Goal: Task Accomplishment & Management: Manage account settings

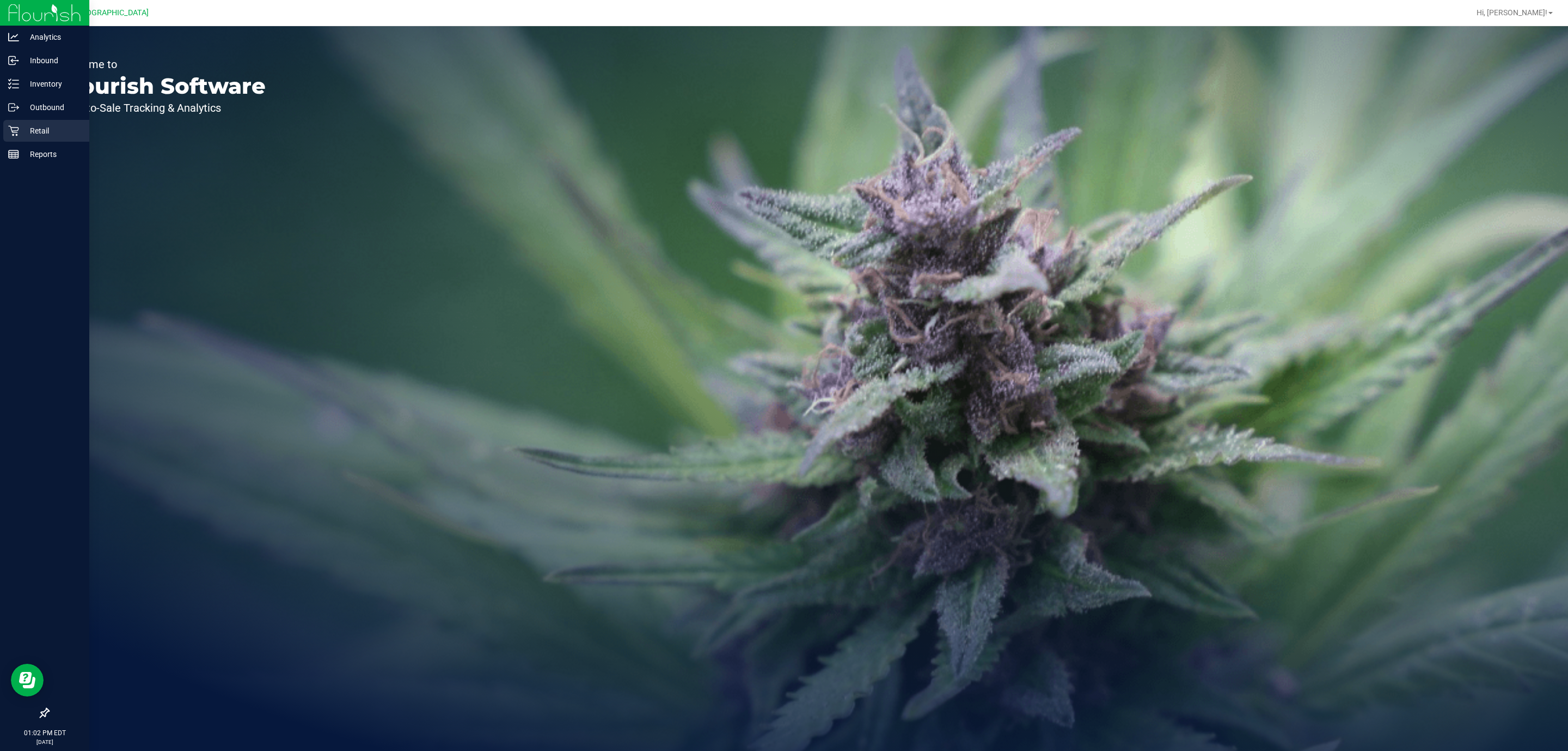
click at [44, 127] on p "Retail" at bounding box center [51, 130] width 65 height 13
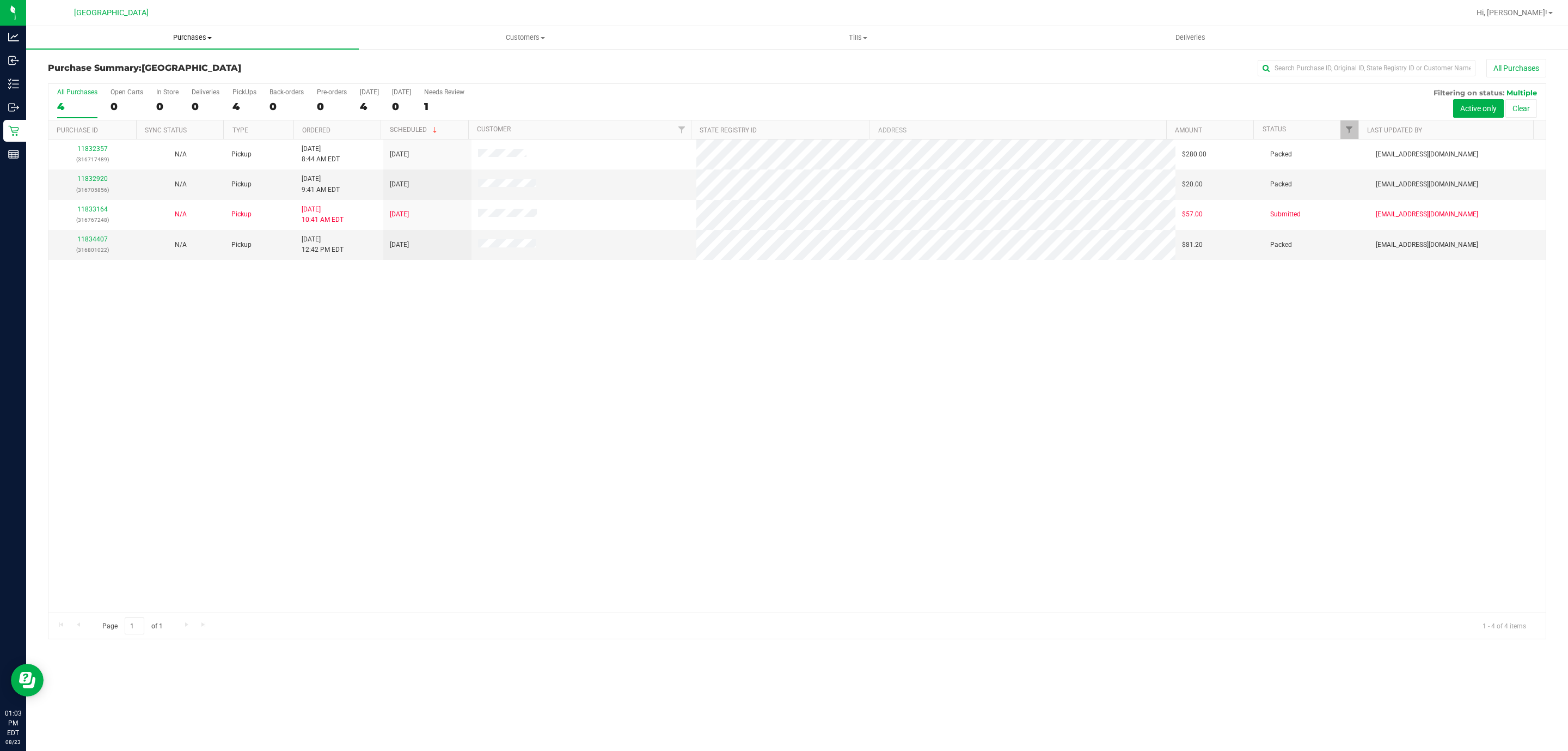
click at [206, 44] on uib-tab-heading "Purchases Summary of purchases Fulfillment All purchases" at bounding box center [192, 38] width 333 height 23
click at [191, 83] on li "Fulfillment" at bounding box center [192, 79] width 333 height 13
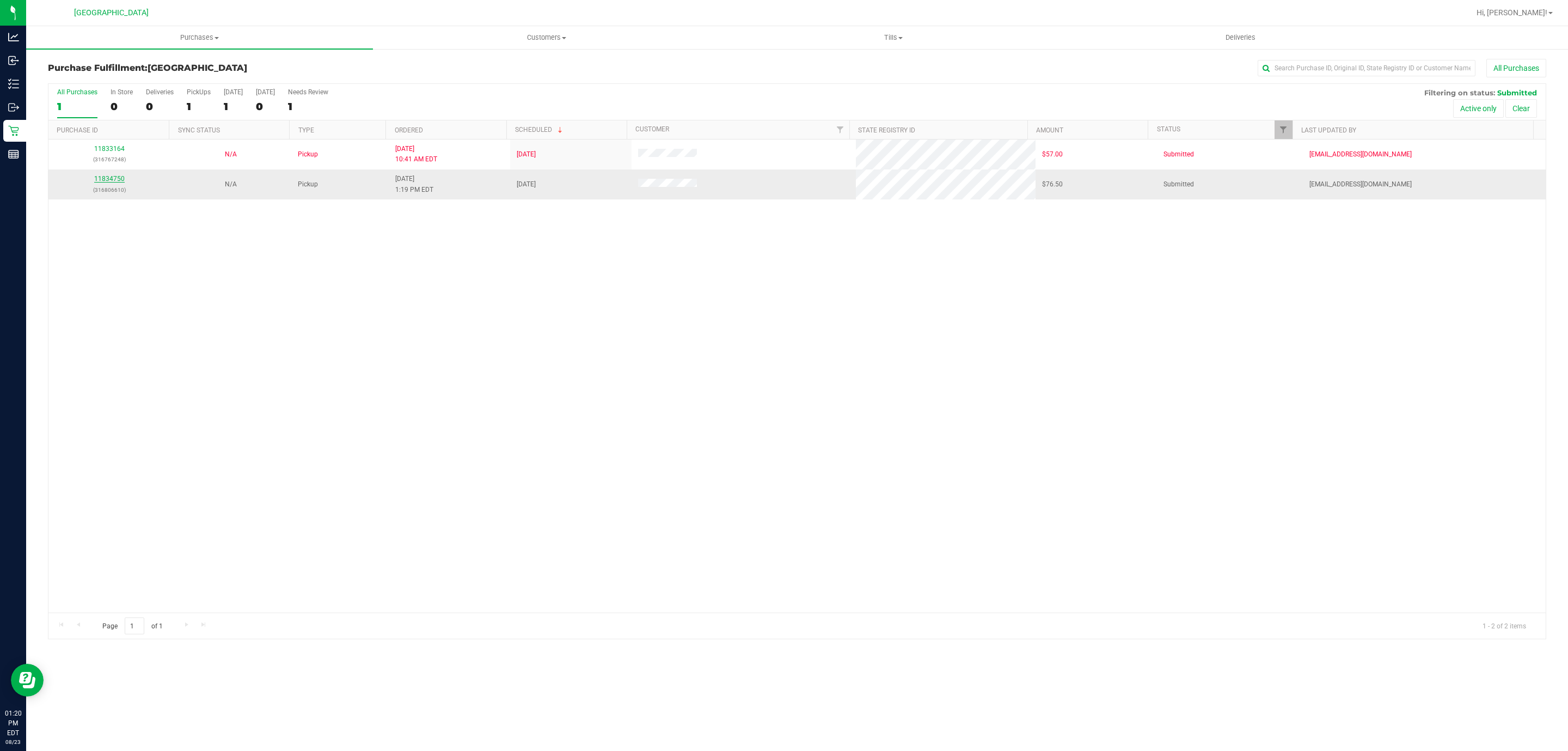
click at [103, 182] on link "11834750" at bounding box center [110, 178] width 30 height 8
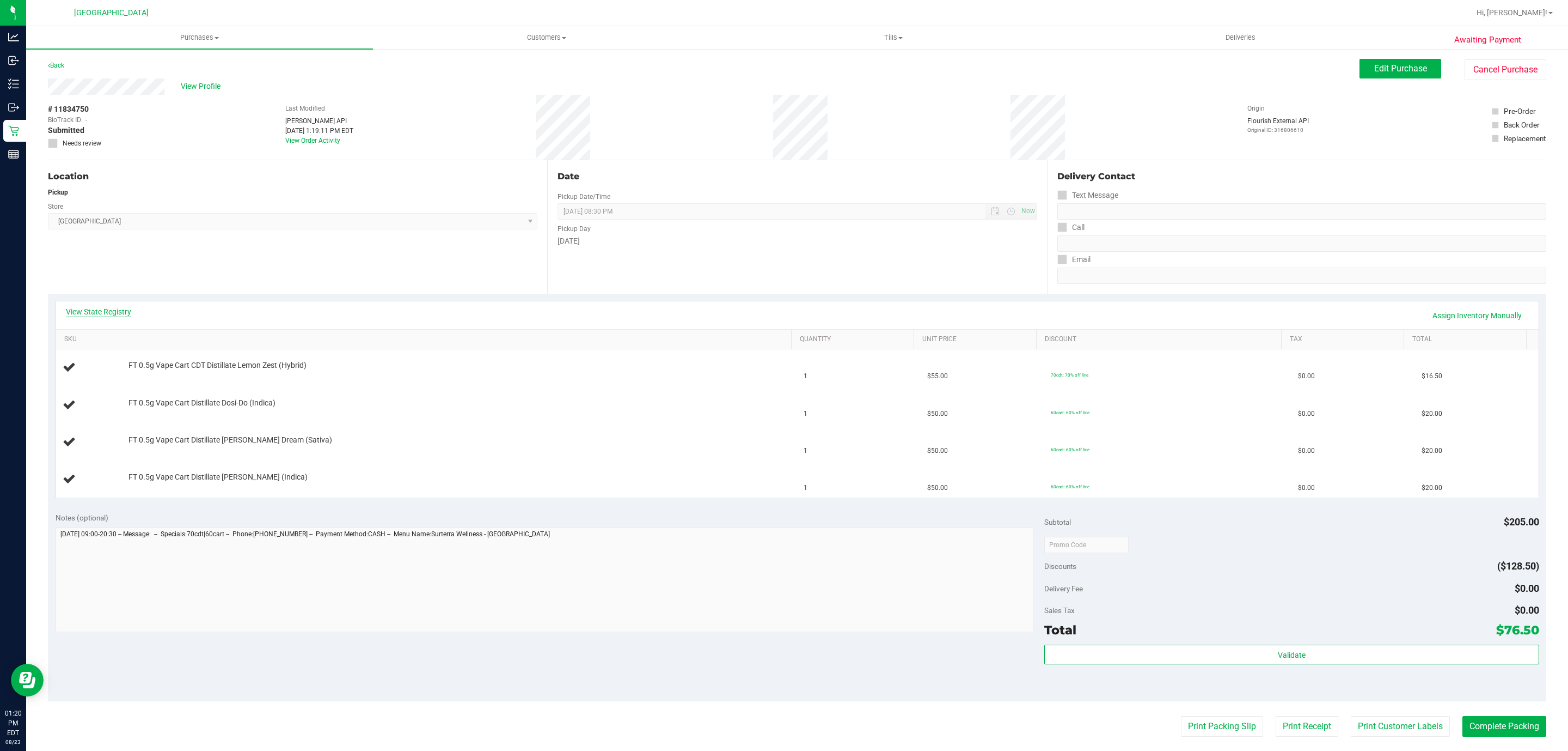
click at [106, 306] on link "View State Registry" at bounding box center [98, 312] width 65 height 11
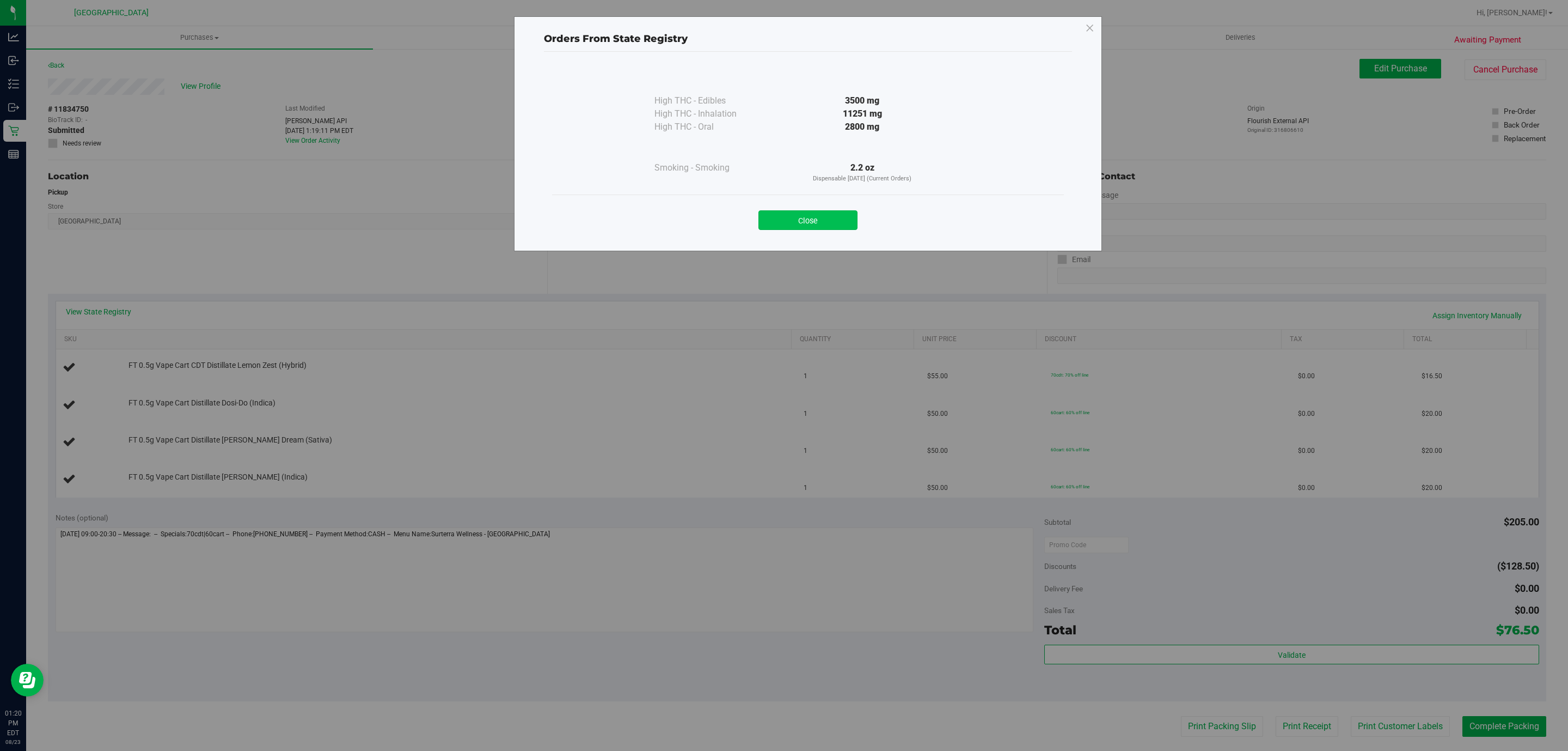
click at [825, 225] on button "Close" at bounding box center [808, 220] width 99 height 19
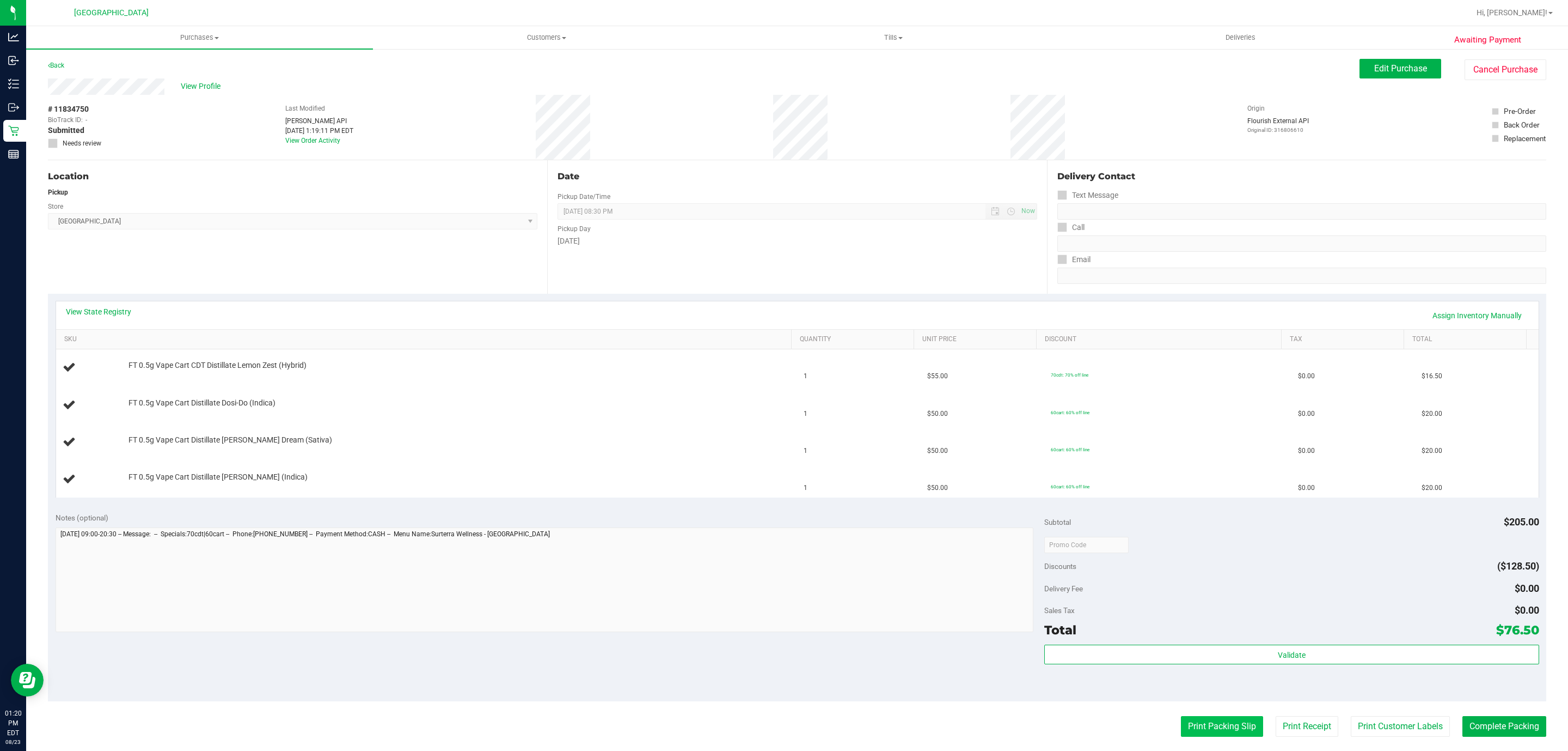
click at [1208, 718] on button "Print Packing Slip" at bounding box center [1222, 726] width 82 height 21
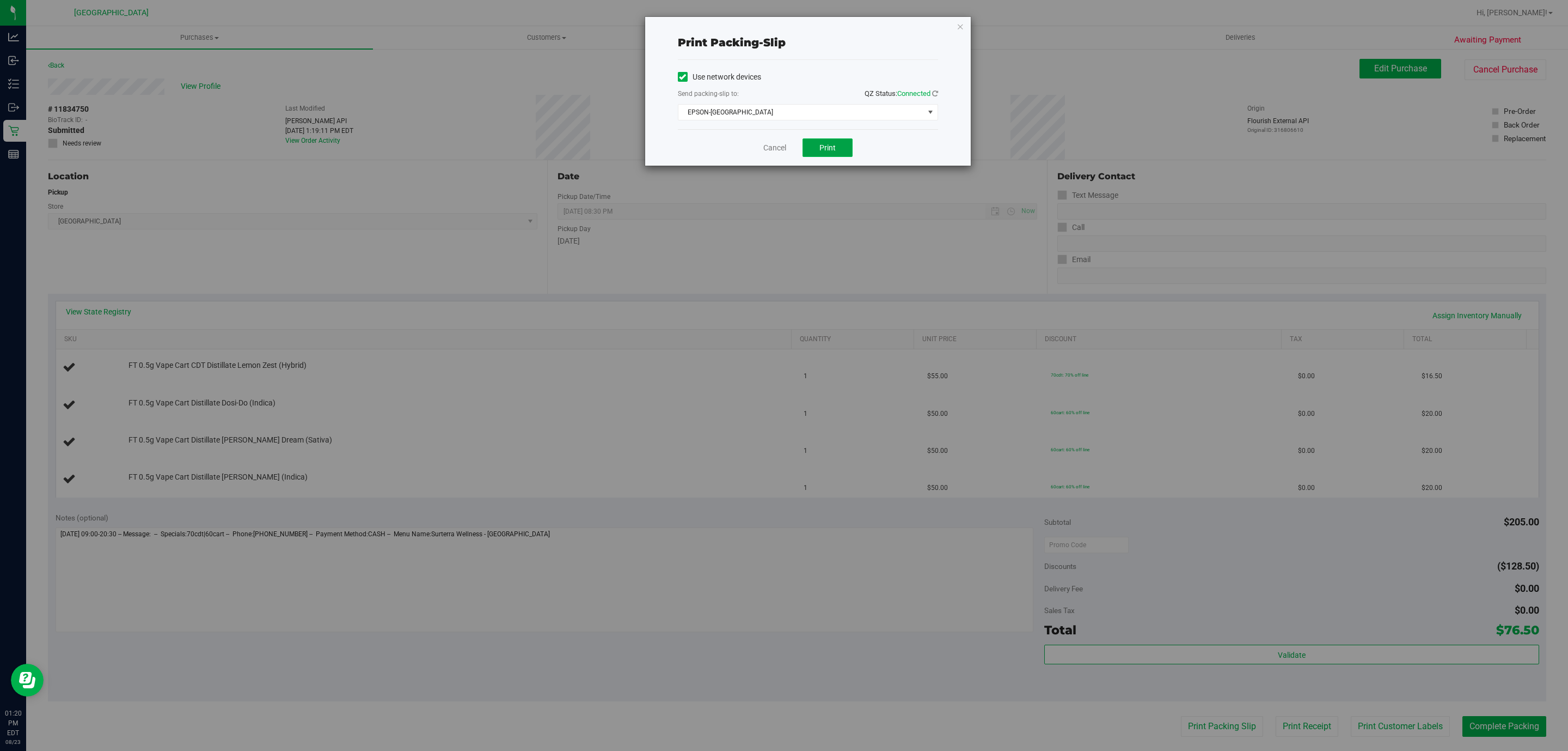
click at [838, 142] on button "Print" at bounding box center [827, 147] width 50 height 18
click at [962, 27] on icon "button" at bounding box center [961, 26] width 8 height 13
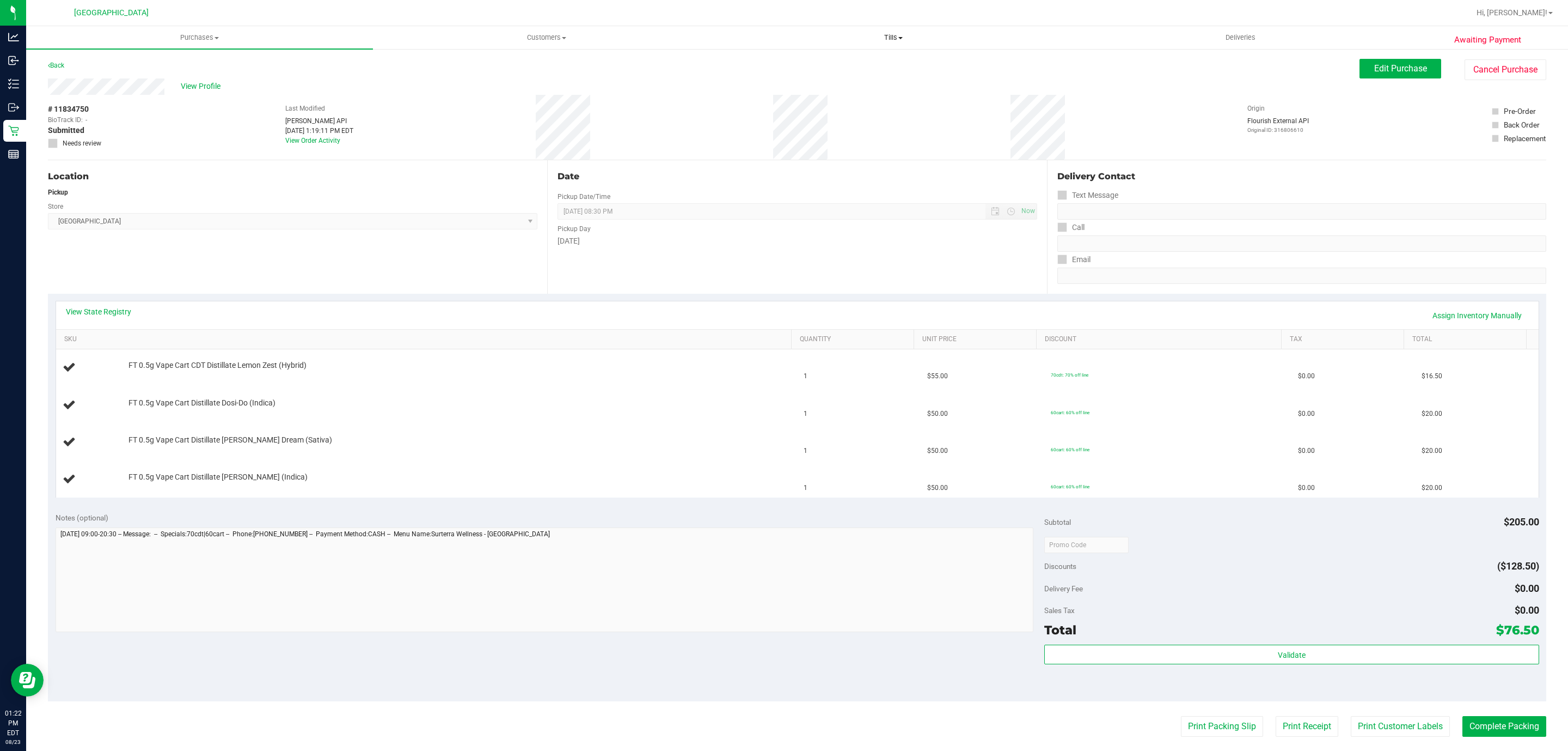
click at [1181, 716] on button "Print Packing Slip" at bounding box center [1222, 726] width 82 height 21
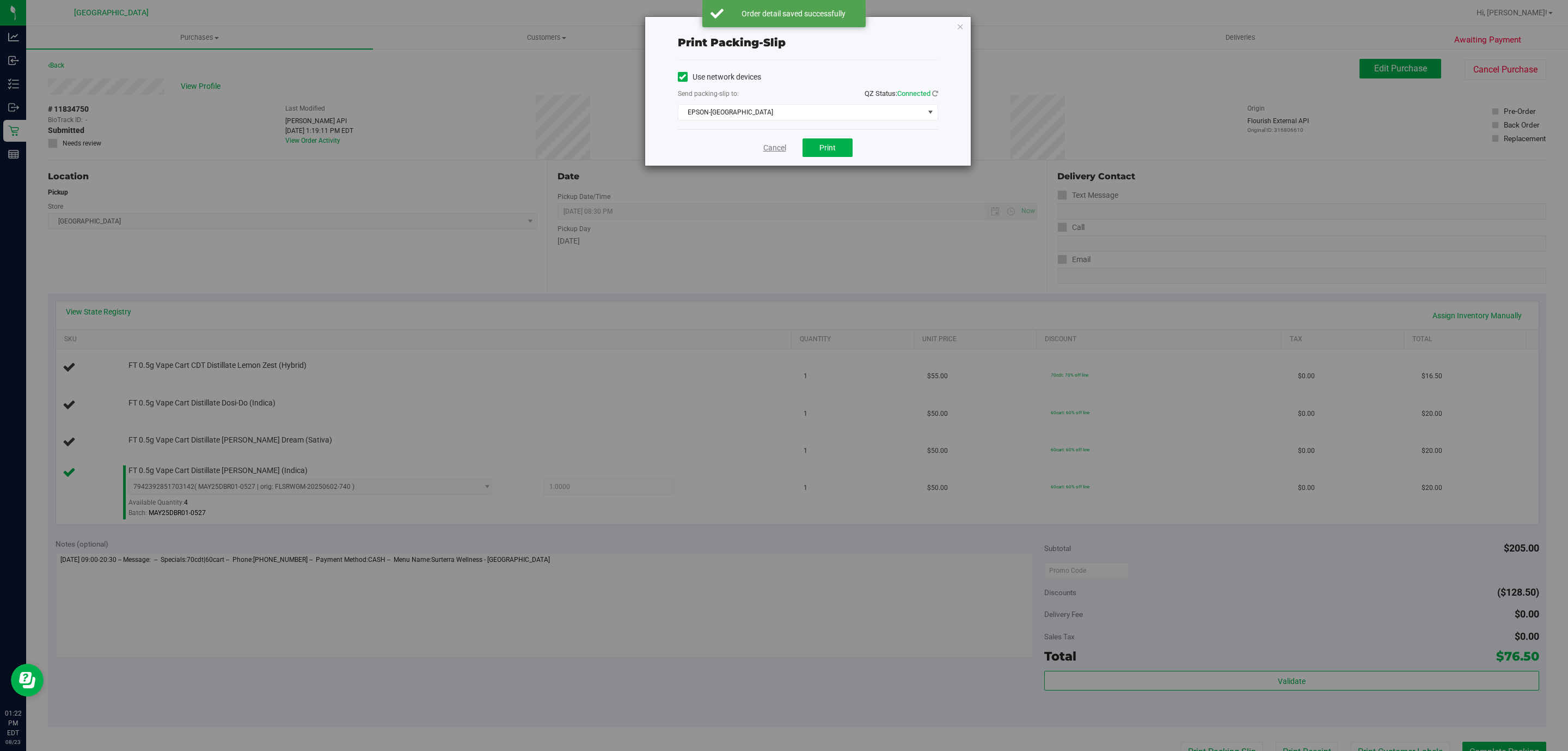
click at [763, 153] on link "Cancel" at bounding box center [775, 147] width 23 height 12
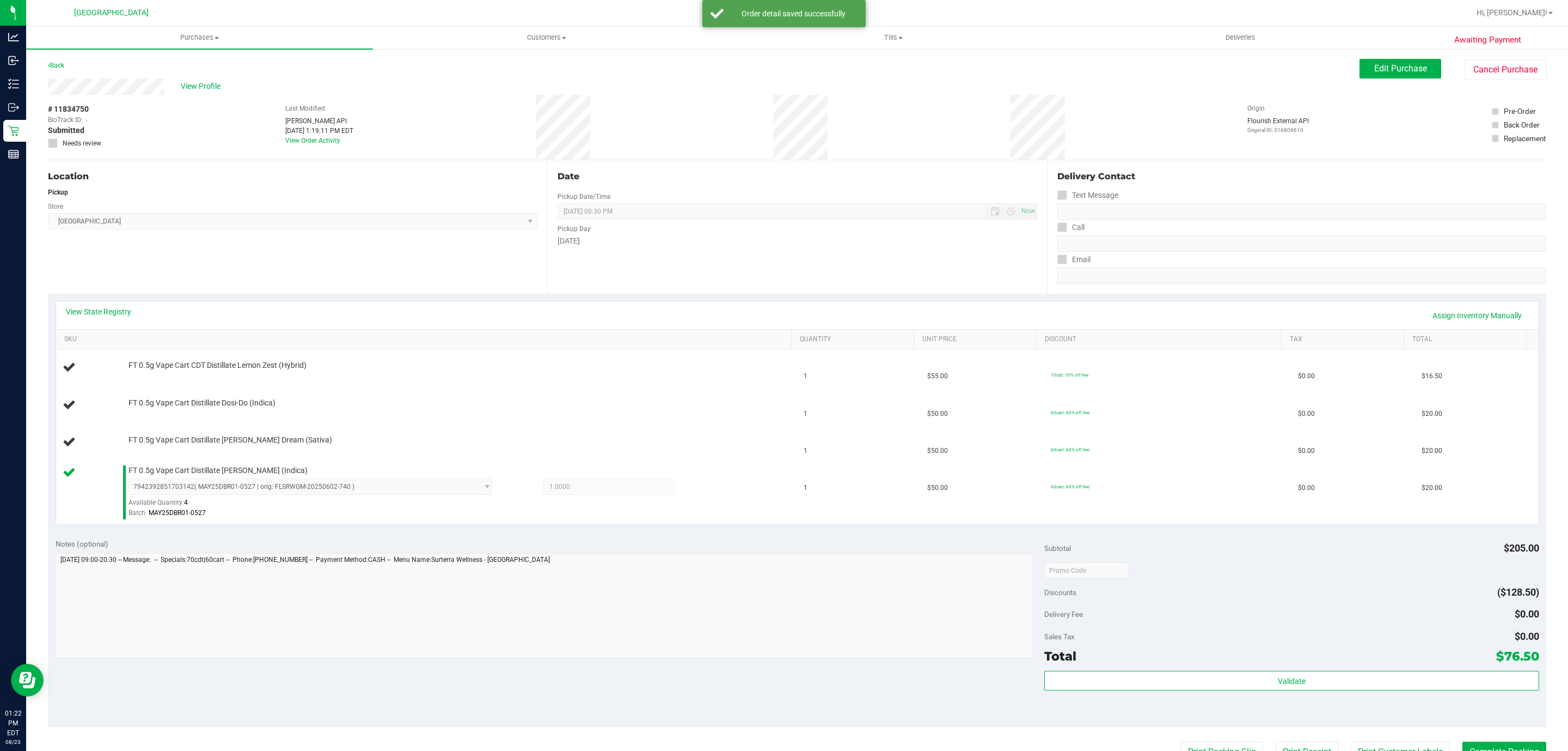
scroll to position [13, 0]
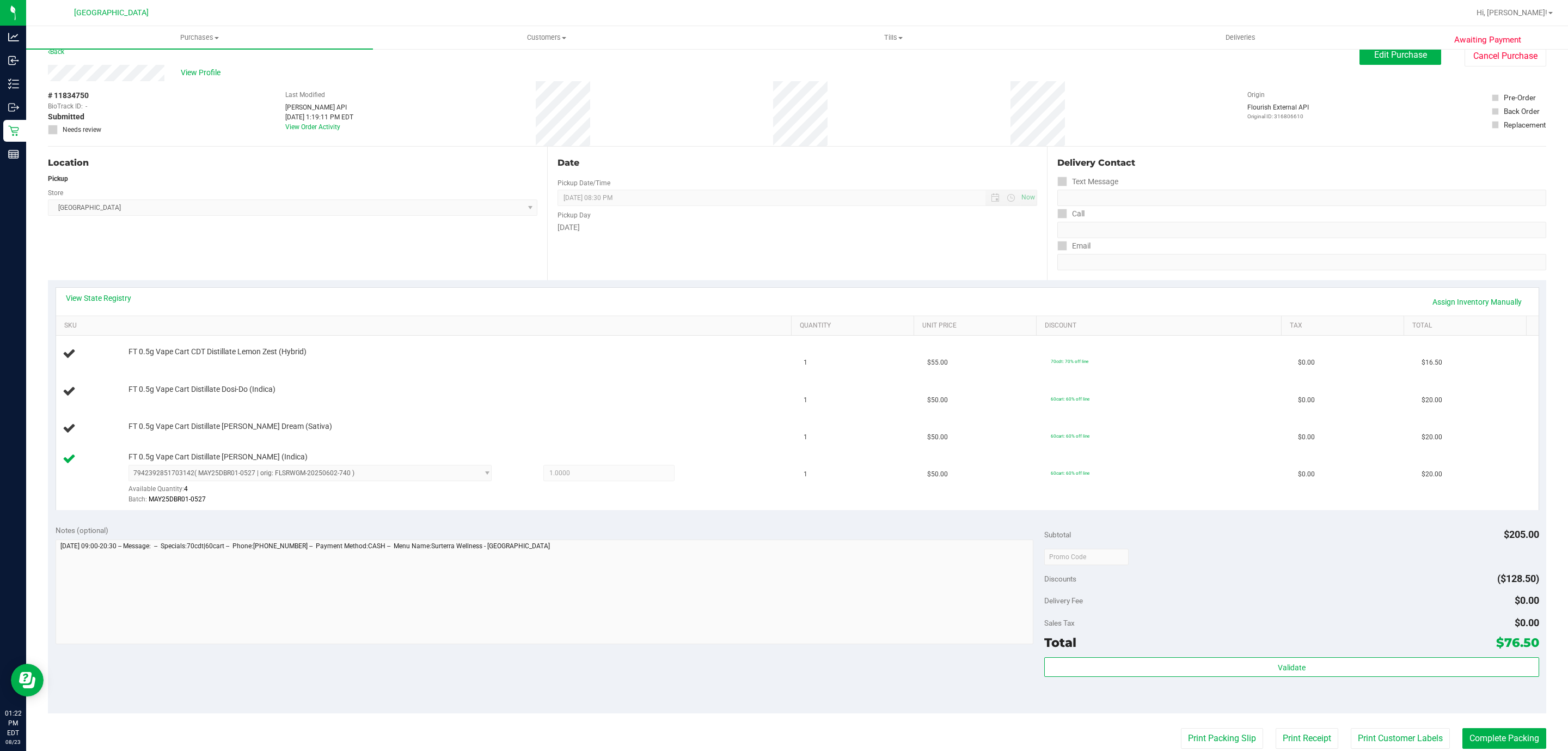
click at [1181, 728] on button "Print Packing Slip" at bounding box center [1222, 738] width 82 height 21
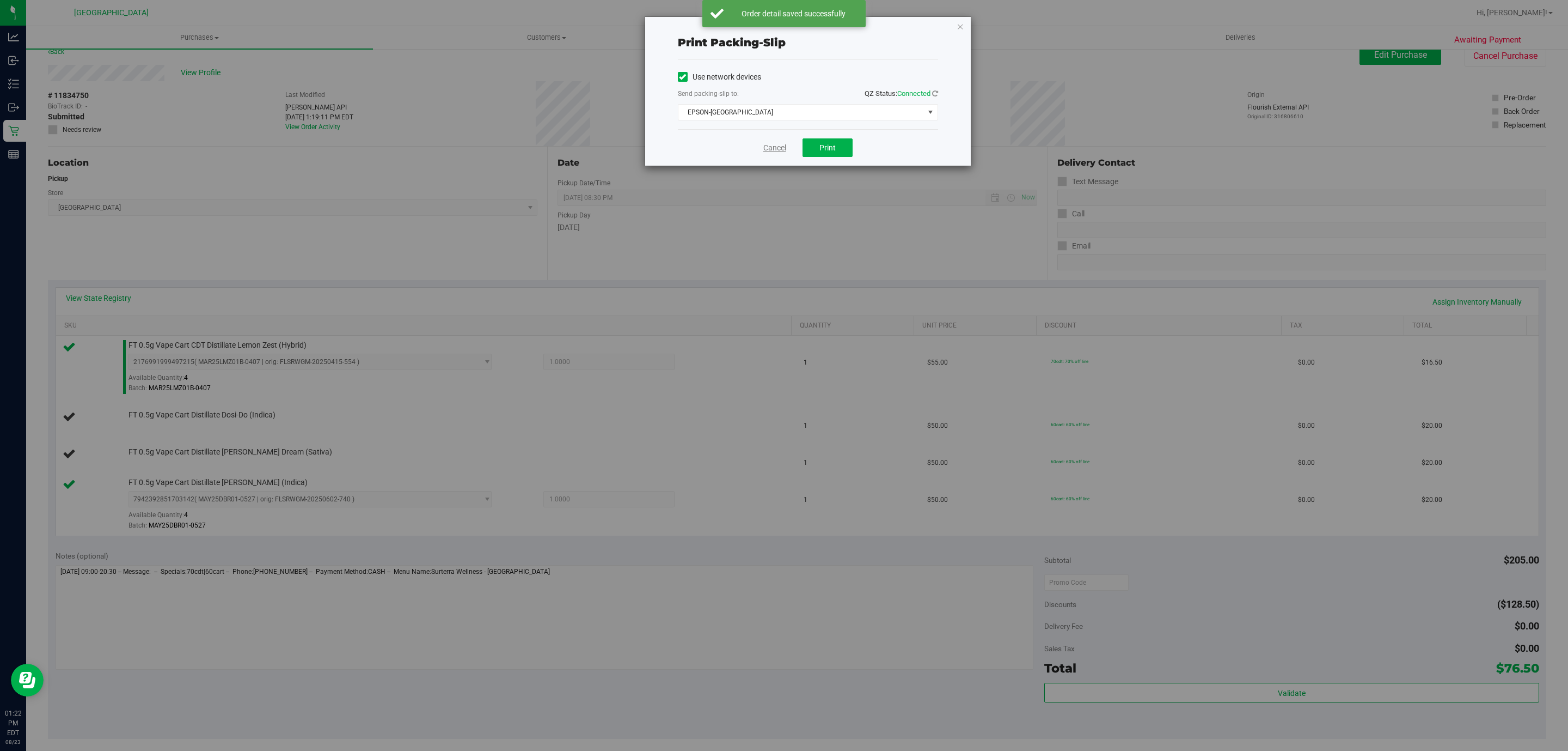
click at [770, 150] on link "Cancel" at bounding box center [775, 147] width 23 height 12
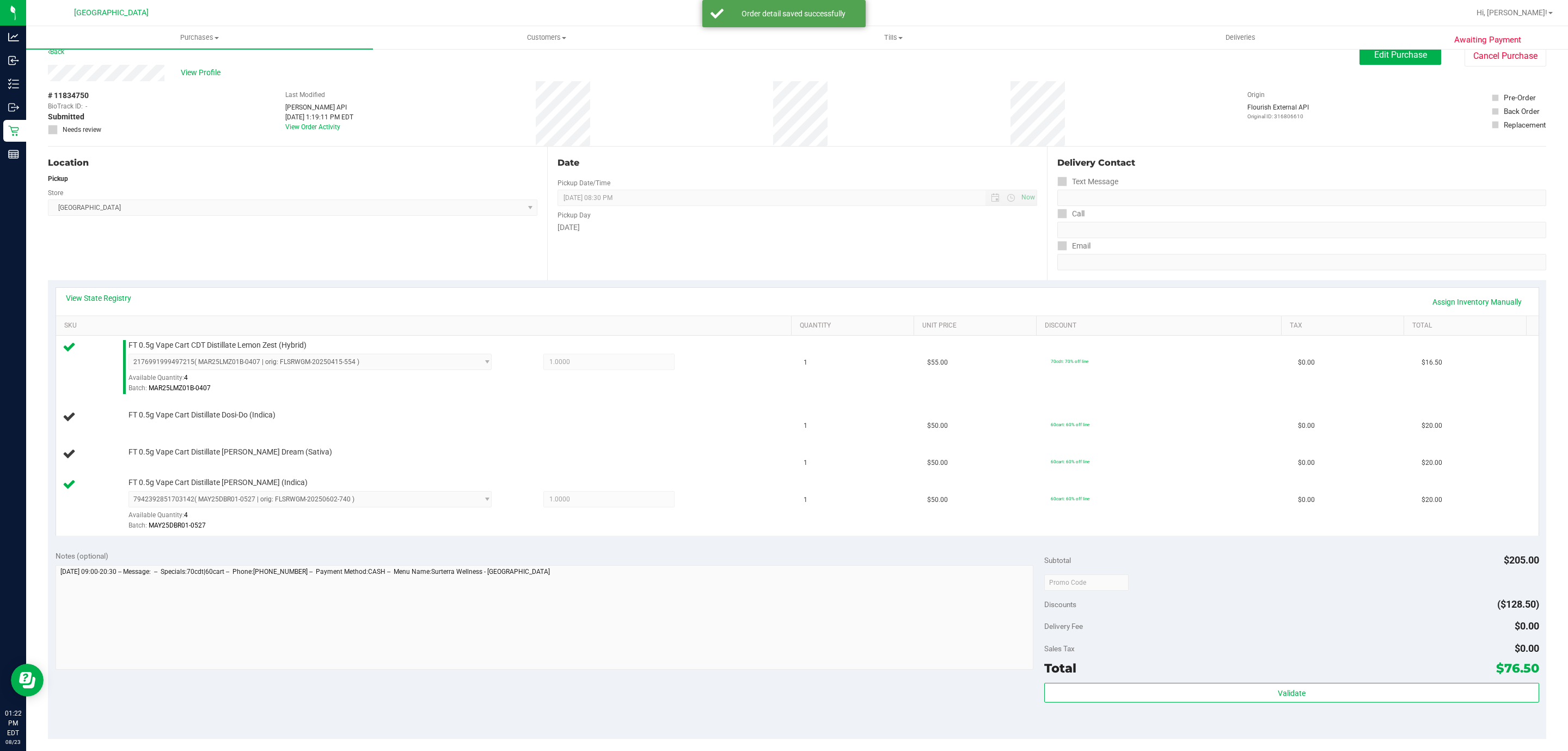
scroll to position [283, 0]
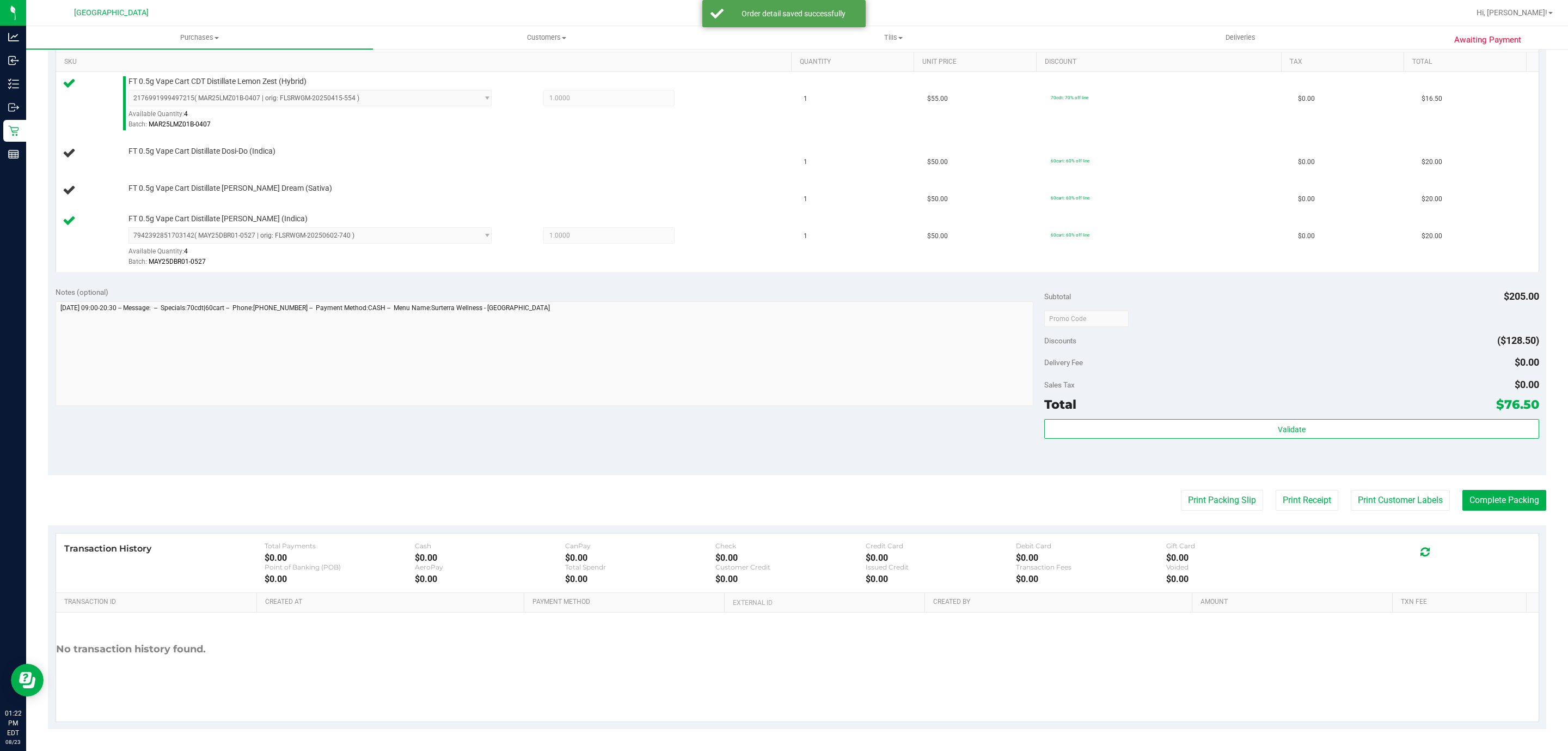
click at [1181, 490] on button "Print Packing Slip" at bounding box center [1222, 500] width 82 height 21
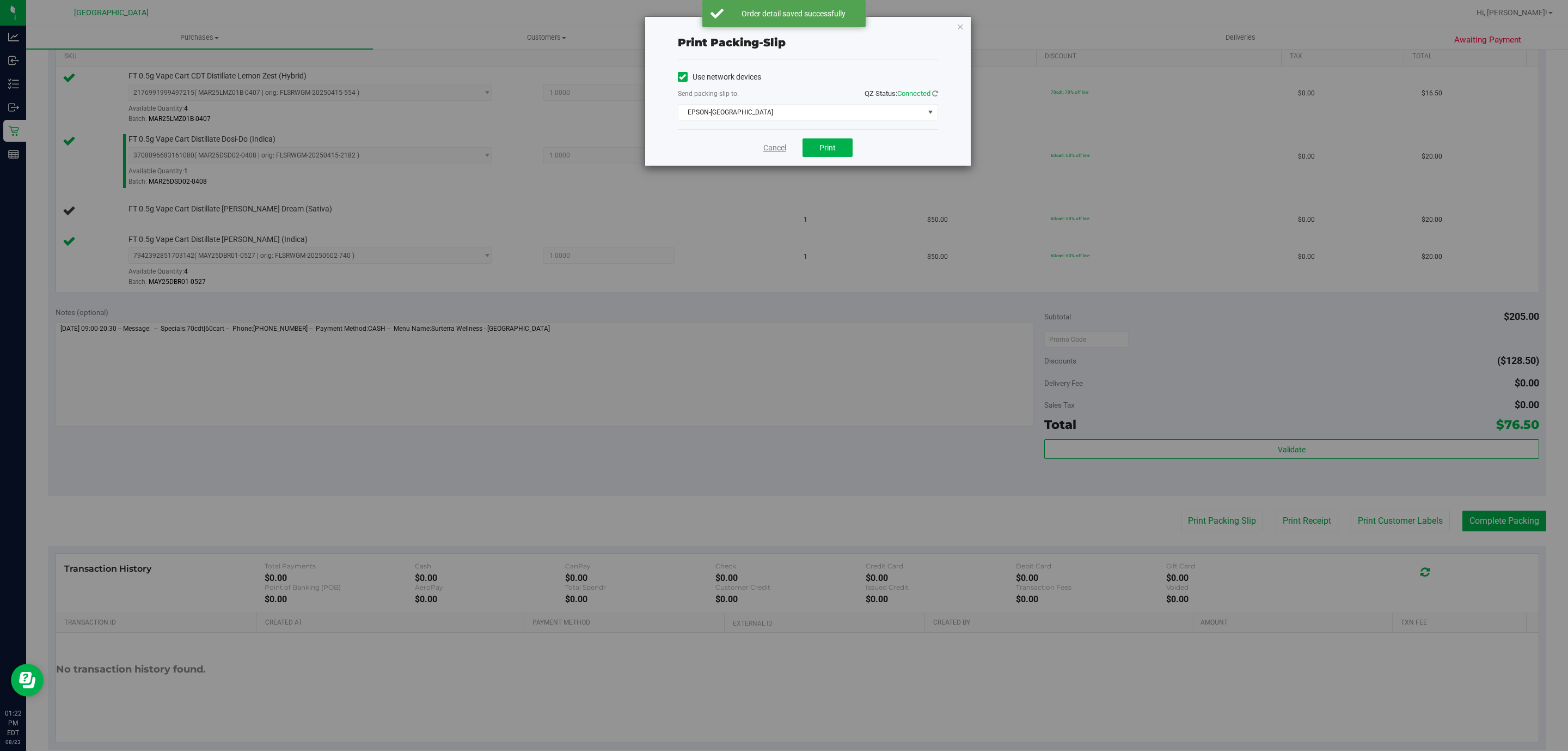
click at [771, 147] on link "Cancel" at bounding box center [775, 147] width 23 height 12
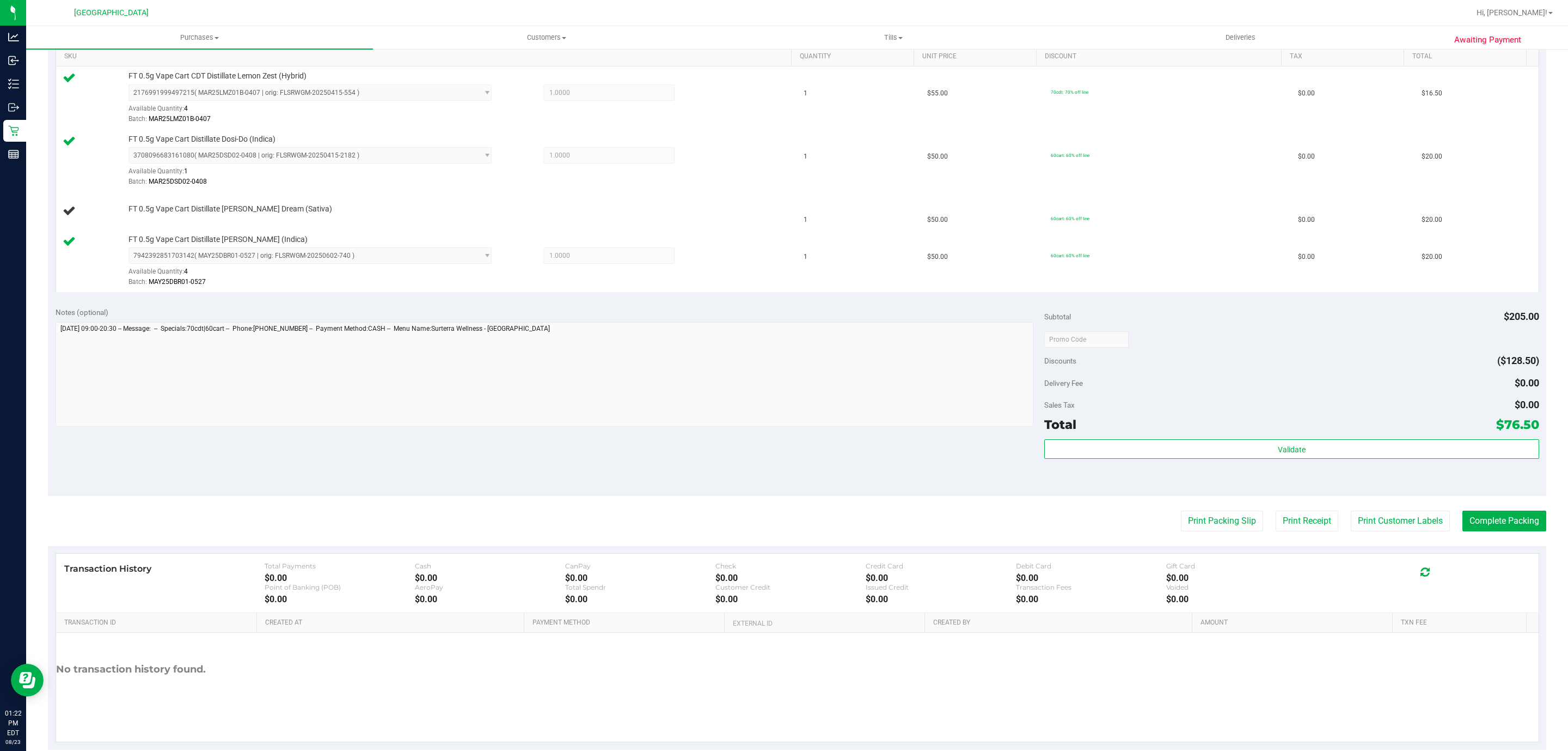
click at [1181, 510] on button "Print Packing Slip" at bounding box center [1222, 521] width 82 height 21
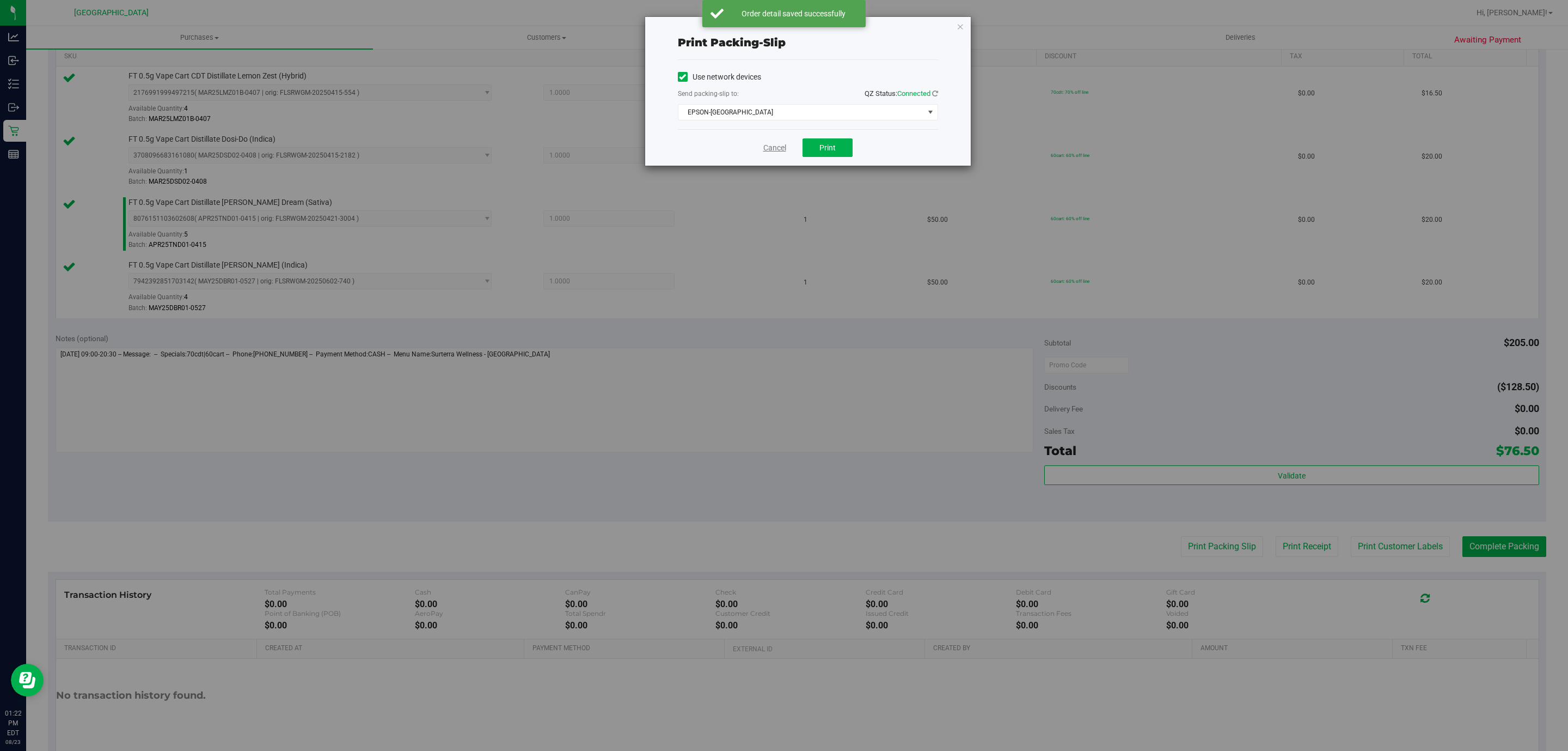
click at [770, 149] on link "Cancel" at bounding box center [775, 147] width 23 height 12
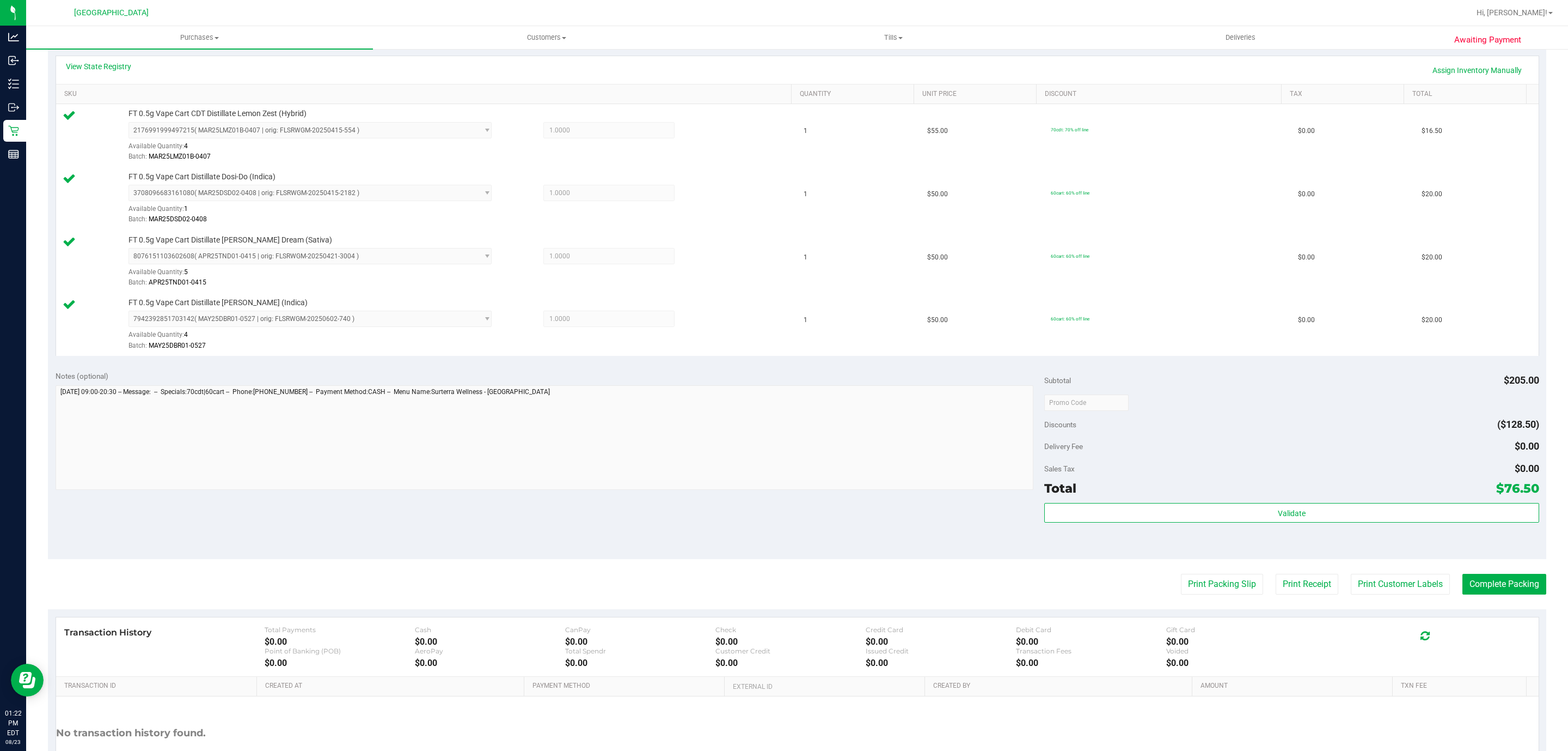
scroll to position [253, 0]
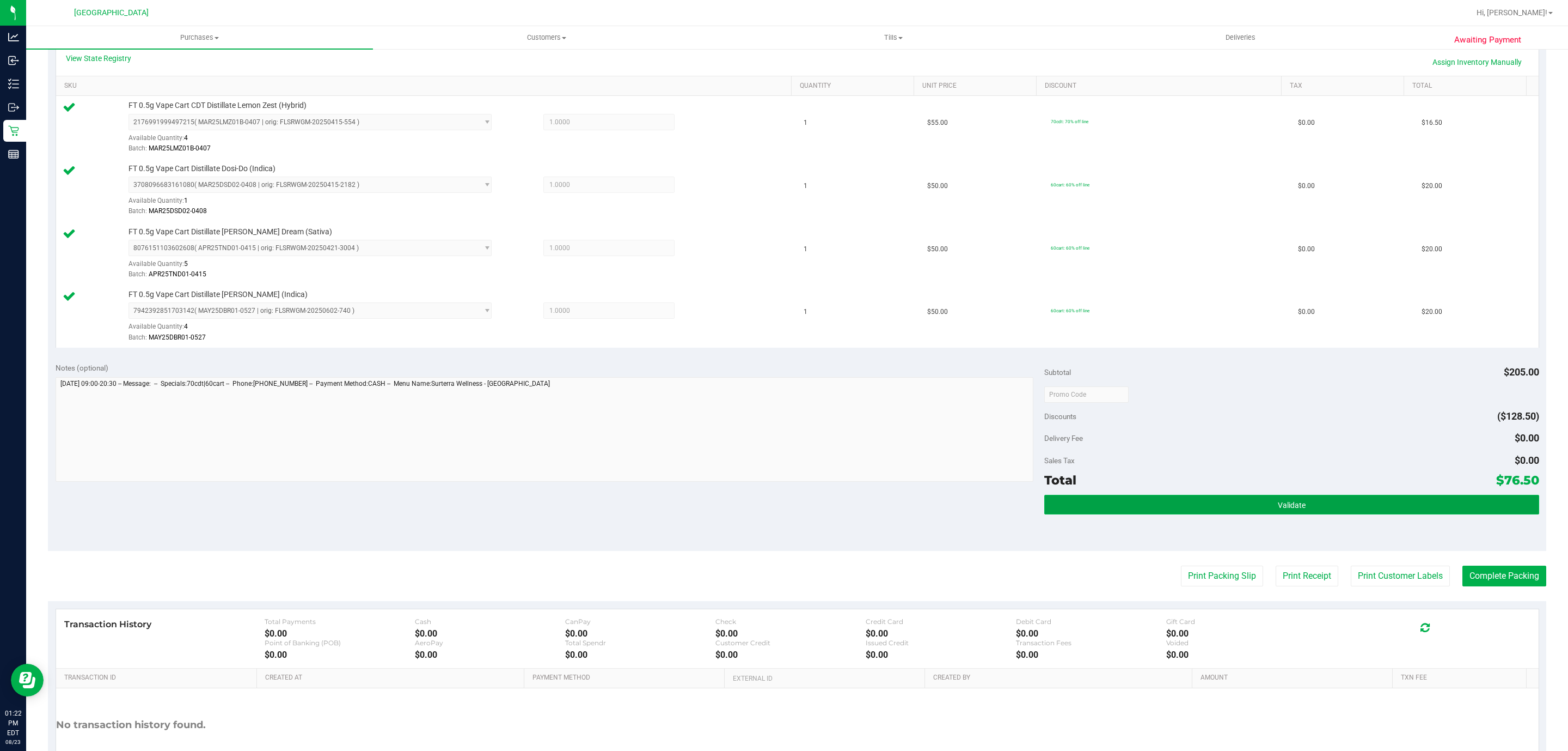
click at [1199, 506] on button "Validate" at bounding box center [1292, 504] width 494 height 19
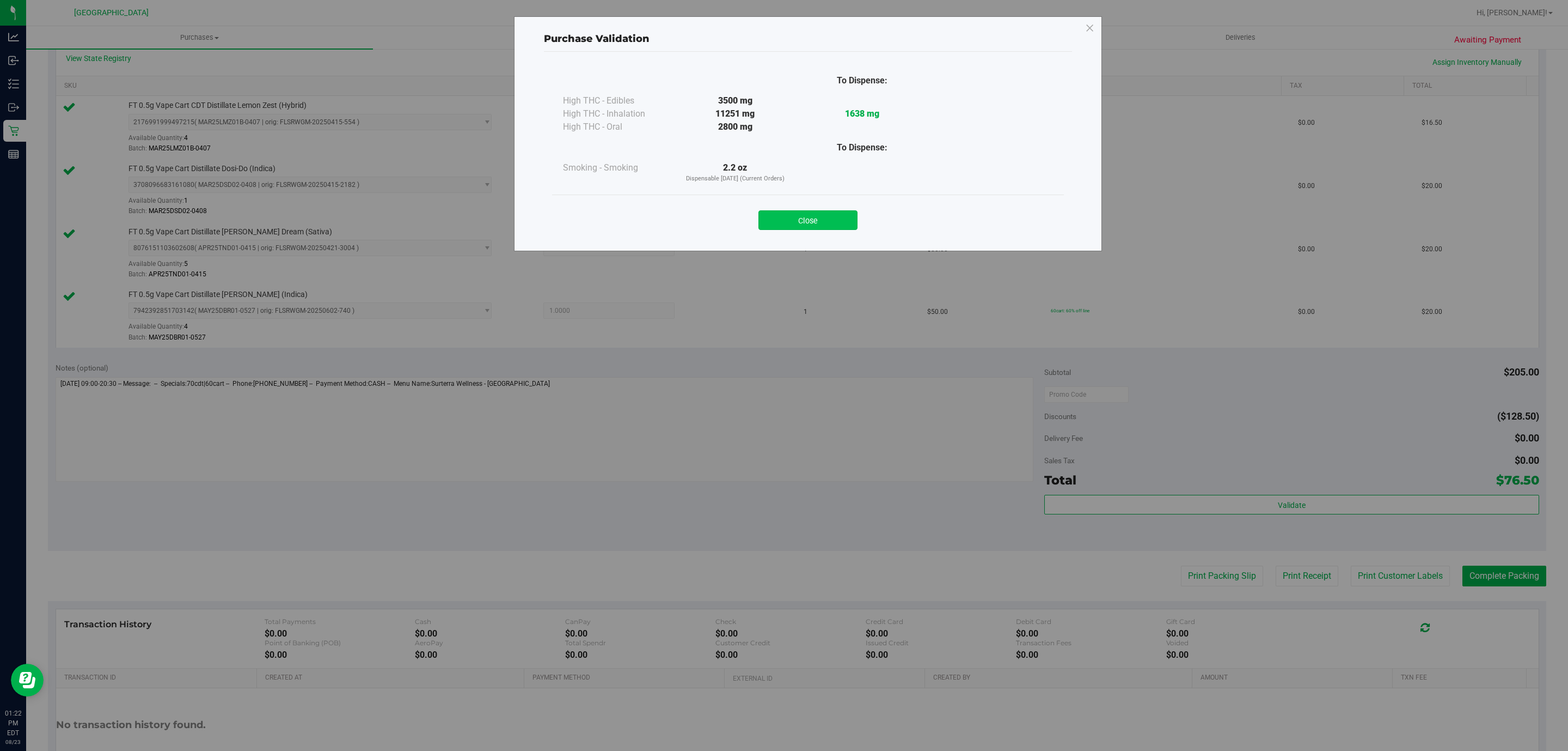
click at [805, 230] on button "Close" at bounding box center [808, 220] width 99 height 19
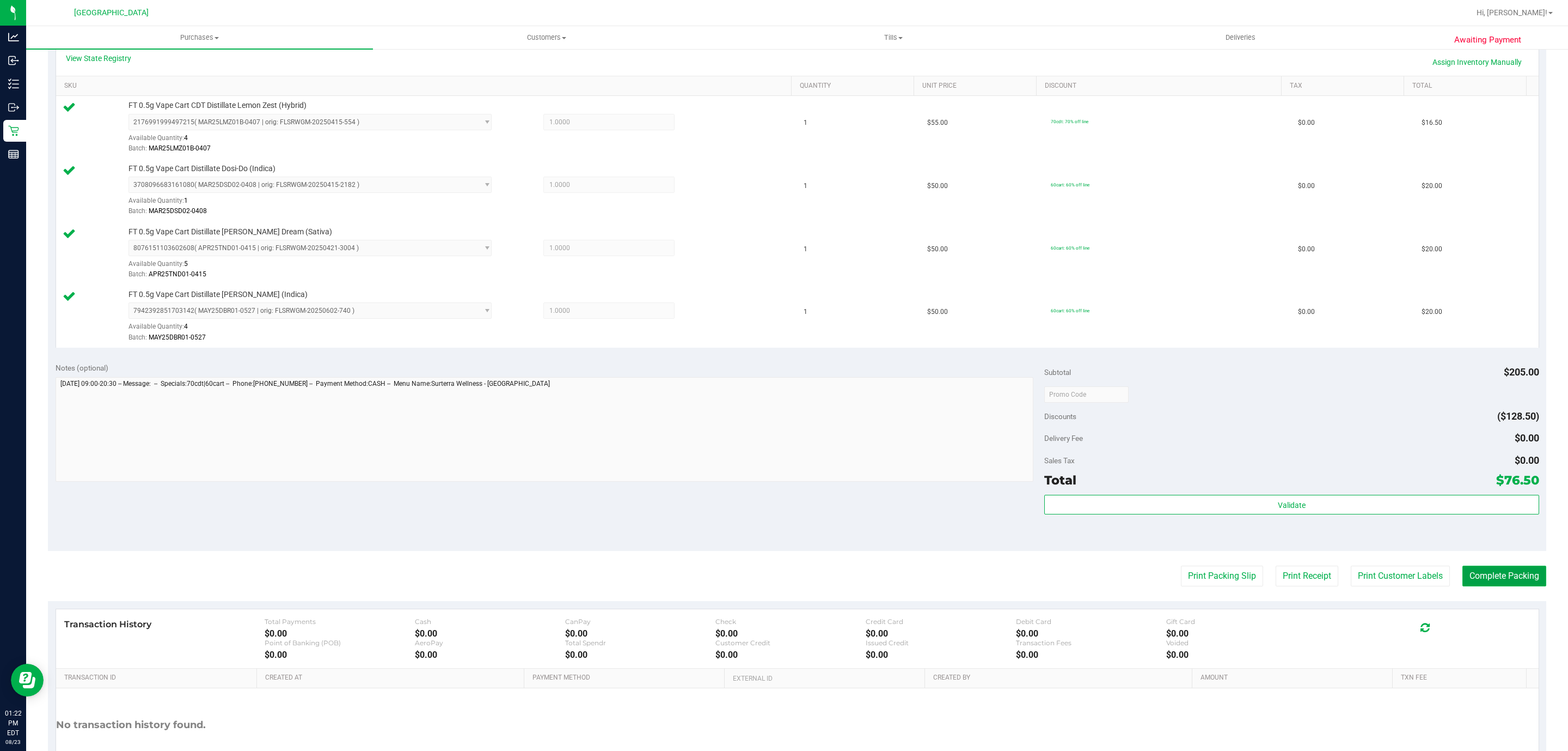
click at [1502, 586] on button "Complete Packing" at bounding box center [1504, 576] width 84 height 21
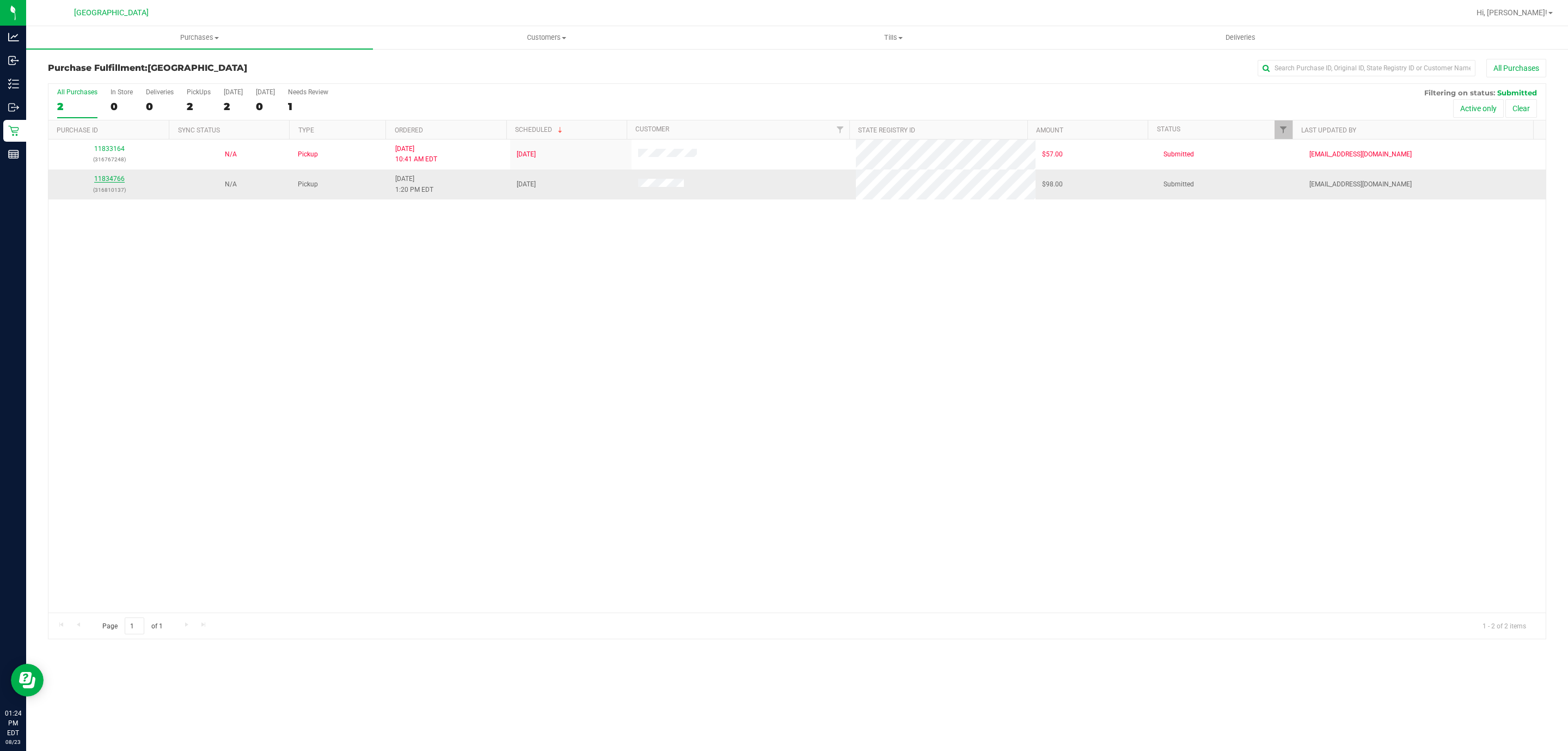
click at [103, 180] on link "11834766" at bounding box center [110, 178] width 30 height 8
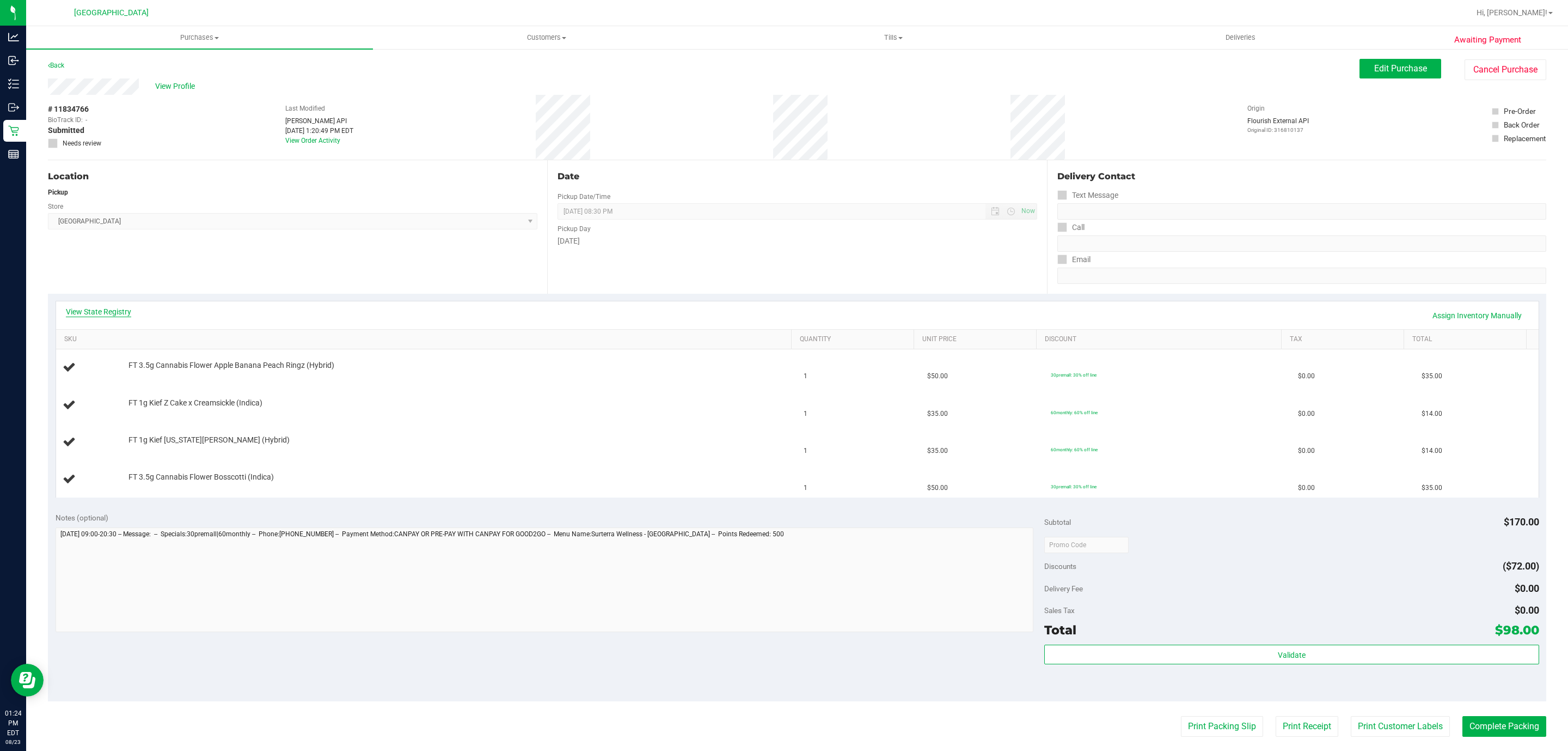
click at [107, 309] on link "View State Registry" at bounding box center [98, 312] width 65 height 11
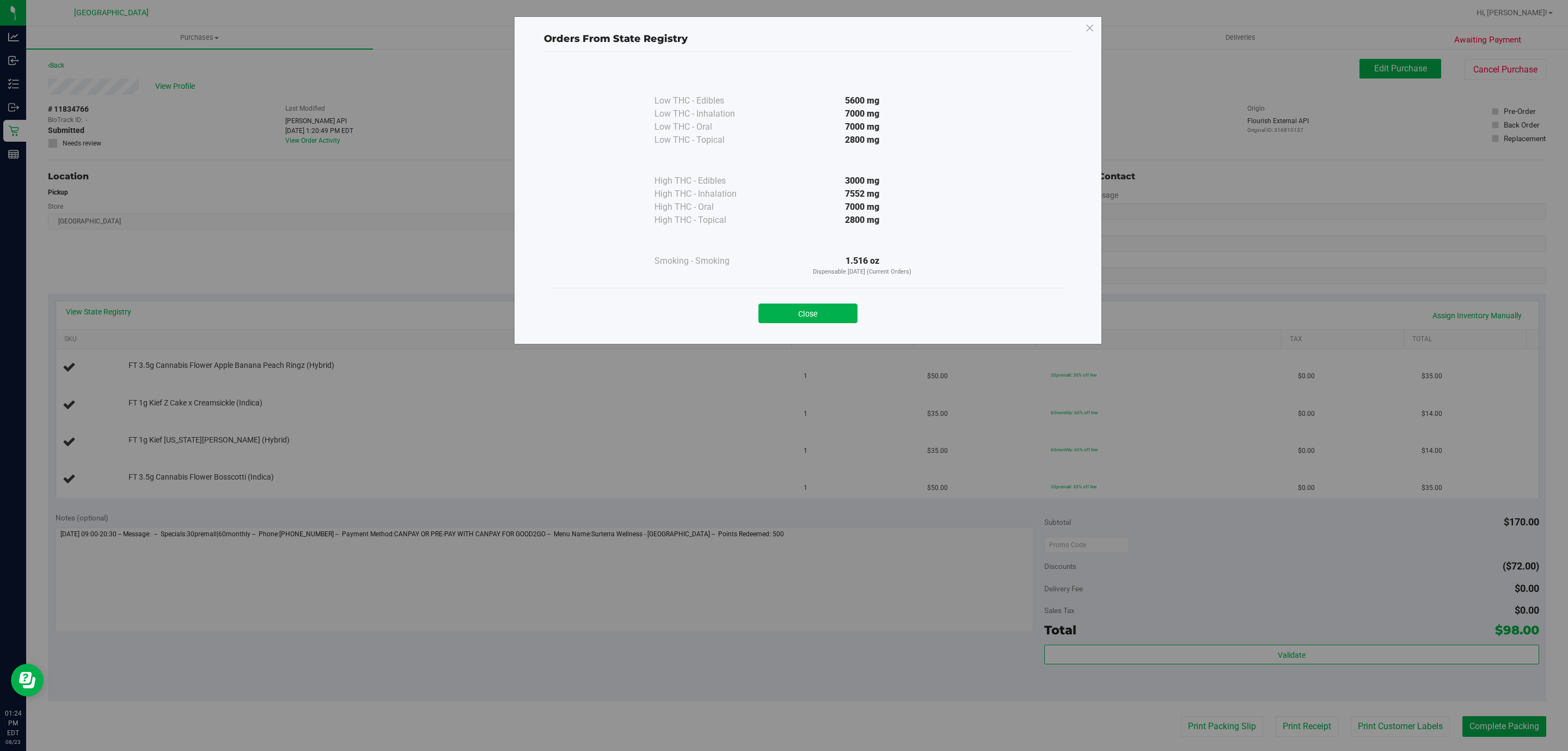
click at [817, 311] on button "Close" at bounding box center [808, 313] width 99 height 19
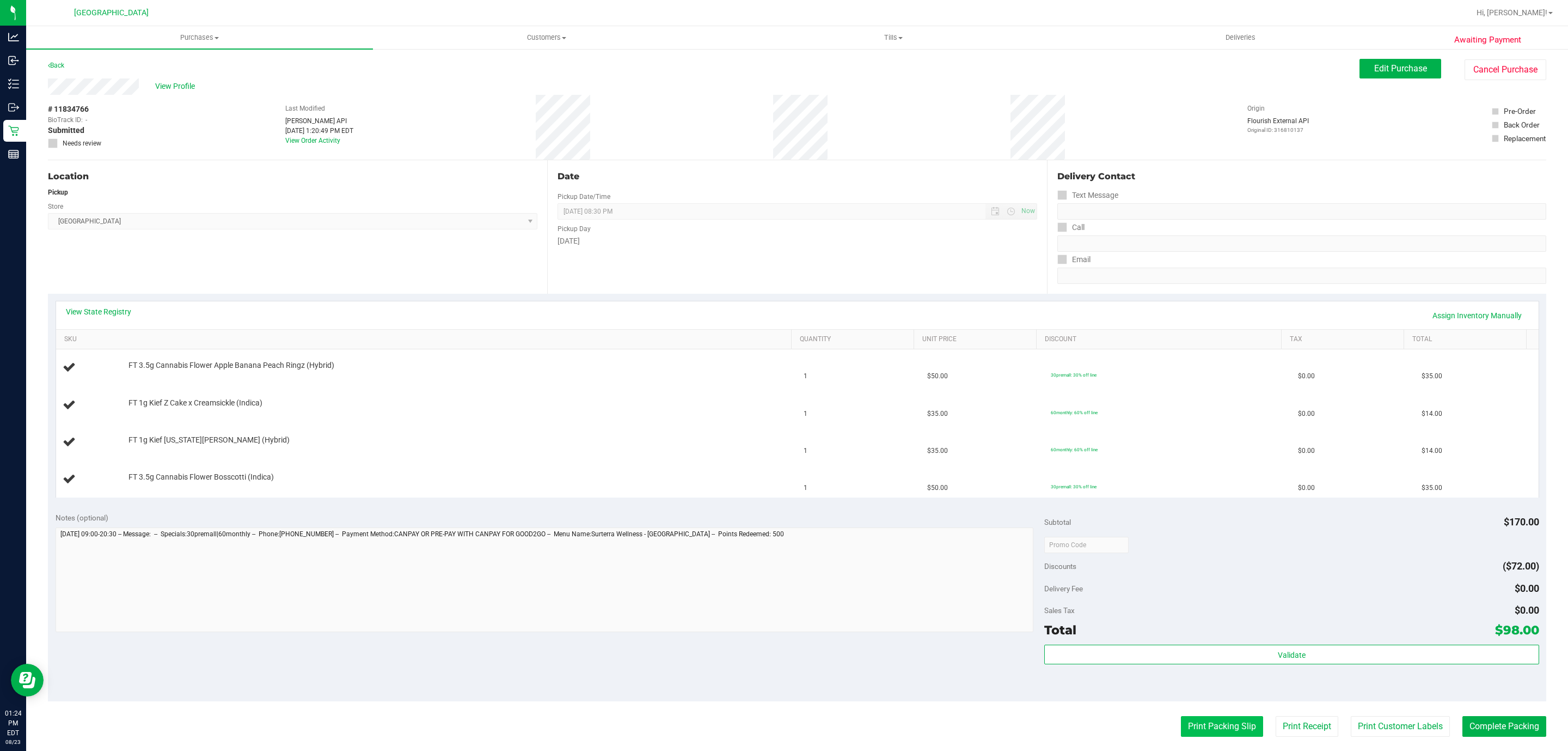
click at [1200, 724] on button "Print Packing Slip" at bounding box center [1222, 726] width 82 height 21
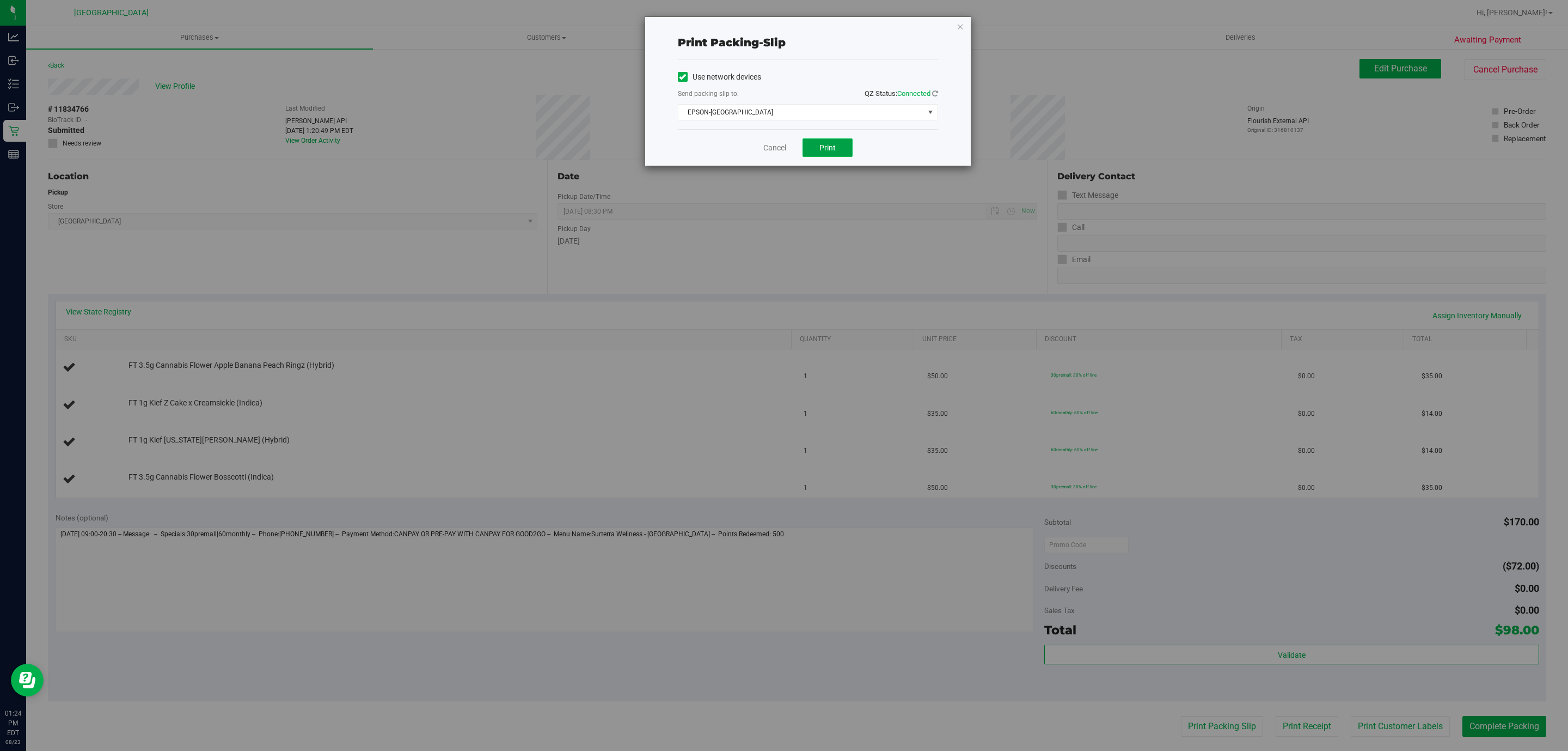
click at [827, 151] on span "Print" at bounding box center [827, 147] width 16 height 9
click at [959, 29] on icon "button" at bounding box center [961, 26] width 8 height 13
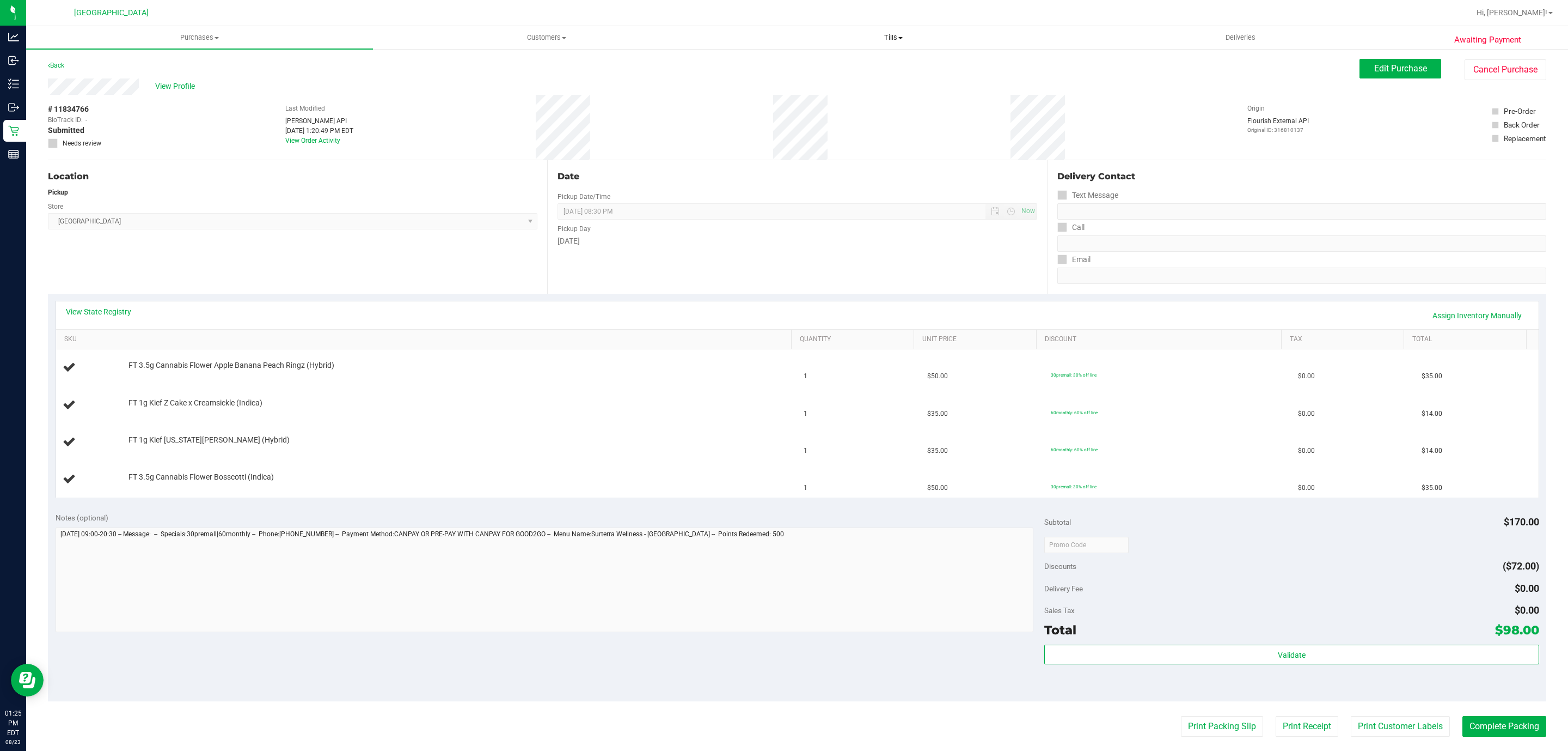
click at [1181, 716] on button "Print Packing Slip" at bounding box center [1222, 726] width 82 height 21
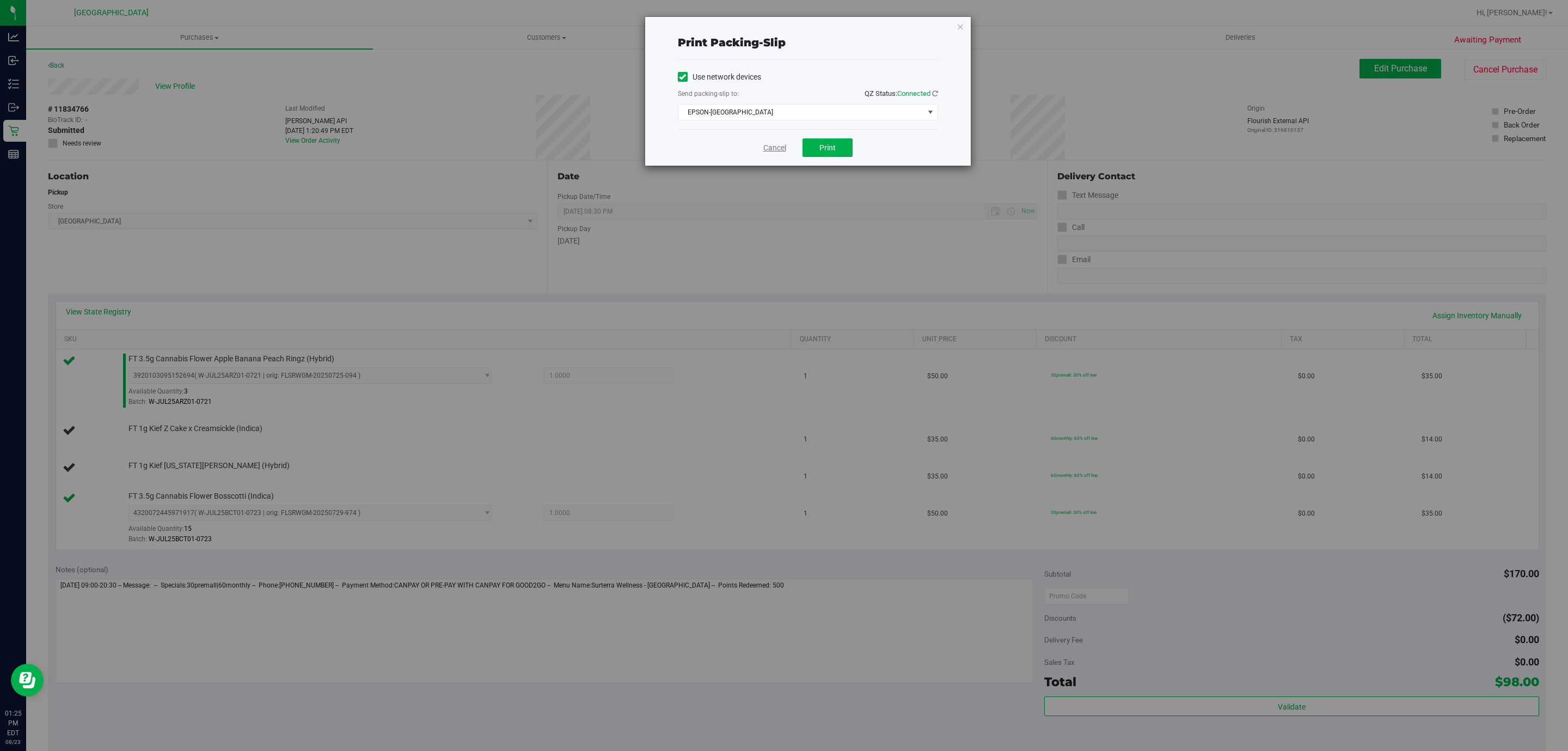
click at [781, 146] on link "Cancel" at bounding box center [775, 147] width 23 height 12
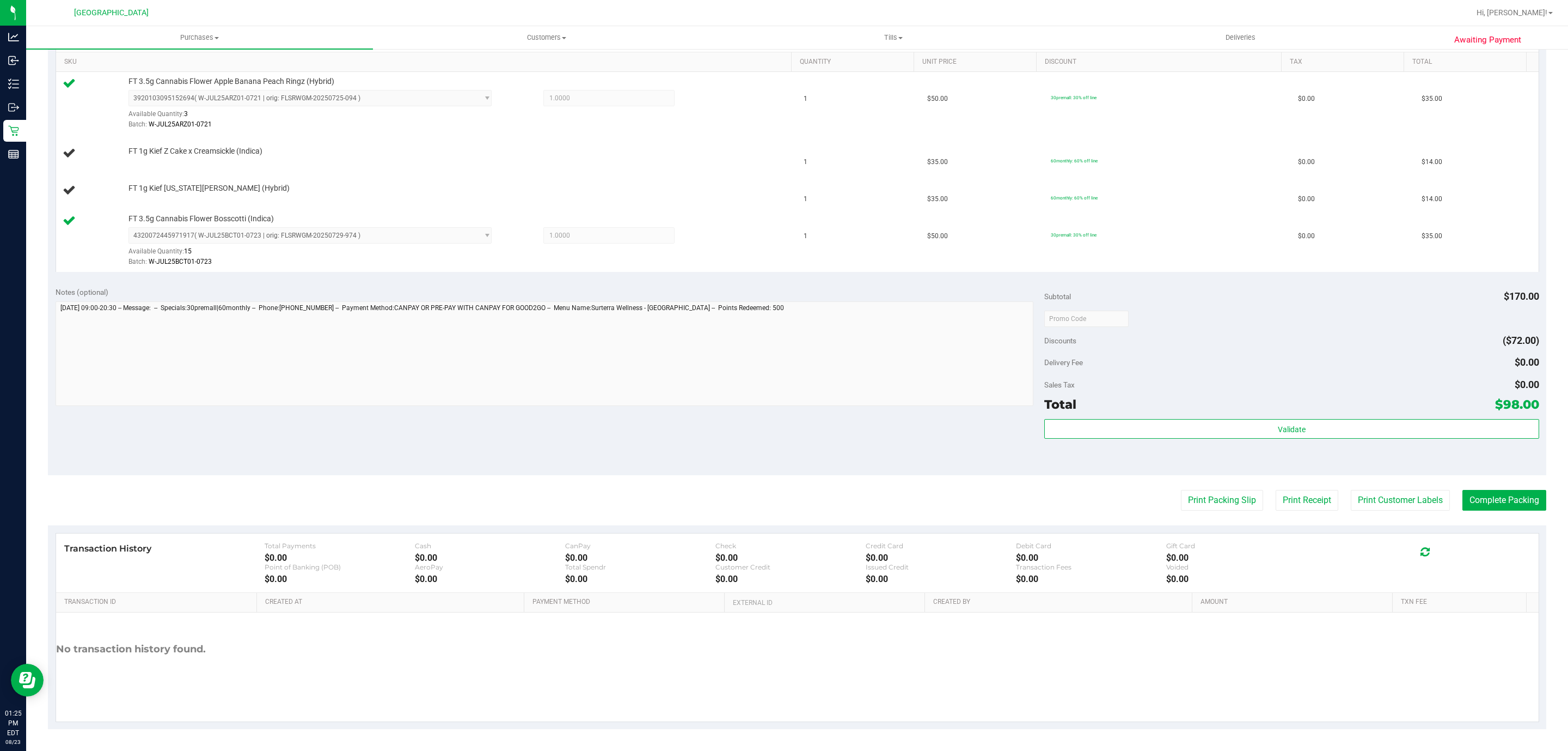
click at [1181, 490] on button "Print Packing Slip" at bounding box center [1222, 500] width 82 height 21
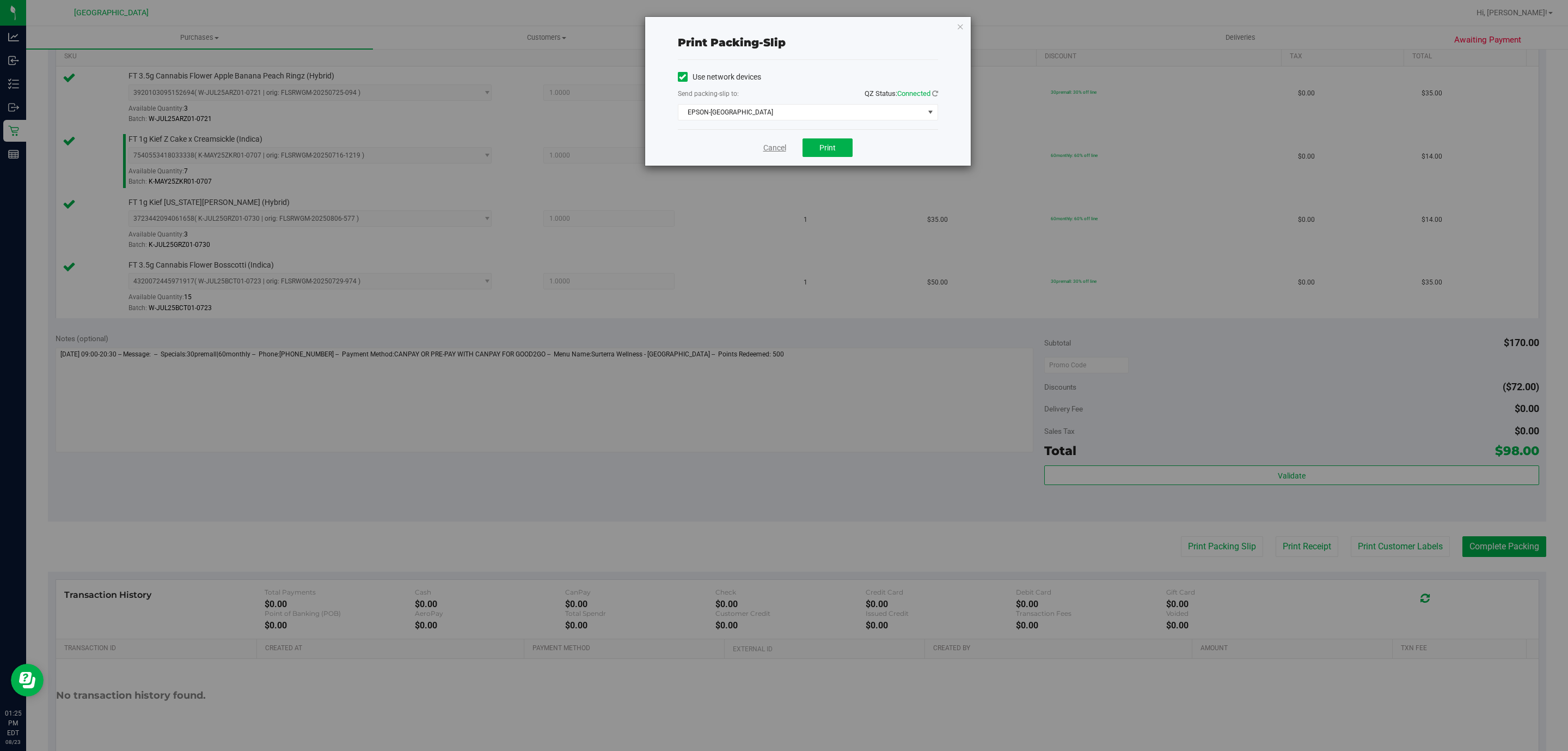
click at [780, 146] on link "Cancel" at bounding box center [775, 147] width 23 height 12
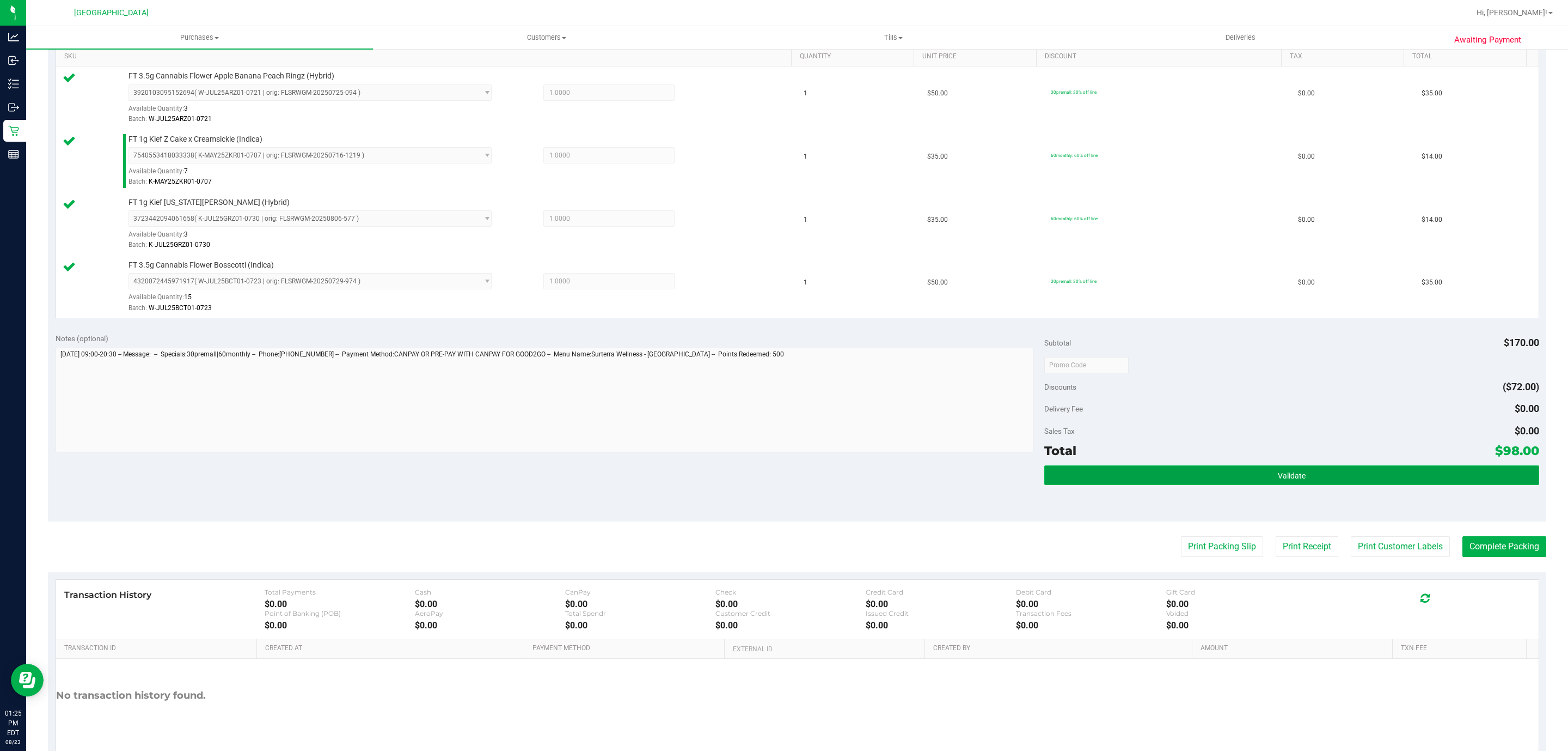
click at [1270, 473] on button "Validate" at bounding box center [1292, 475] width 494 height 19
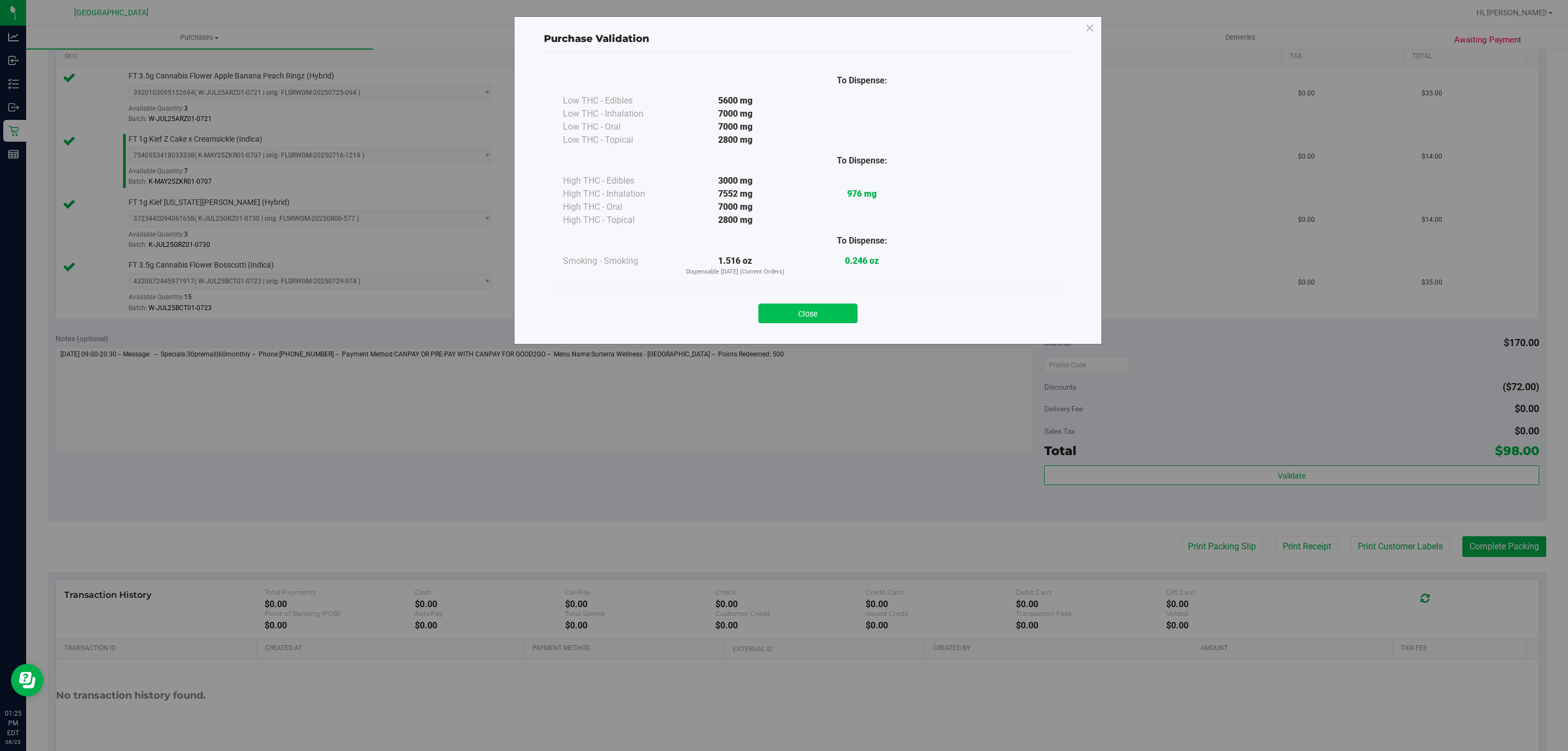
click at [822, 311] on button "Close" at bounding box center [808, 313] width 99 height 19
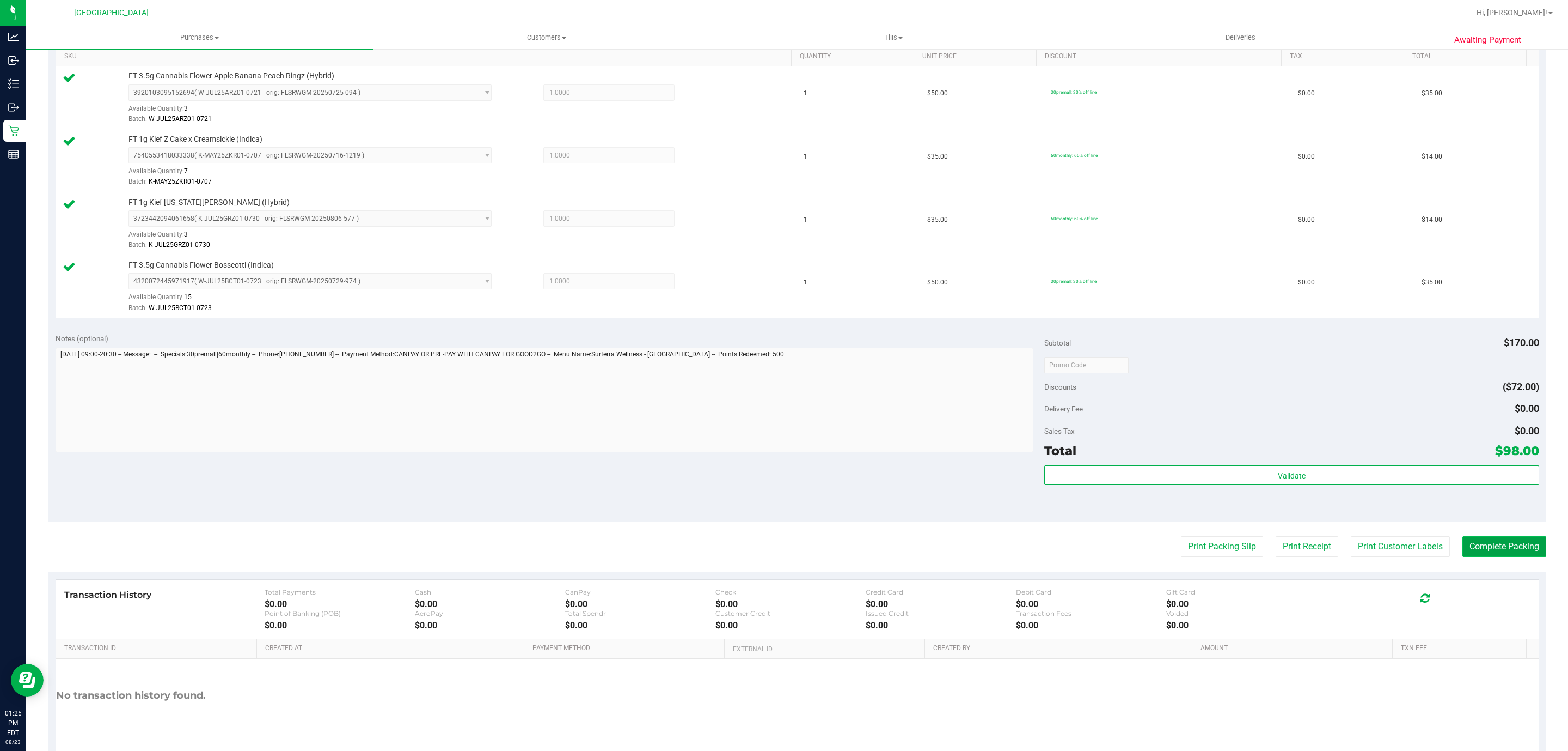
click at [1488, 548] on button "Complete Packing" at bounding box center [1504, 546] width 84 height 21
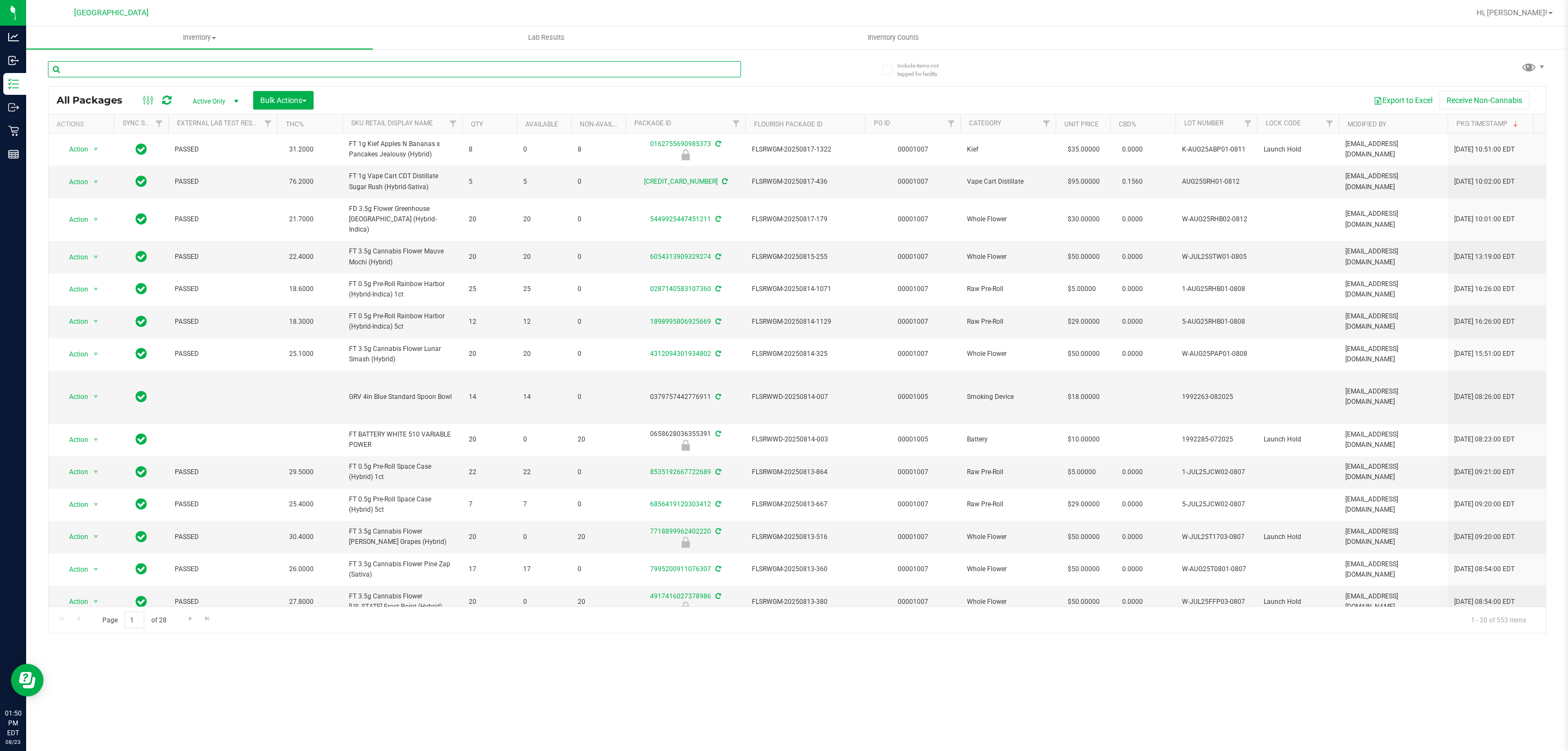
click at [287, 69] on input "text" at bounding box center [394, 69] width 693 height 16
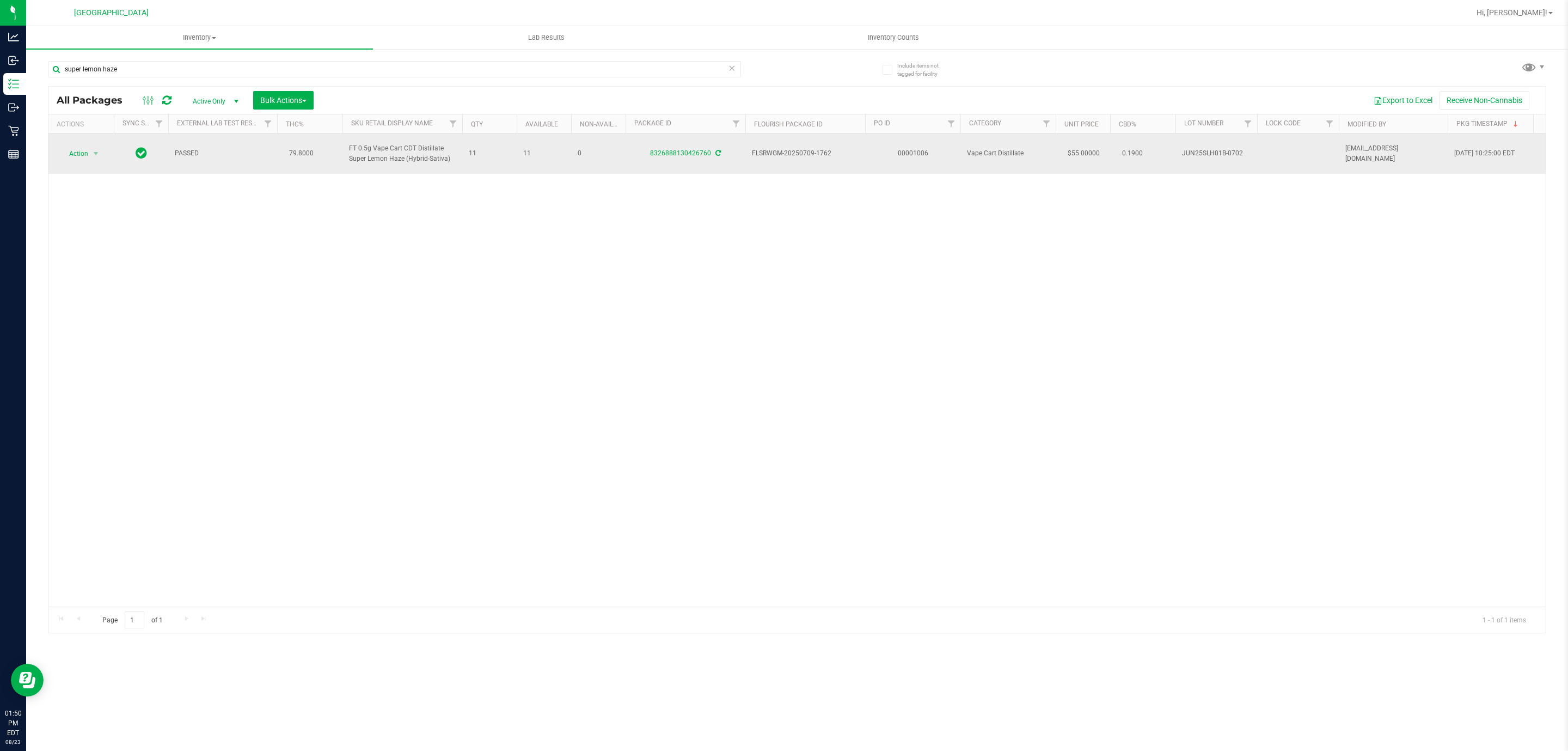
click at [1219, 151] on span "JUN25SLH01B-0702" at bounding box center [1216, 153] width 69 height 10
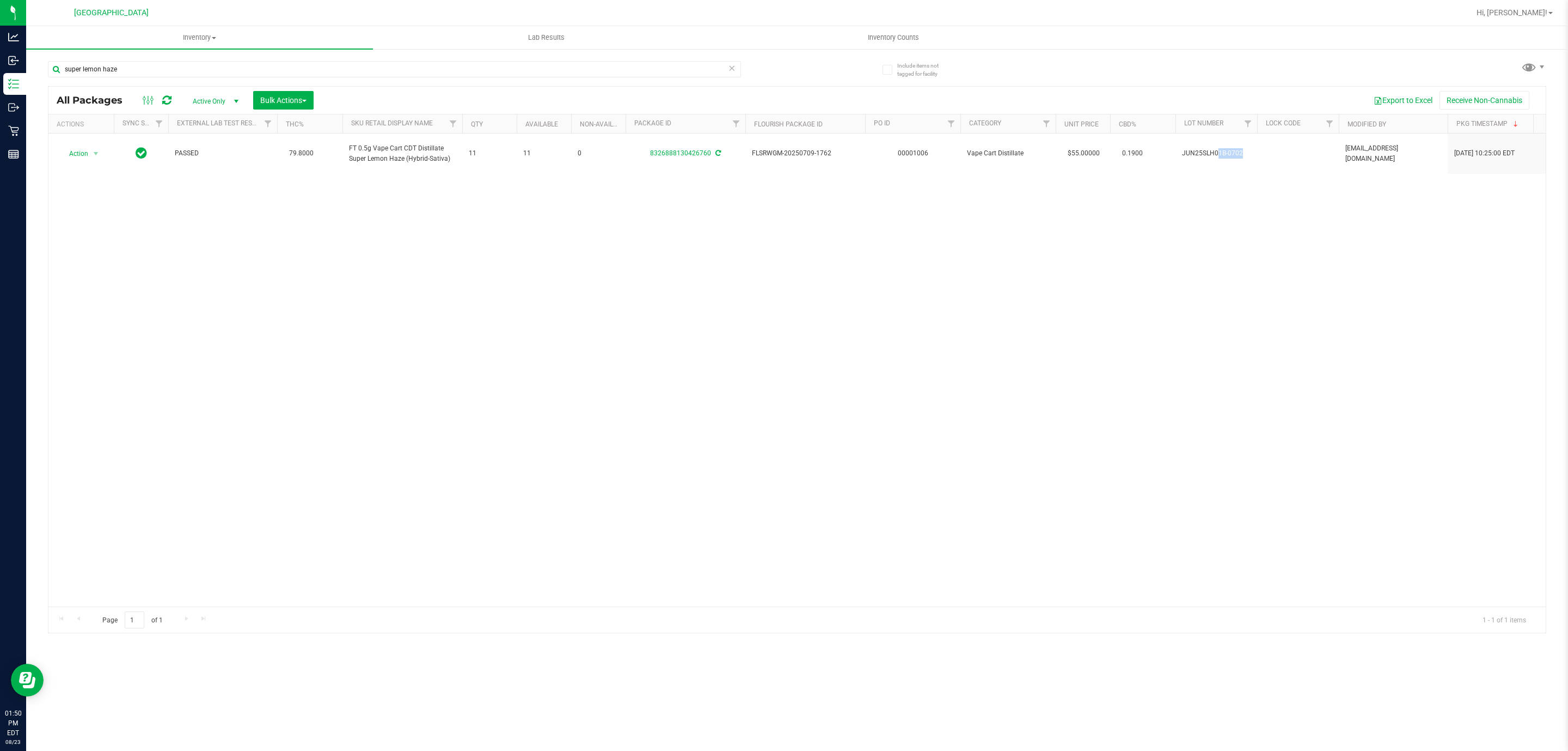
copy td "JUN25SLH01B-0702"
click at [141, 65] on input "super lemon haze" at bounding box center [394, 69] width 693 height 16
type input "le mans"
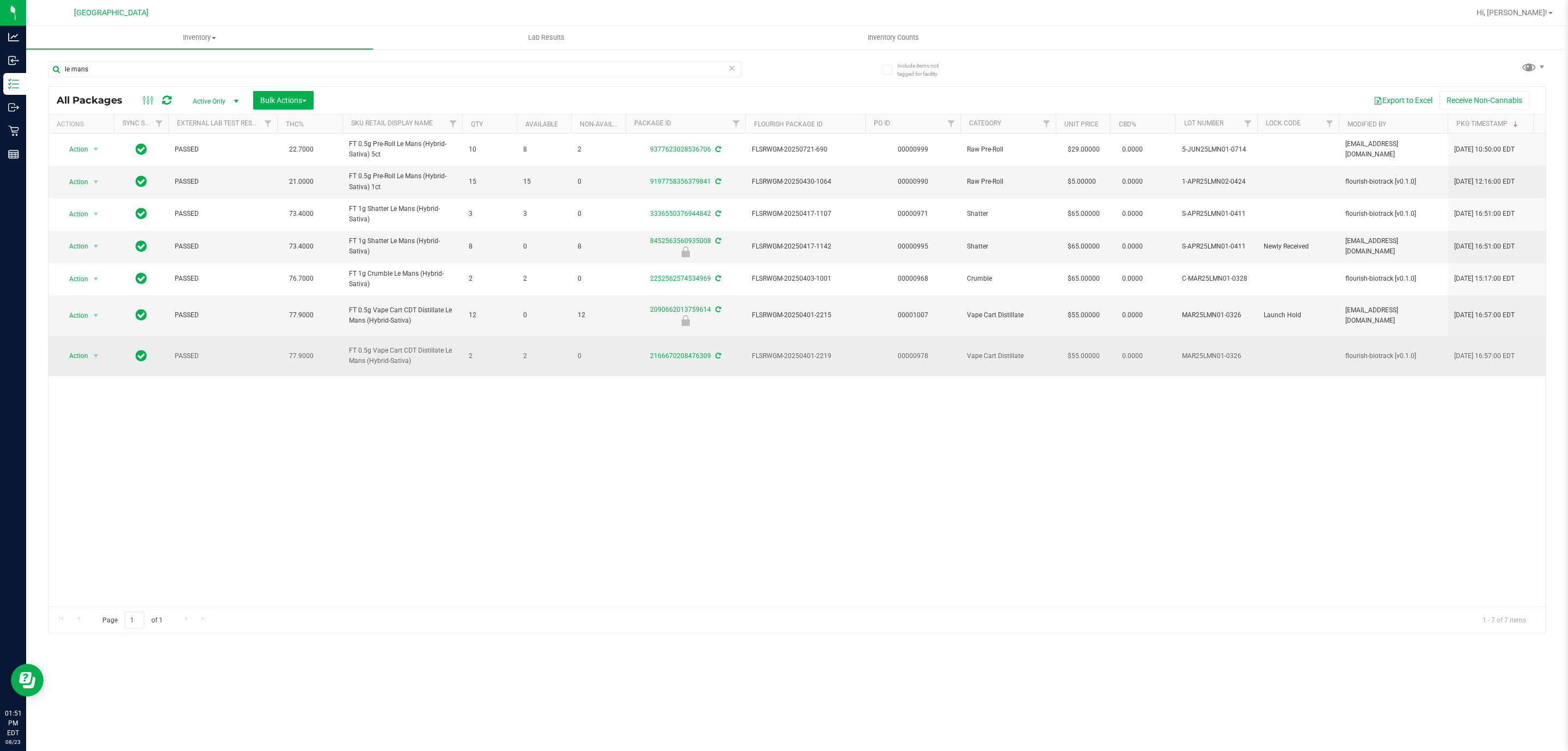
click at [1216, 360] on span "MAR25LMN01-0326" at bounding box center [1216, 356] width 69 height 10
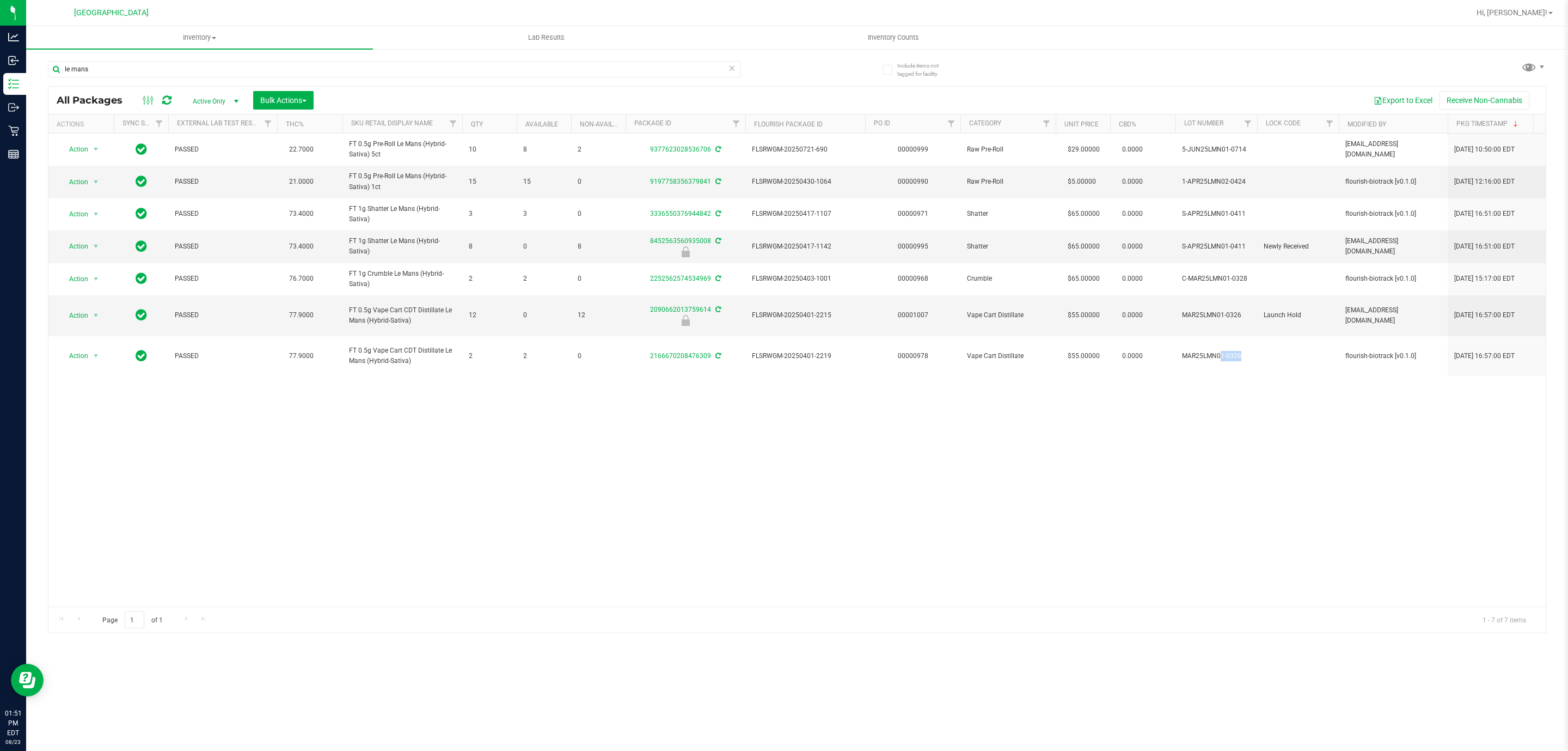
copy td "MAR25LMN01-0326"
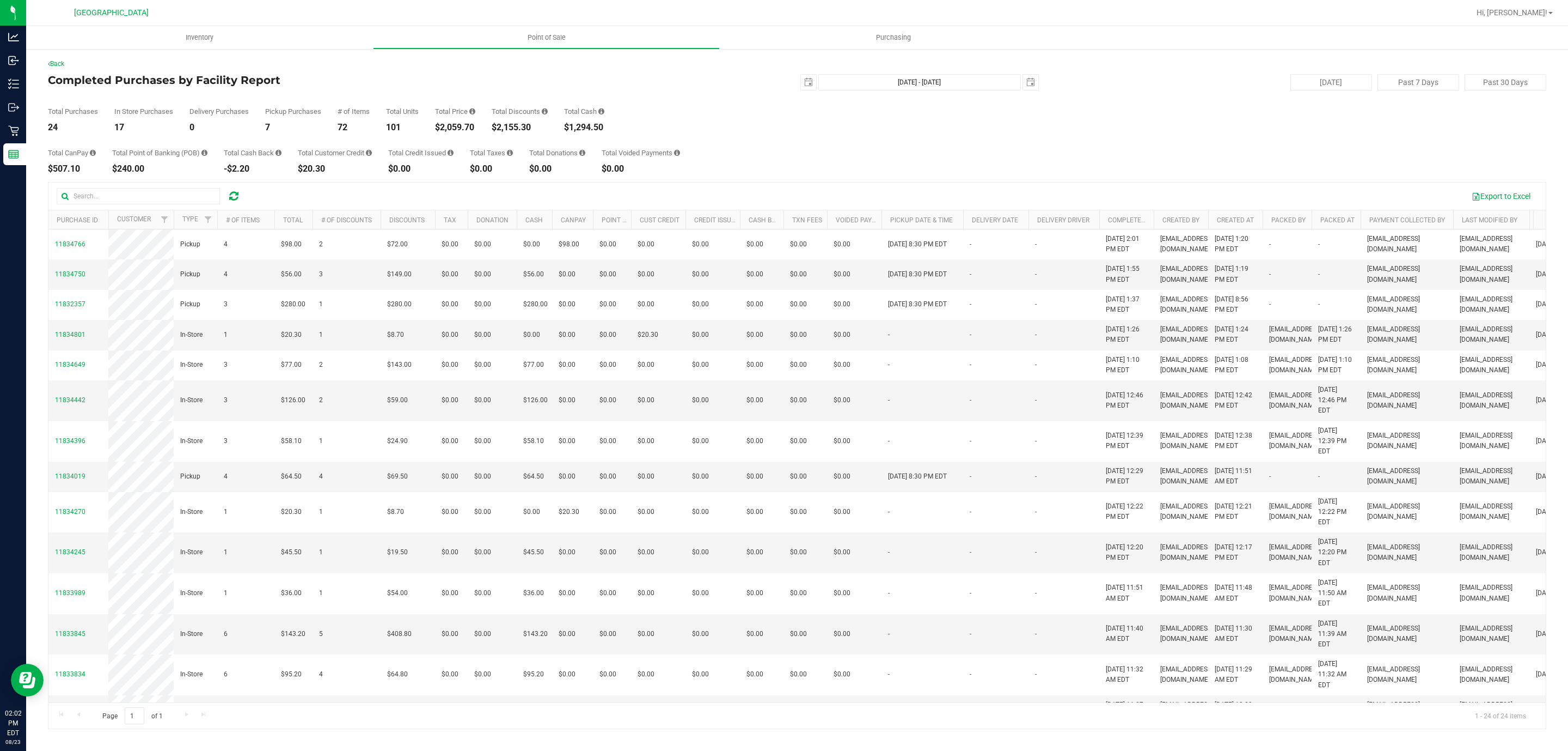
click at [447, 127] on div "$2,059.70" at bounding box center [455, 127] width 40 height 9
copy div "2,059.70"
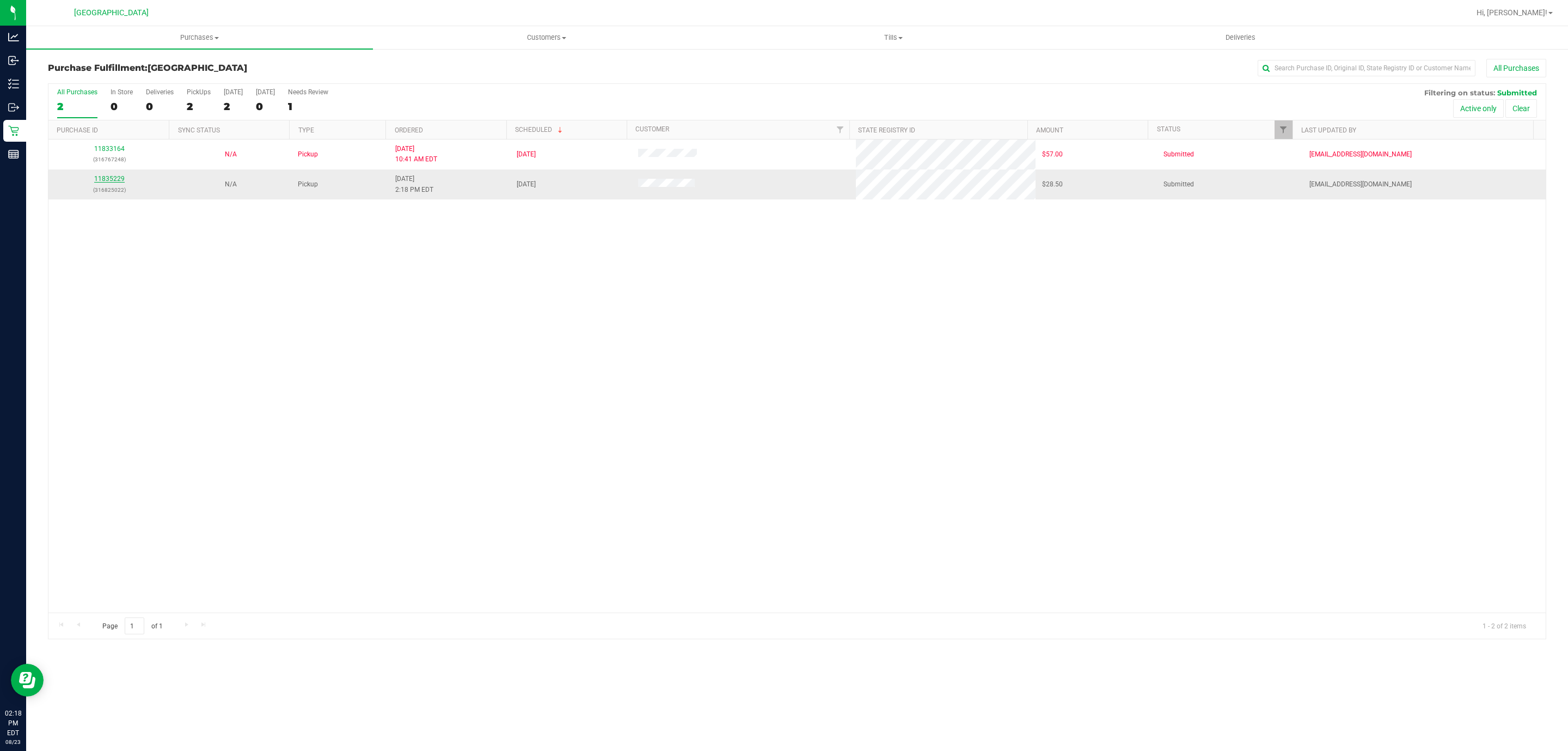
click at [99, 180] on link "11835229" at bounding box center [110, 178] width 30 height 8
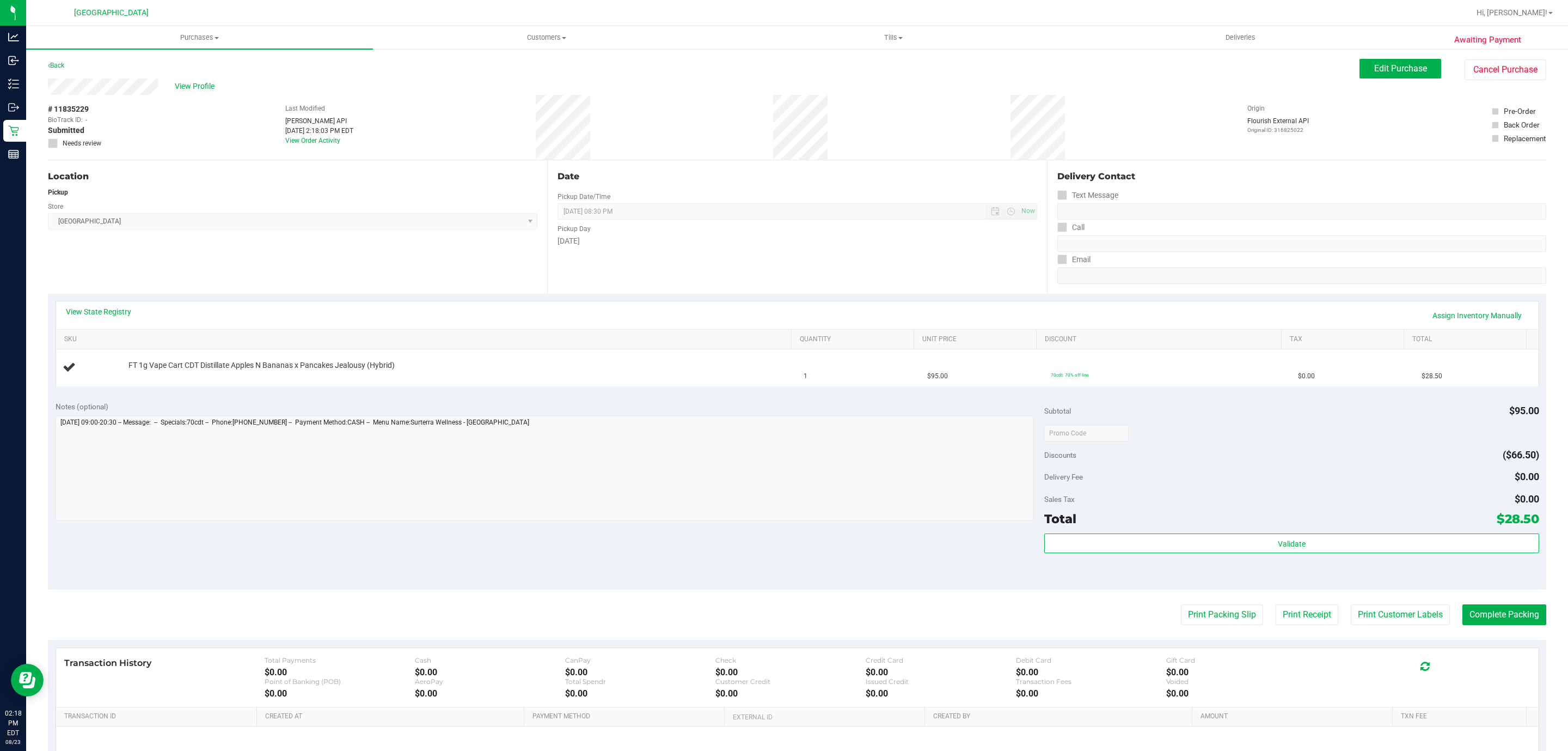
click at [97, 300] on div "View State Registry Assign Inventory Manually SKU Quantity Unit Price Discount …" at bounding box center [797, 344] width 1499 height 100
click at [99, 316] on link "View State Registry" at bounding box center [98, 312] width 65 height 11
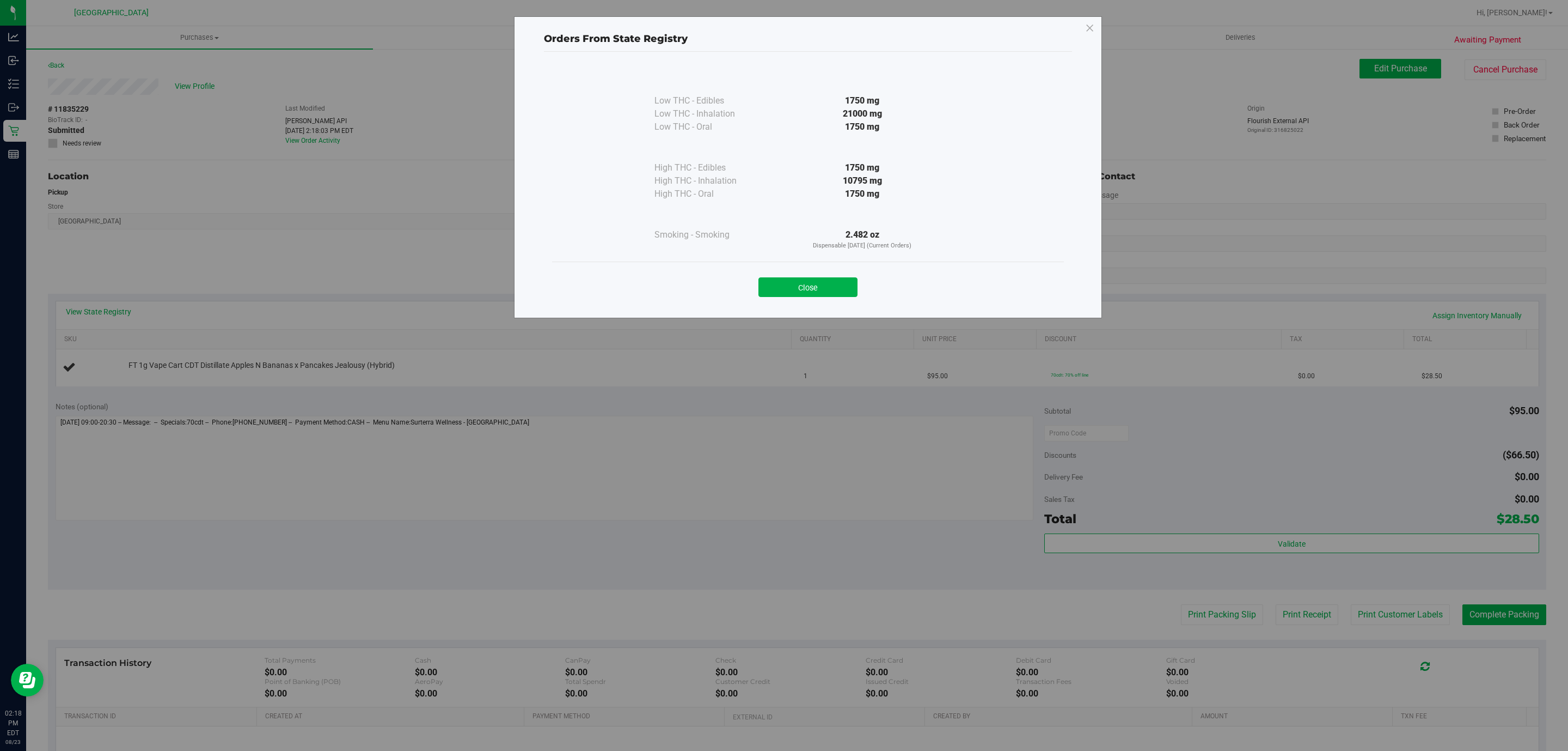
click at [807, 277] on div "Close" at bounding box center [808, 284] width 495 height 27
click at [807, 285] on button "Close" at bounding box center [808, 287] width 99 height 19
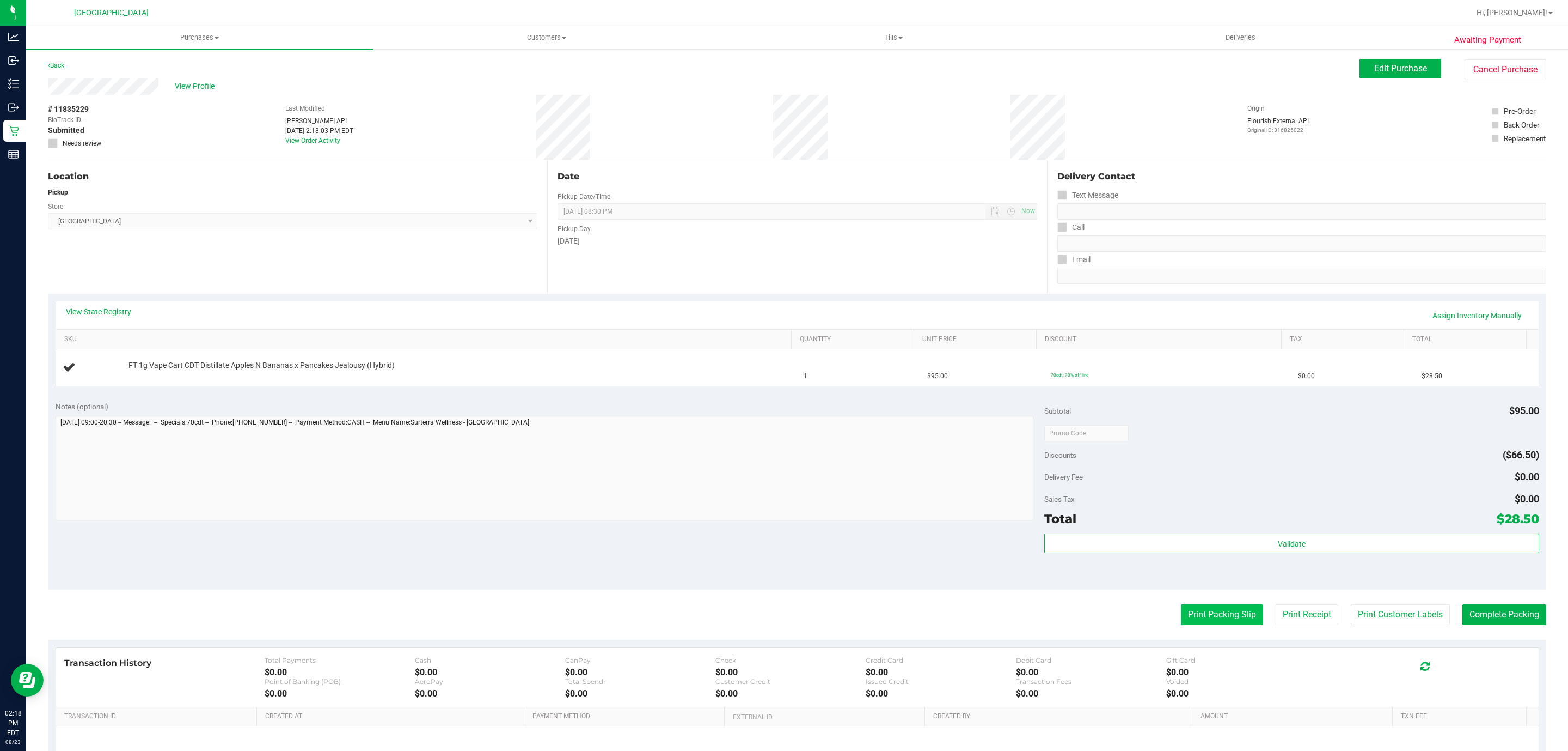
click at [1200, 621] on button "Print Packing Slip" at bounding box center [1222, 615] width 82 height 21
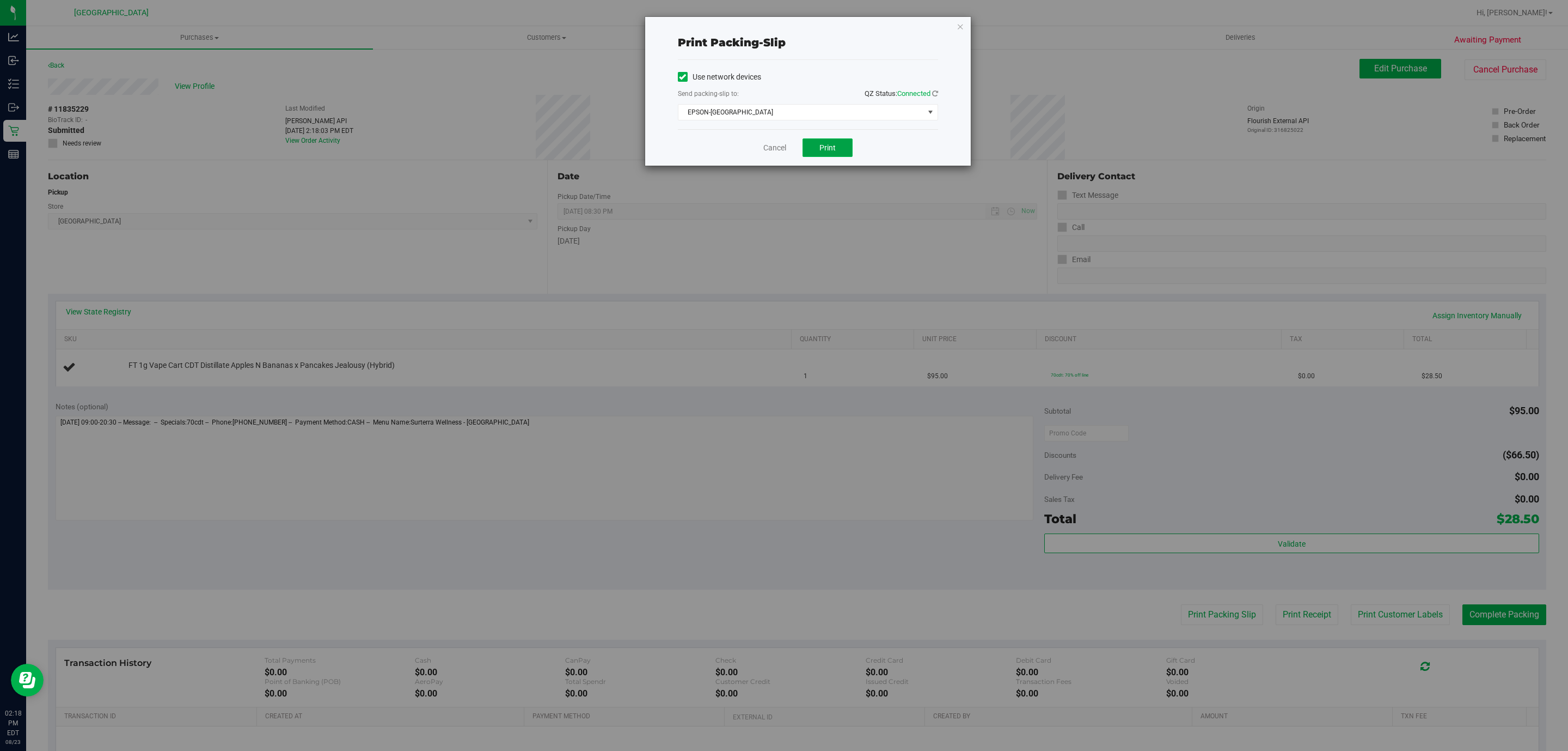
click at [828, 141] on button "Print" at bounding box center [827, 147] width 50 height 18
click at [959, 28] on icon "button" at bounding box center [961, 26] width 8 height 13
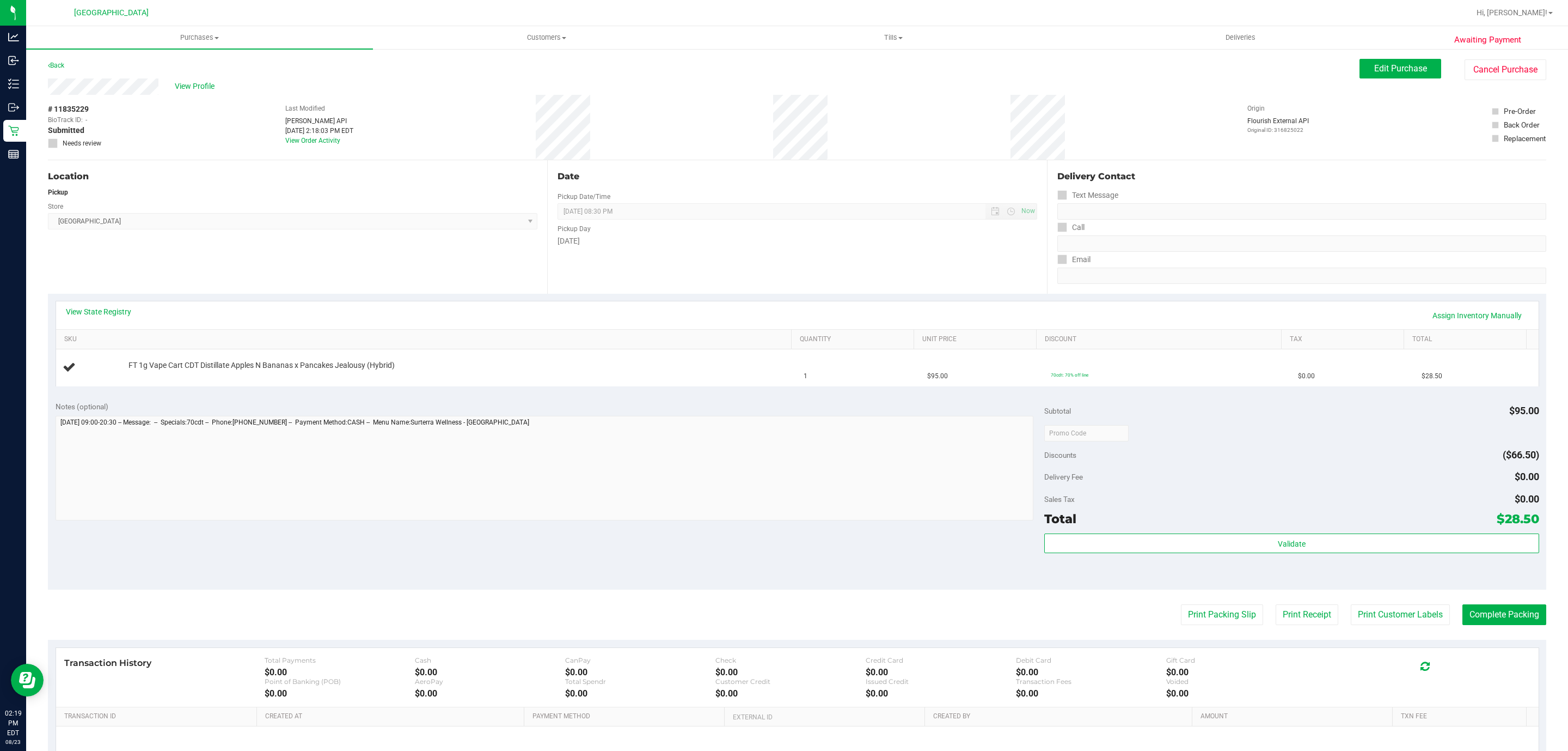
click at [1181, 604] on button "Print Packing Slip" at bounding box center [1222, 615] width 82 height 21
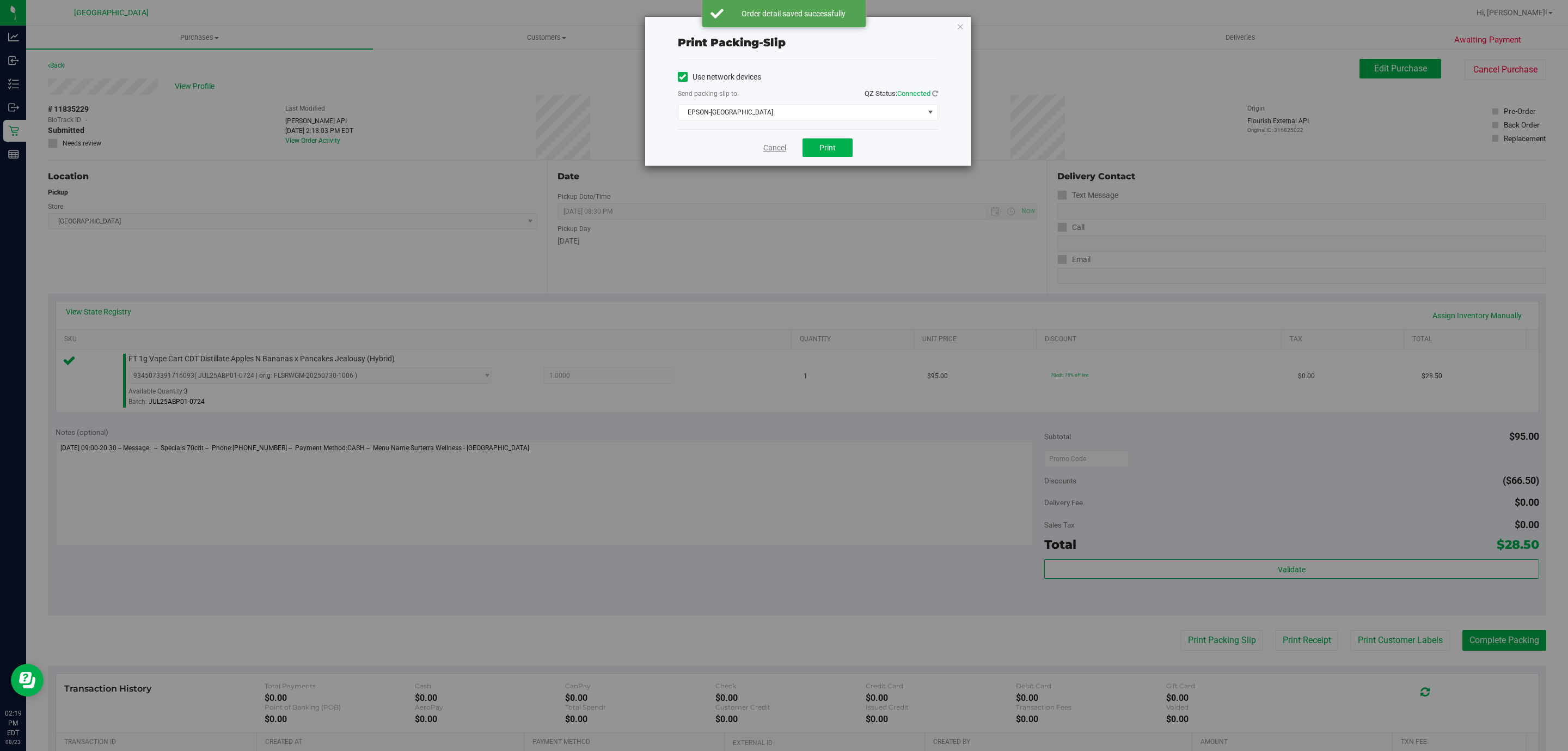
click at [774, 149] on link "Cancel" at bounding box center [775, 147] width 23 height 12
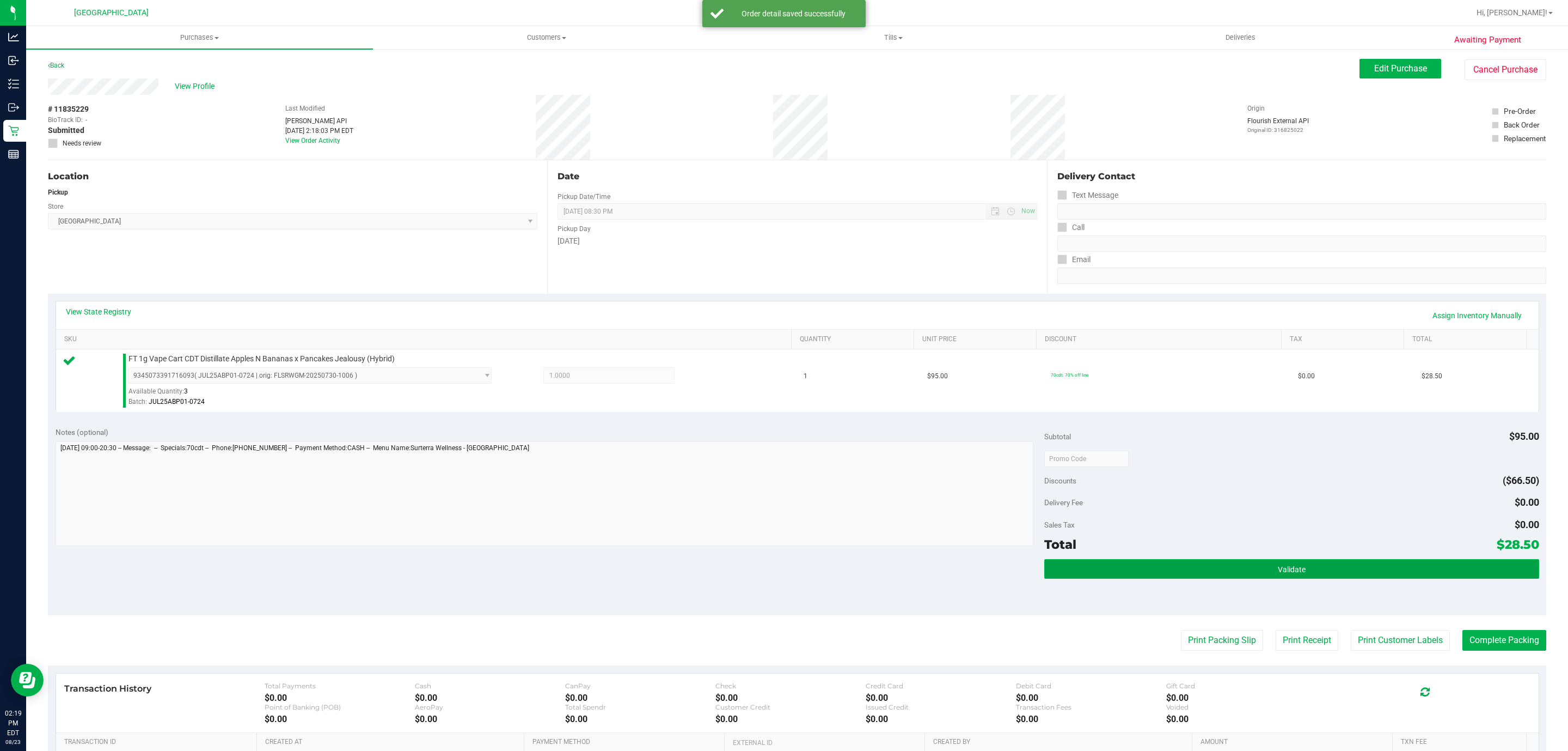
click at [1297, 569] on button "Validate" at bounding box center [1292, 569] width 494 height 19
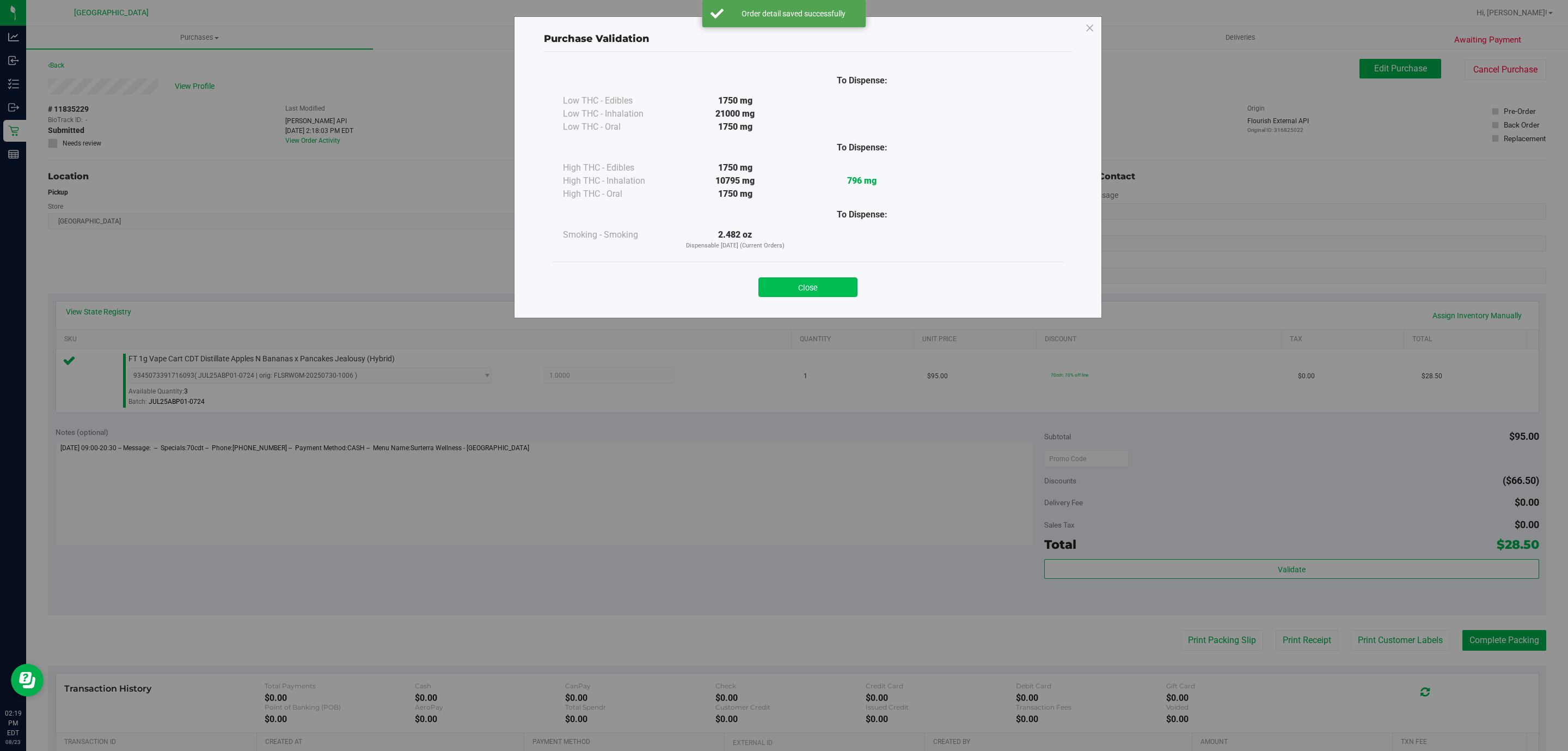
click at [822, 292] on button "Close" at bounding box center [808, 287] width 99 height 19
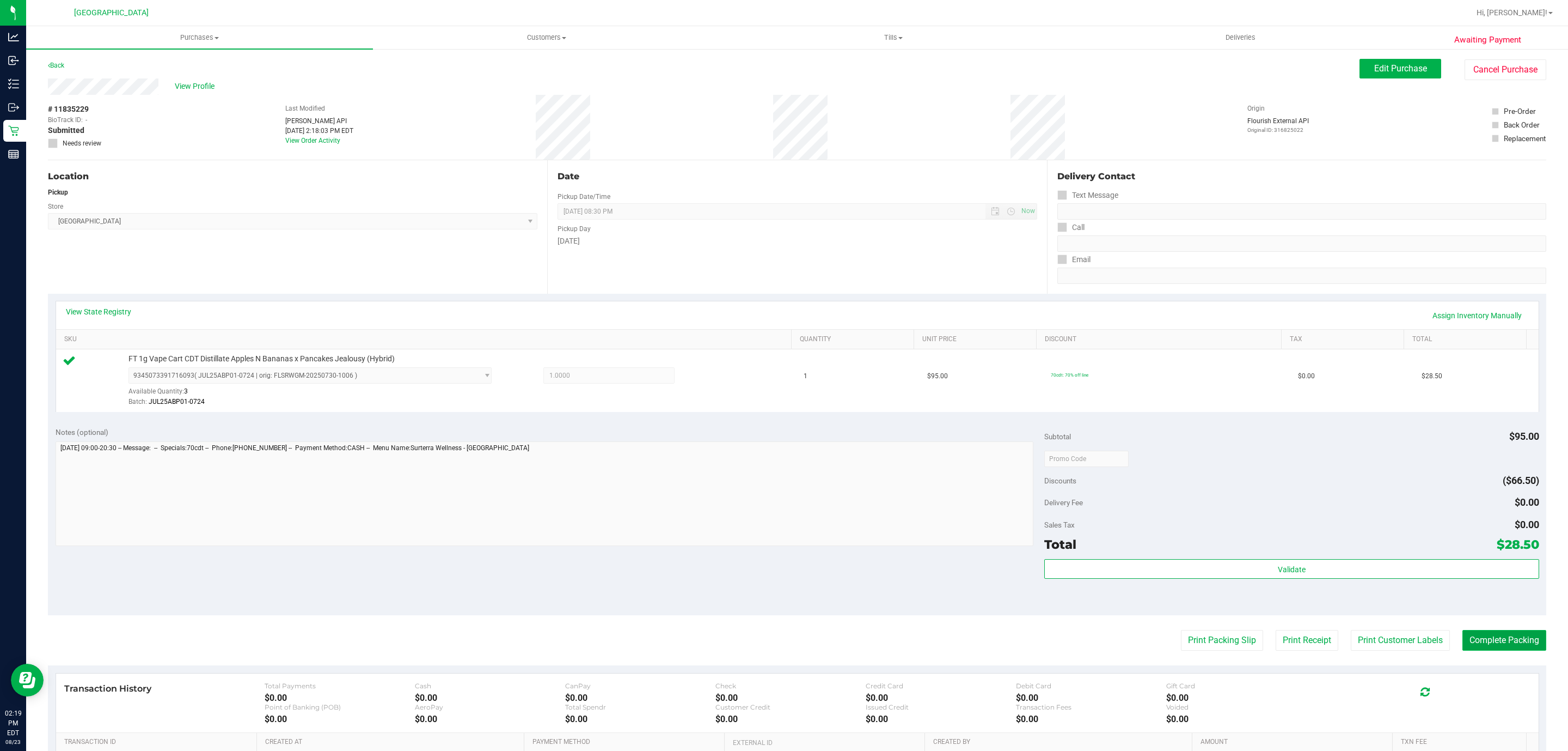
click at [1510, 646] on button "Complete Packing" at bounding box center [1504, 640] width 84 height 21
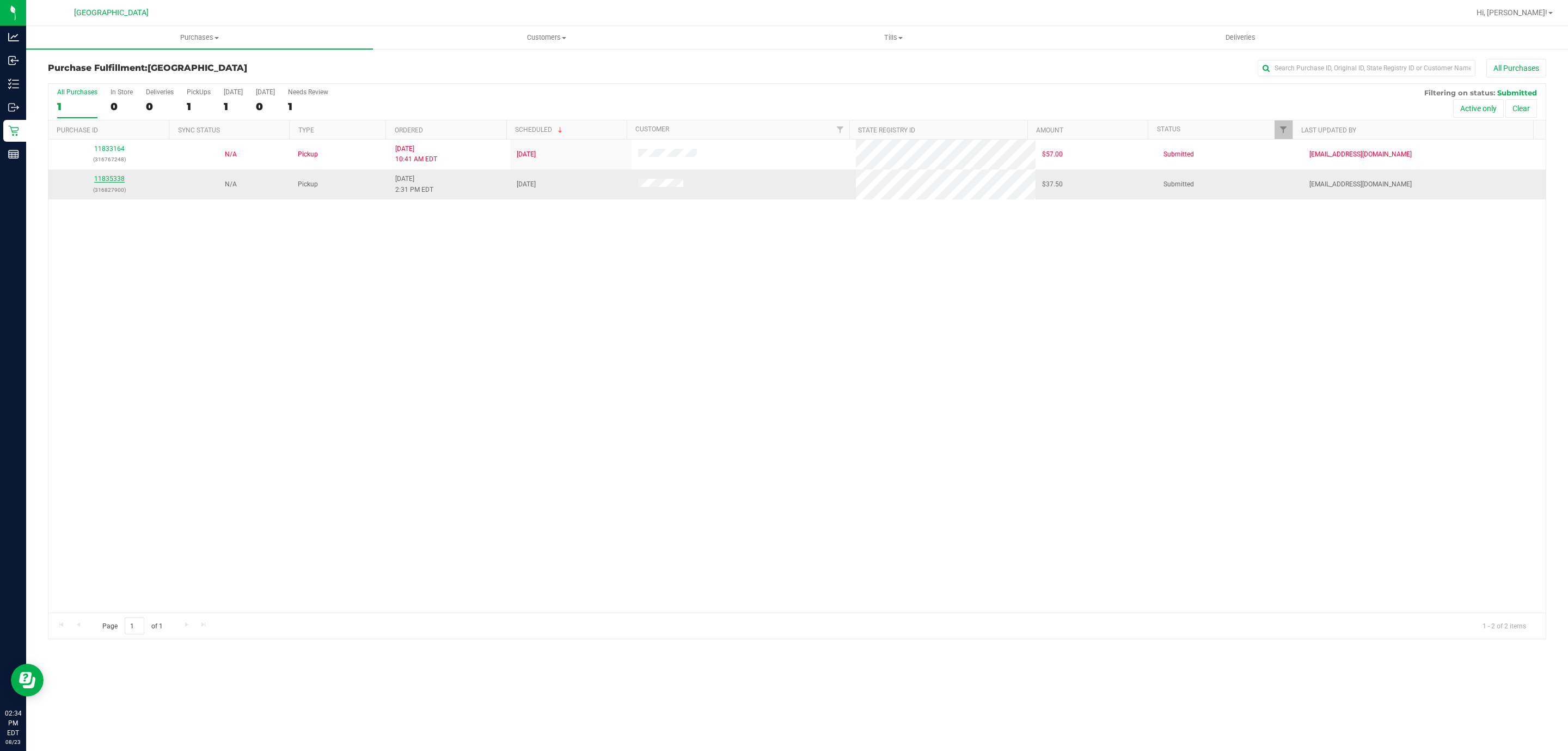
click at [118, 182] on link "11835338" at bounding box center [110, 178] width 30 height 8
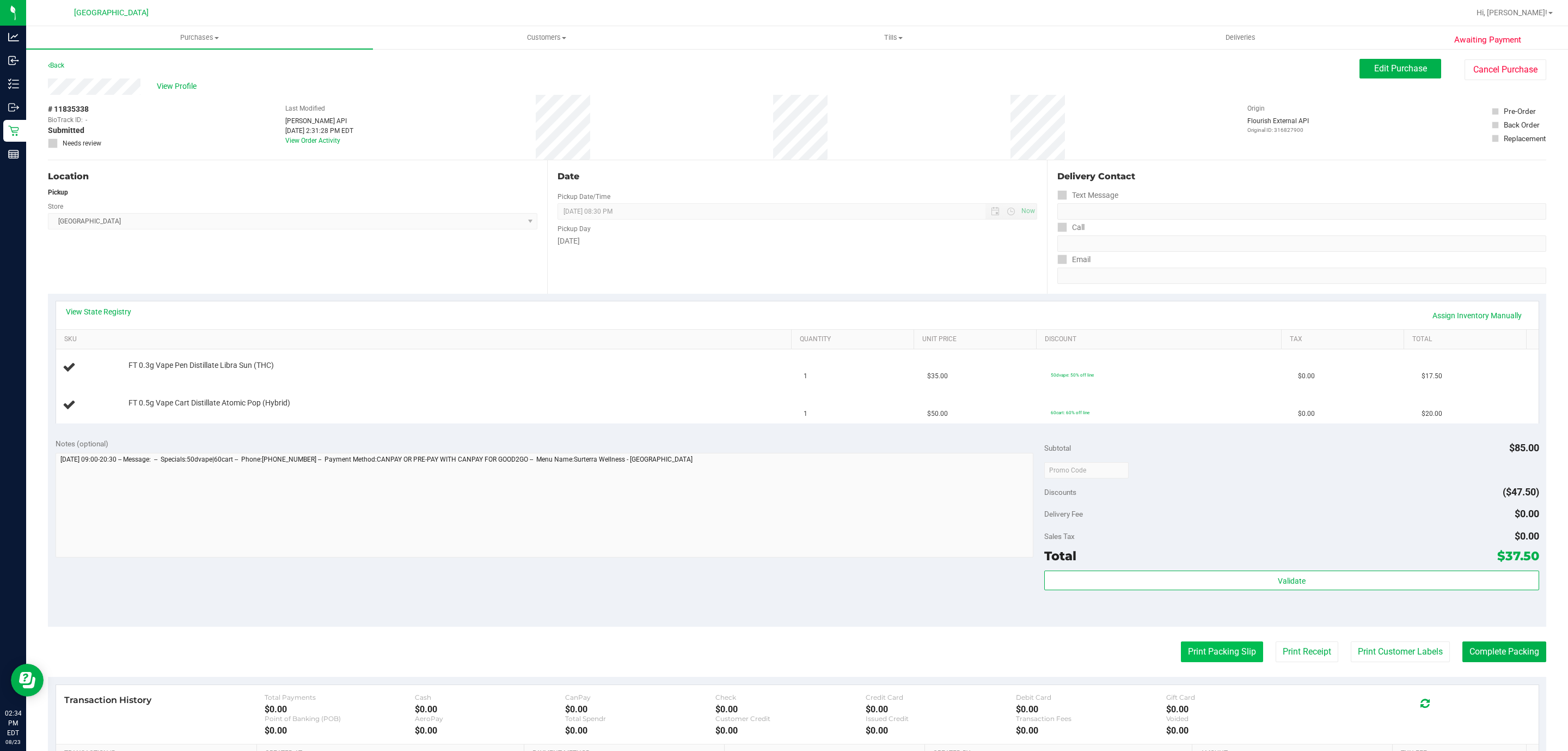
click at [1215, 654] on button "Print Packing Slip" at bounding box center [1222, 652] width 82 height 21
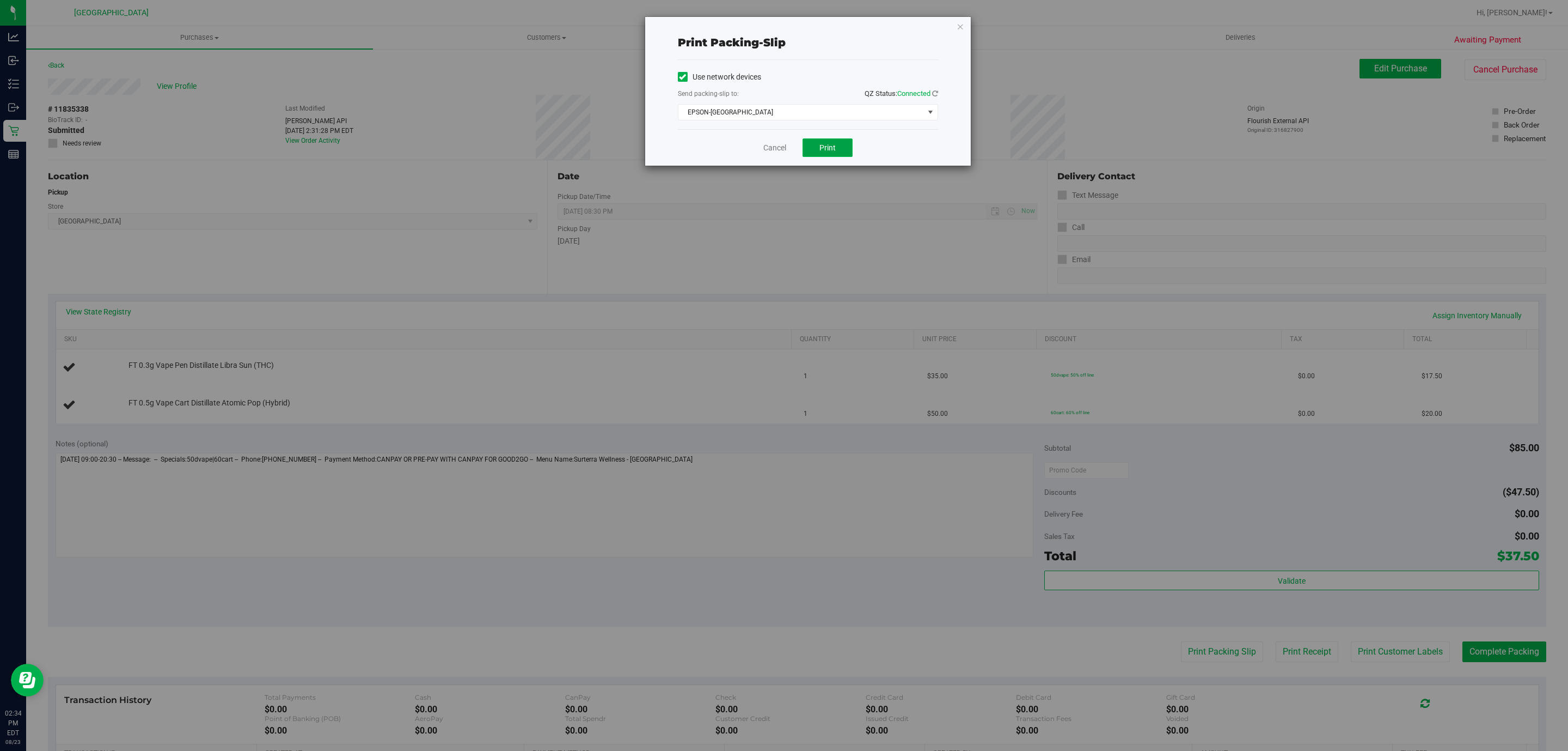
click at [833, 147] on span "Print" at bounding box center [827, 147] width 16 height 9
click at [783, 144] on link "Cancel" at bounding box center [775, 147] width 23 height 12
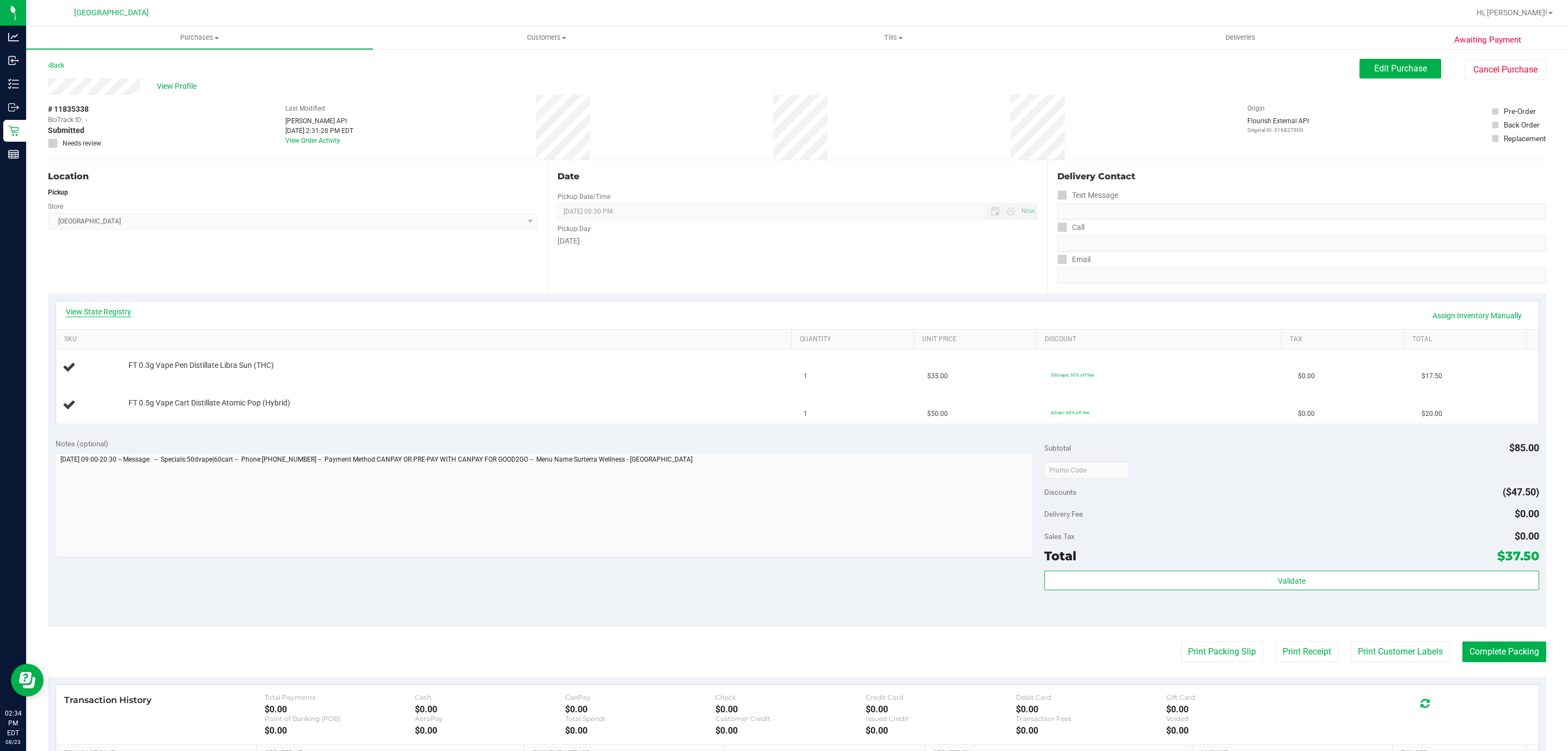
click at [88, 311] on link "View State Registry" at bounding box center [98, 312] width 65 height 11
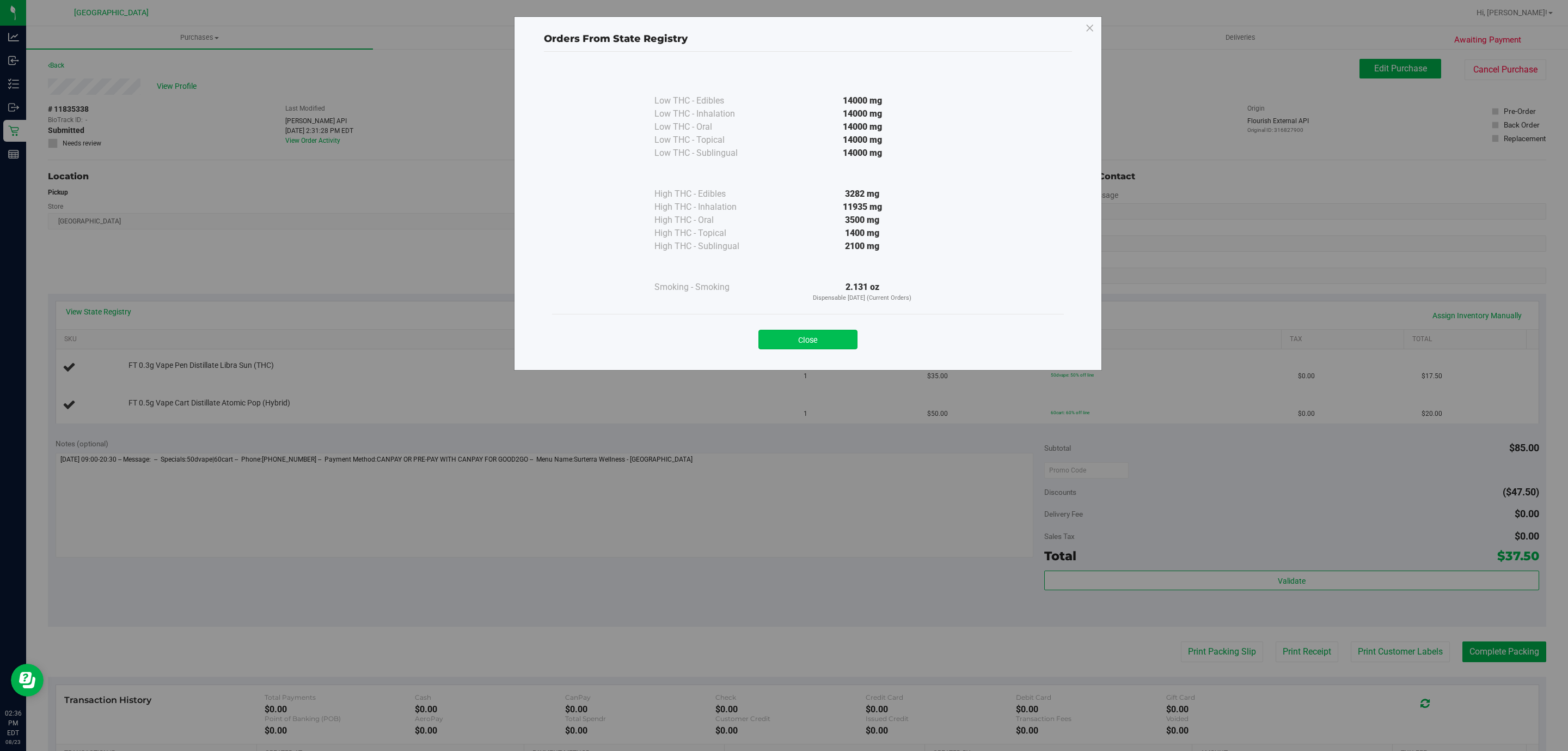
click at [822, 345] on button "Close" at bounding box center [808, 339] width 99 height 19
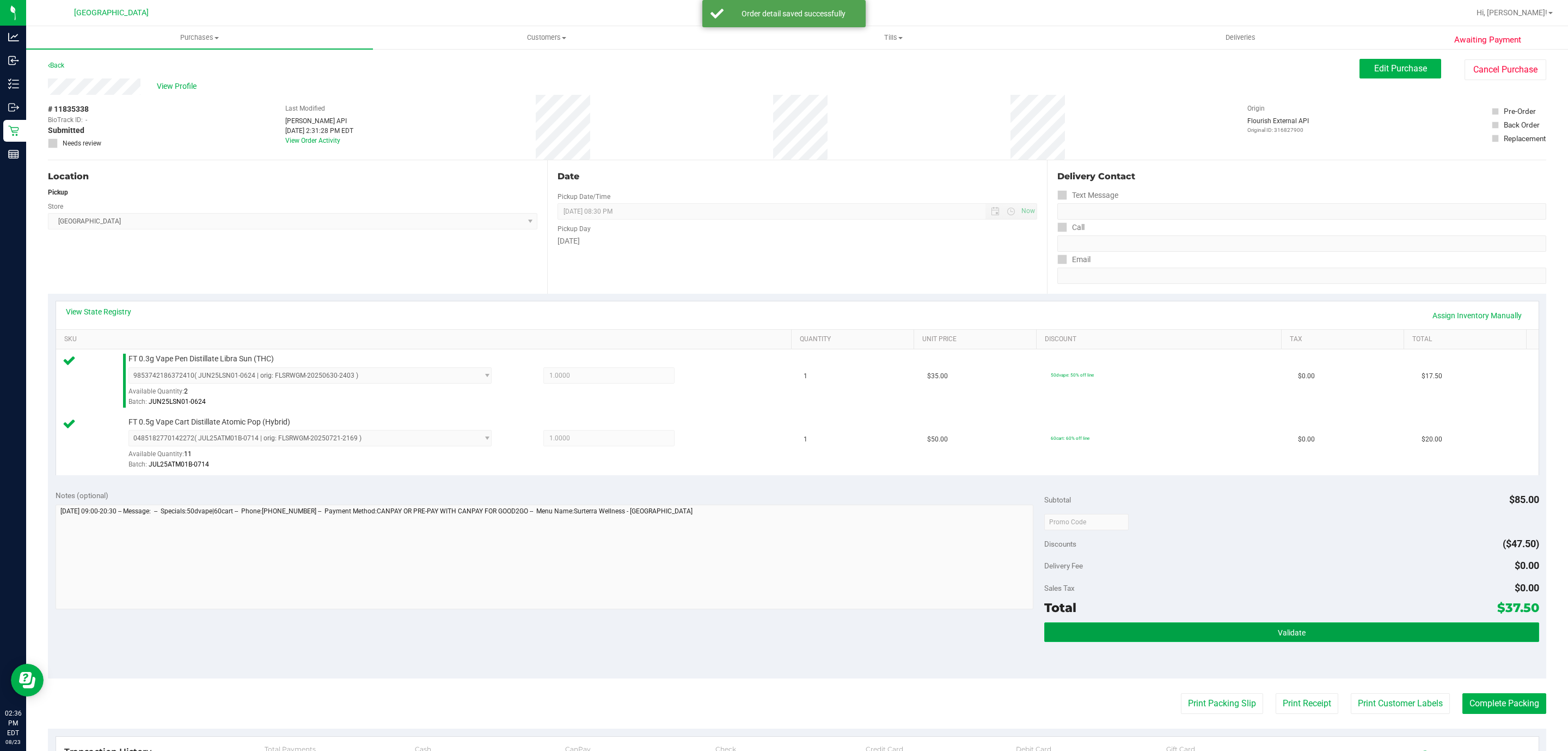
click at [1302, 642] on button "Validate" at bounding box center [1292, 632] width 494 height 19
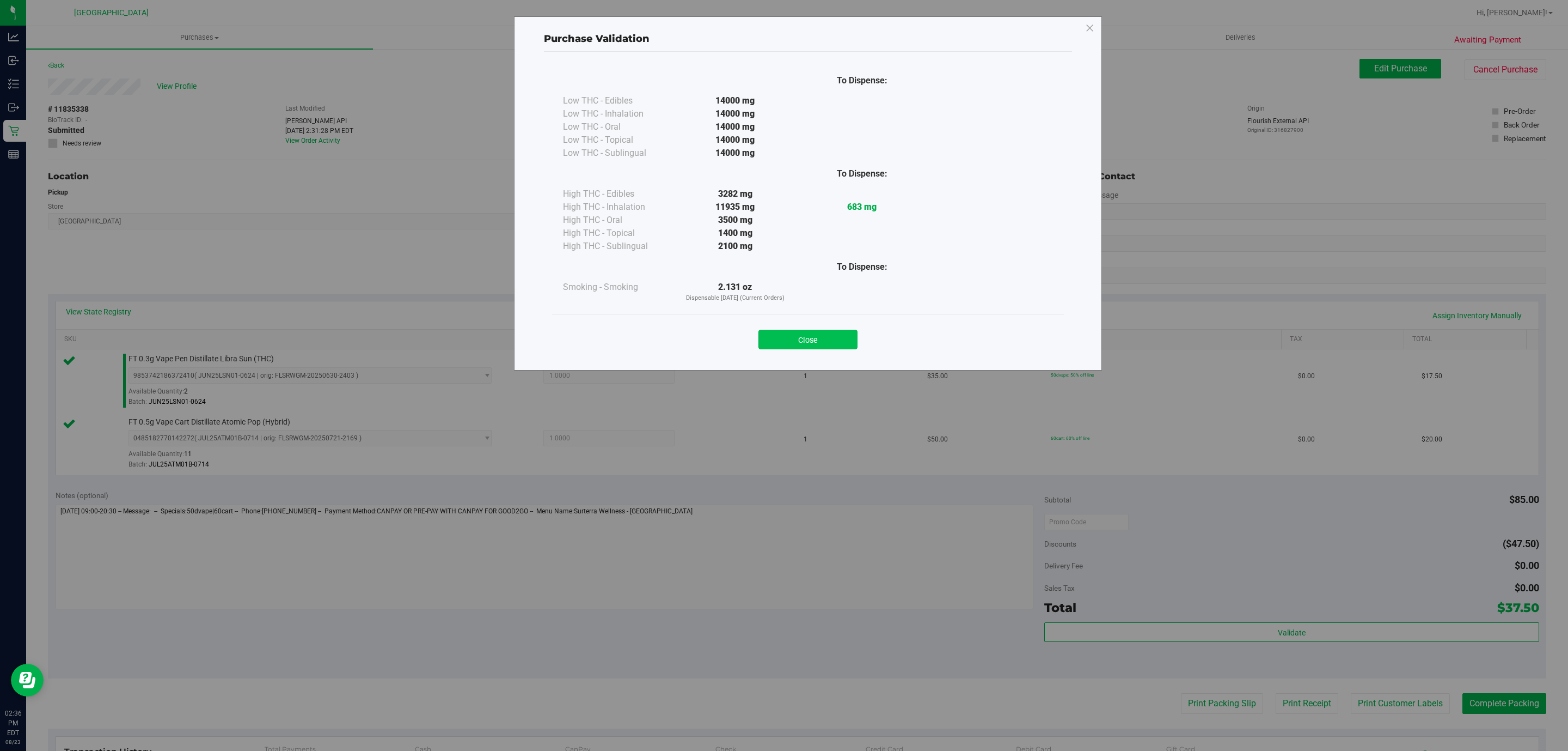
click at [806, 342] on button "Close" at bounding box center [808, 339] width 99 height 19
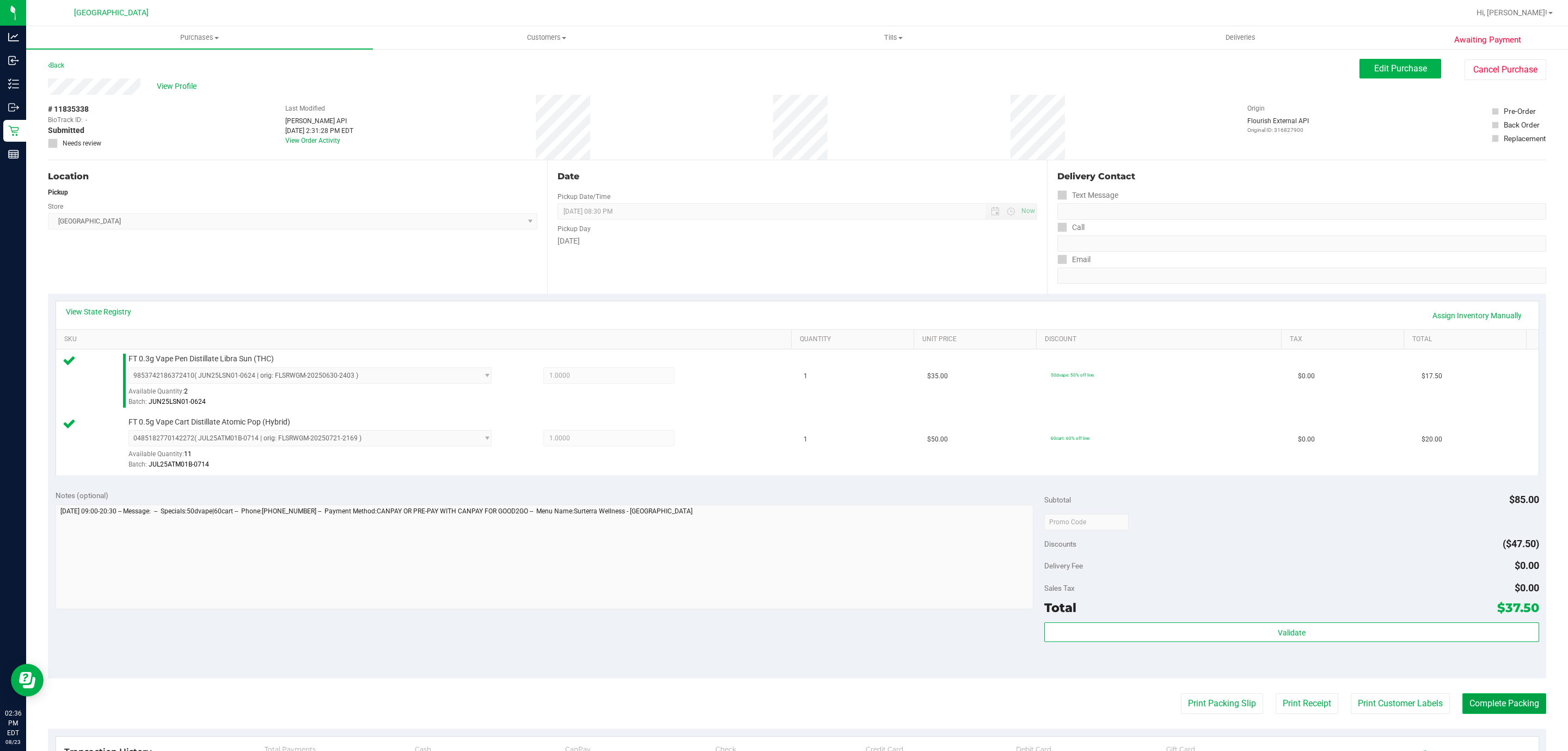
click at [1518, 705] on button "Complete Packing" at bounding box center [1504, 703] width 84 height 21
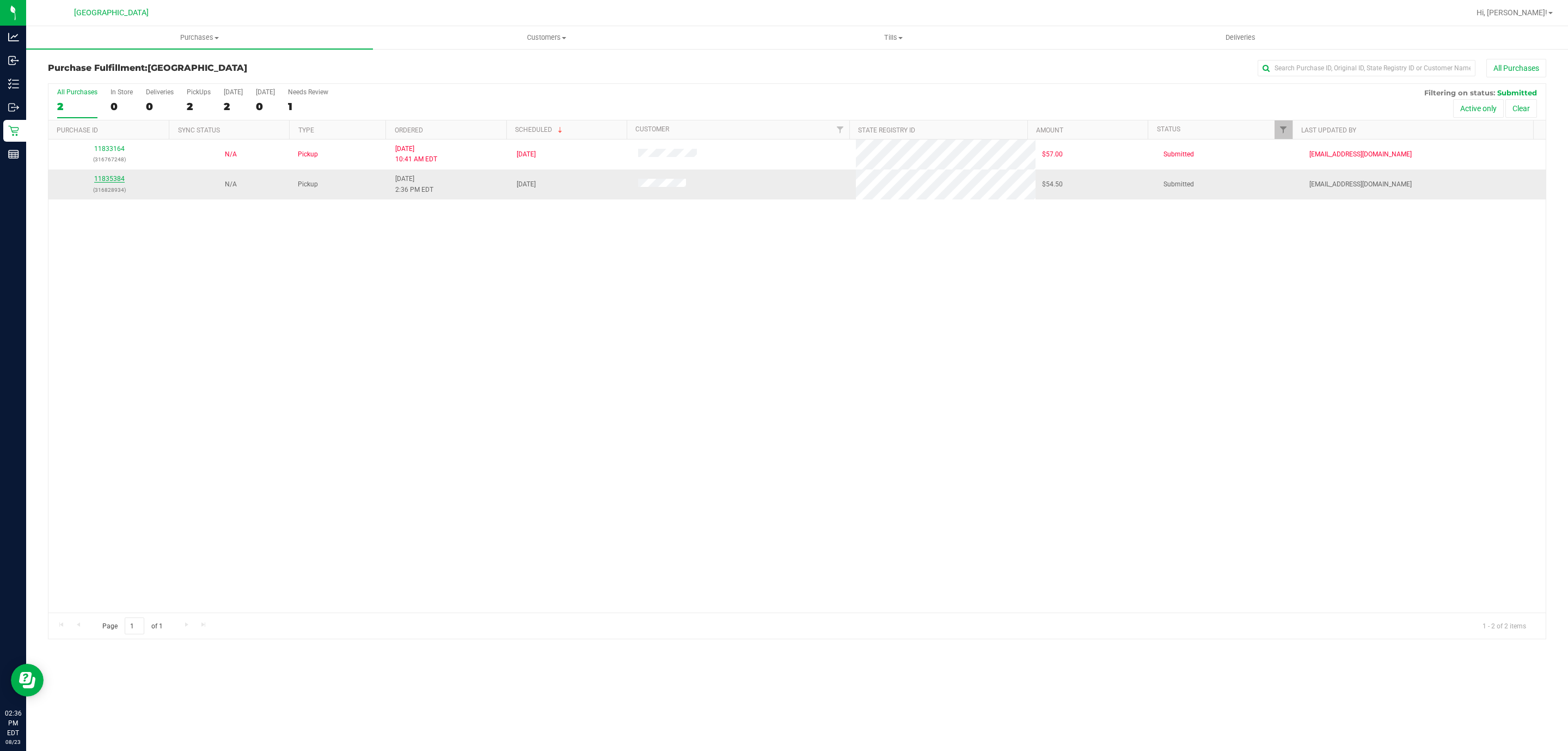
click at [110, 180] on link "11835384" at bounding box center [110, 178] width 30 height 8
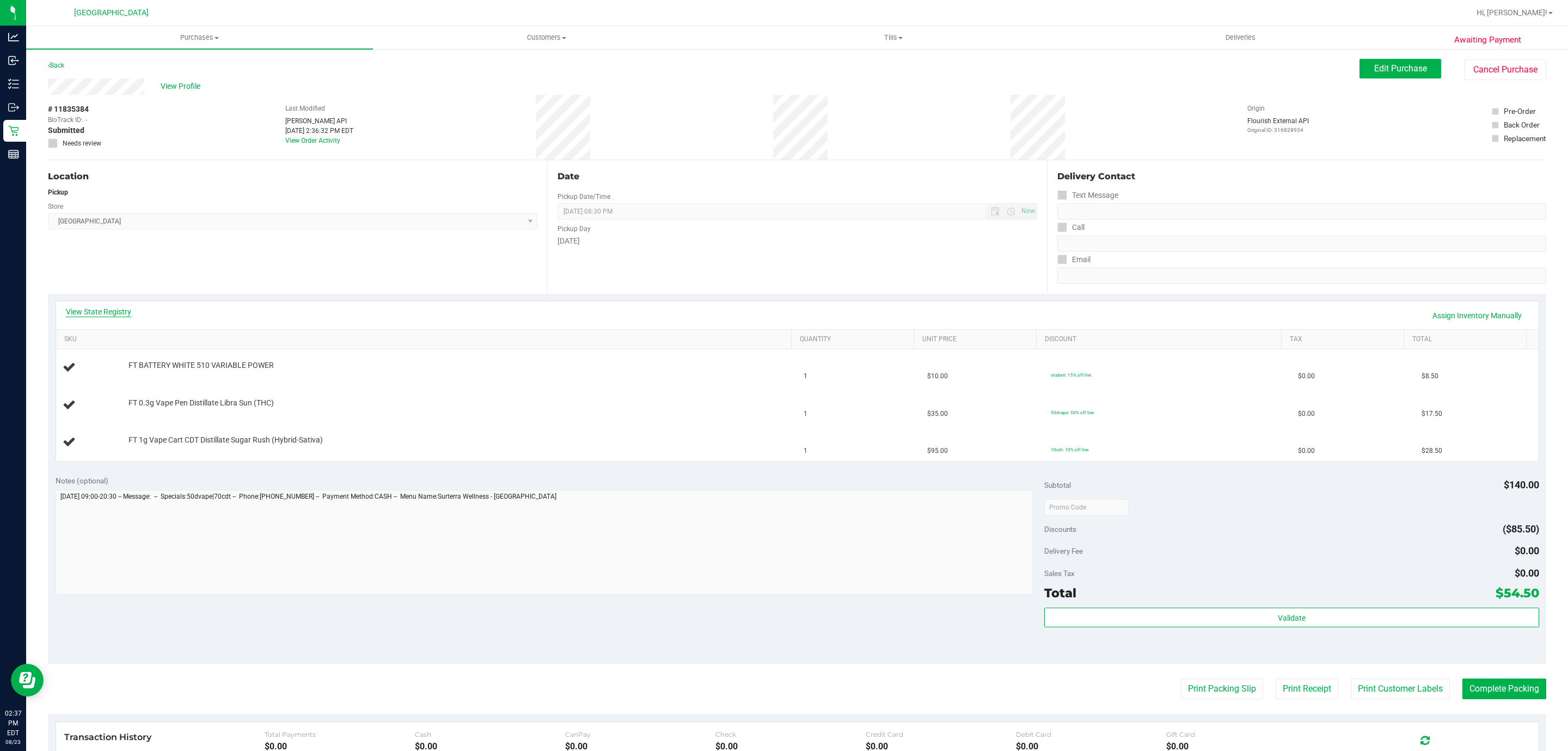
click at [108, 308] on link "View State Registry" at bounding box center [98, 312] width 65 height 11
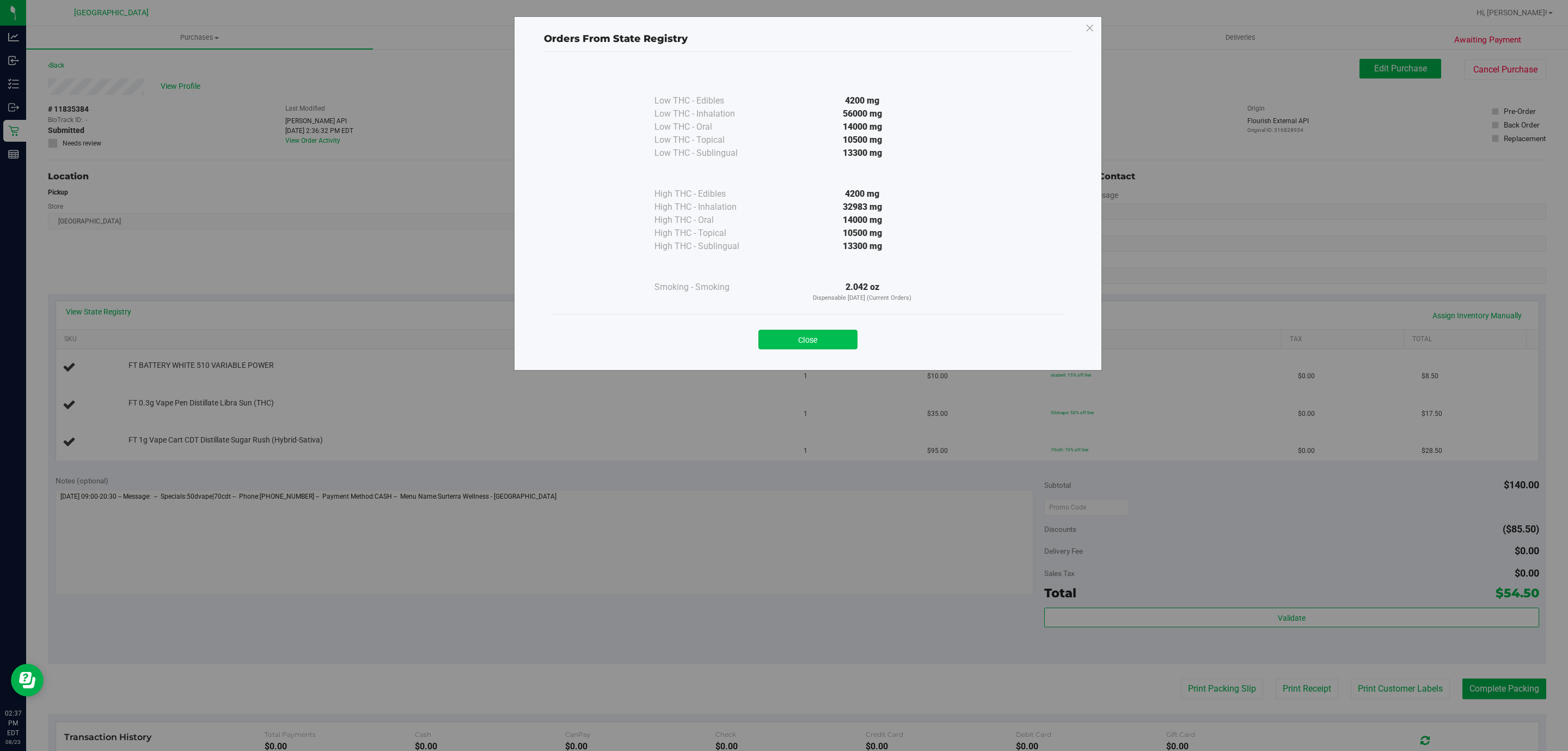
click at [801, 337] on button "Close" at bounding box center [808, 339] width 99 height 19
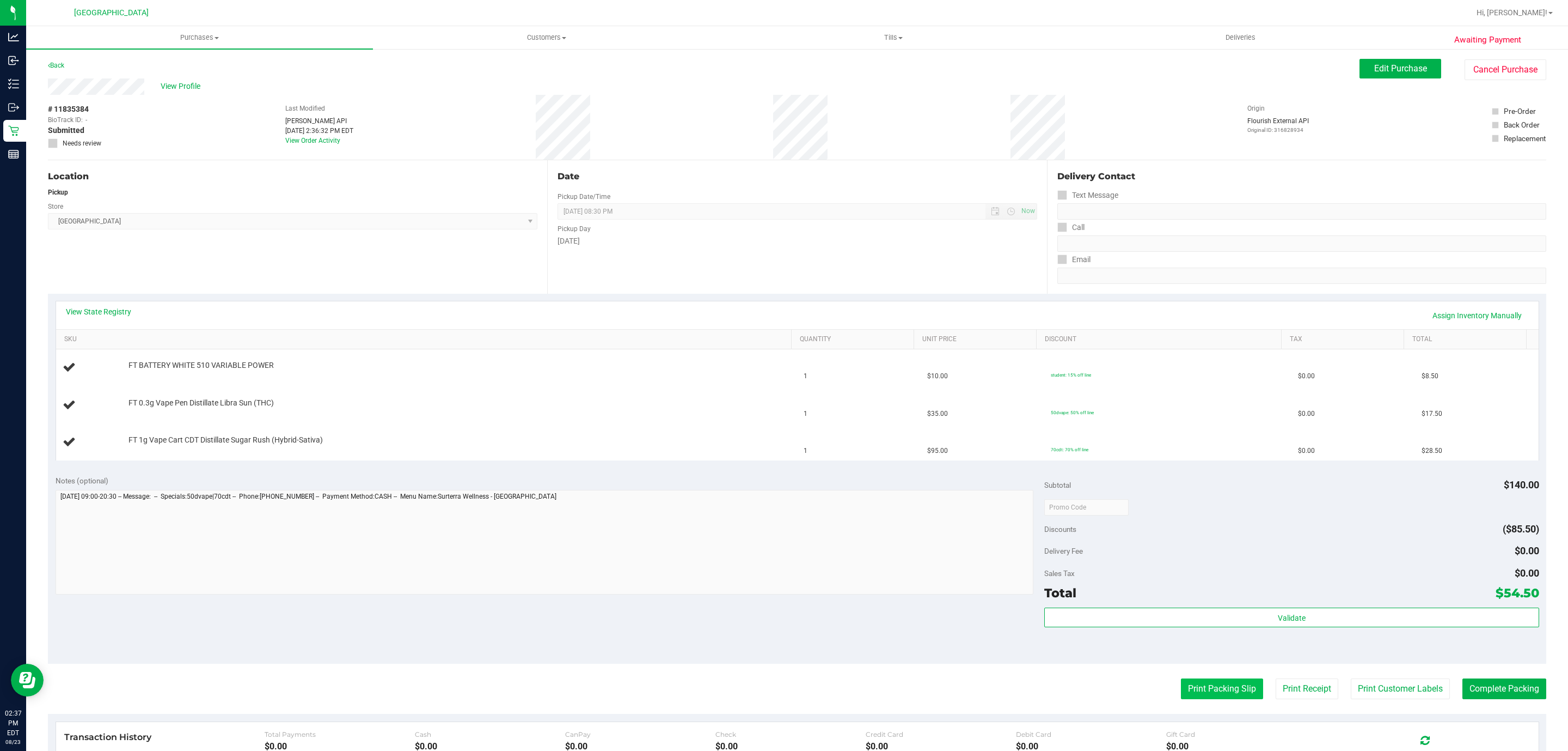
click at [1186, 689] on button "Print Packing Slip" at bounding box center [1222, 689] width 82 height 21
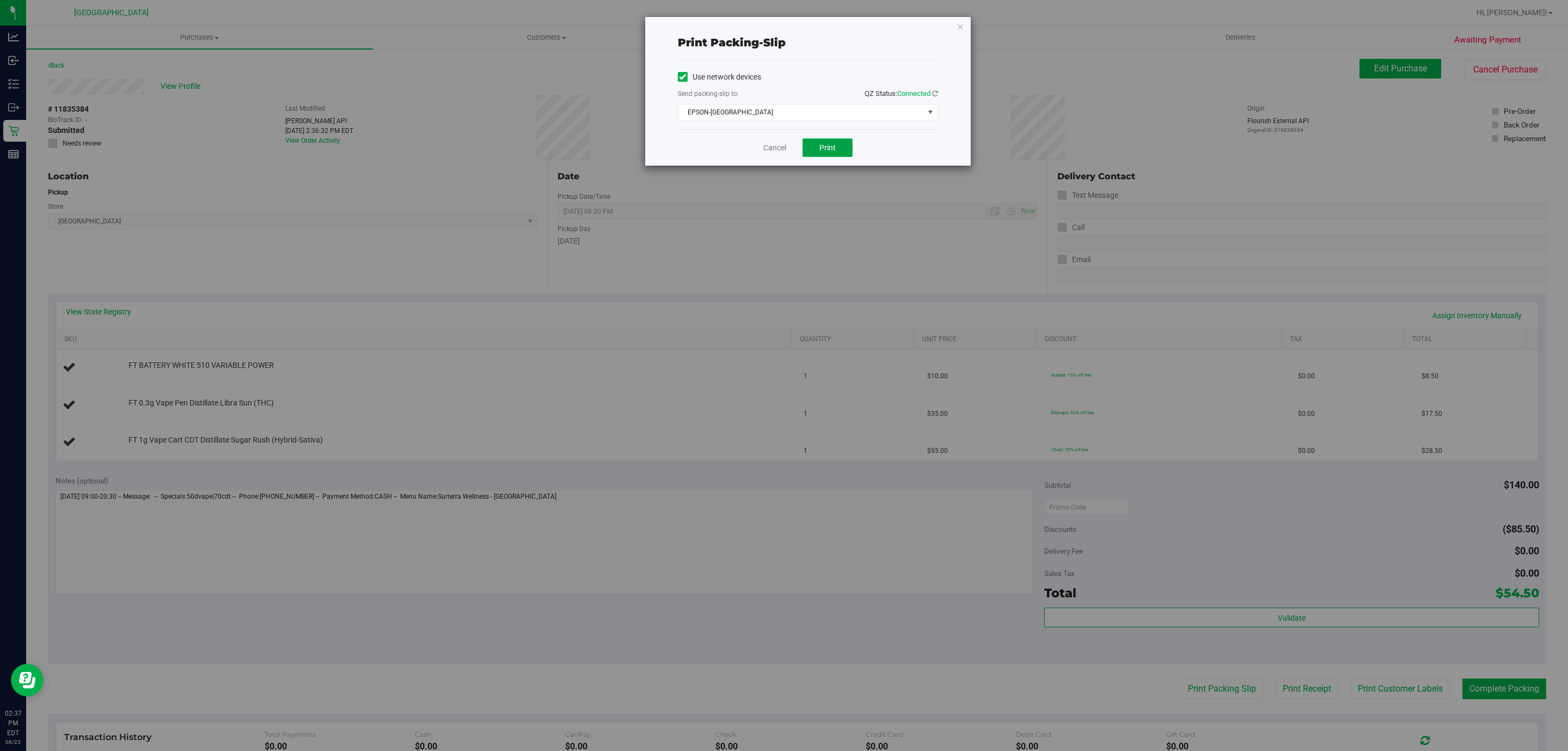
click at [815, 152] on button "Print" at bounding box center [827, 147] width 50 height 18
click at [959, 31] on icon "button" at bounding box center [961, 26] width 8 height 13
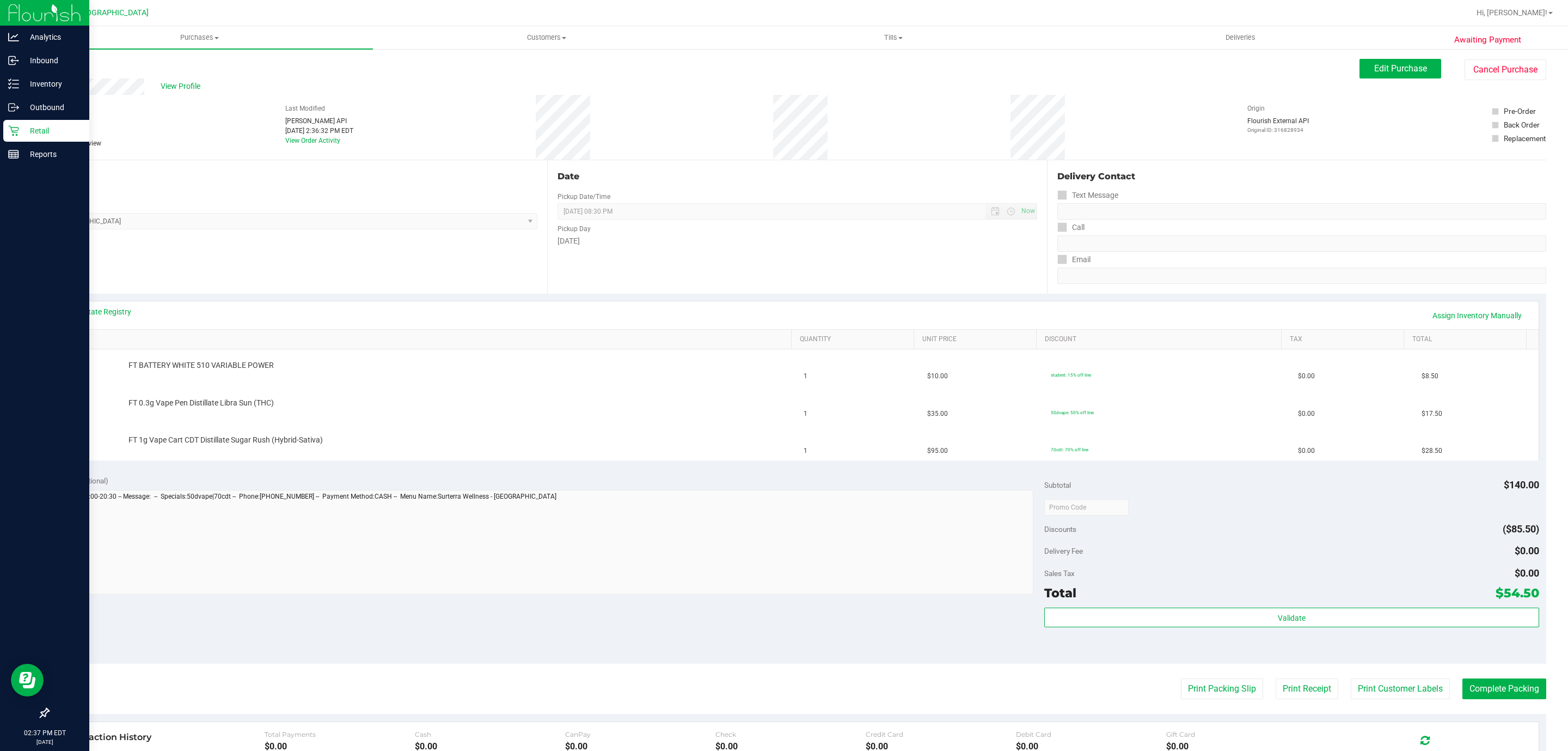
click at [1181, 679] on button "Print Packing Slip" at bounding box center [1222, 689] width 82 height 21
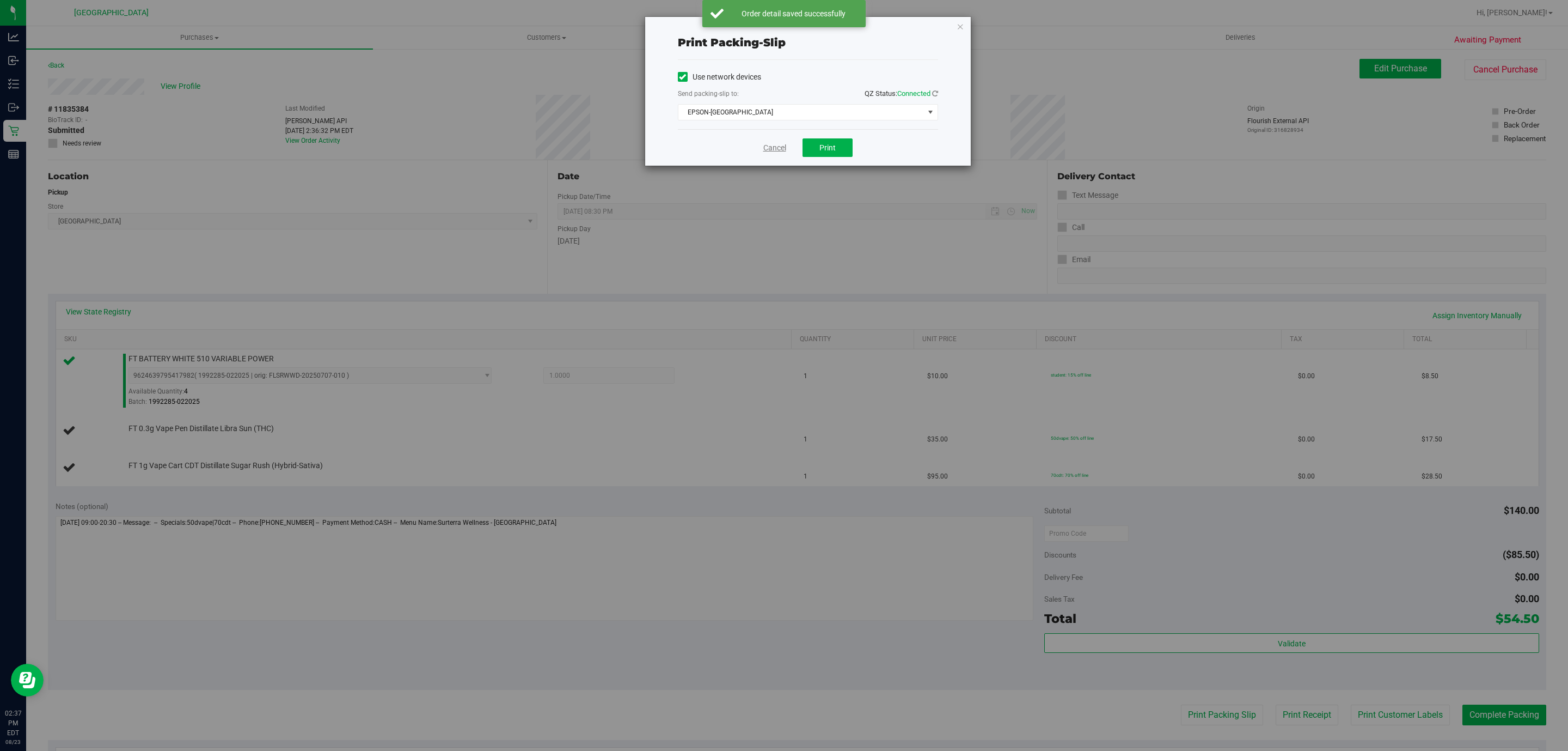
click at [771, 147] on link "Cancel" at bounding box center [775, 147] width 23 height 12
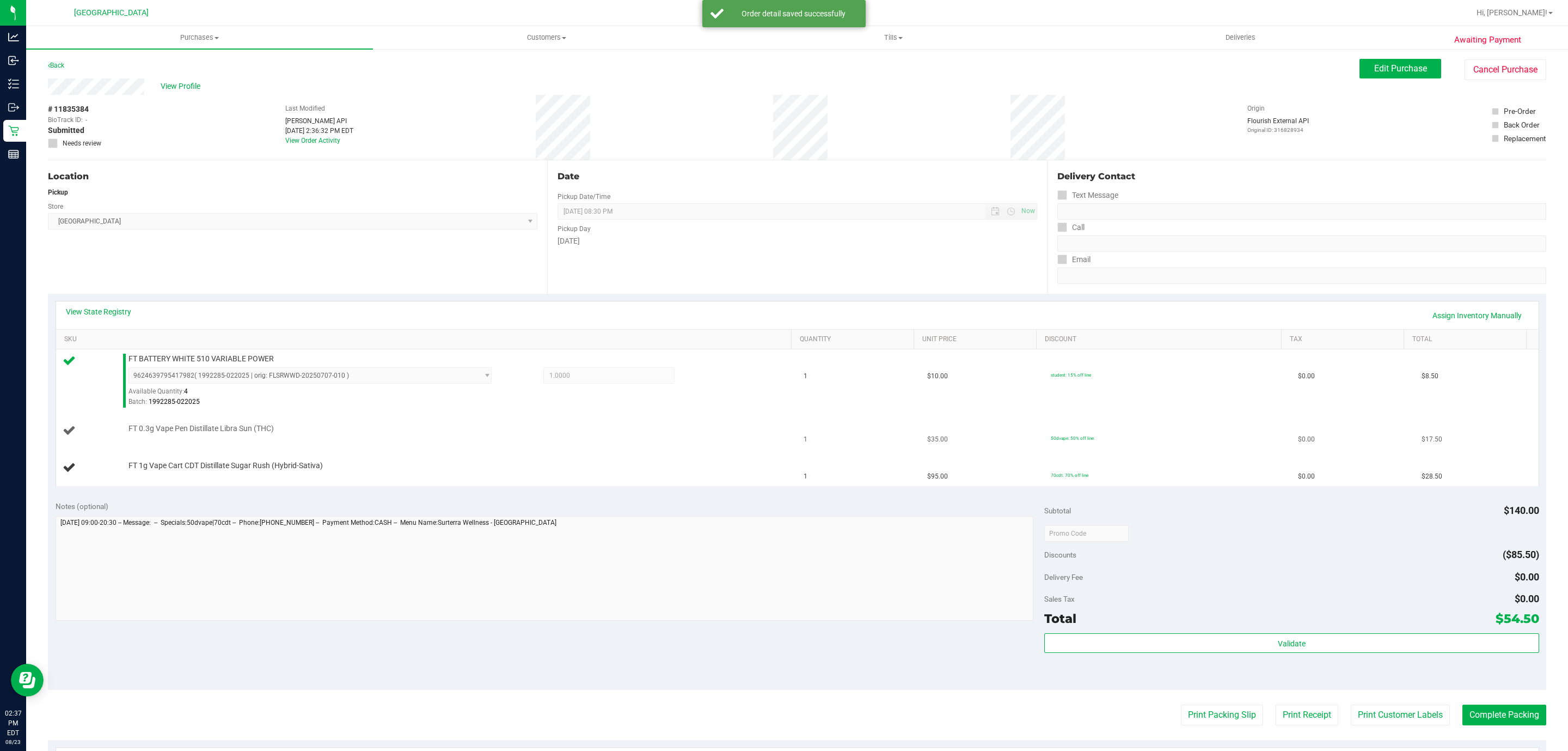
scroll to position [82, 0]
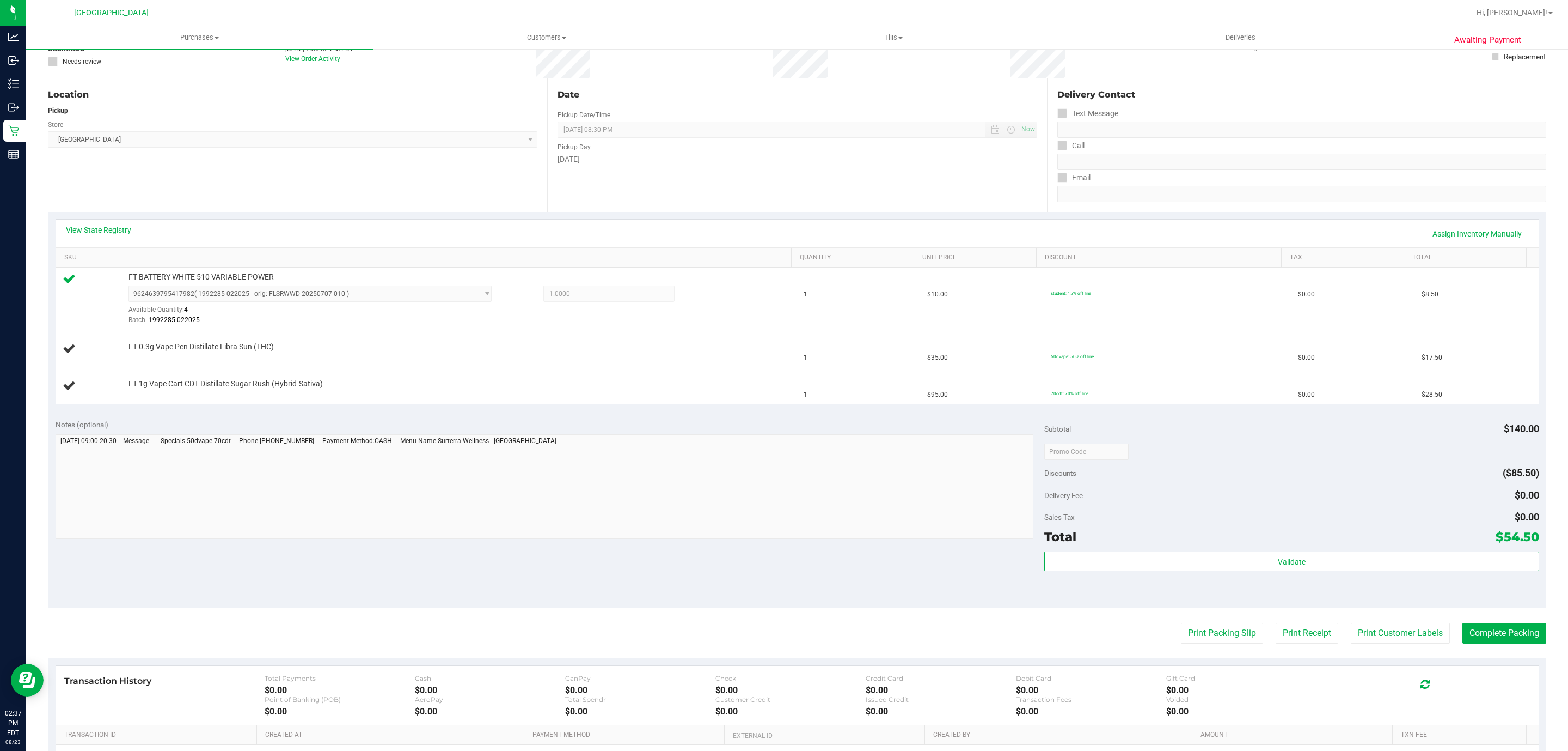
click at [1181, 622] on button "Print Packing Slip" at bounding box center [1222, 633] width 82 height 21
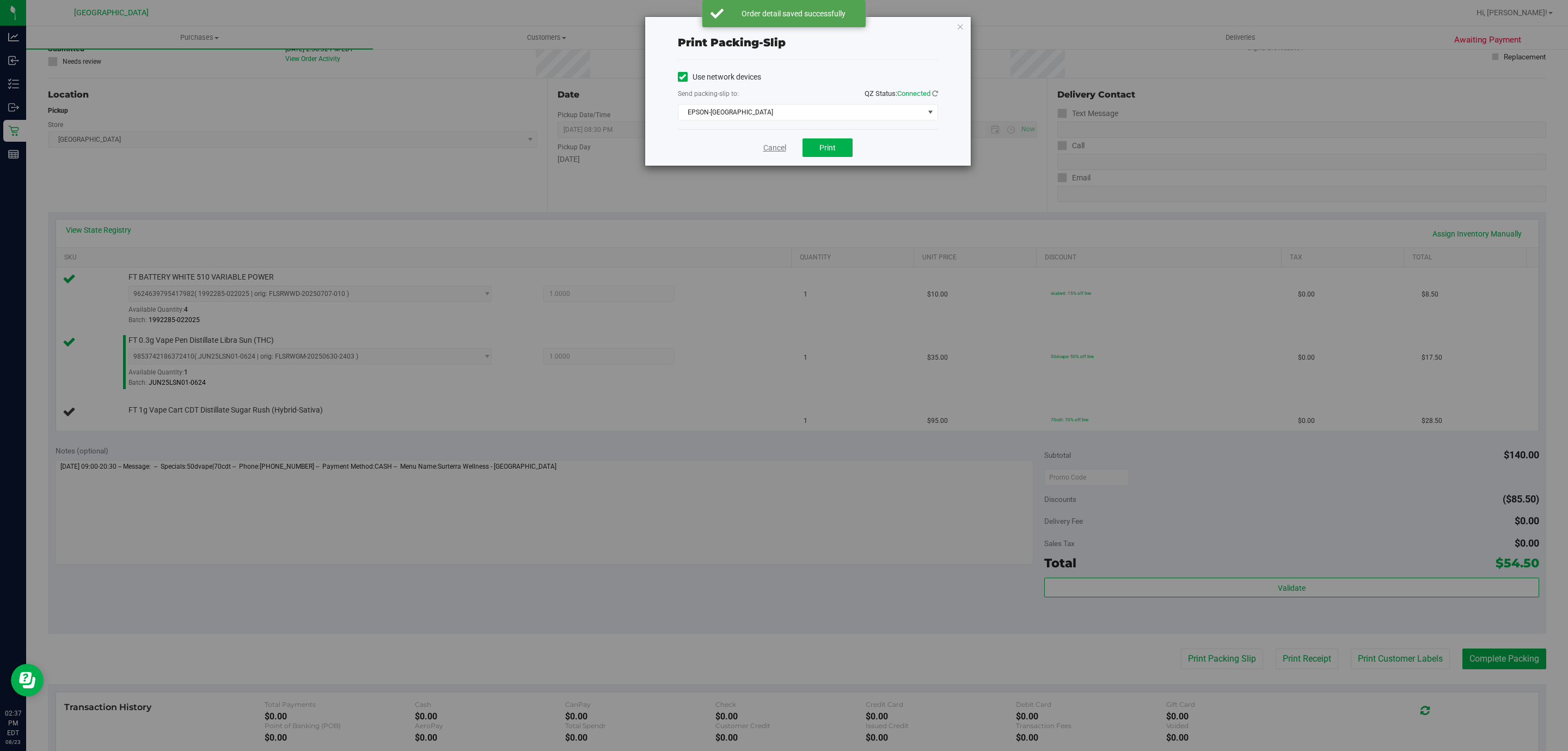
click at [774, 149] on link "Cancel" at bounding box center [775, 147] width 23 height 12
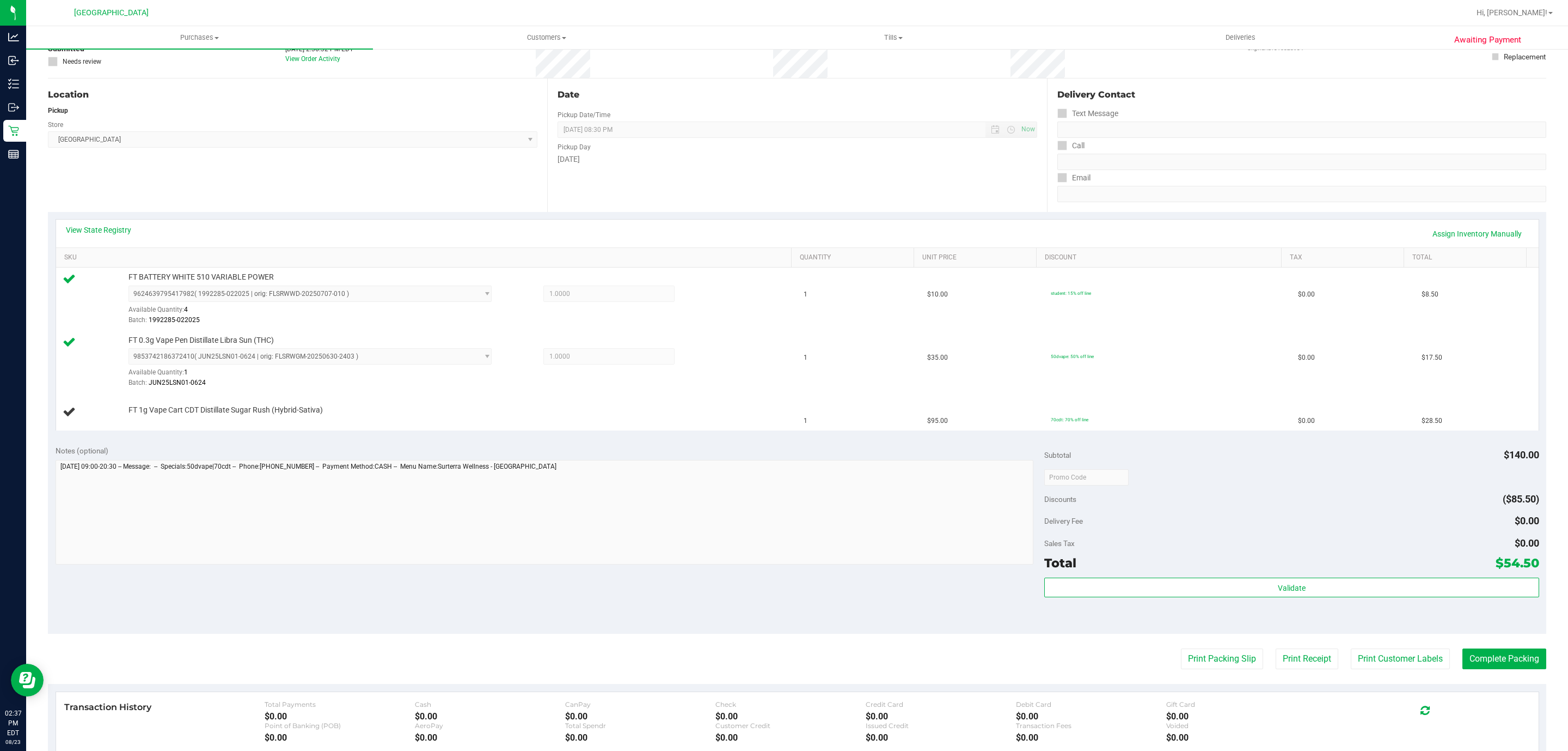
click at [1181, 648] on button "Print Packing Slip" at bounding box center [1222, 658] width 82 height 21
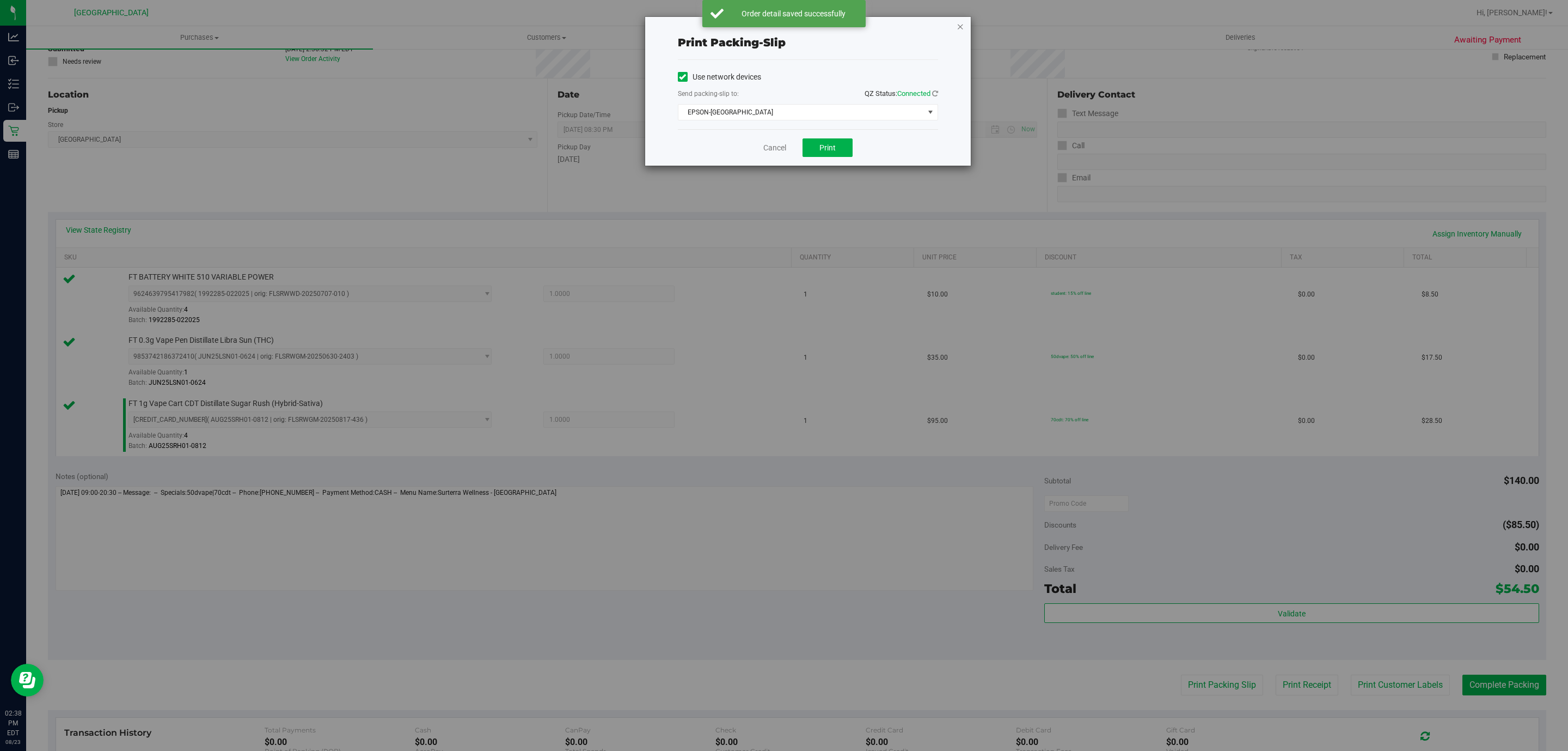
click at [959, 29] on icon "button" at bounding box center [961, 26] width 8 height 13
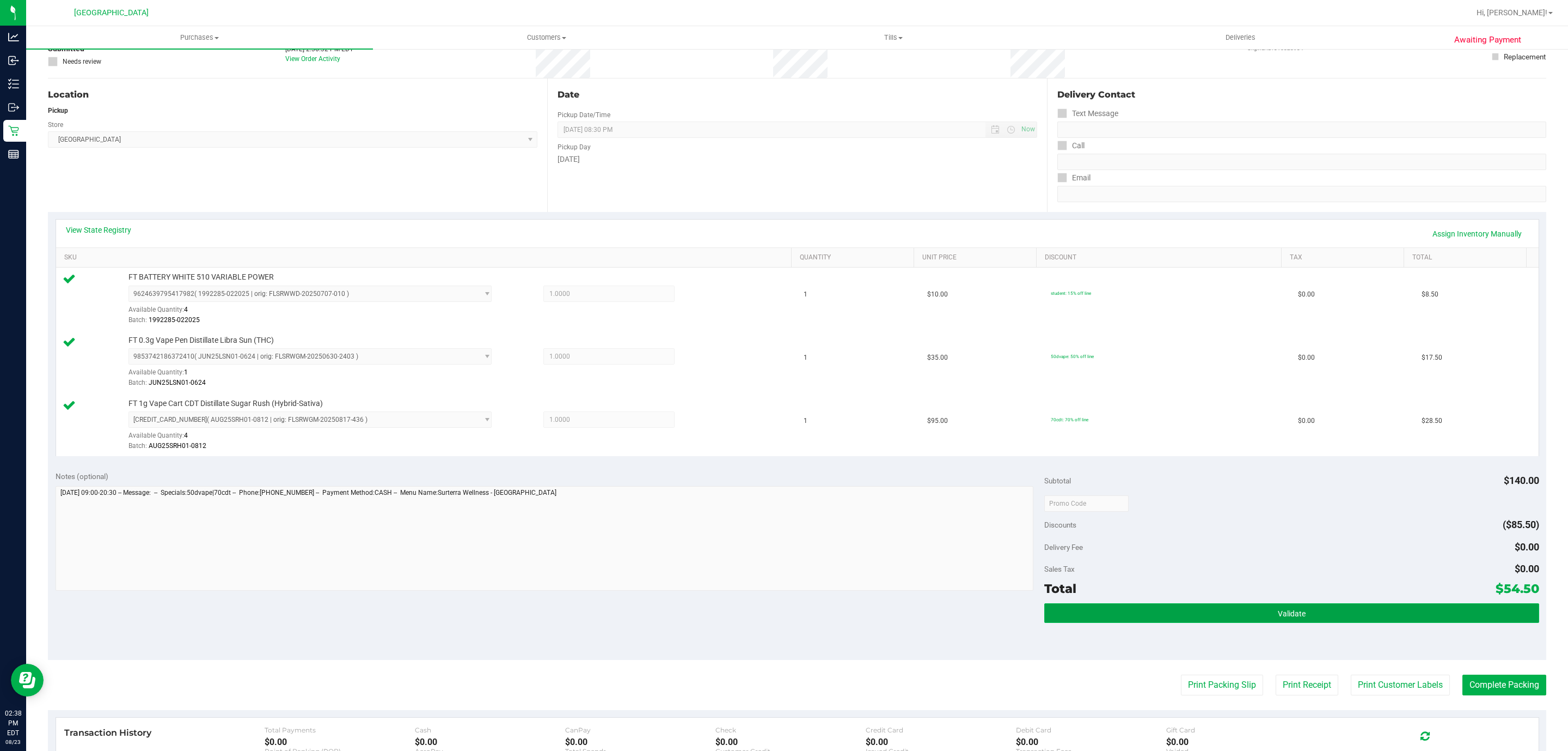
click at [1293, 616] on span "Validate" at bounding box center [1292, 613] width 28 height 9
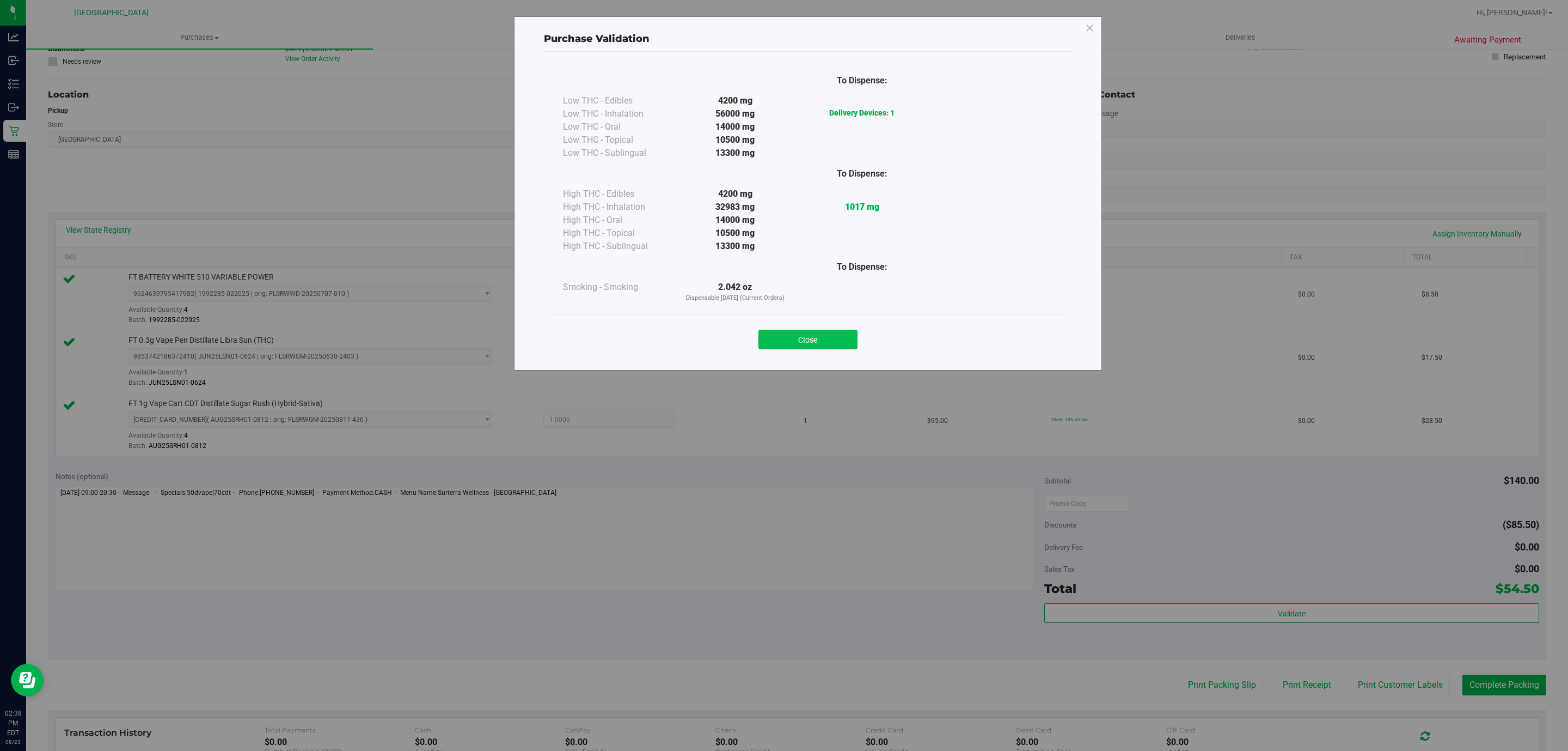
click at [794, 337] on button "Close" at bounding box center [808, 339] width 99 height 19
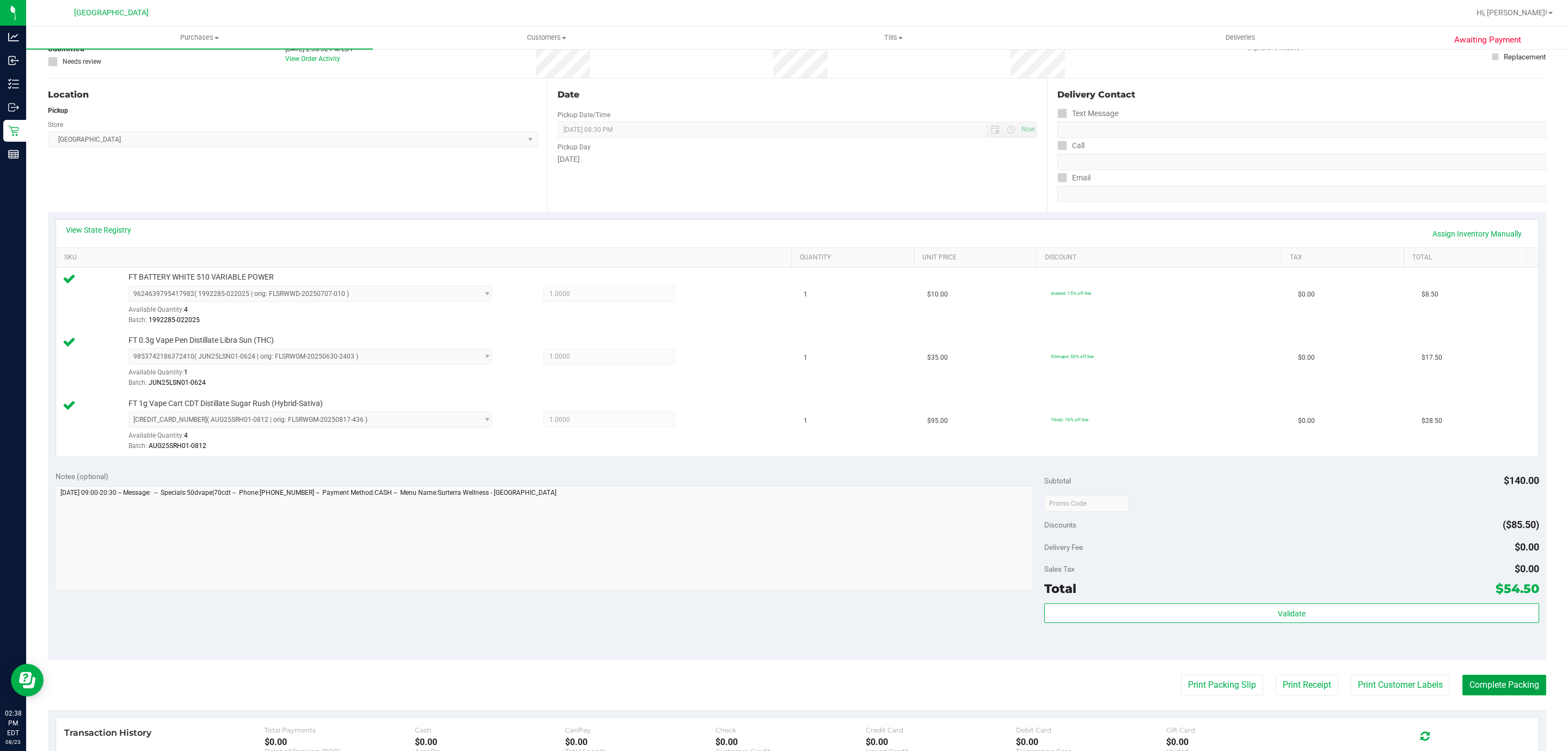
click at [1496, 688] on button "Complete Packing" at bounding box center [1504, 685] width 84 height 21
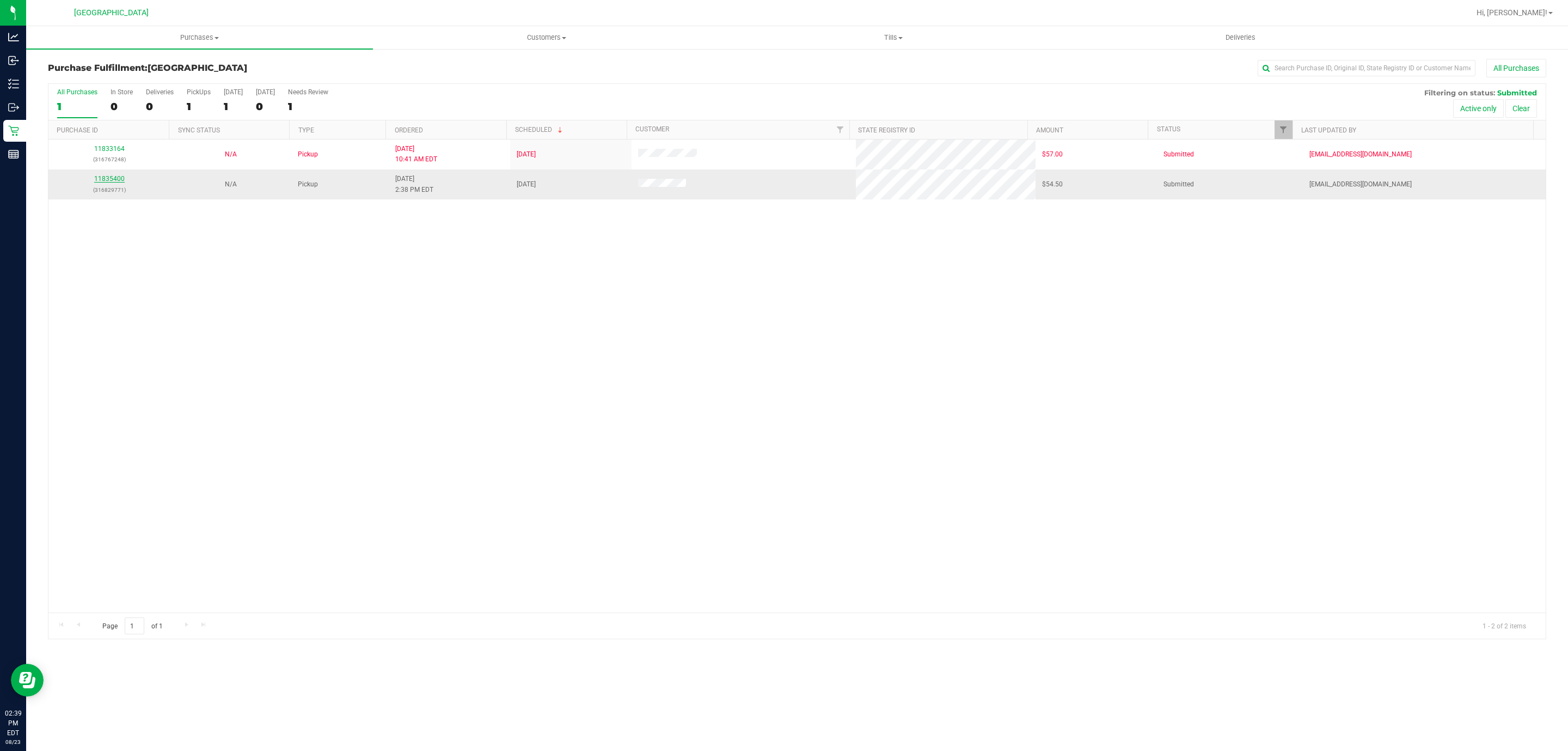
click at [103, 182] on link "11835400" at bounding box center [110, 178] width 30 height 8
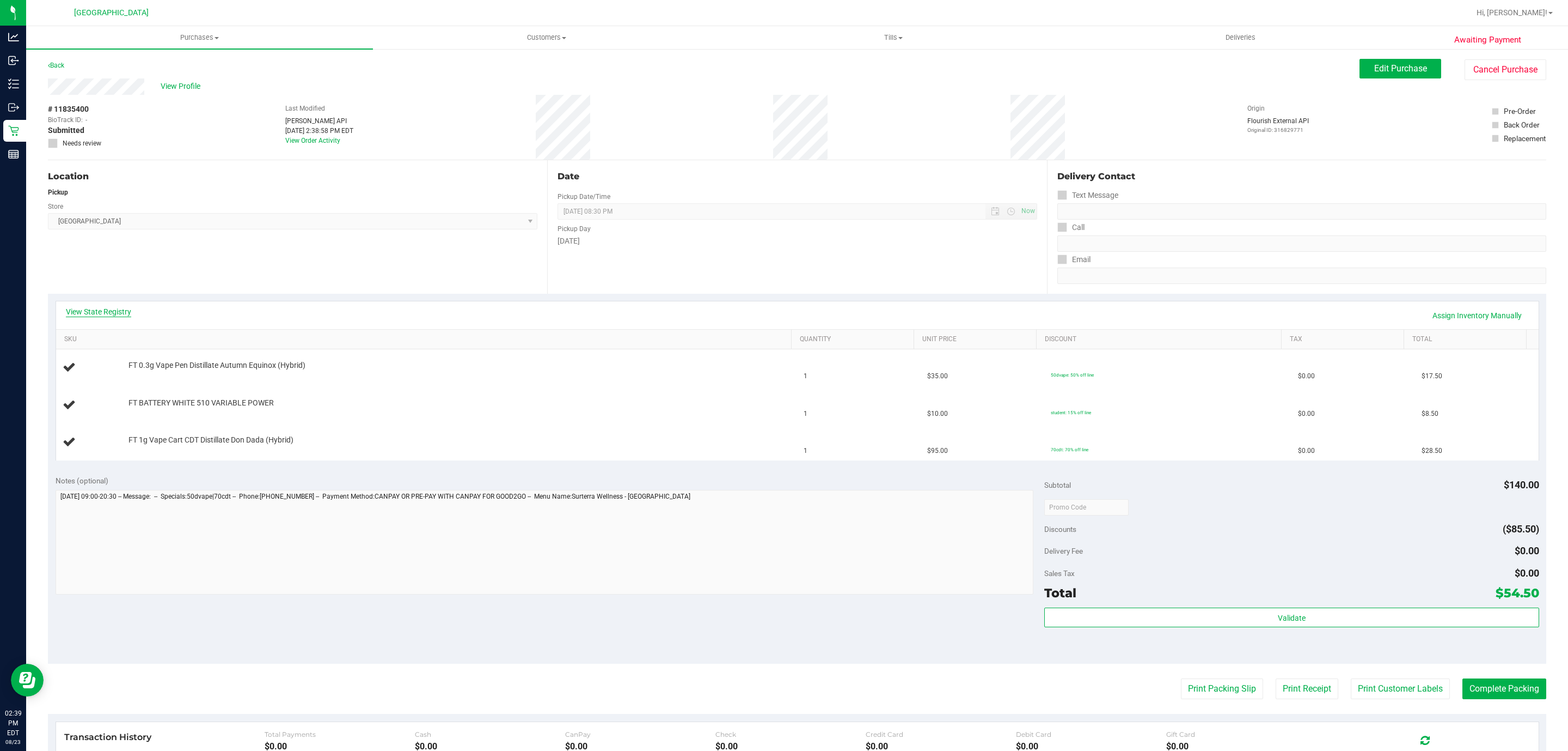
click at [96, 316] on link "View State Registry" at bounding box center [98, 312] width 65 height 11
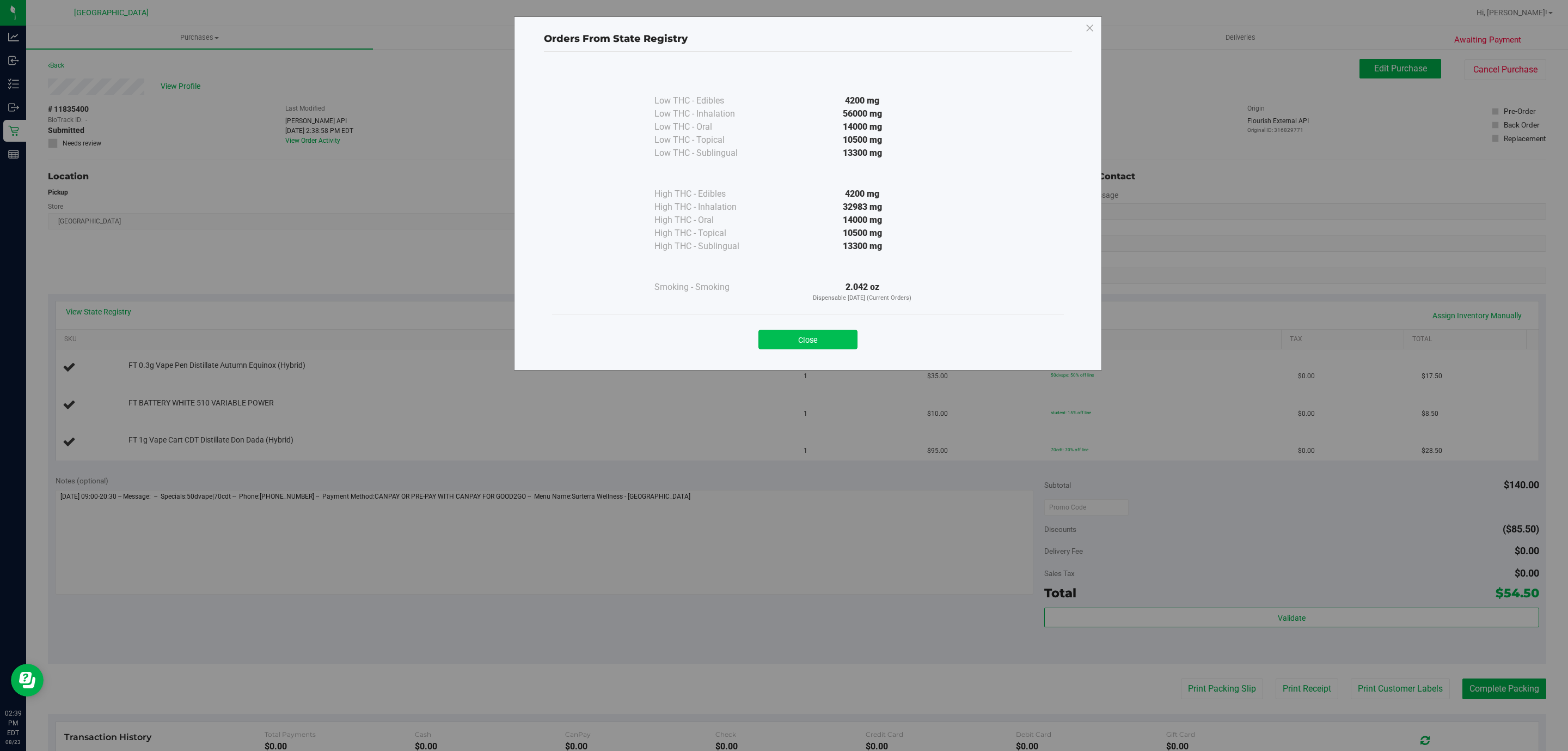
click at [776, 335] on button "Close" at bounding box center [808, 339] width 99 height 19
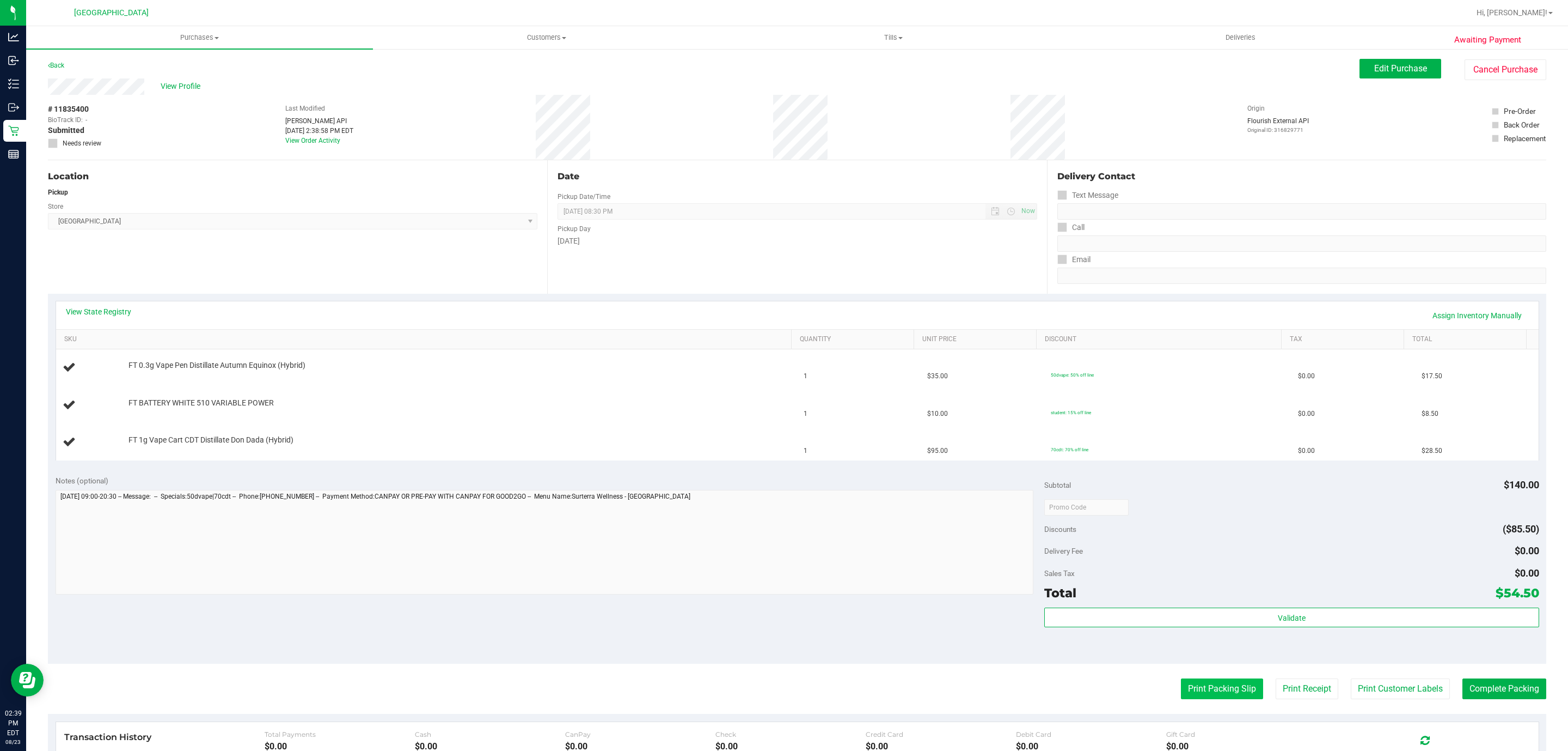
click at [1216, 682] on button "Print Packing Slip" at bounding box center [1222, 689] width 82 height 21
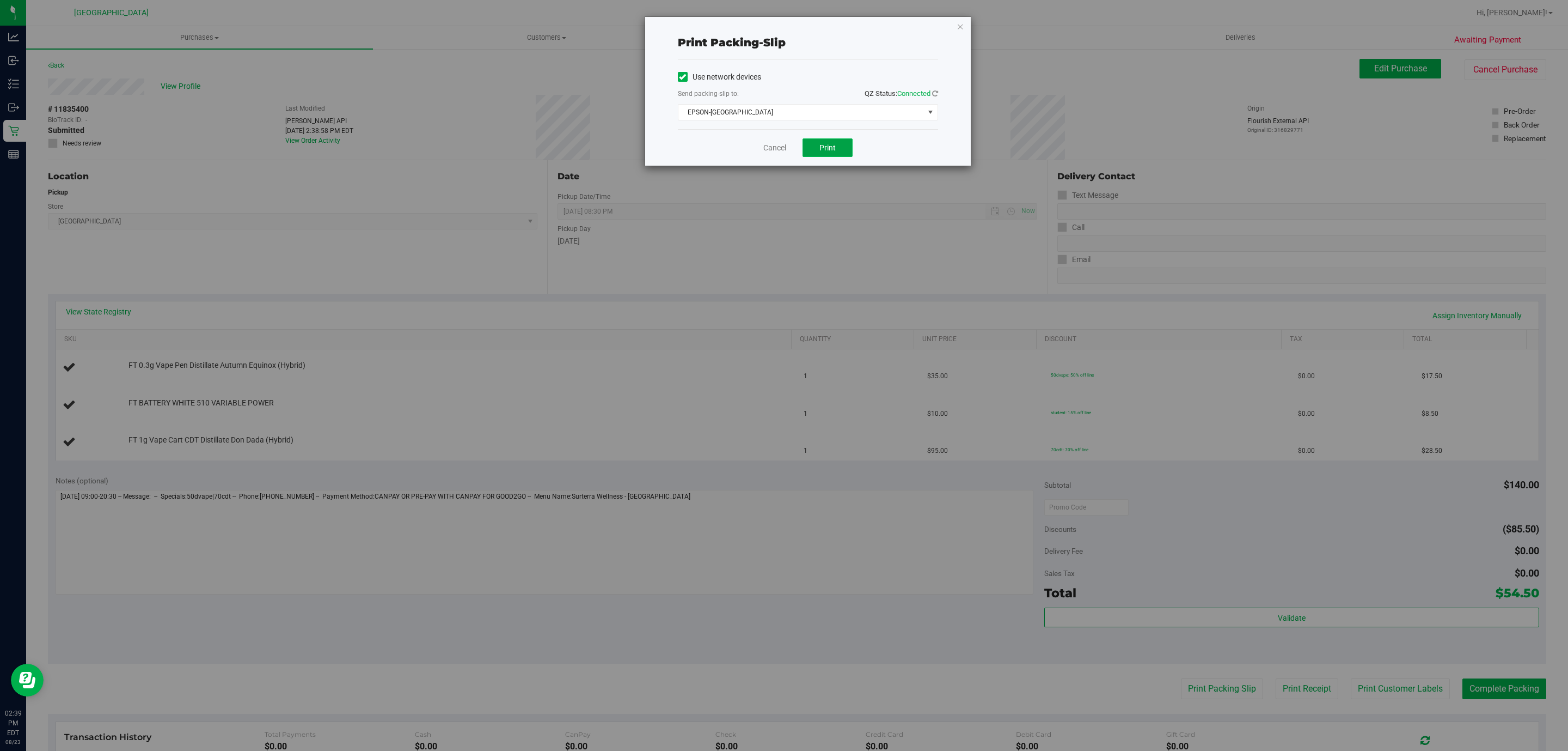
click at [818, 151] on button "Print" at bounding box center [827, 147] width 50 height 18
click at [957, 27] on icon "button" at bounding box center [961, 26] width 8 height 13
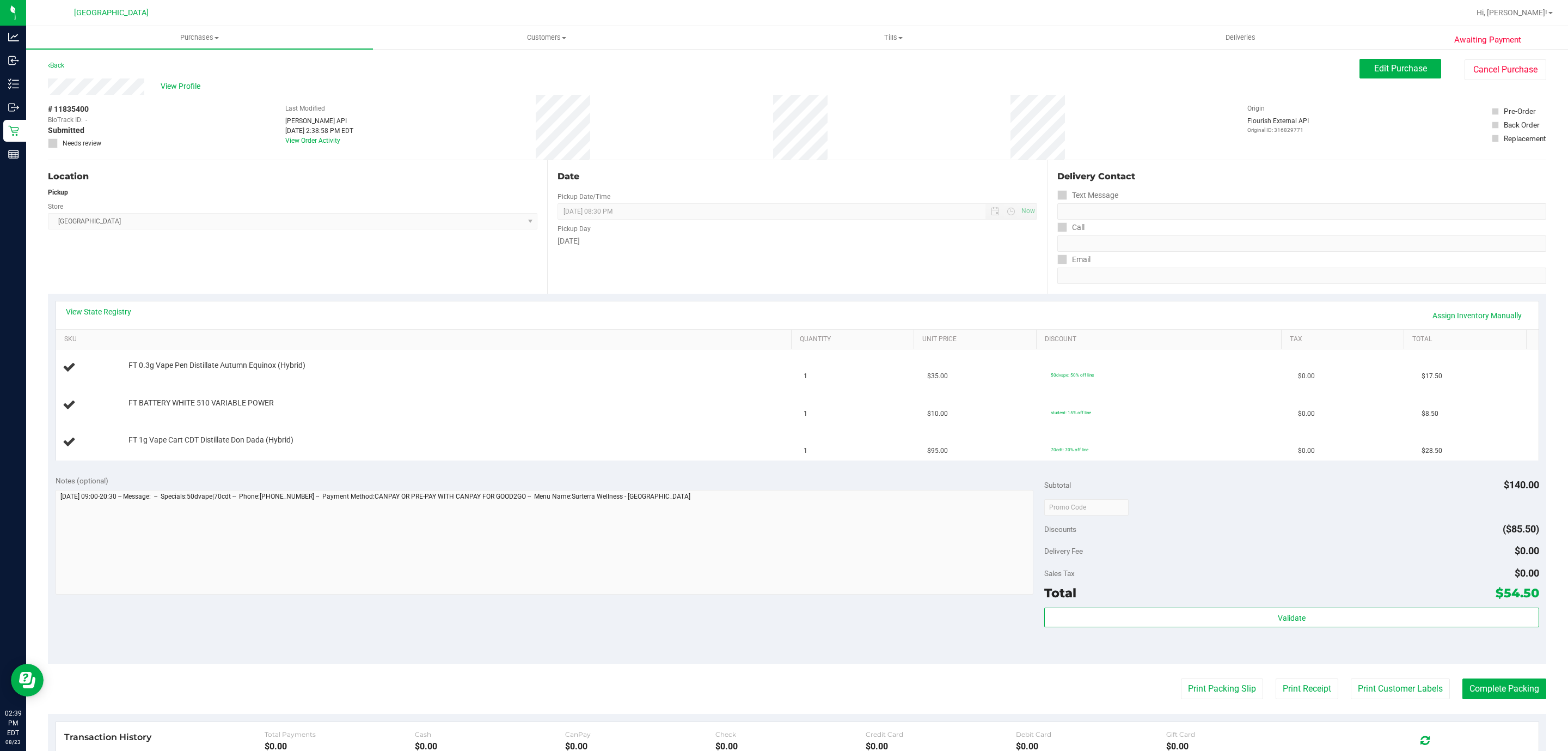
click at [1181, 679] on button "Print Packing Slip" at bounding box center [1222, 689] width 82 height 21
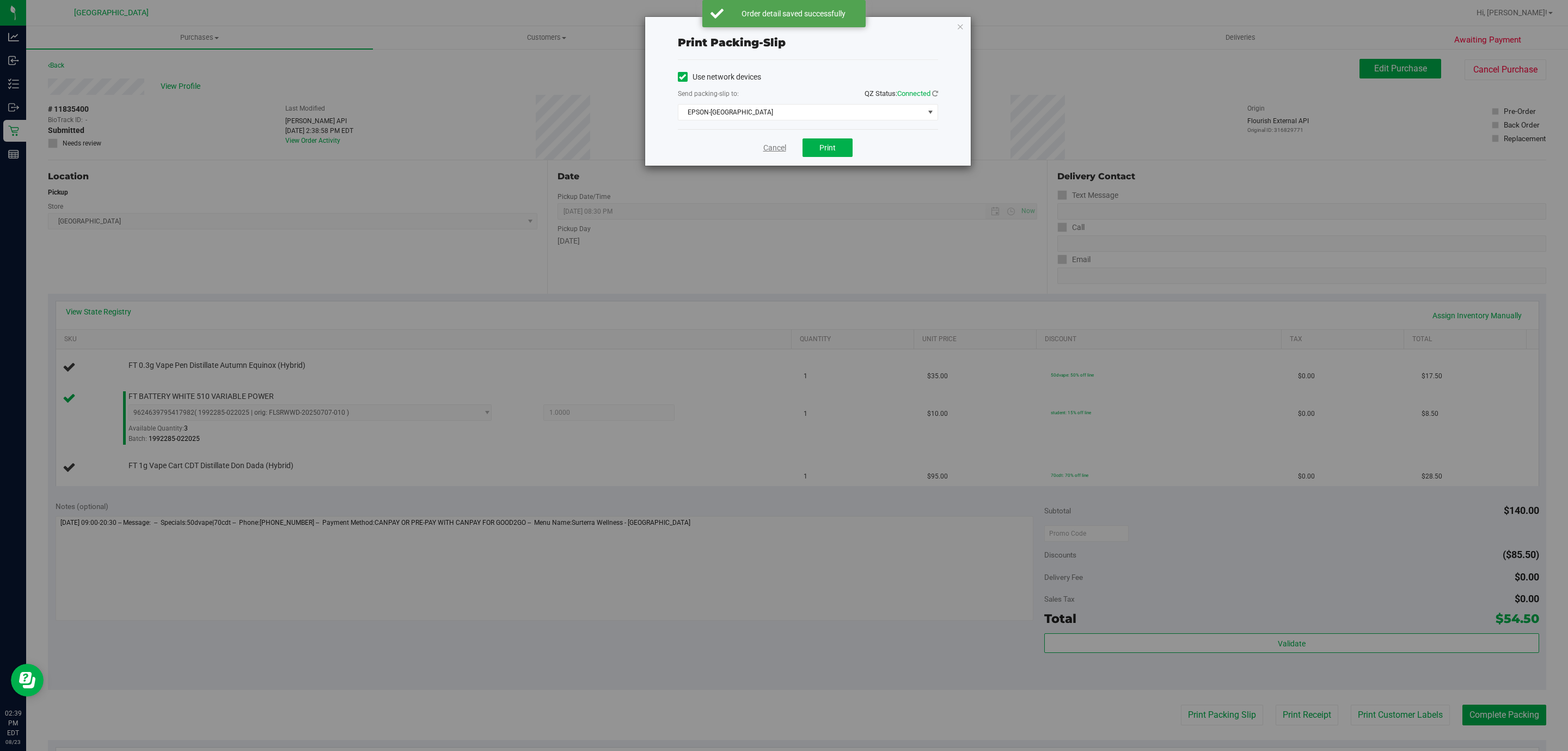
click at [782, 149] on link "Cancel" at bounding box center [775, 147] width 23 height 12
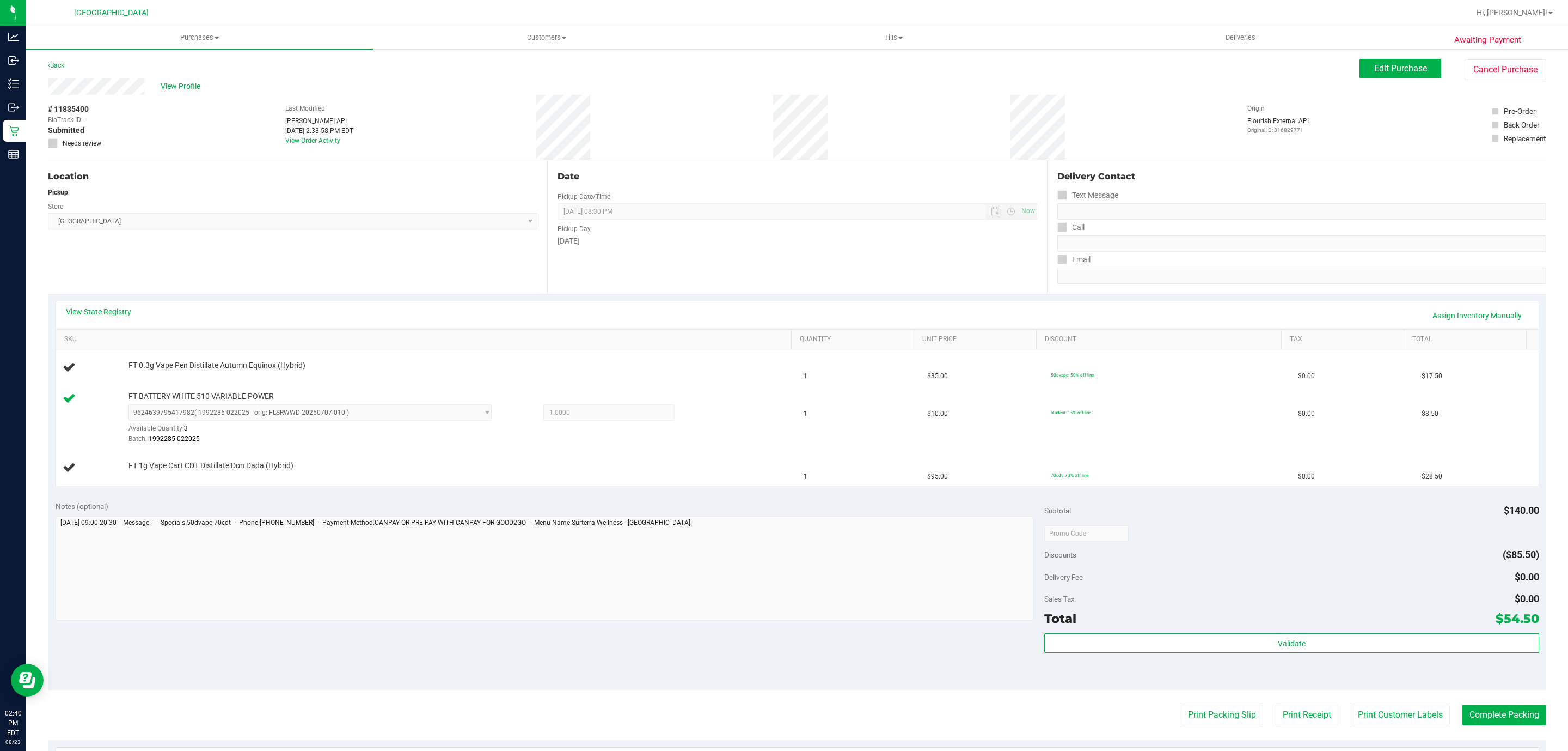
click at [1181, 705] on button "Print Packing Slip" at bounding box center [1222, 715] width 82 height 21
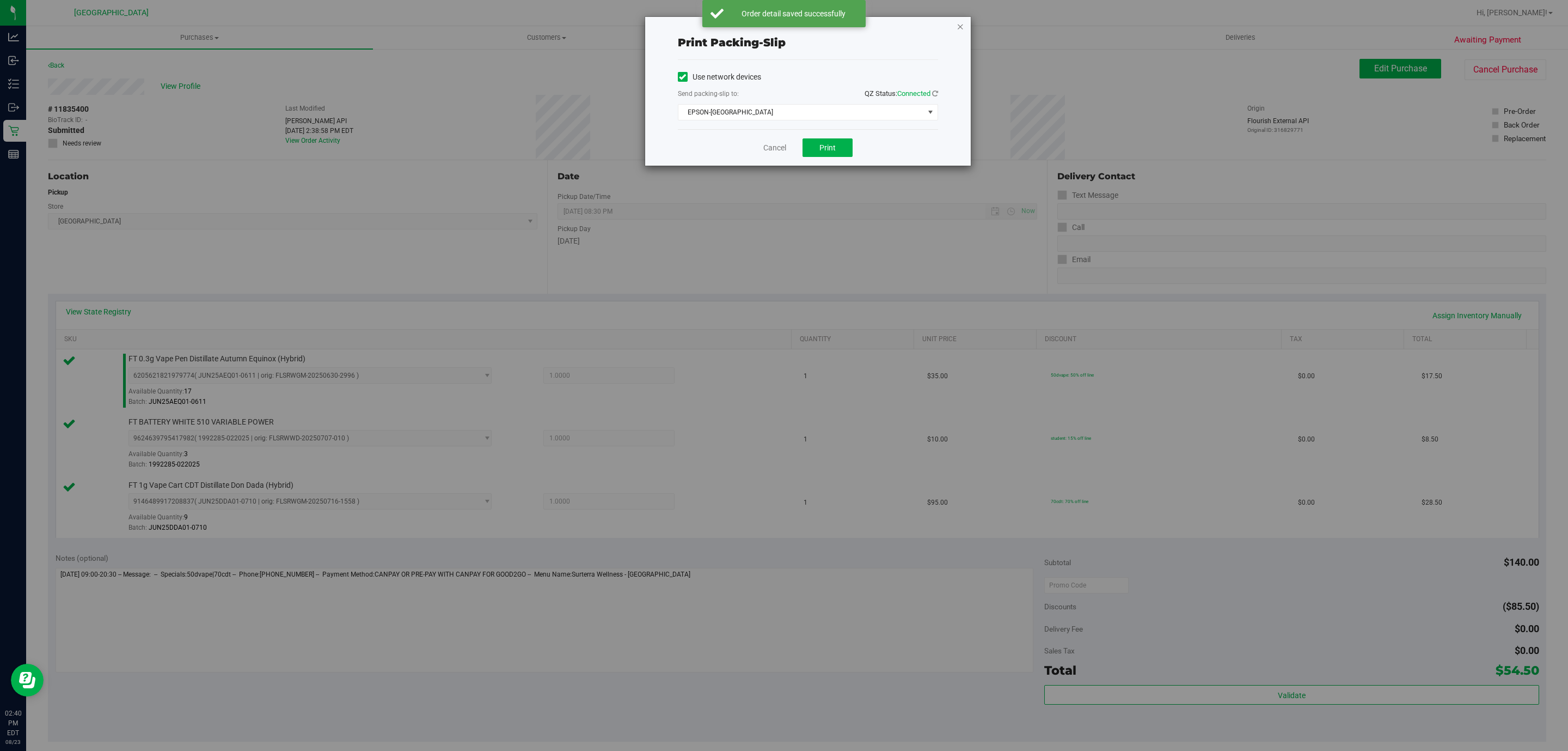
click at [959, 28] on icon "button" at bounding box center [961, 26] width 8 height 13
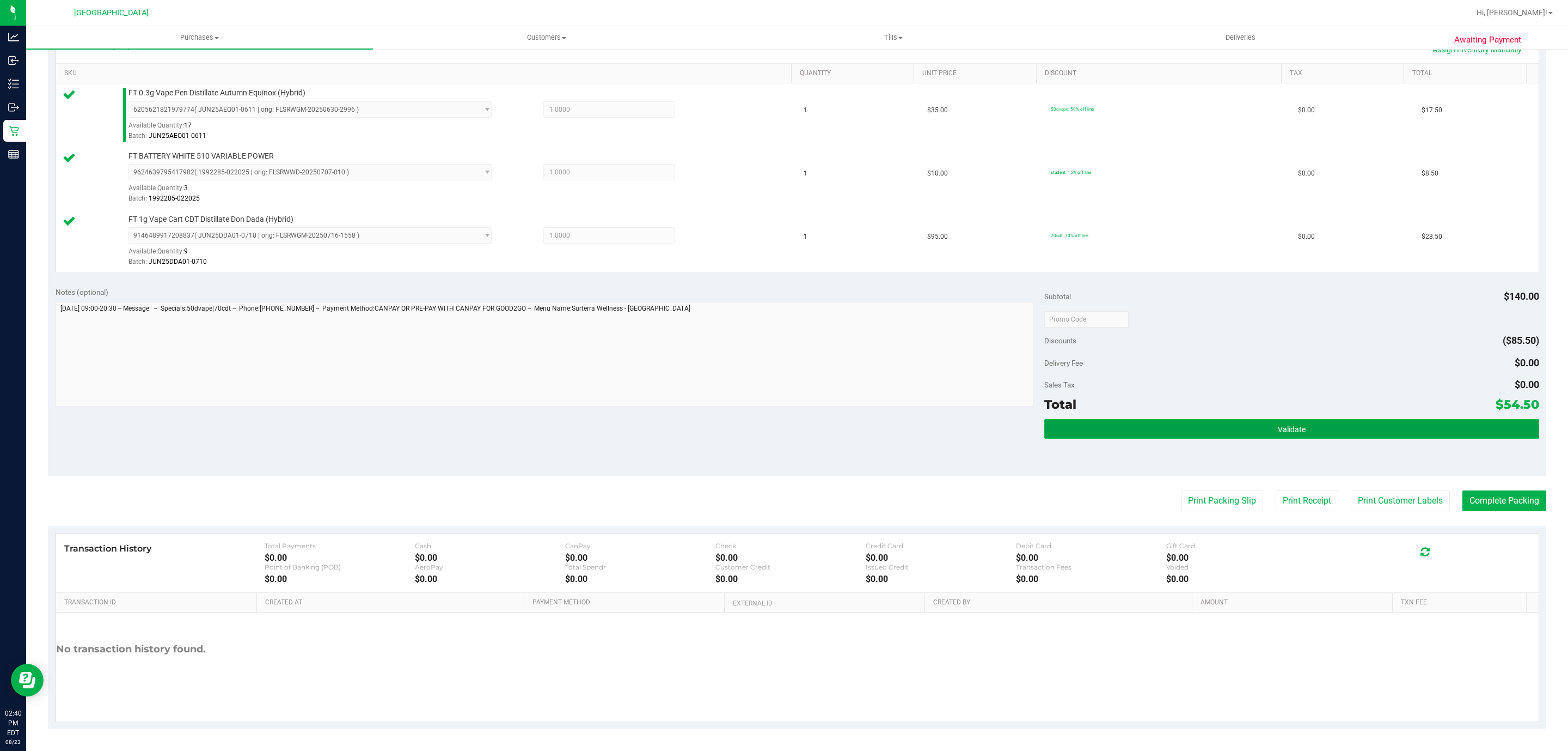
click at [1255, 426] on button "Validate" at bounding box center [1292, 429] width 494 height 19
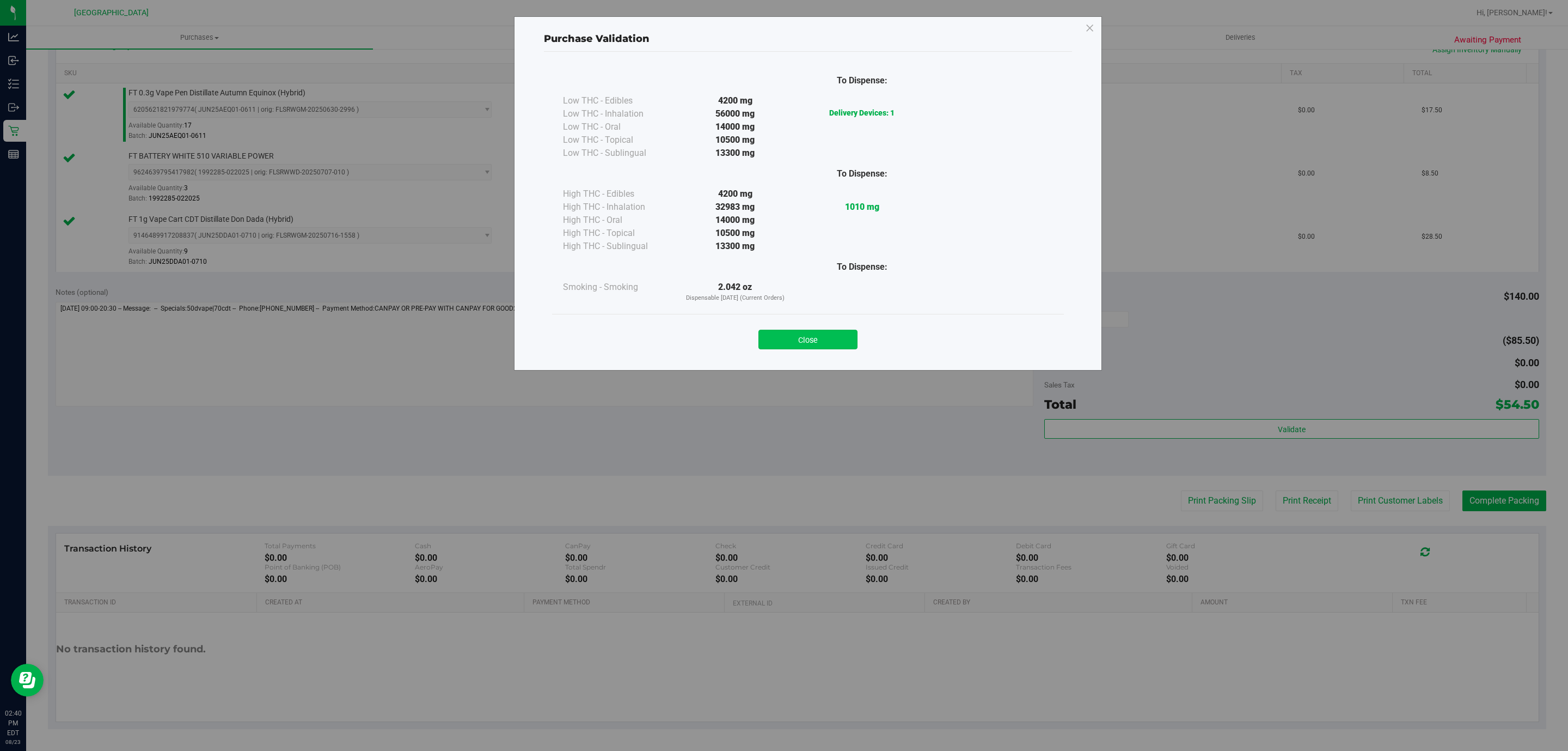
click at [828, 345] on button "Close" at bounding box center [808, 339] width 99 height 19
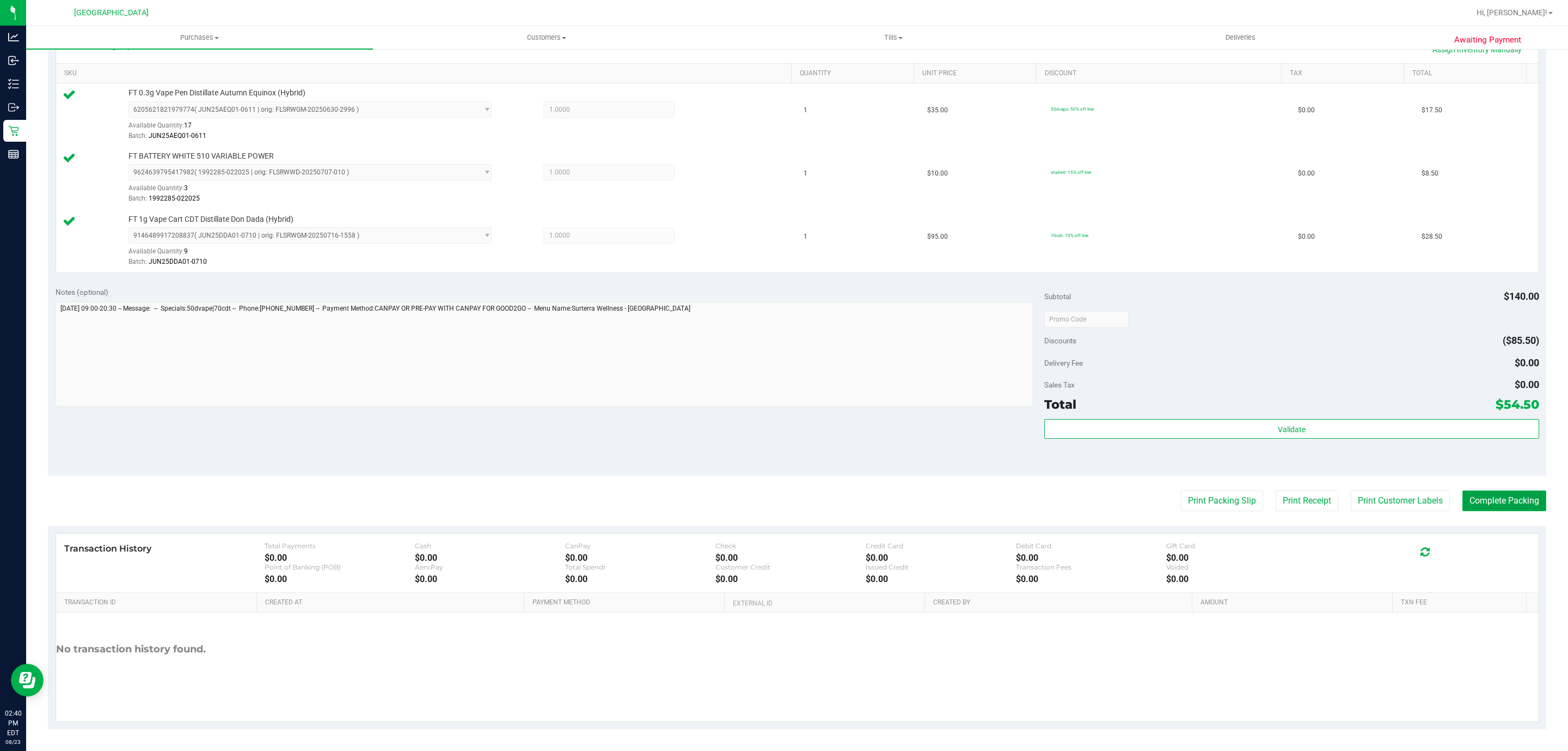
click at [1521, 493] on button "Complete Packing" at bounding box center [1504, 501] width 84 height 21
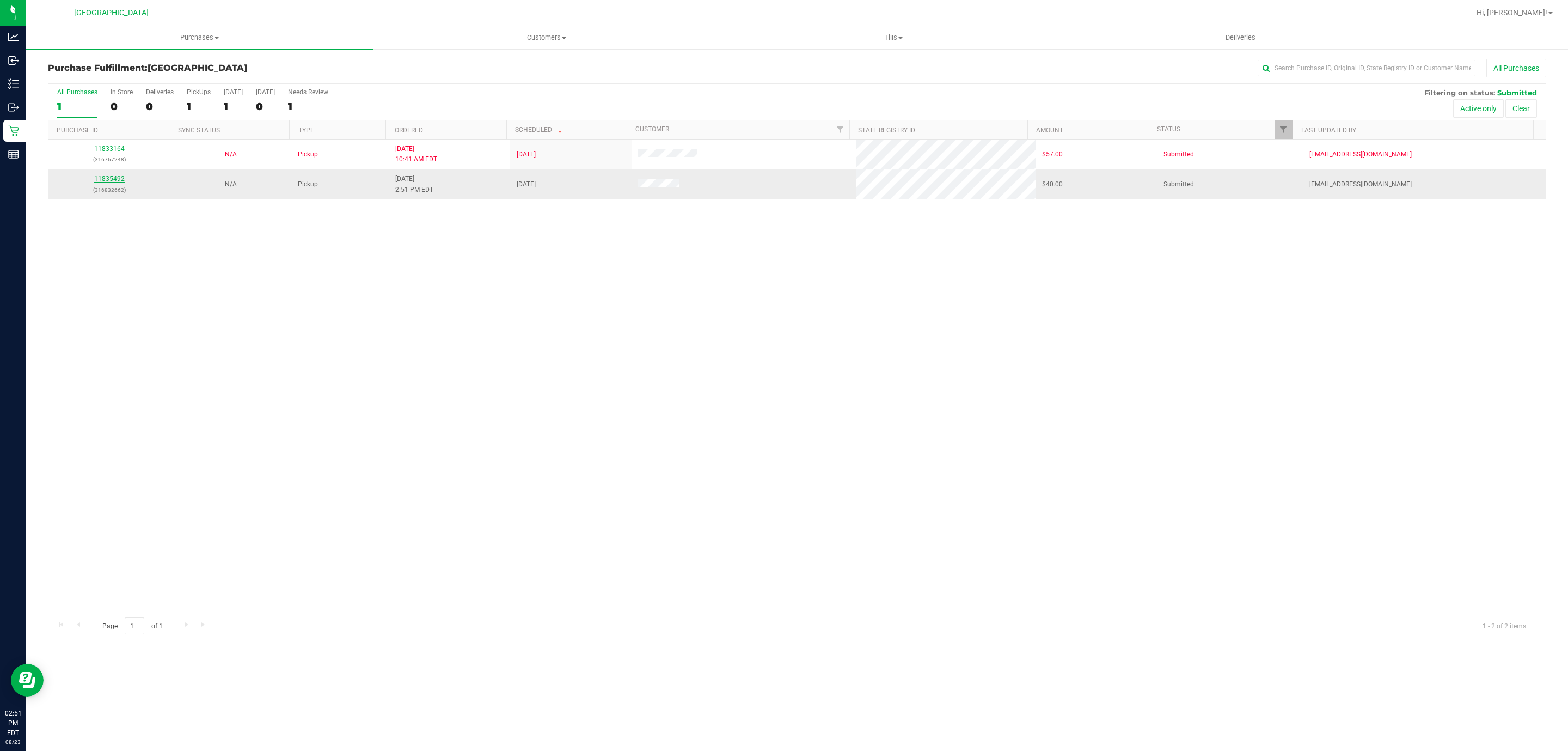
click at [119, 177] on link "11835492" at bounding box center [110, 178] width 30 height 8
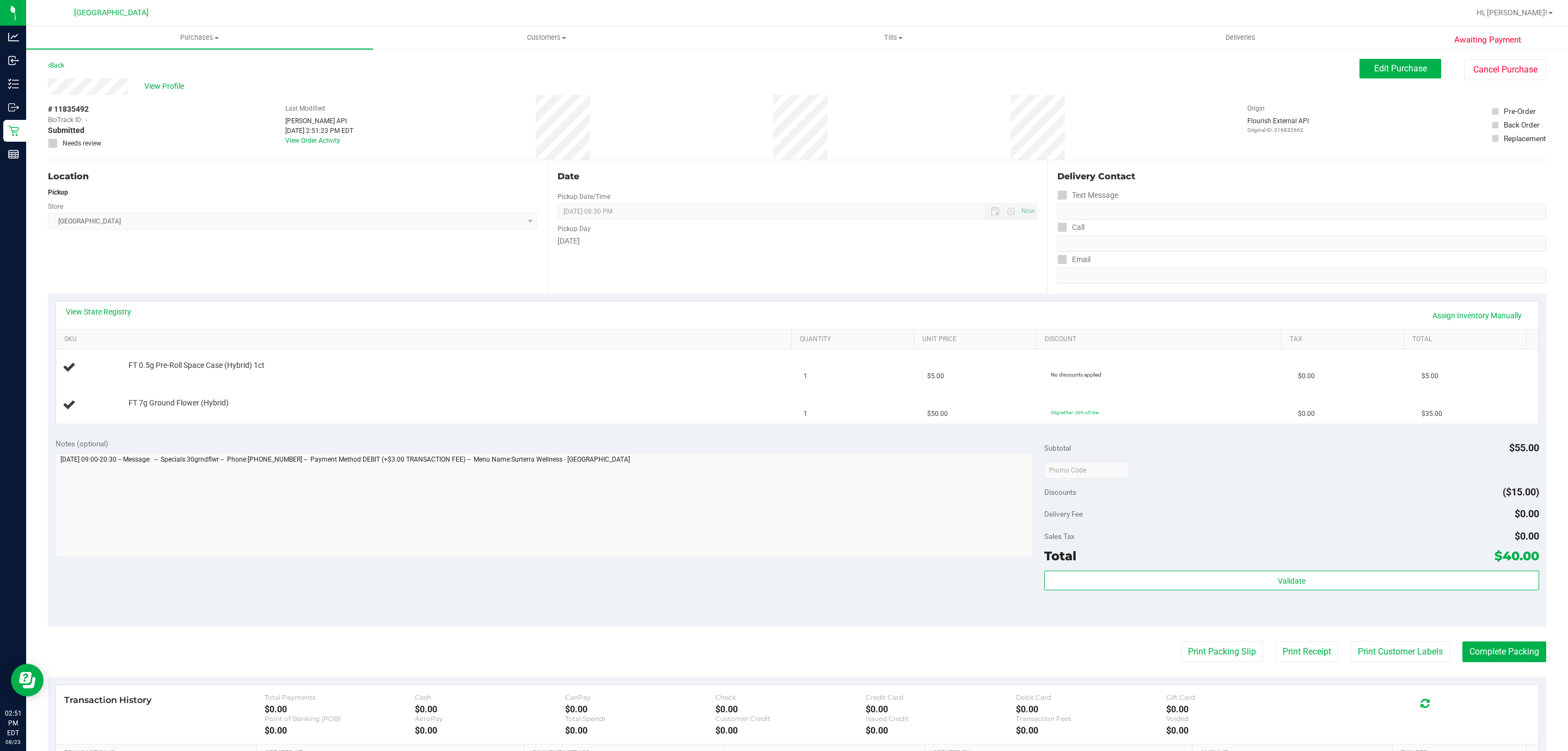
click at [115, 302] on div "View State Registry Assign Inventory Manually" at bounding box center [797, 316] width 1483 height 28
click at [95, 319] on div "View State Registry Assign Inventory Manually" at bounding box center [797, 316] width 1463 height 18
click at [113, 319] on div "View State Registry Assign Inventory Manually" at bounding box center [797, 316] width 1463 height 18
click at [110, 309] on link "View State Registry" at bounding box center [98, 312] width 65 height 11
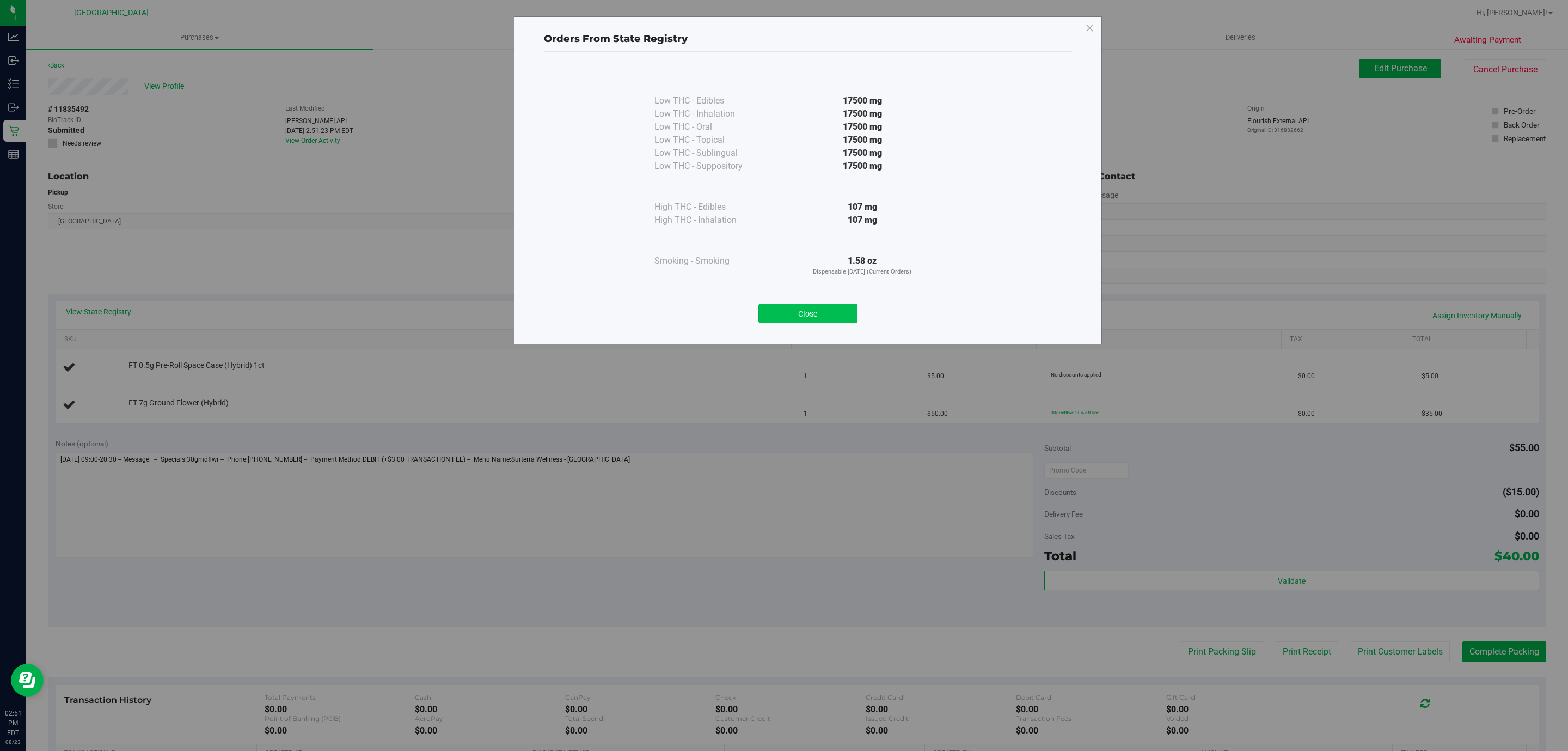
click at [822, 320] on button "Close" at bounding box center [808, 313] width 99 height 19
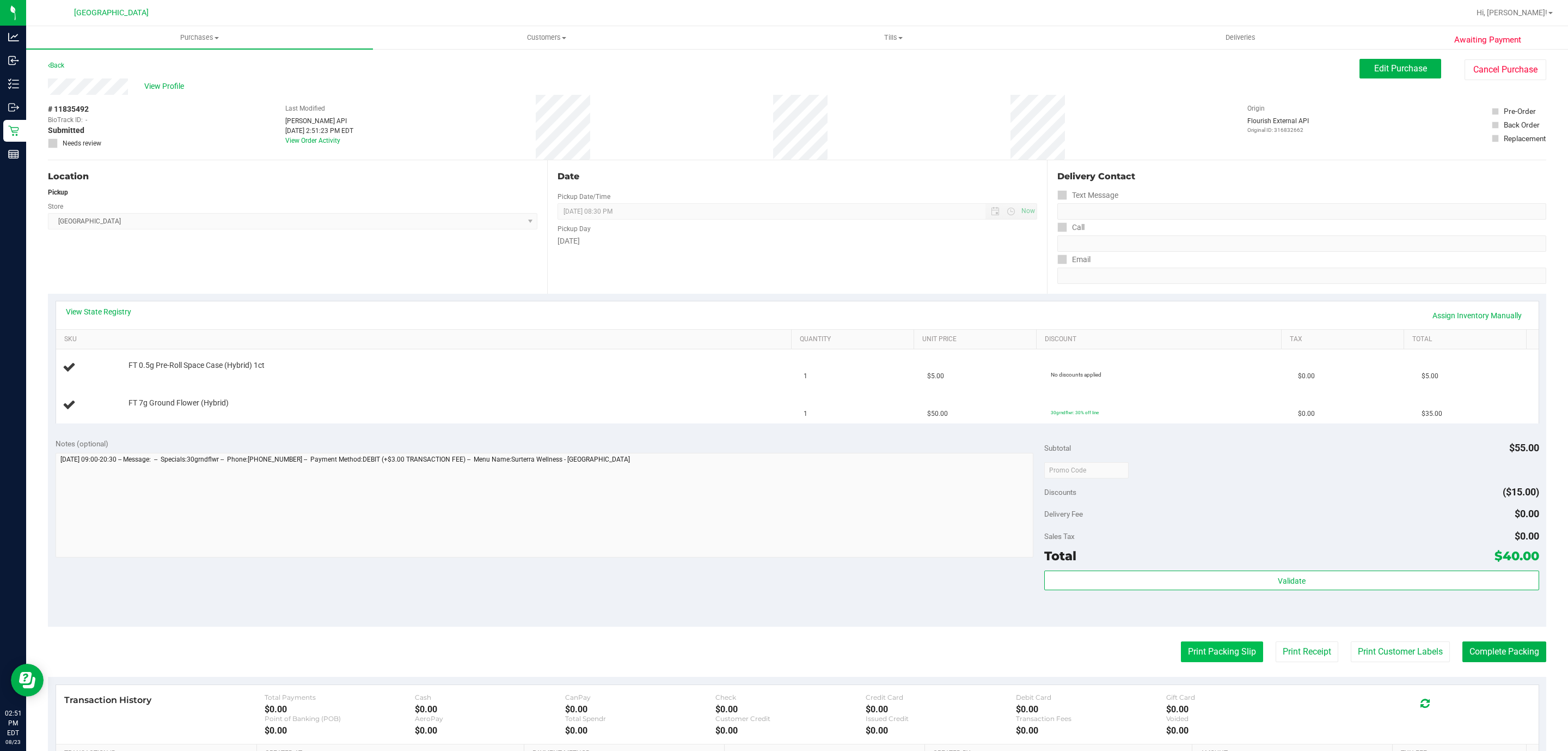
drag, startPoint x: 1194, startPoint y: 679, endPoint x: 1199, endPoint y: 653, distance: 26.5
click at [1195, 675] on purchase-details "Back Edit Purchase Cancel Purchase View Profile # 11835492 BioTrack ID: - Submi…" at bounding box center [797, 470] width 1499 height 822
click at [1199, 646] on button "Print Packing Slip" at bounding box center [1222, 652] width 82 height 21
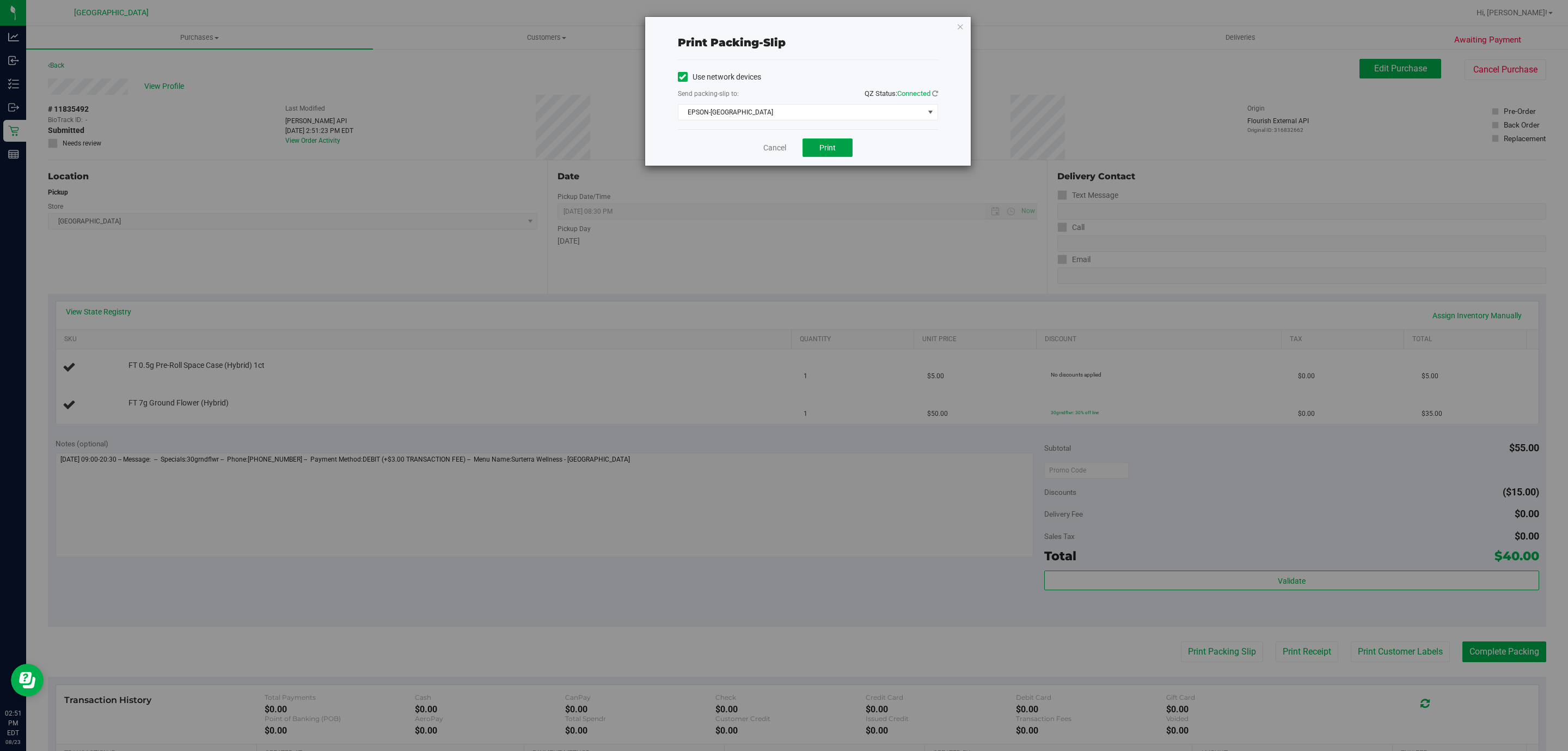
click at [825, 143] on button "Print" at bounding box center [827, 147] width 50 height 18
click at [957, 29] on icon "button" at bounding box center [961, 26] width 8 height 13
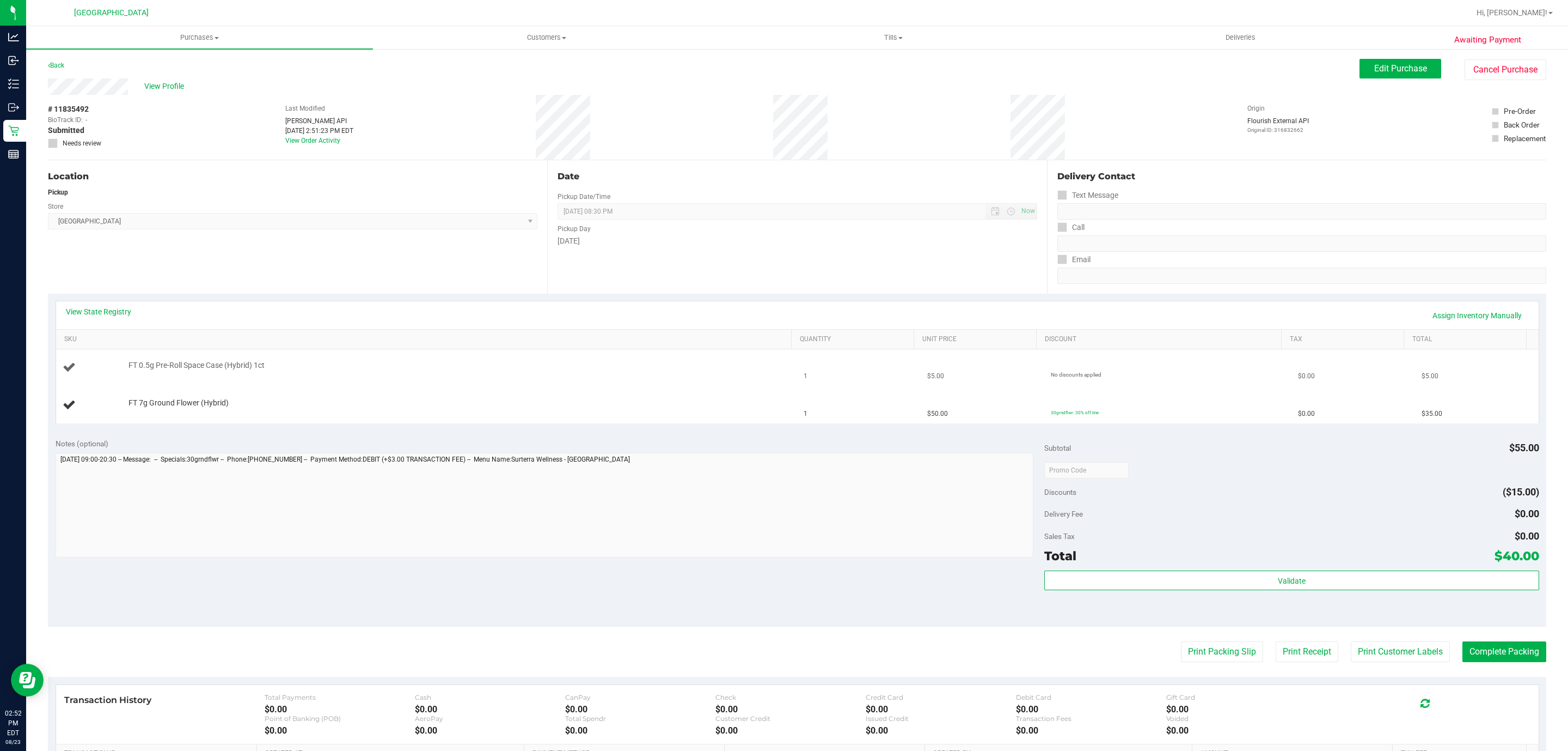
click at [1181, 641] on button "Print Packing Slip" at bounding box center [1222, 652] width 82 height 21
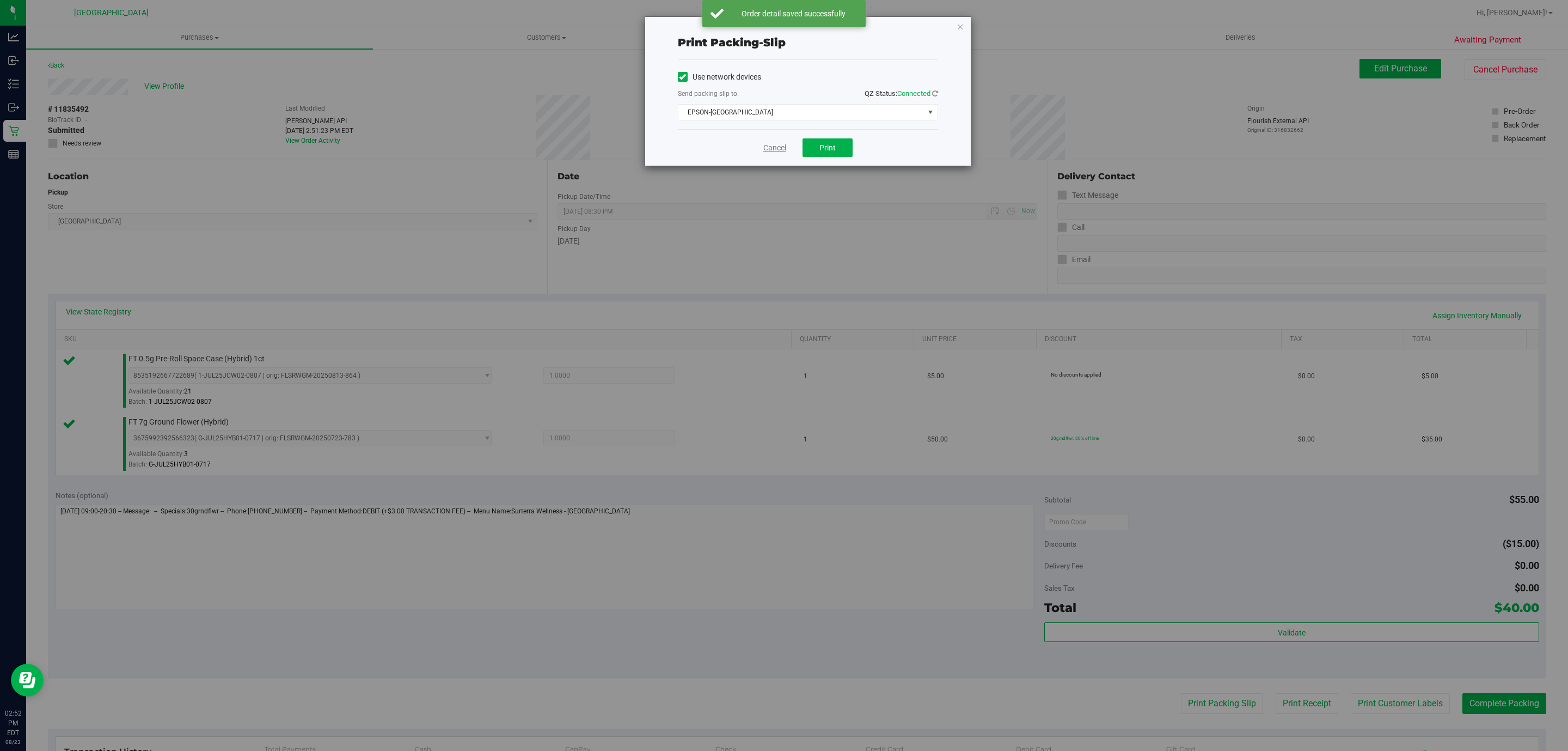
click at [777, 149] on link "Cancel" at bounding box center [775, 147] width 23 height 12
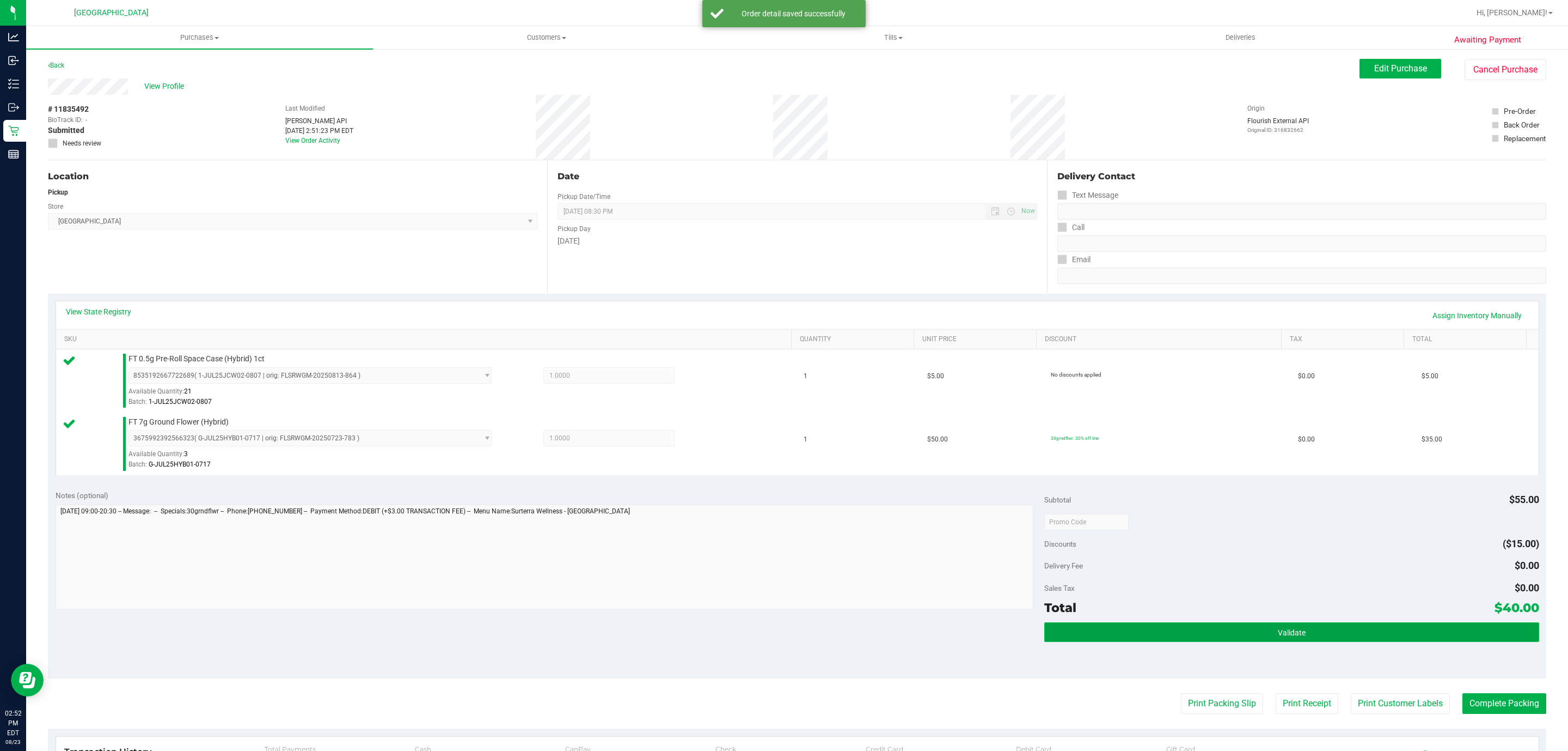
click at [1251, 628] on button "Validate" at bounding box center [1292, 632] width 494 height 19
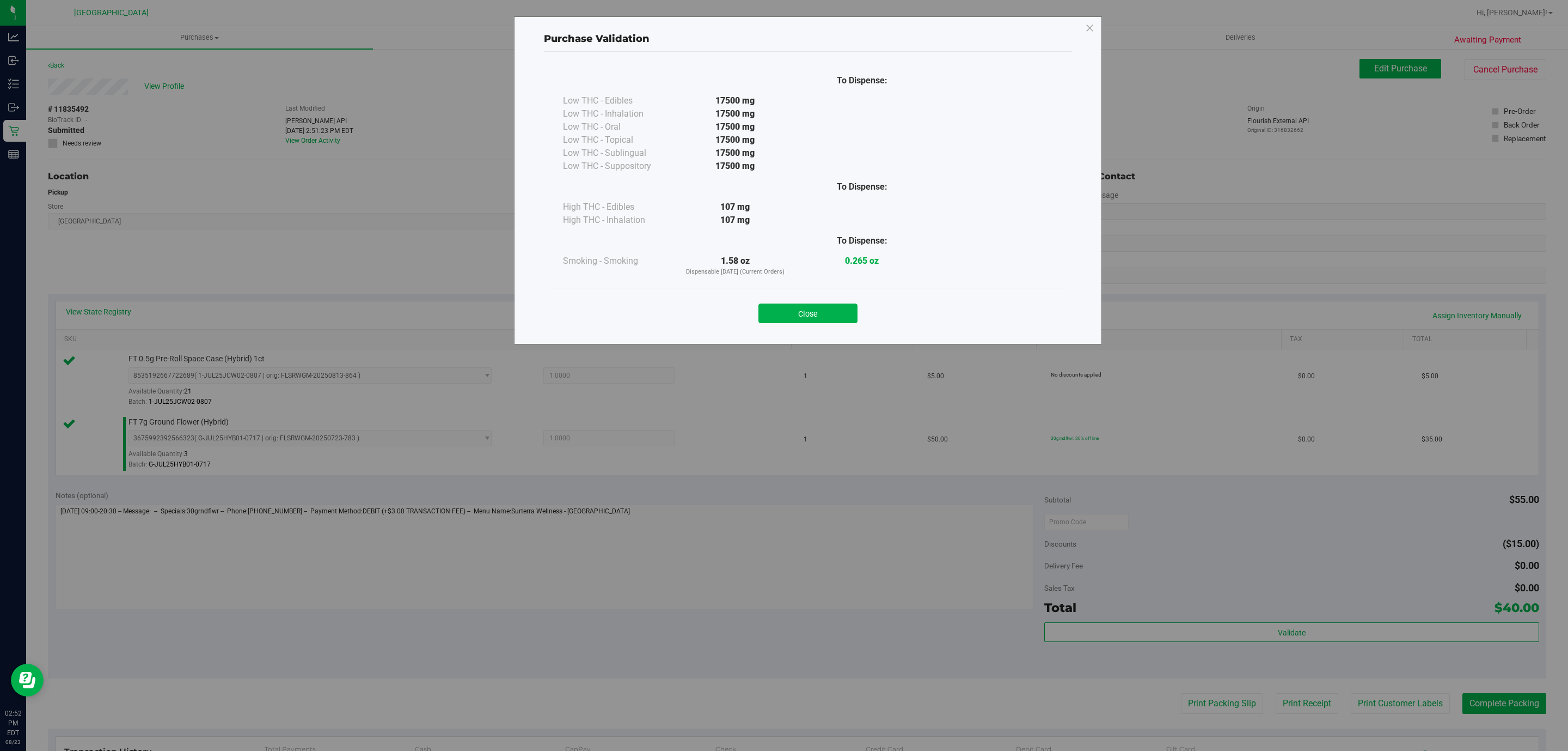
click at [1235, 644] on div "Purchase Validation To Dispense: Low THC - Edibles 17500 mg" at bounding box center [788, 375] width 1576 height 751
click at [813, 319] on button "Close" at bounding box center [808, 313] width 99 height 19
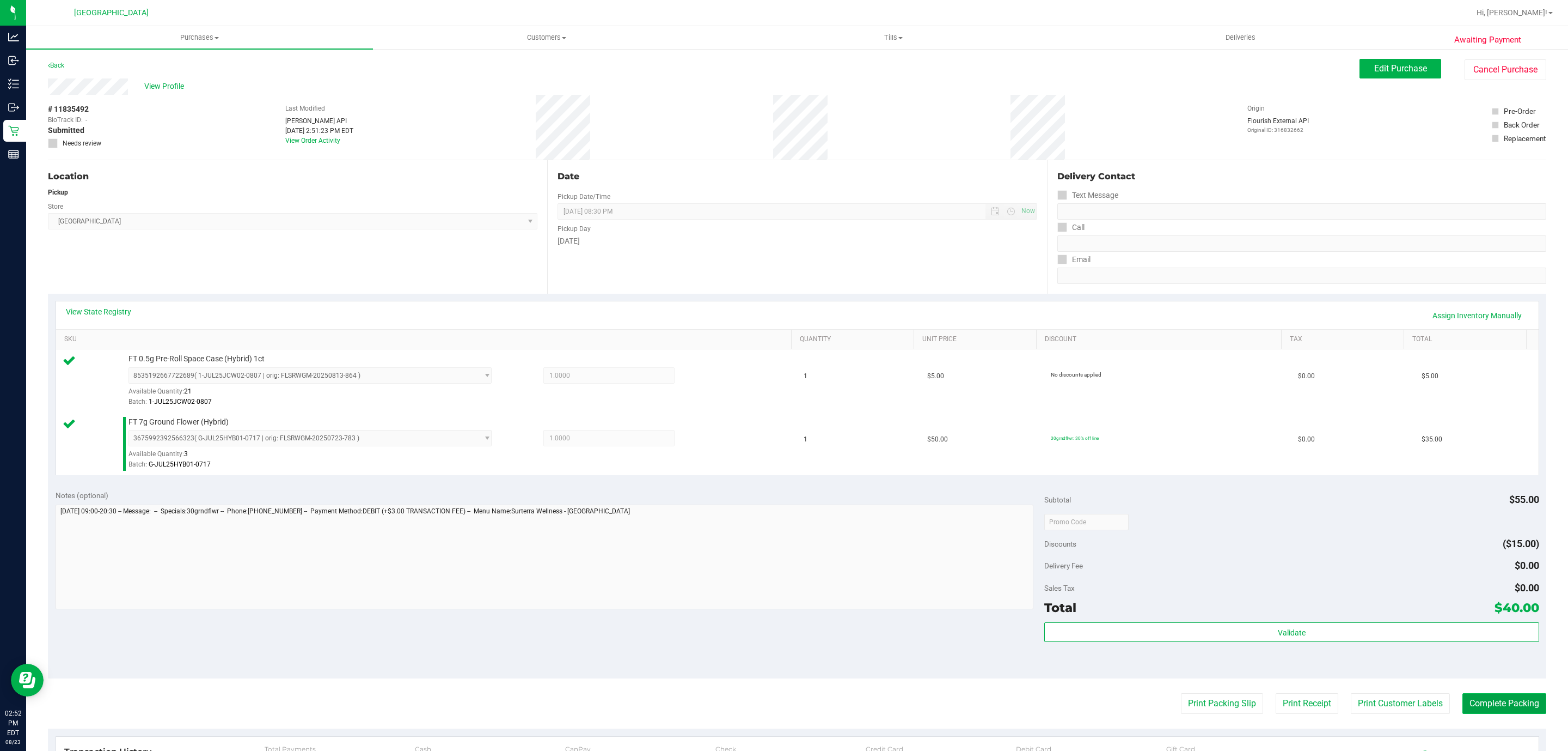
click at [1509, 706] on button "Complete Packing" at bounding box center [1504, 703] width 84 height 21
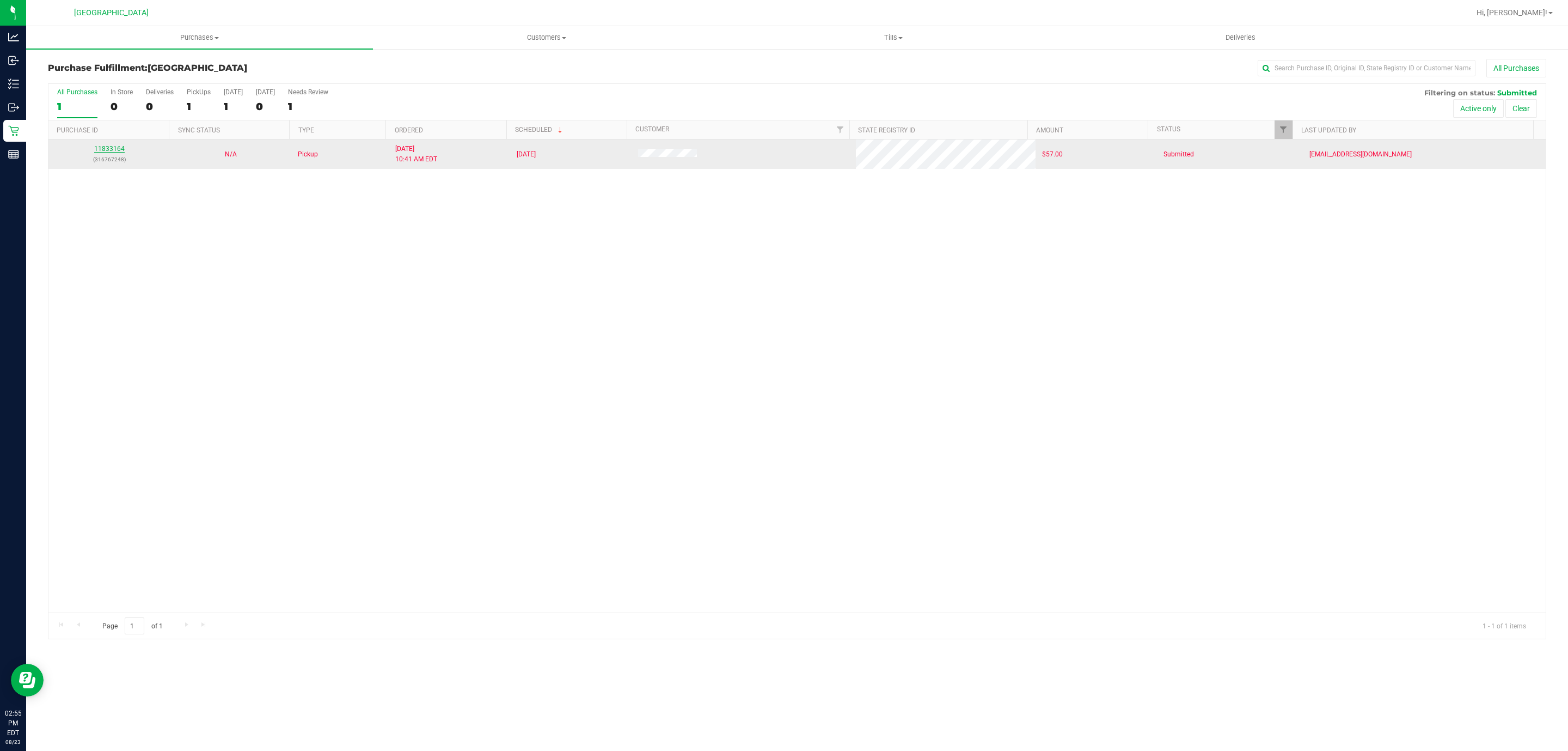
click at [105, 152] on link "11833164" at bounding box center [110, 149] width 30 height 8
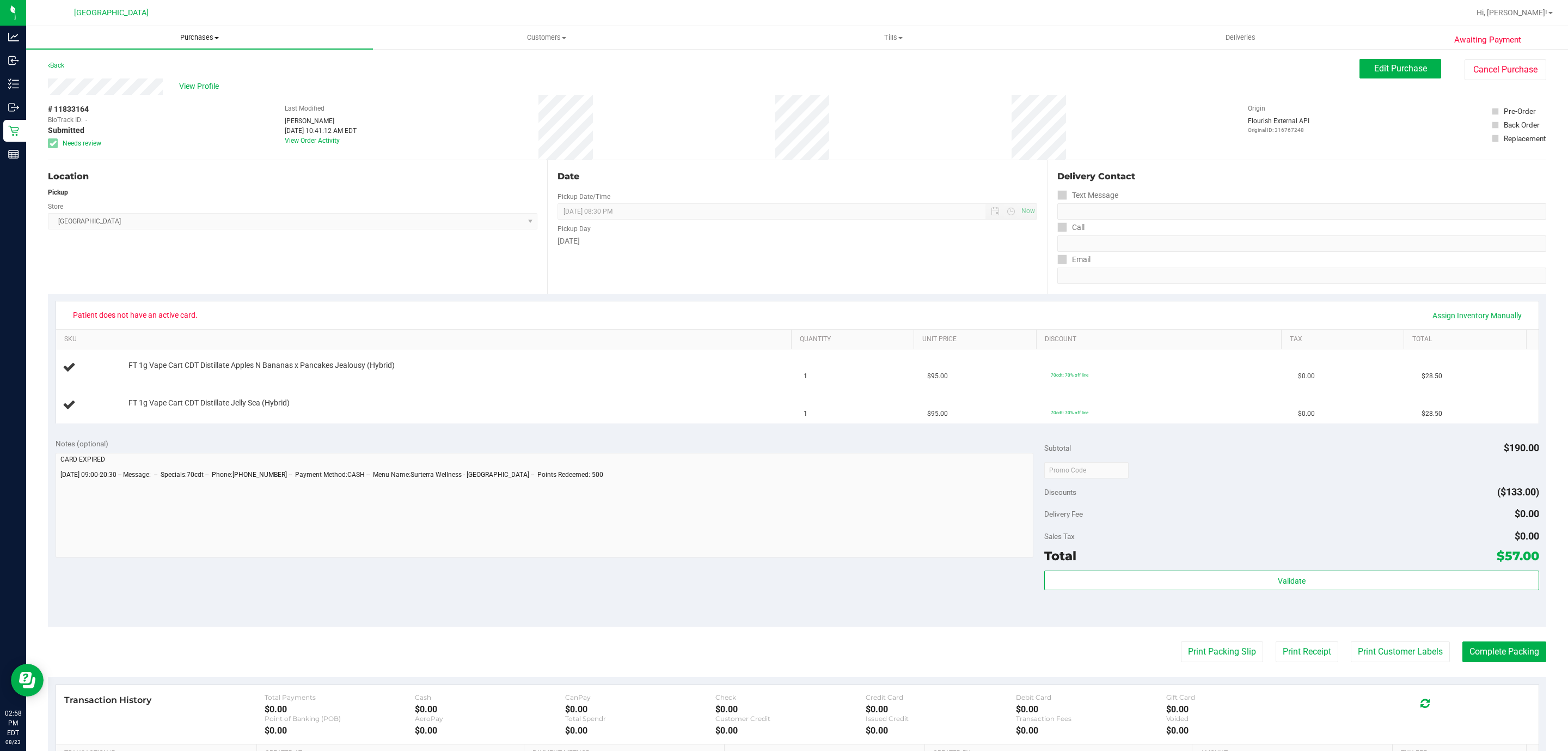
click at [199, 43] on uib-tab-heading "Purchases Summary of purchases Fulfillment All purchases" at bounding box center [200, 38] width 347 height 23
click at [110, 77] on li "Fulfillment" at bounding box center [200, 79] width 347 height 13
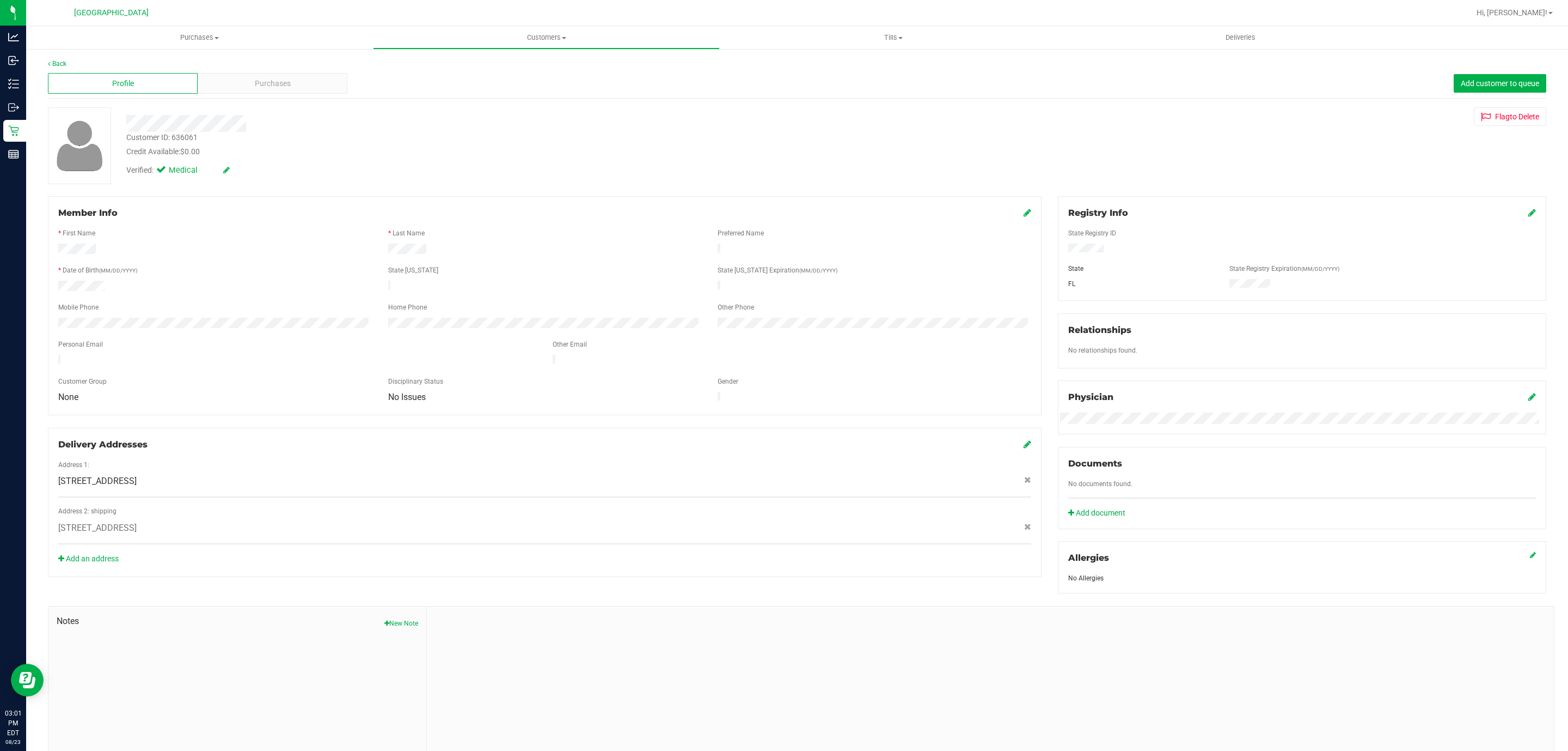
click at [55, 68] on div "Back" at bounding box center [797, 64] width 1499 height 10
click at [54, 65] on link "Back" at bounding box center [57, 63] width 18 height 8
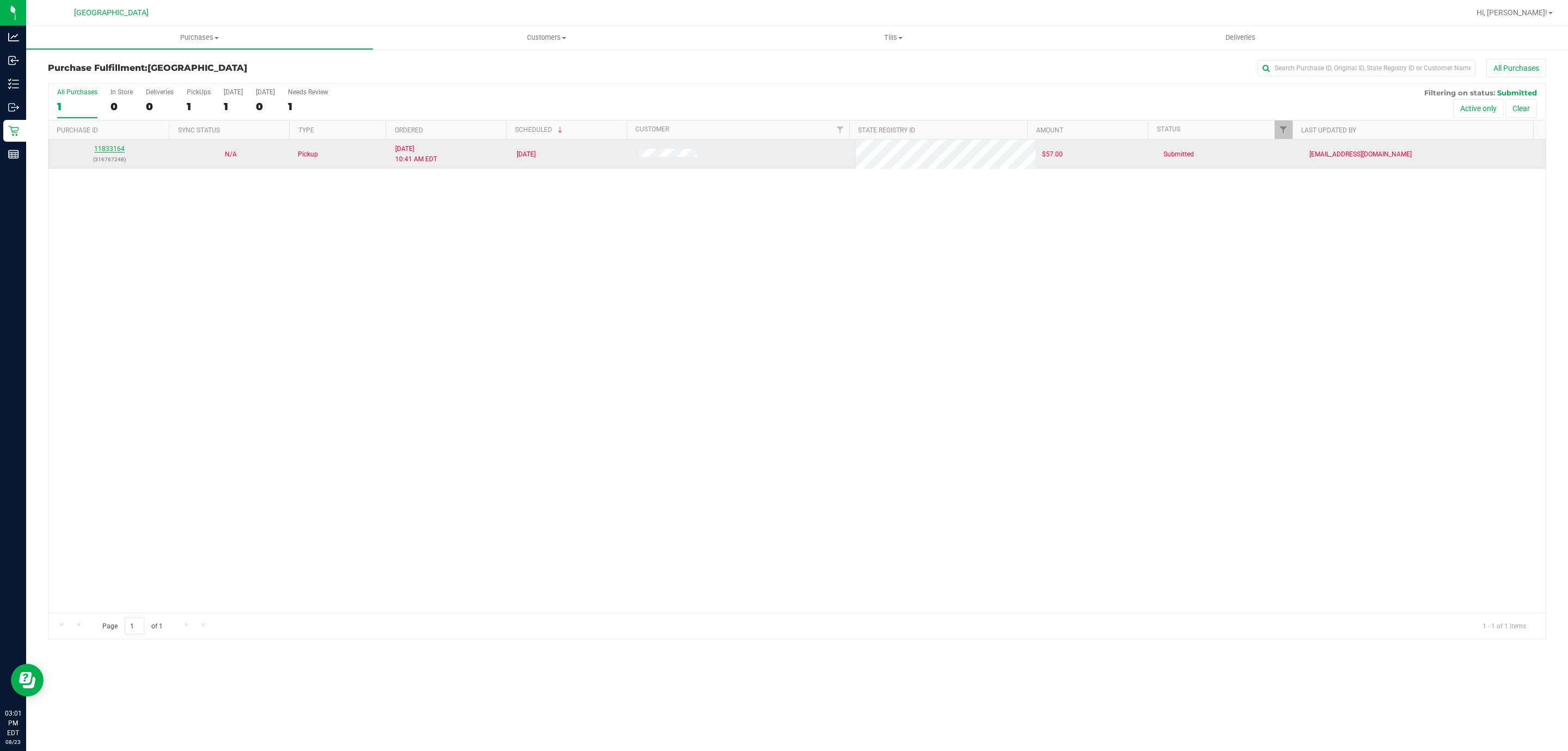
click at [110, 150] on link "11833164" at bounding box center [110, 149] width 30 height 8
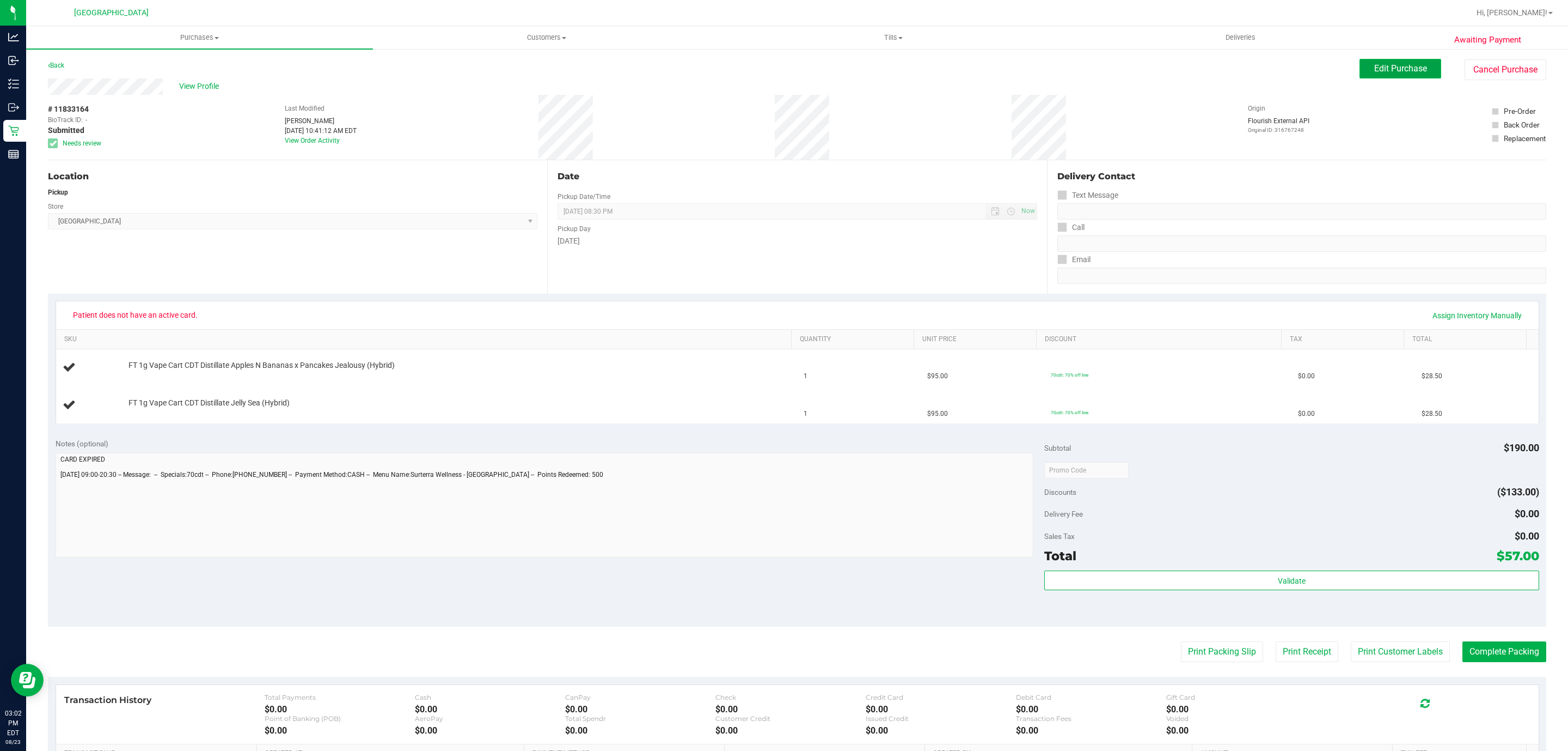
click at [1394, 64] on span "Edit Purchase" at bounding box center [1401, 68] width 53 height 10
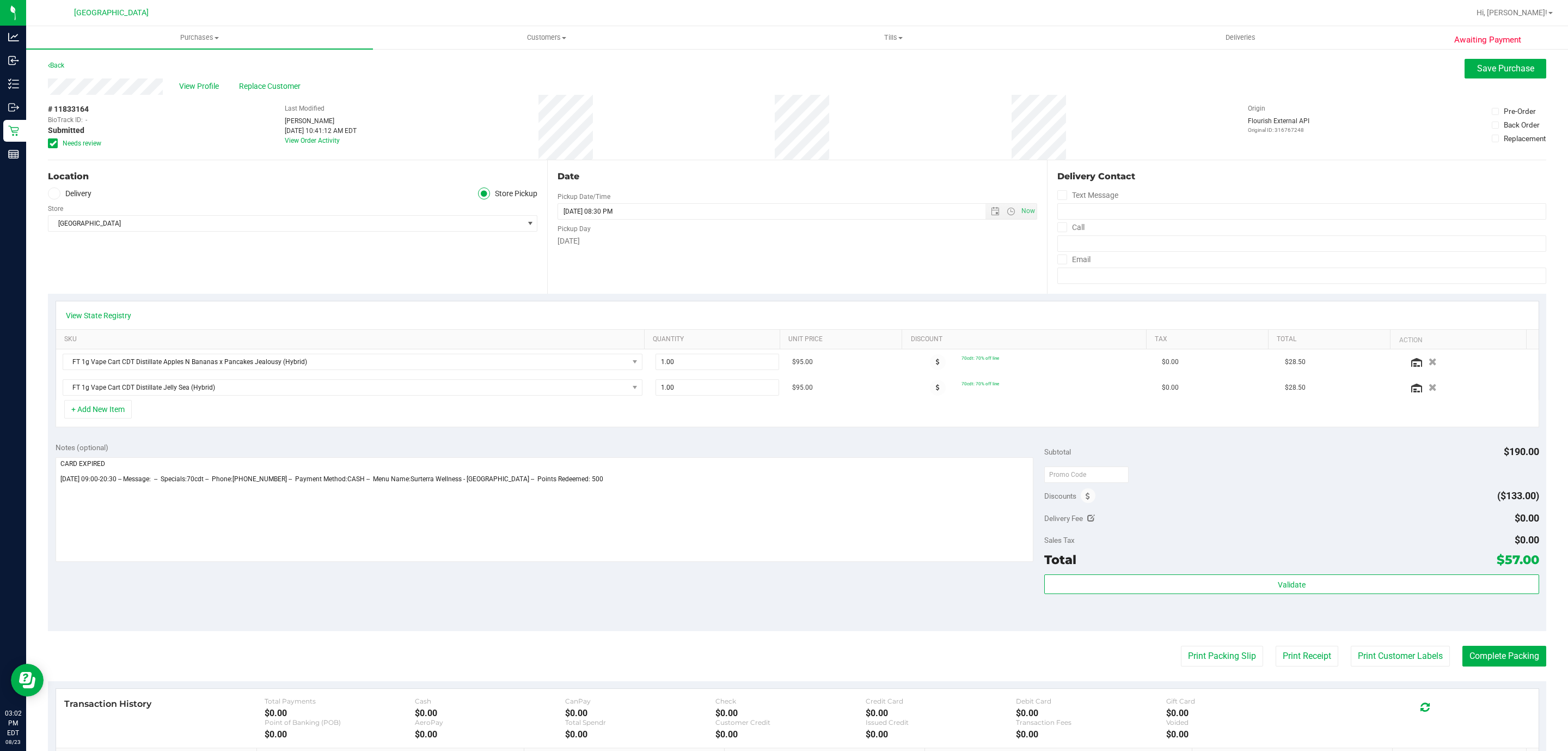
click at [52, 149] on div "# 11833164 BioTrack ID: - Submitted Needs review" at bounding box center [75, 127] width 54 height 65
click at [56, 144] on span at bounding box center [53, 143] width 10 height 10
click at [0, 0] on input "Needs review" at bounding box center [0, 0] width 0 height 0
click at [1480, 65] on span "Save Purchase" at bounding box center [1506, 68] width 57 height 10
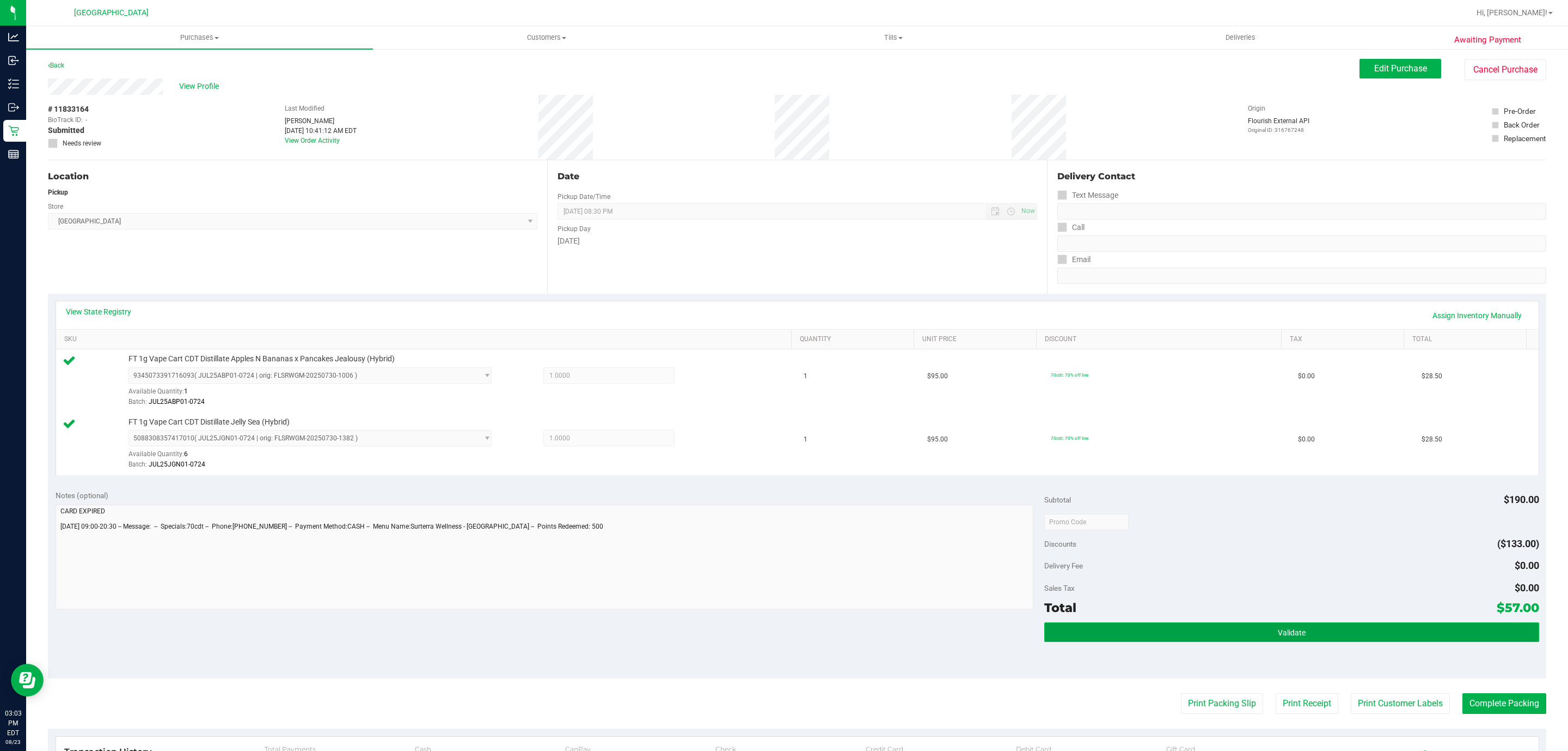
click at [1234, 642] on button "Validate" at bounding box center [1292, 632] width 494 height 19
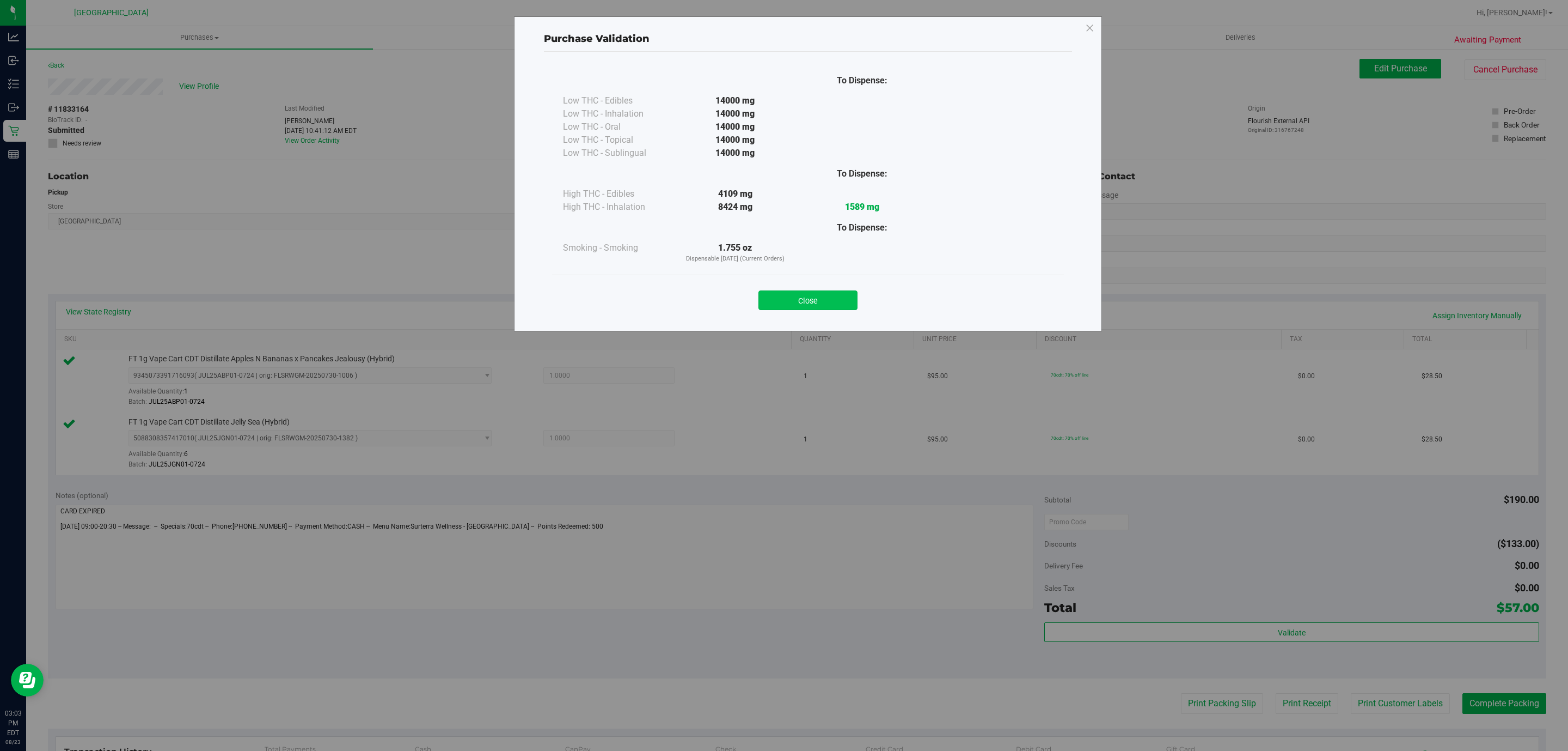
click at [800, 300] on button "Close" at bounding box center [808, 300] width 99 height 19
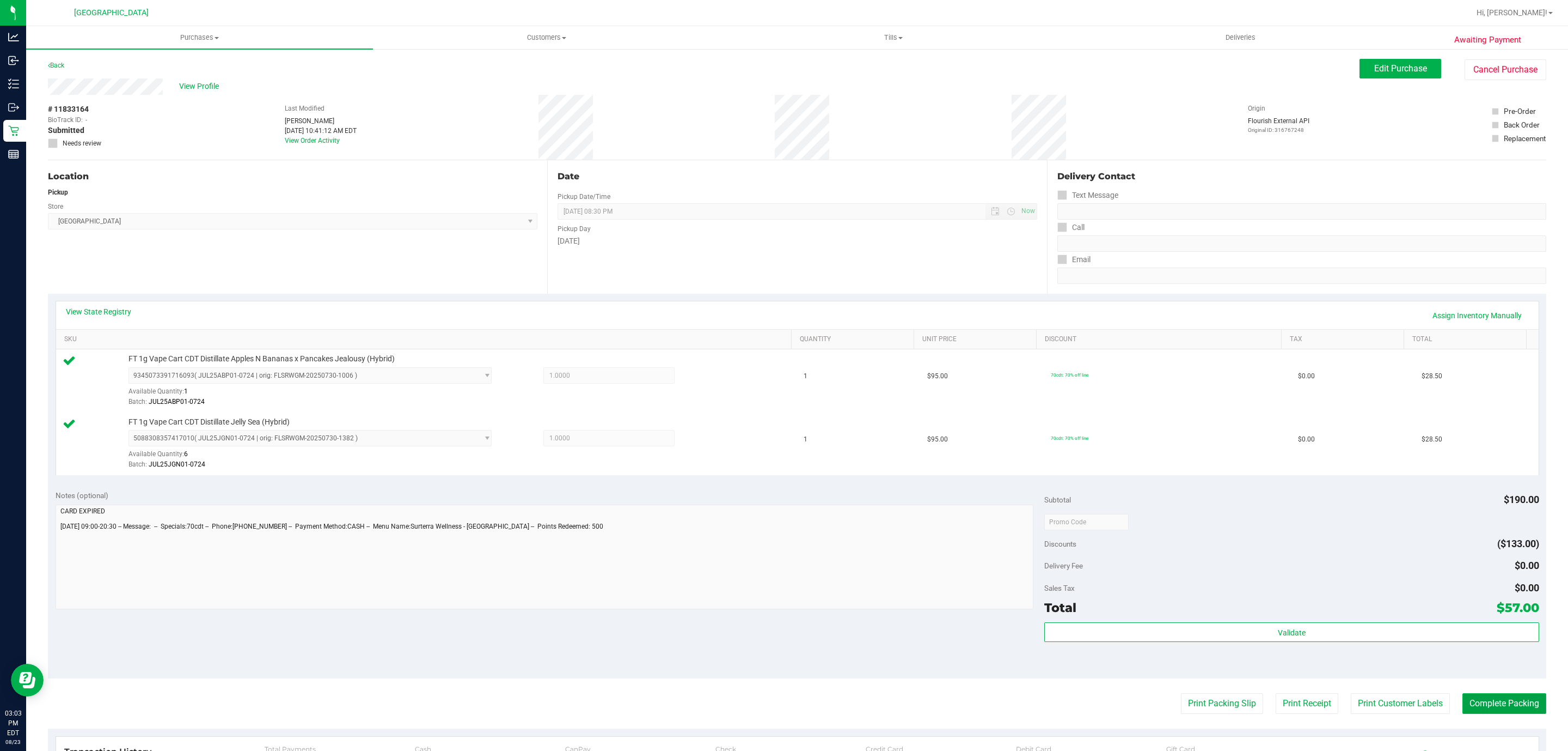
click at [1521, 705] on button "Complete Packing" at bounding box center [1504, 703] width 84 height 21
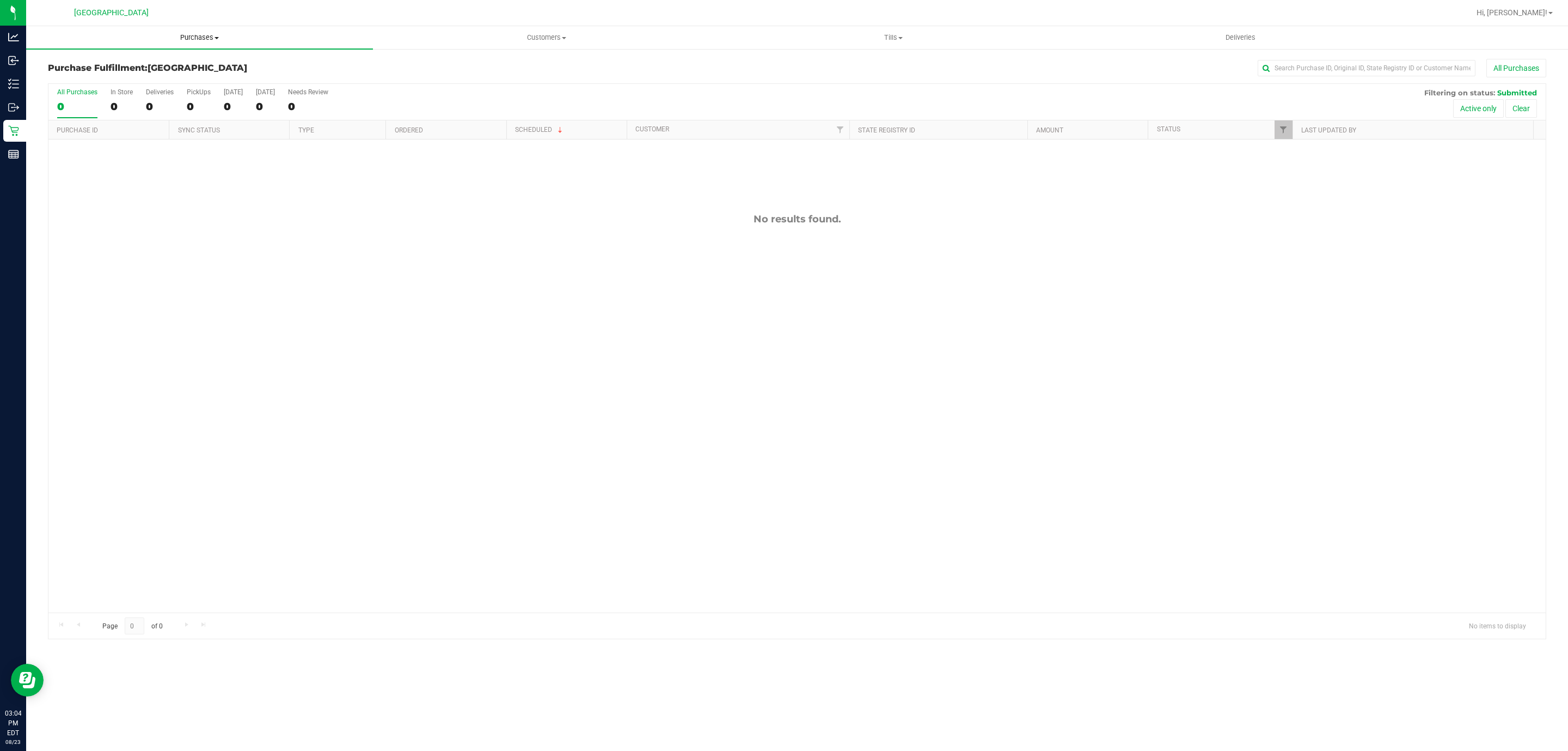
click at [218, 28] on uib-tab-heading "Purchases Summary of purchases Fulfillment All purchases" at bounding box center [200, 38] width 347 height 23
click at [166, 82] on li "Fulfillment" at bounding box center [200, 79] width 347 height 13
click at [401, 749] on div "Purchases Summary of purchases Fulfillment All purchases Customers All customer…" at bounding box center [797, 389] width 1542 height 725
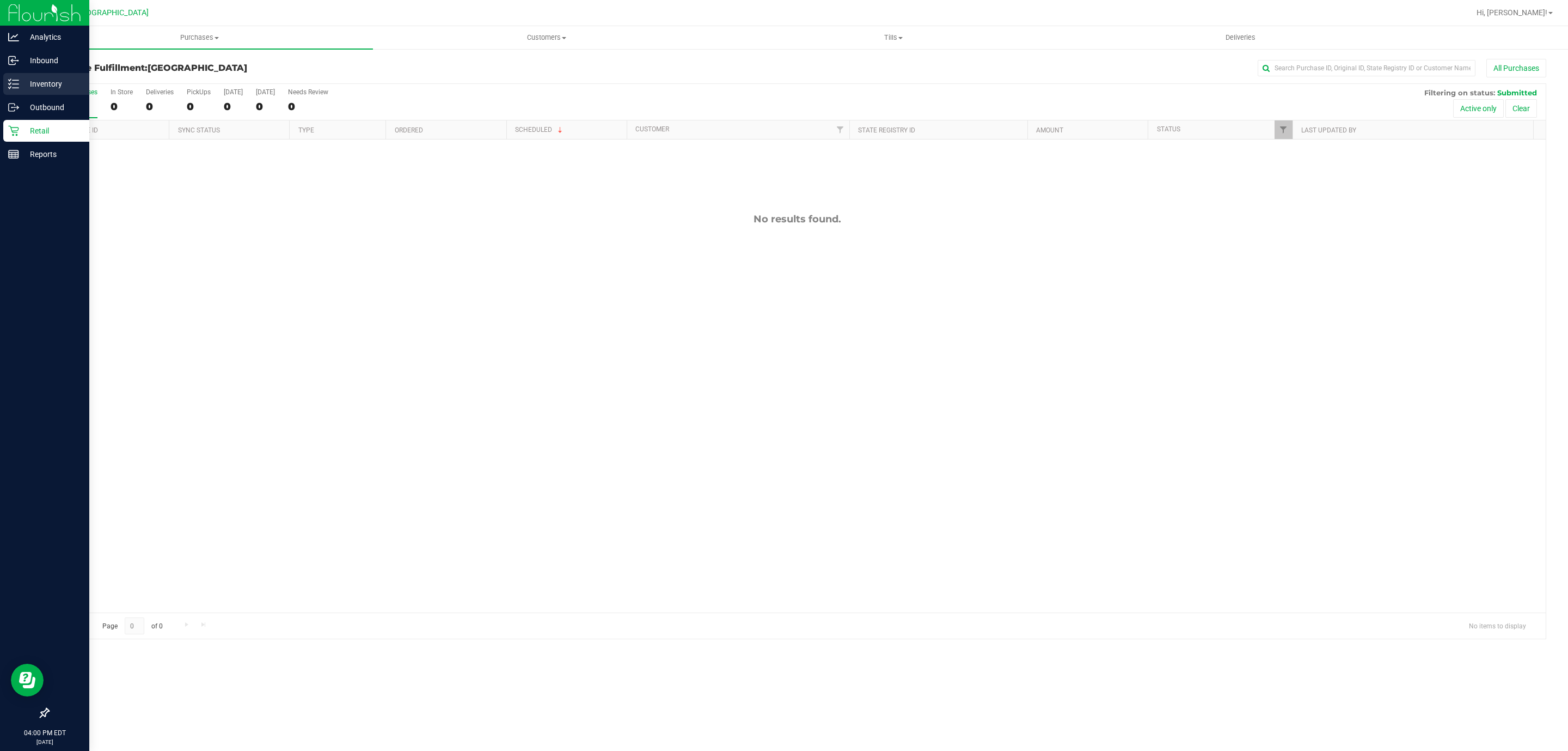
click at [19, 80] on p "Inventory" at bounding box center [51, 83] width 65 height 13
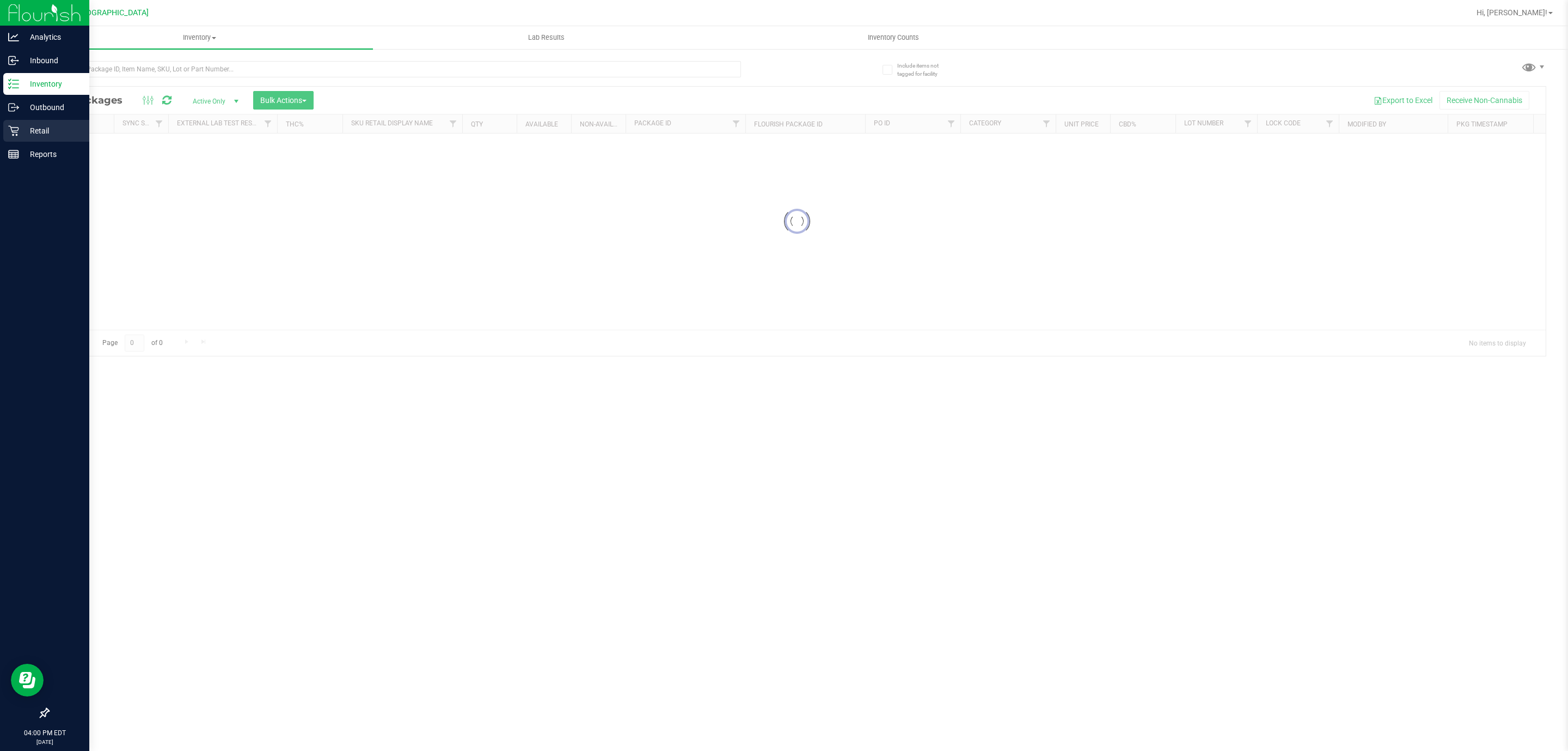
click at [23, 132] on p "Retail" at bounding box center [51, 130] width 65 height 13
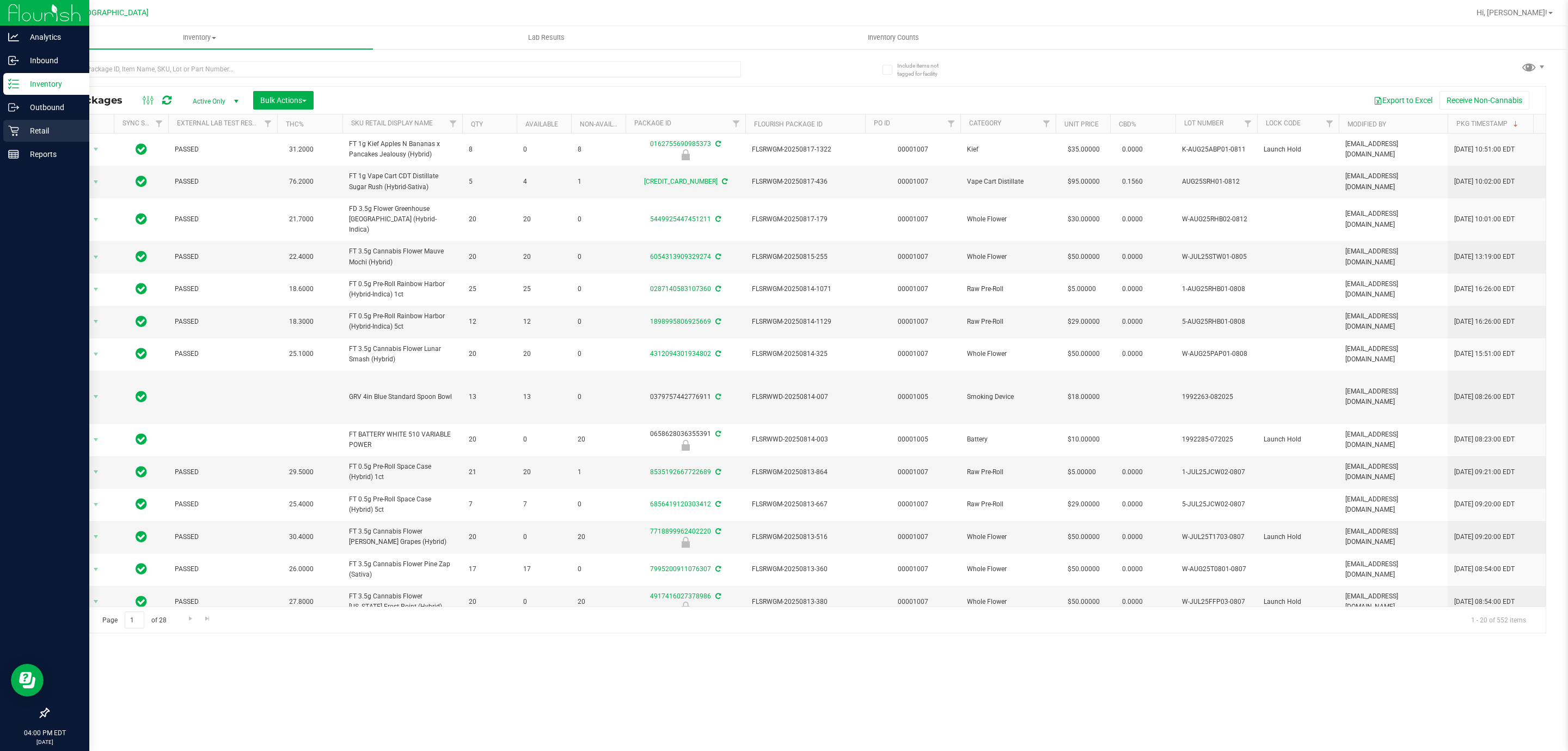
click at [12, 132] on icon at bounding box center [13, 131] width 11 height 11
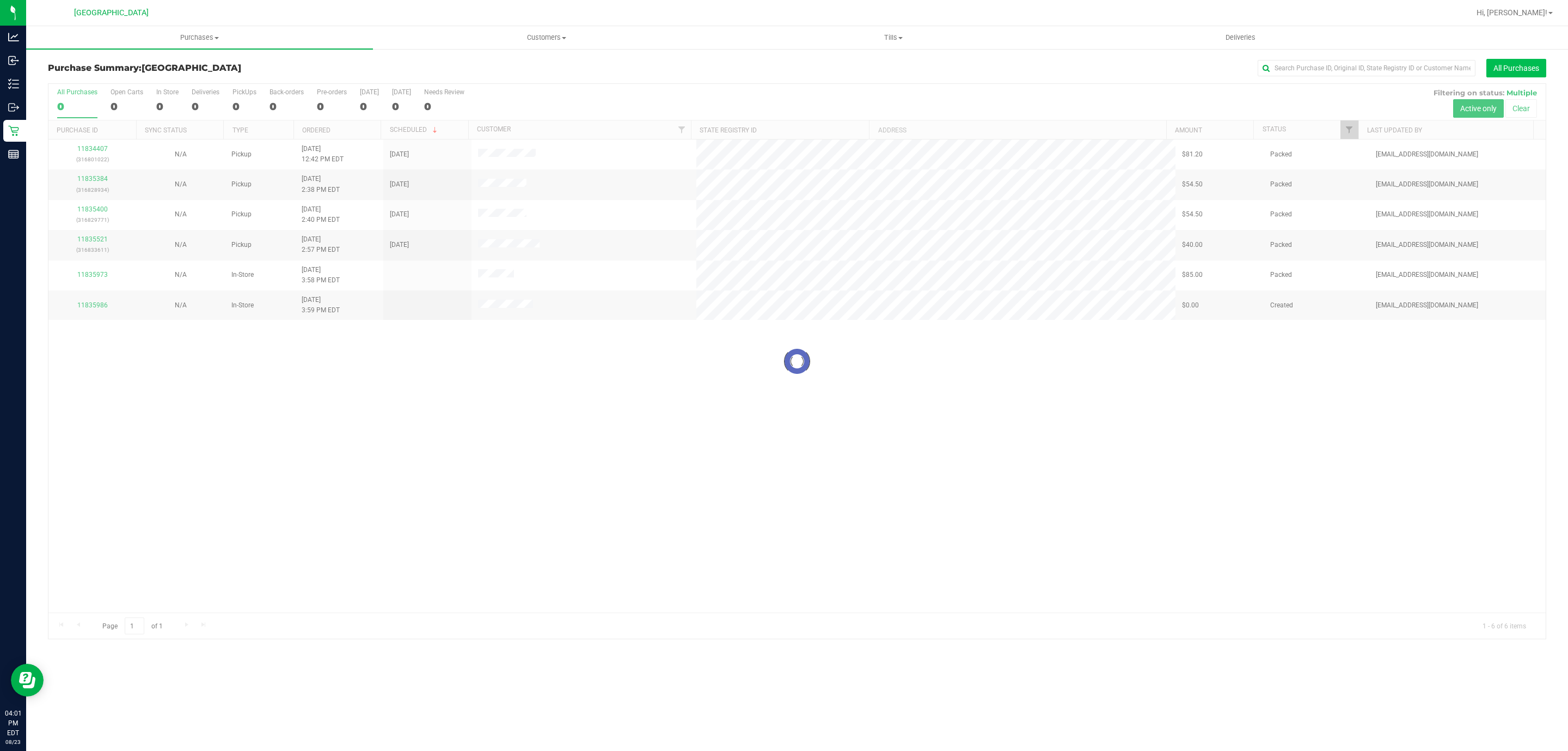
click at [1513, 65] on button "All Purchases" at bounding box center [1516, 68] width 60 height 18
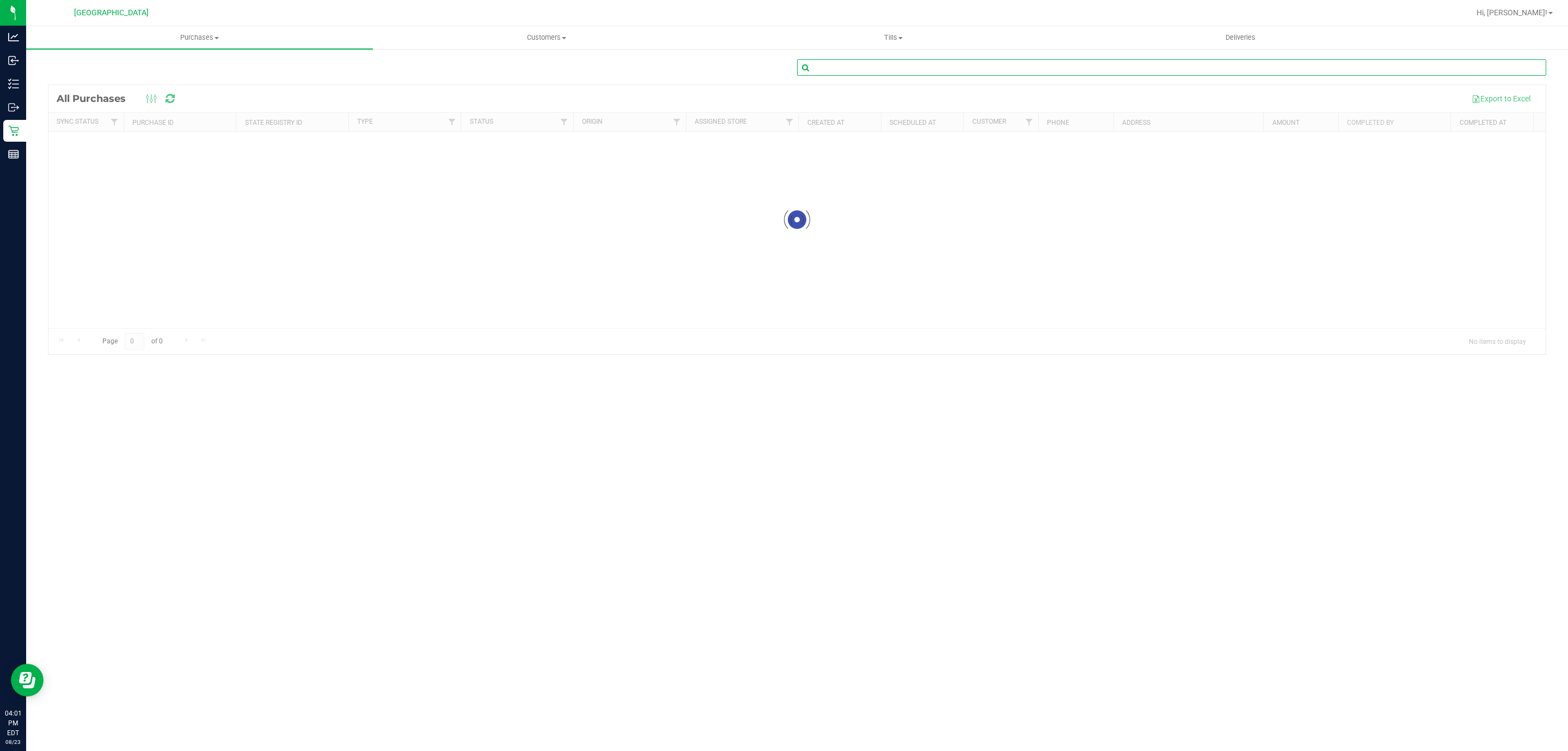
click at [1419, 71] on input "text" at bounding box center [1171, 67] width 749 height 16
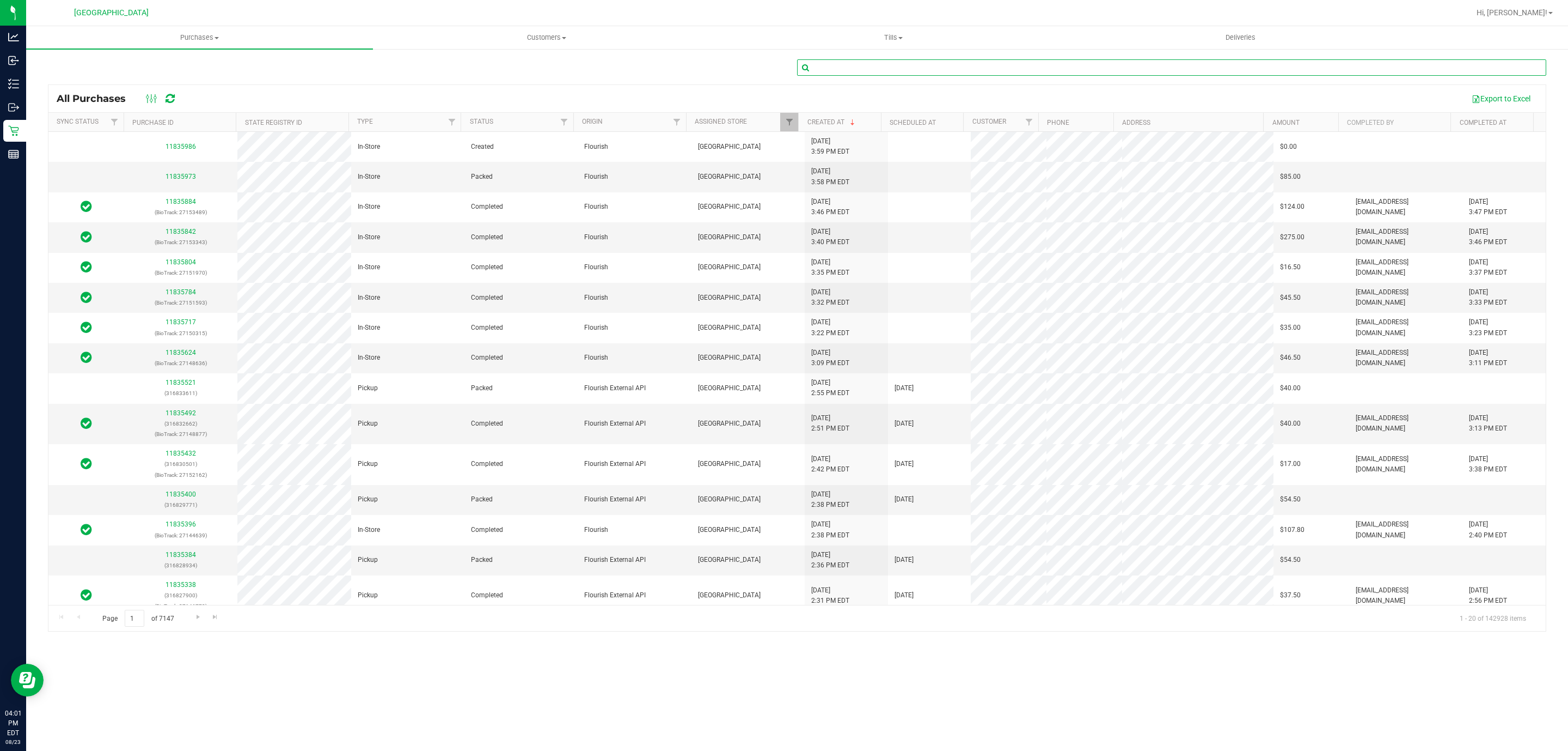
paste input "11782936"
type input "11782936"
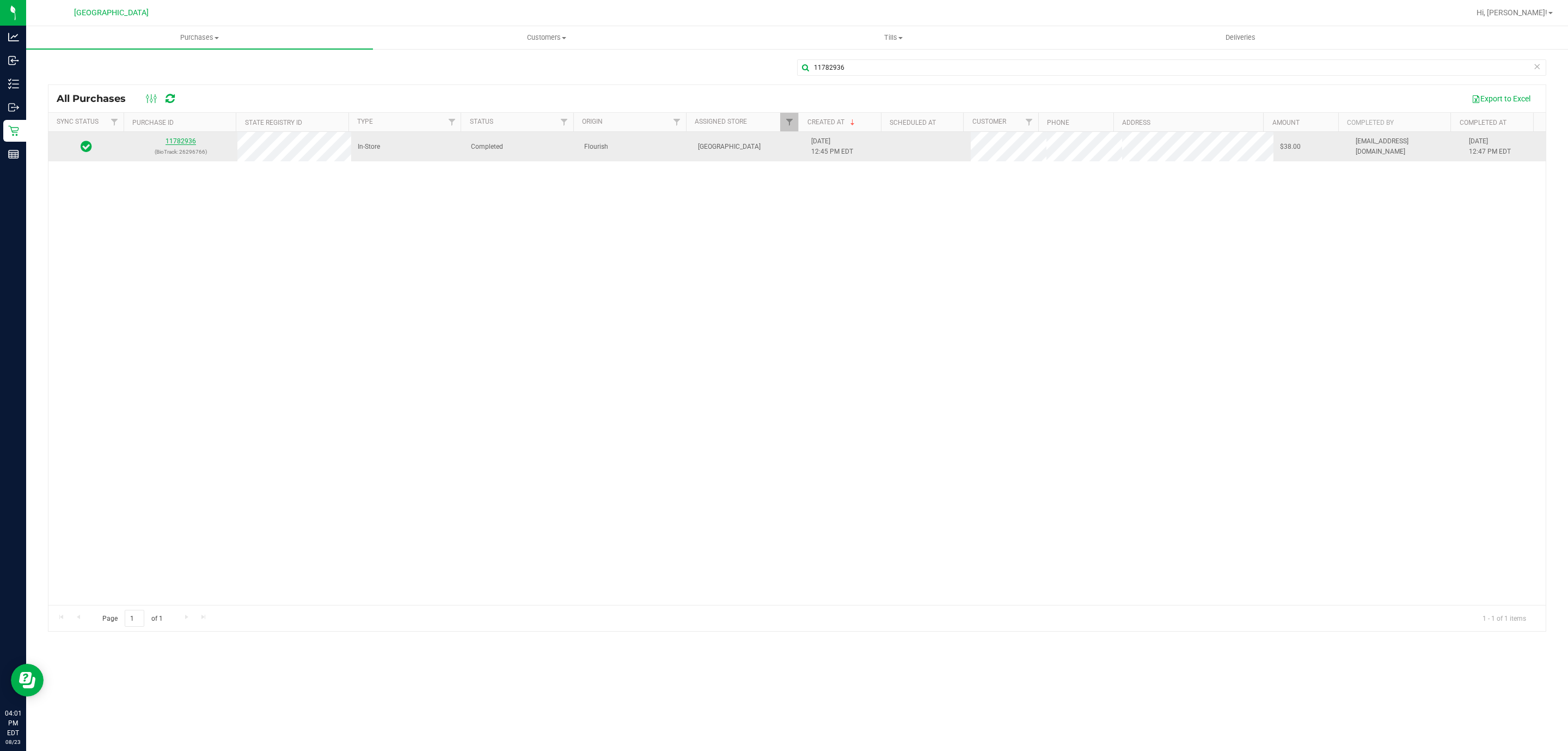
click at [178, 142] on link "11782936" at bounding box center [181, 141] width 30 height 8
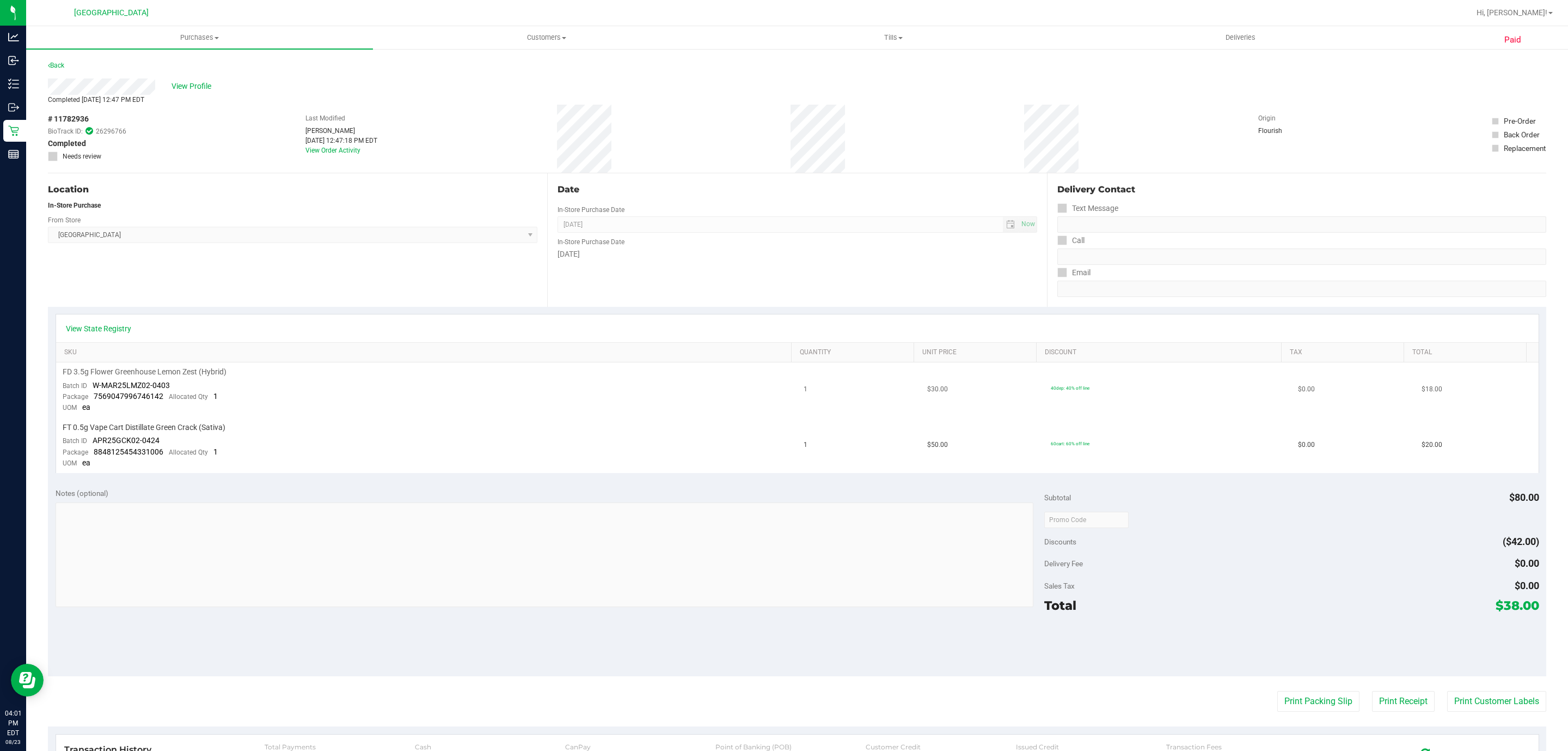
click at [127, 383] on span "W-MAR25LMZ02-0403" at bounding box center [131, 385] width 77 height 9
click at [146, 386] on span "W-MAR25LMZ02-0403" at bounding box center [131, 385] width 77 height 9
drag, startPoint x: 153, startPoint y: 379, endPoint x: 96, endPoint y: 381, distance: 57.0
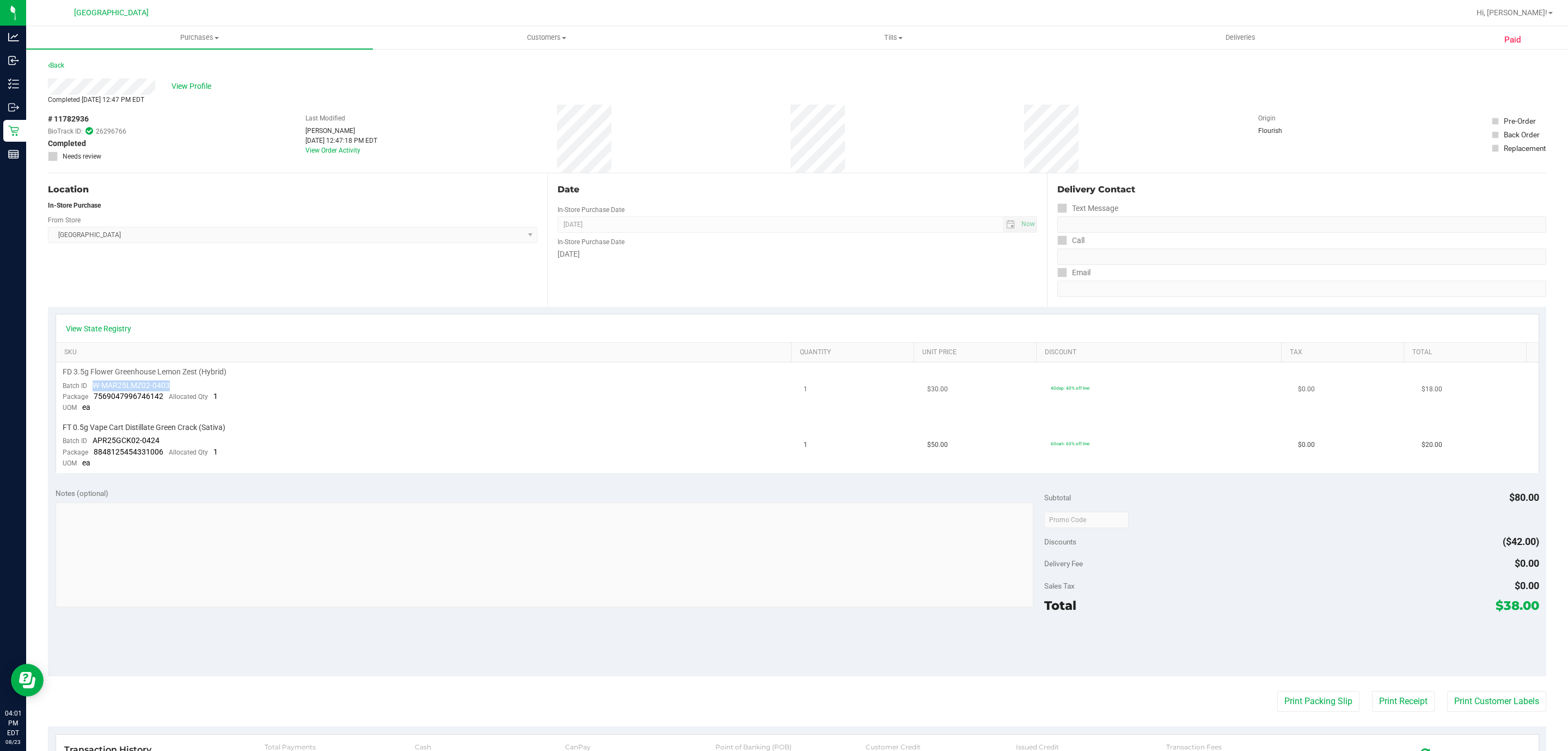
click at [96, 381] on td "FD 3.5g Flower Greenhouse Lemon Zest (Hybrid) Batch ID W-MAR25LMZ02-0403 Packag…" at bounding box center [427, 390] width 741 height 55
copy span "W-MAR25LMZ02-0403"
click at [218, 37] on span at bounding box center [216, 38] width 4 height 2
click at [149, 72] on li "Fulfillment" at bounding box center [200, 79] width 347 height 13
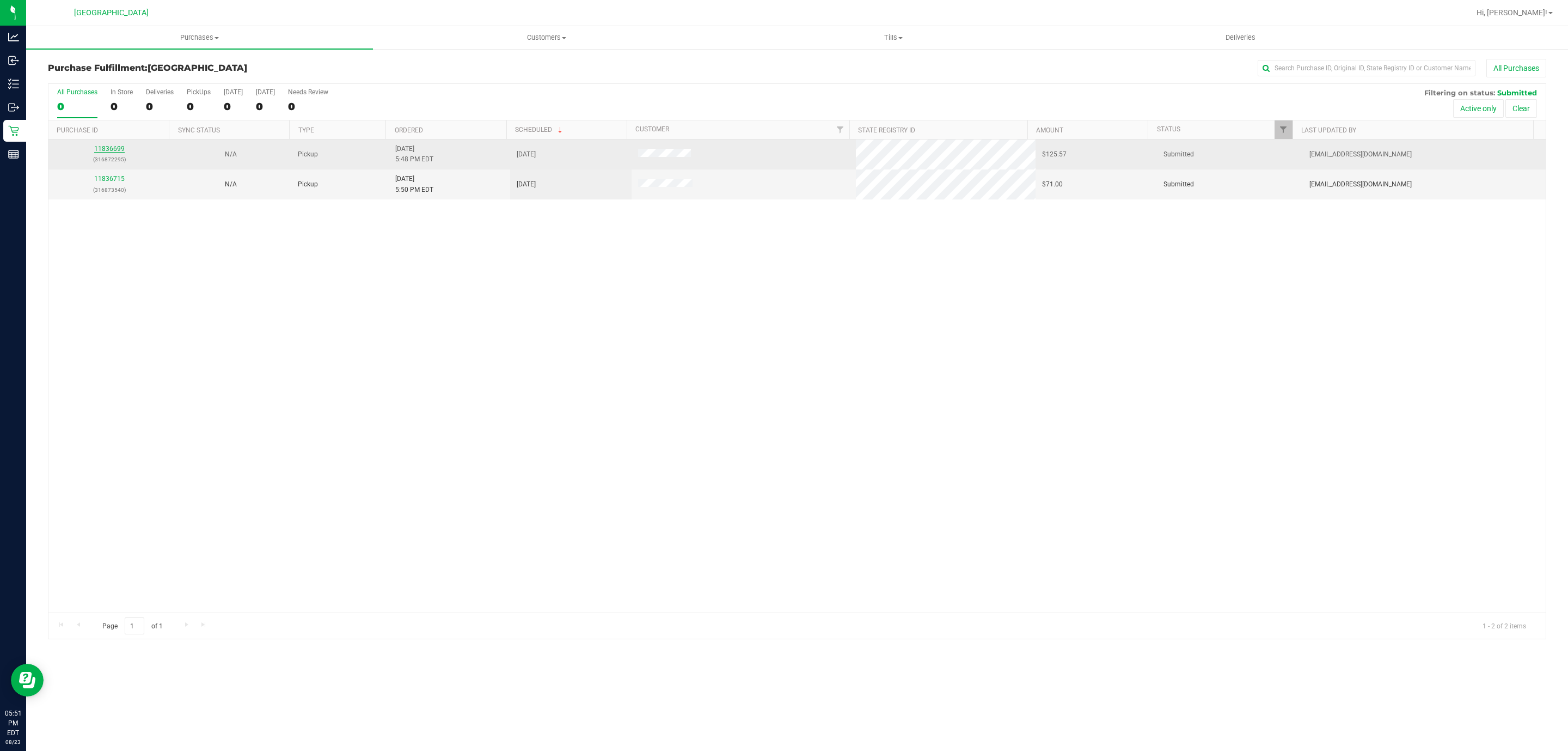
click at [110, 152] on link "11836699" at bounding box center [110, 149] width 30 height 8
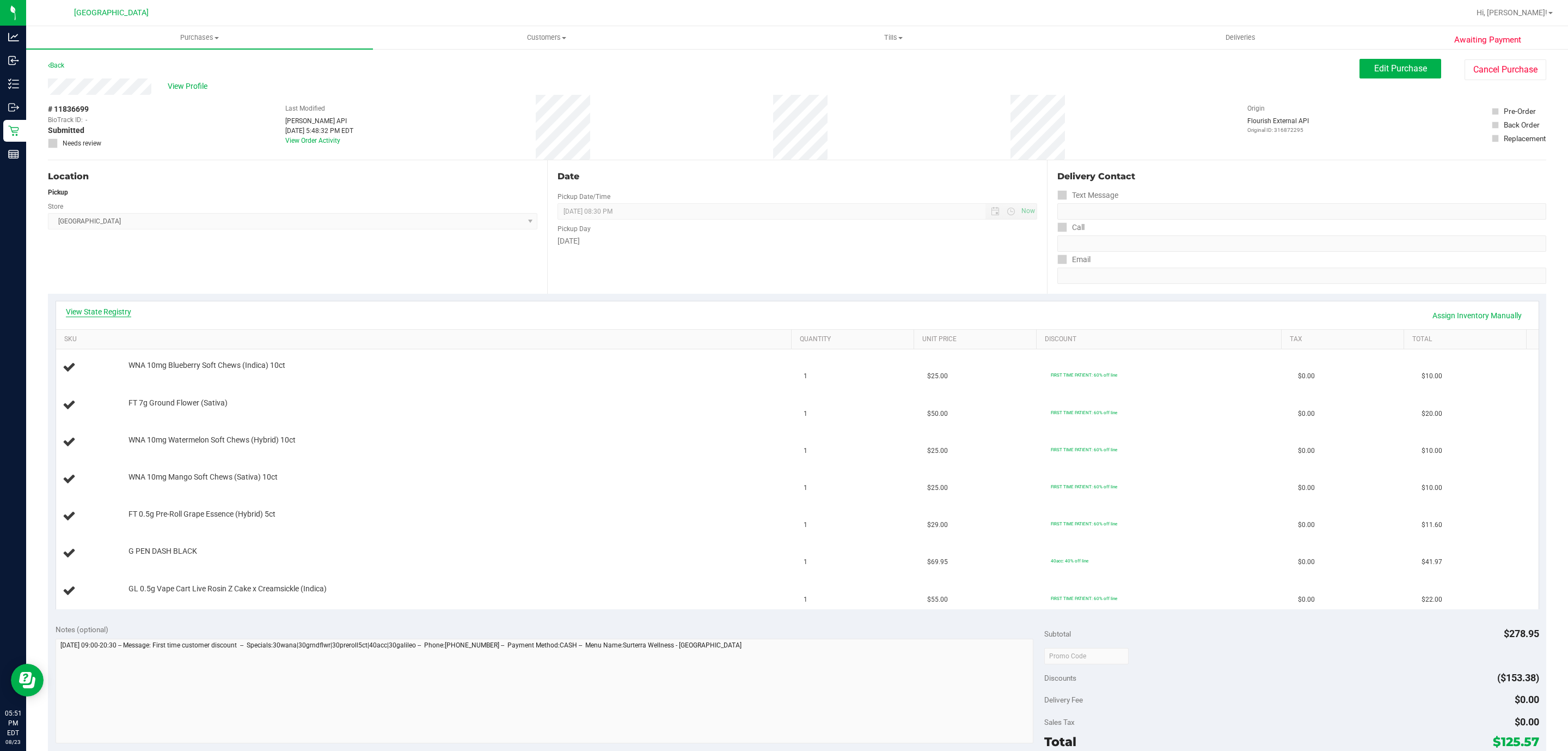
click at [99, 307] on link "View State Registry" at bounding box center [98, 312] width 65 height 11
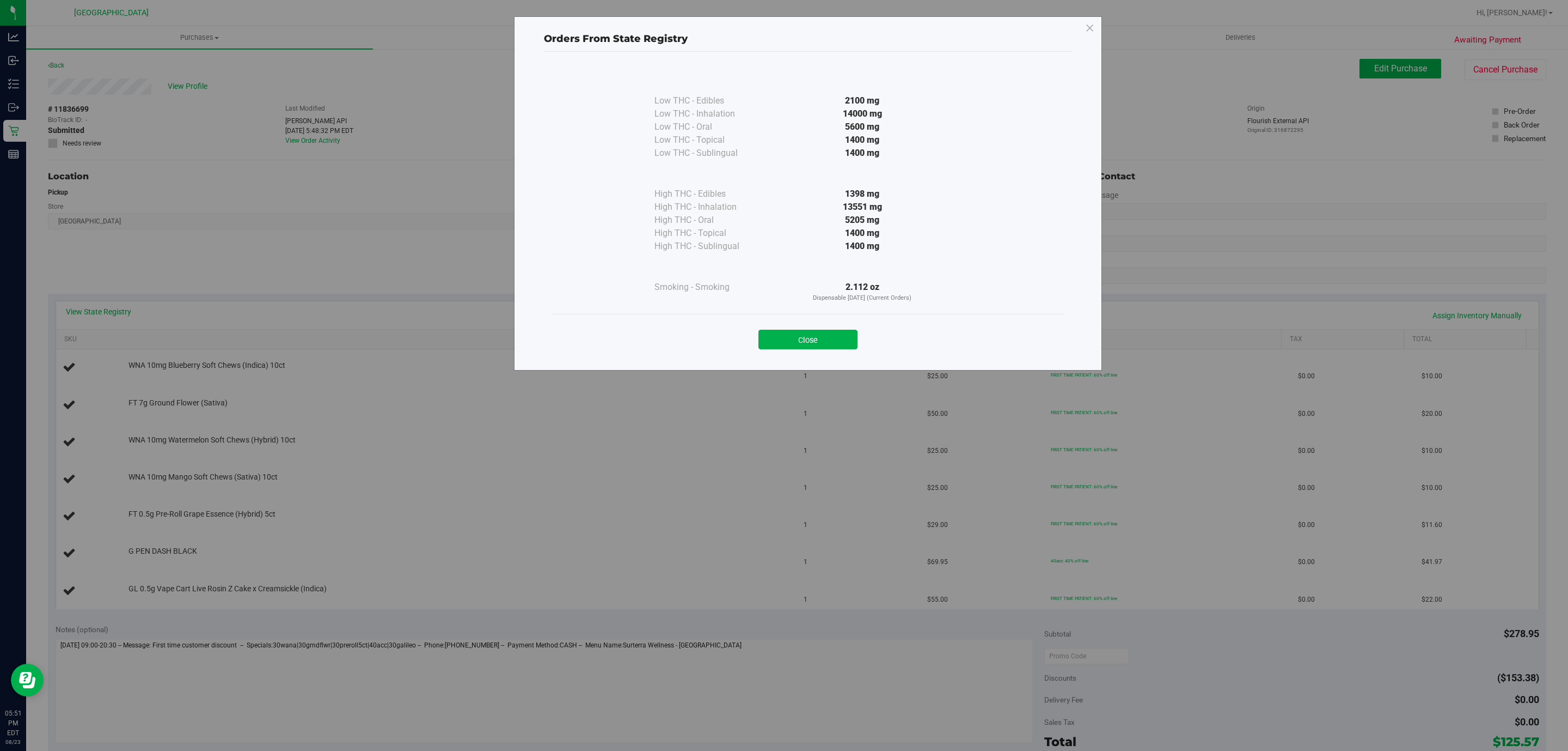
drag, startPoint x: 800, startPoint y: 353, endPoint x: 793, endPoint y: 353, distance: 7.0
click at [793, 353] on div "Close" at bounding box center [808, 336] width 512 height 44
click at [783, 352] on div "Close" at bounding box center [808, 336] width 512 height 44
click at [774, 335] on button "Close" at bounding box center [808, 339] width 99 height 19
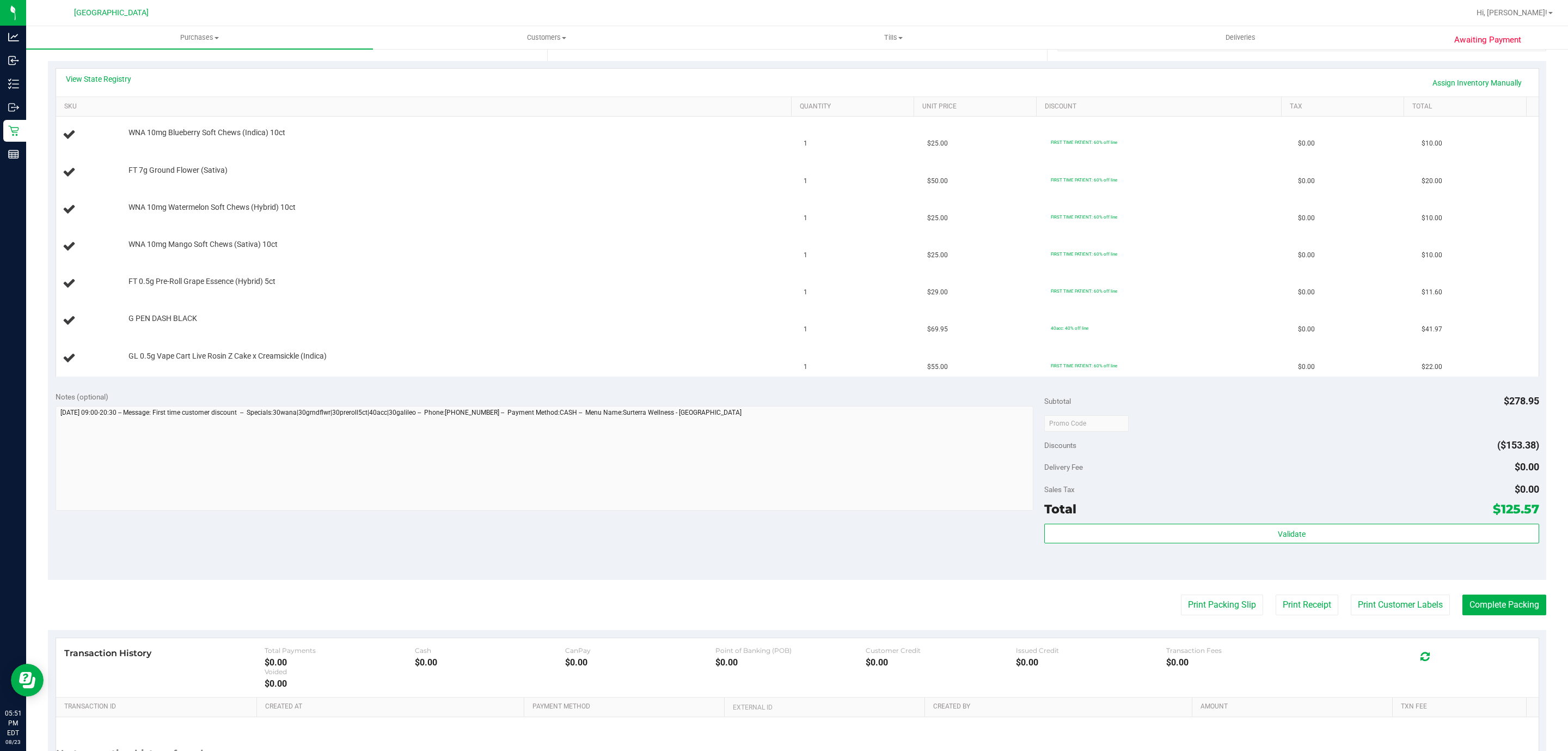
scroll to position [327, 0]
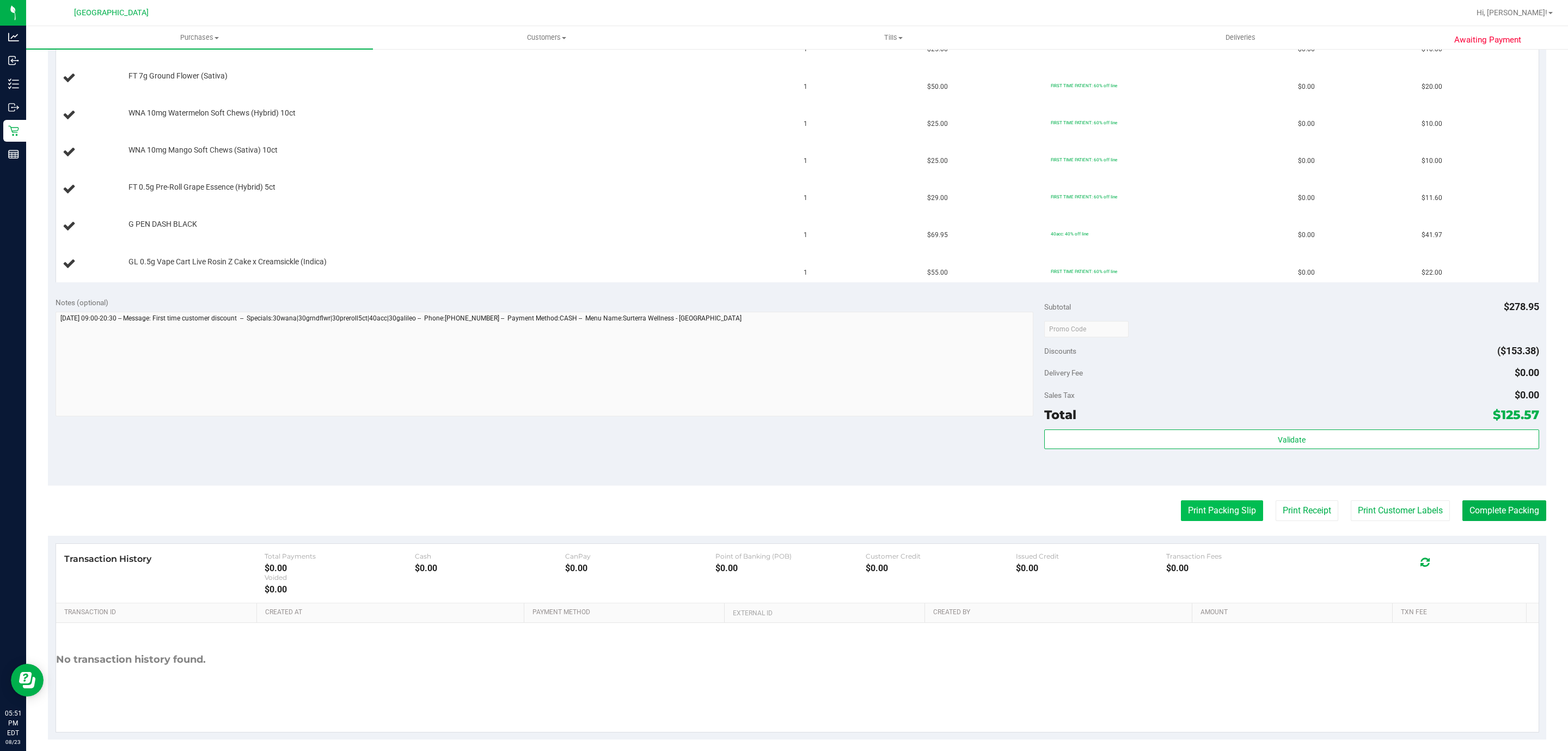
click at [1228, 509] on button "Print Packing Slip" at bounding box center [1222, 510] width 82 height 21
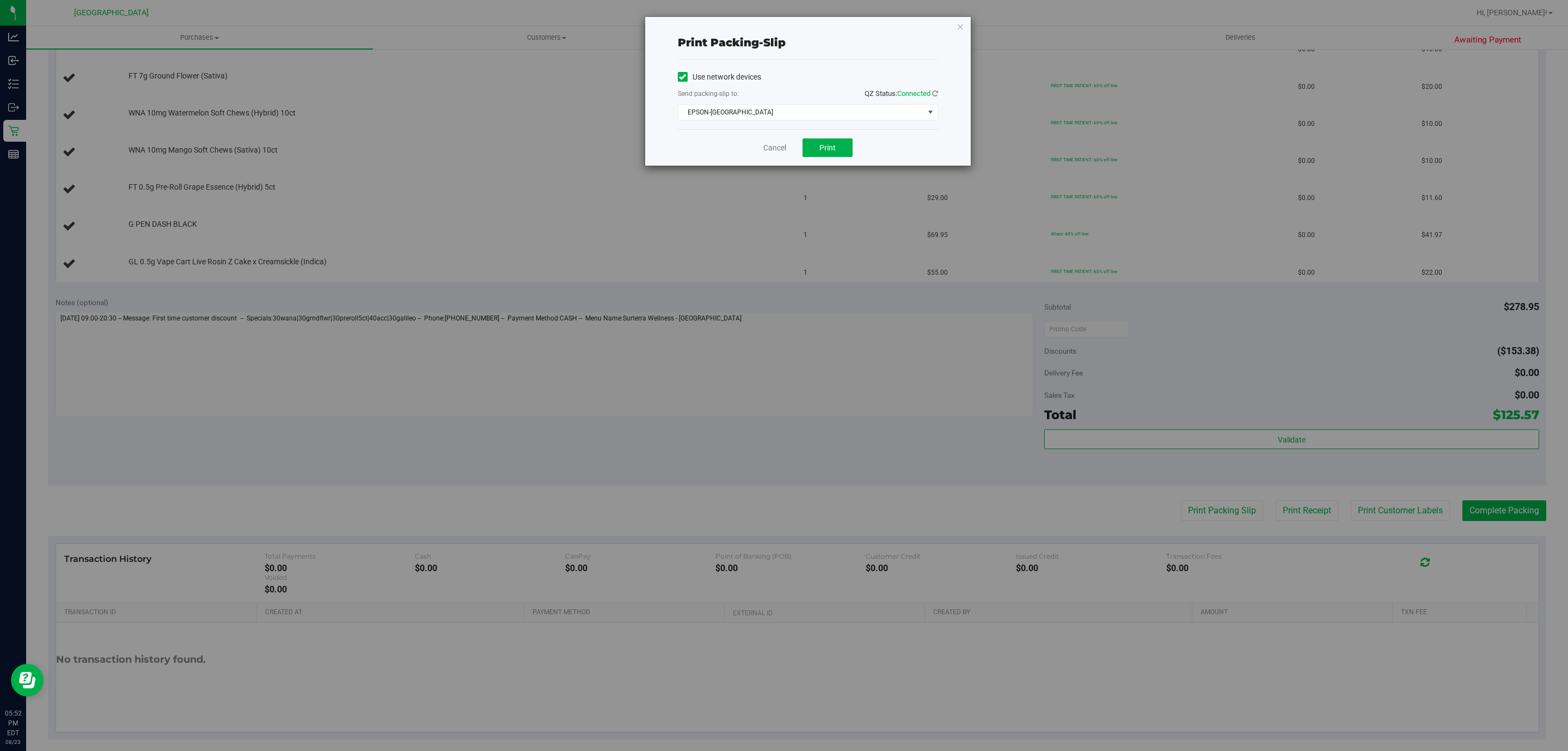
click at [815, 160] on div "Cancel Print" at bounding box center [808, 147] width 261 height 37
click at [814, 147] on button "Print" at bounding box center [827, 147] width 50 height 18
click at [961, 22] on icon "button" at bounding box center [961, 26] width 8 height 13
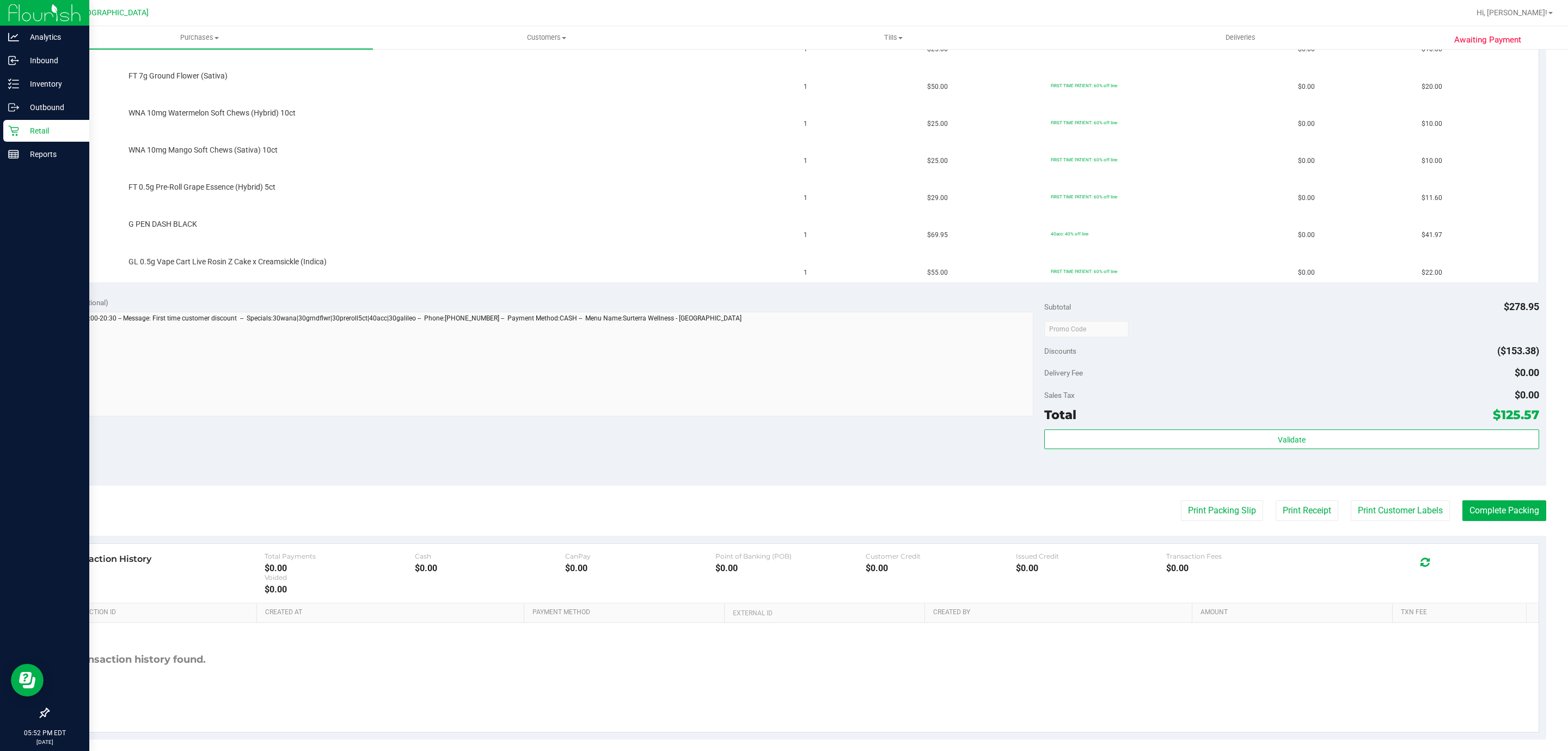
click at [1181, 500] on button "Print Packing Slip" at bounding box center [1222, 510] width 82 height 21
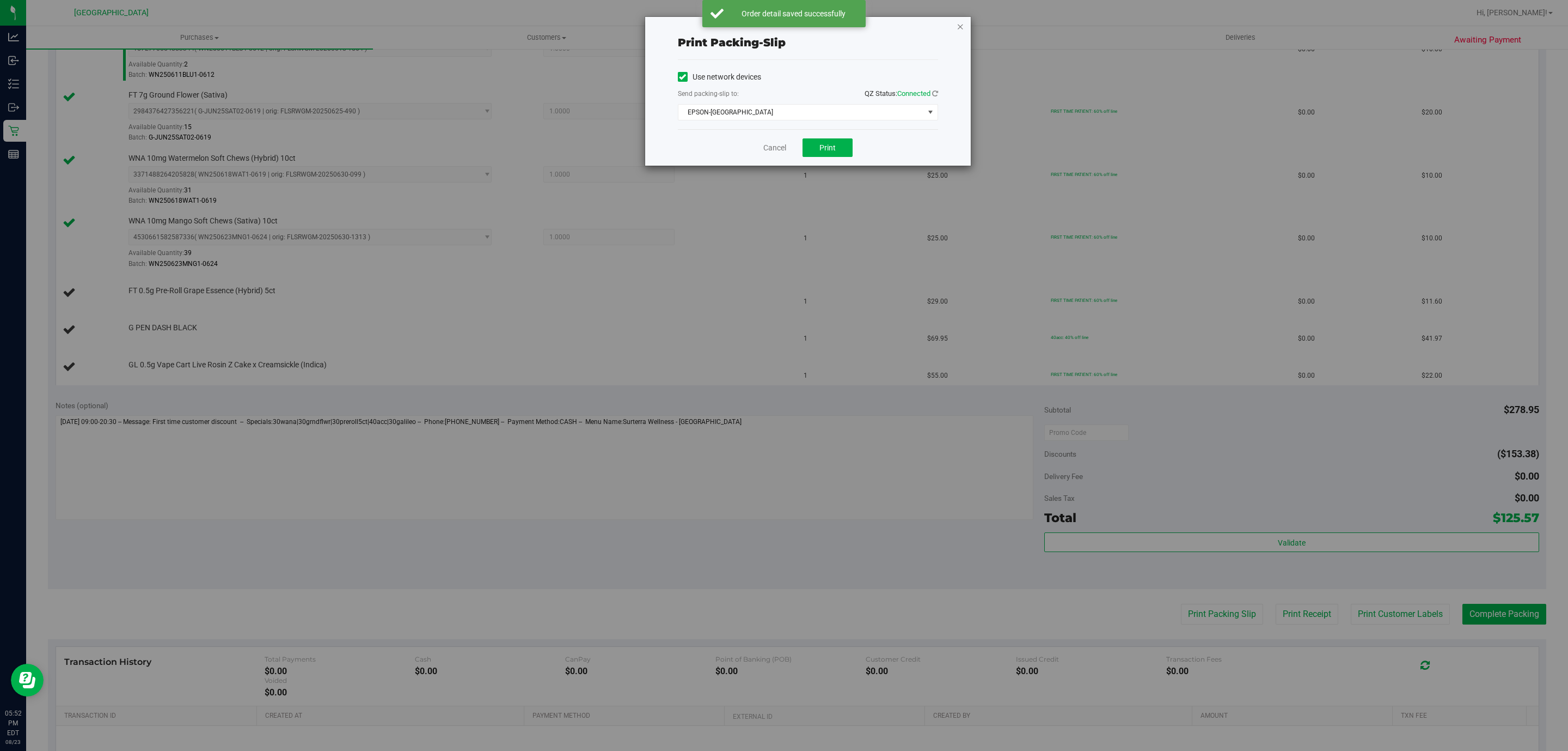
click at [959, 27] on icon "button" at bounding box center [961, 26] width 8 height 13
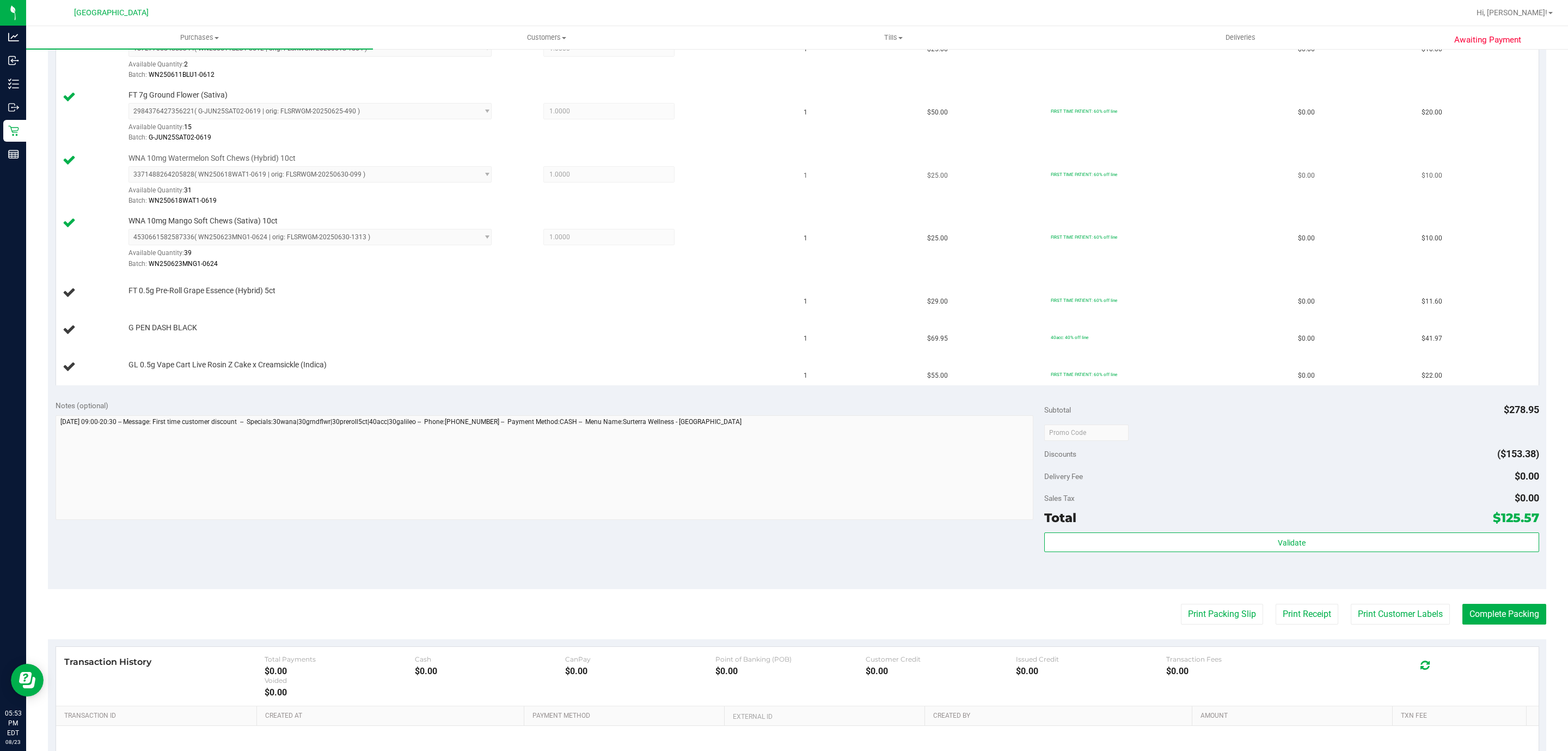
click at [1181, 604] on button "Print Packing Slip" at bounding box center [1222, 614] width 82 height 21
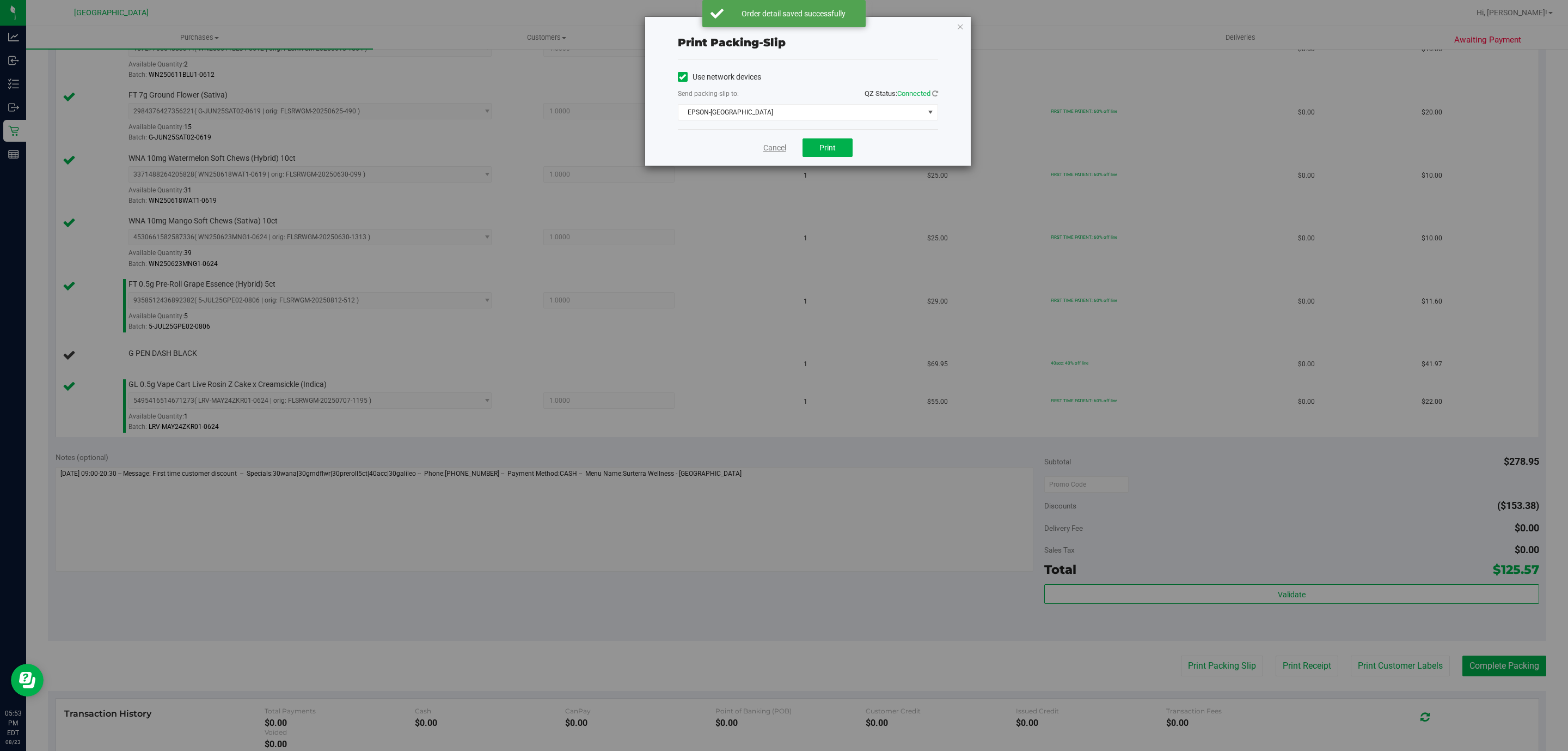
click at [774, 150] on link "Cancel" at bounding box center [775, 147] width 23 height 12
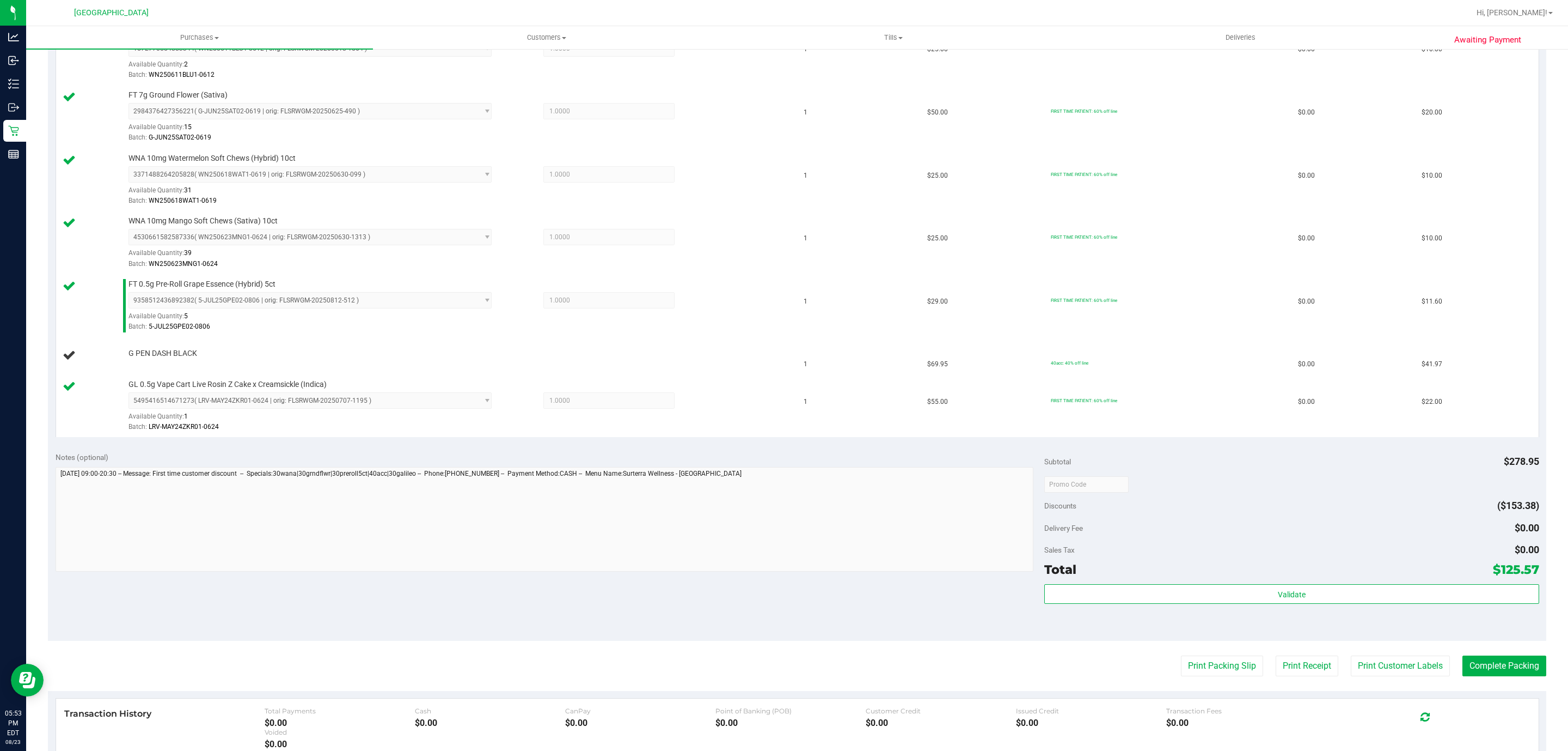
scroll to position [0, 0]
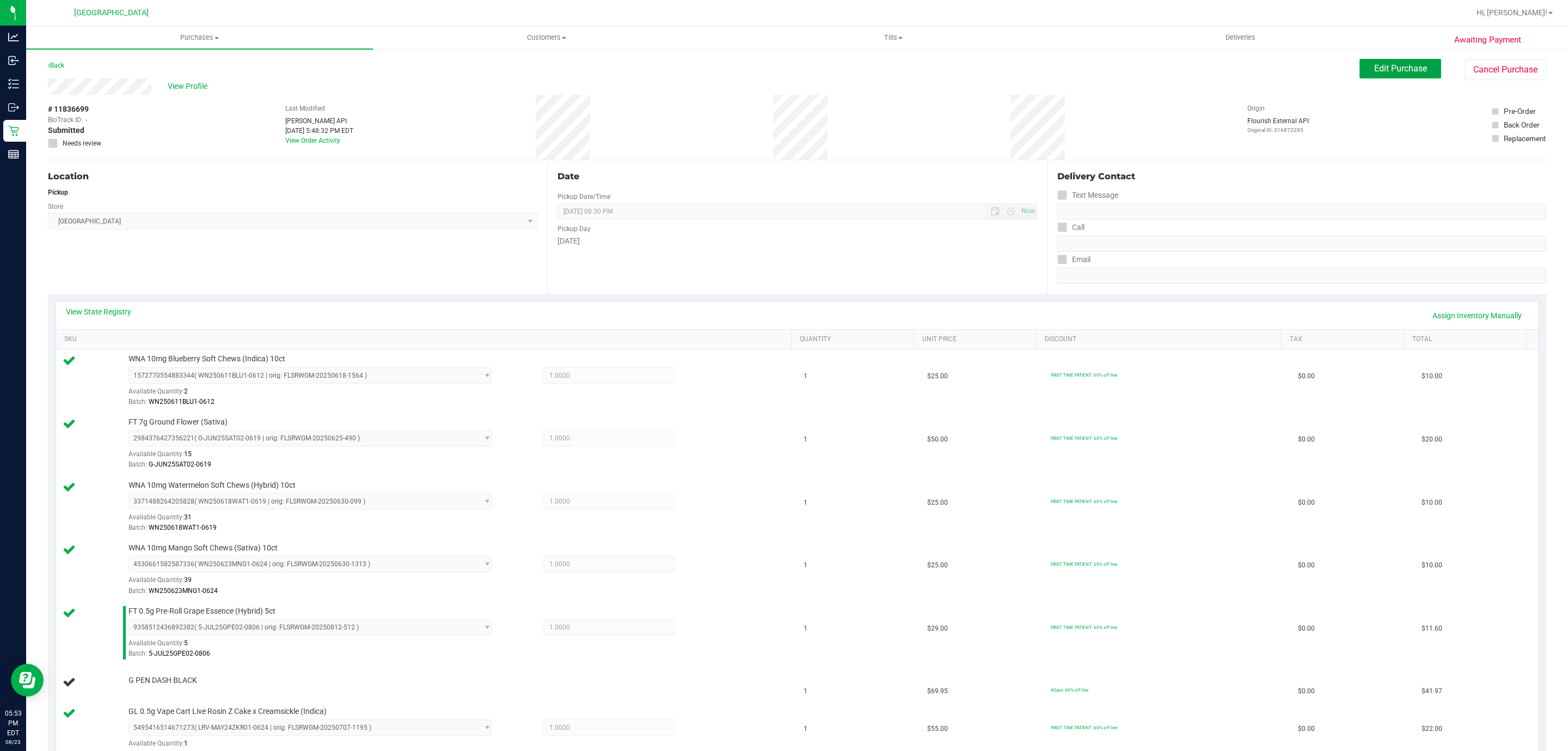
click at [1396, 66] on span "Edit Purchase" at bounding box center [1401, 68] width 53 height 10
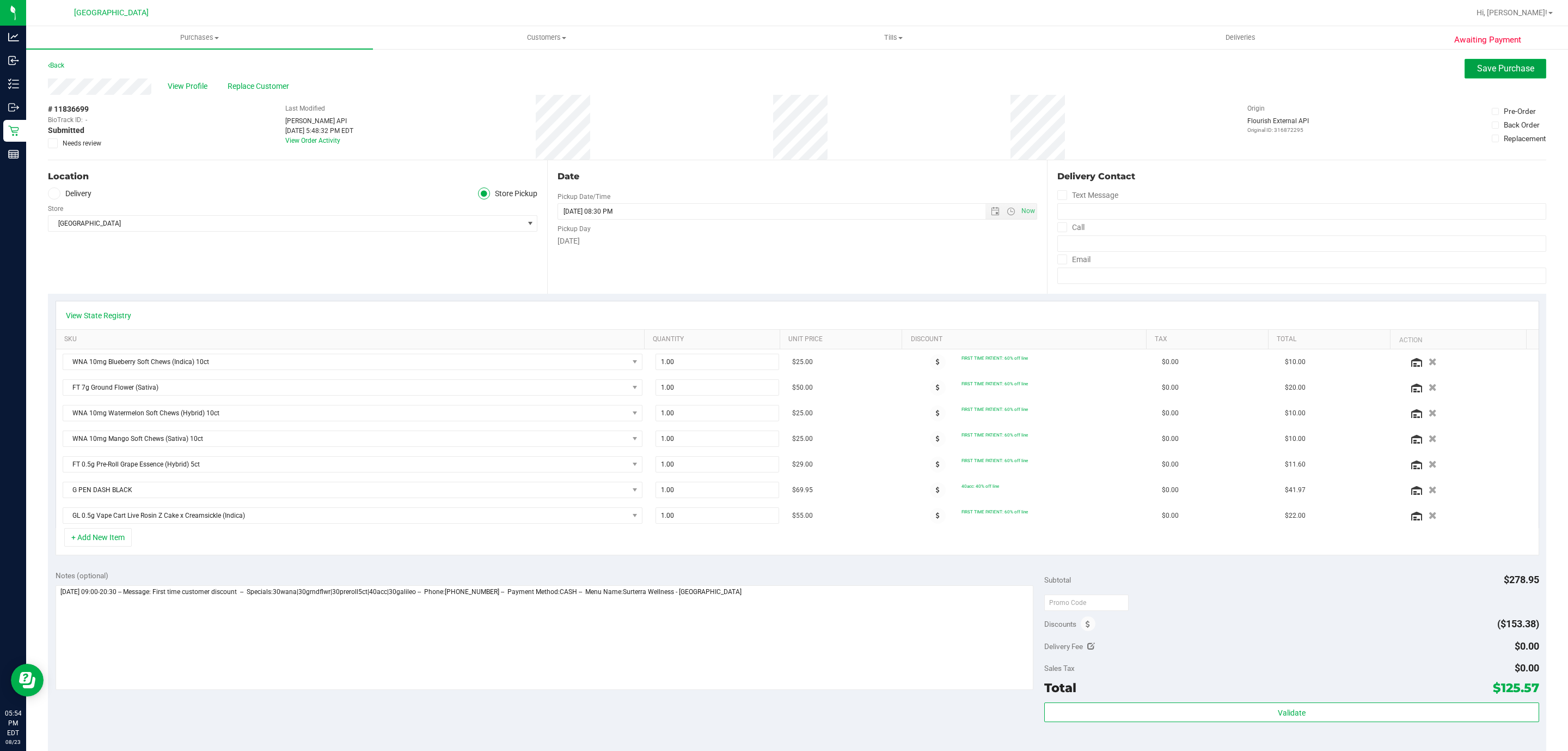
click at [1477, 64] on span "Save Purchase" at bounding box center [1506, 68] width 57 height 10
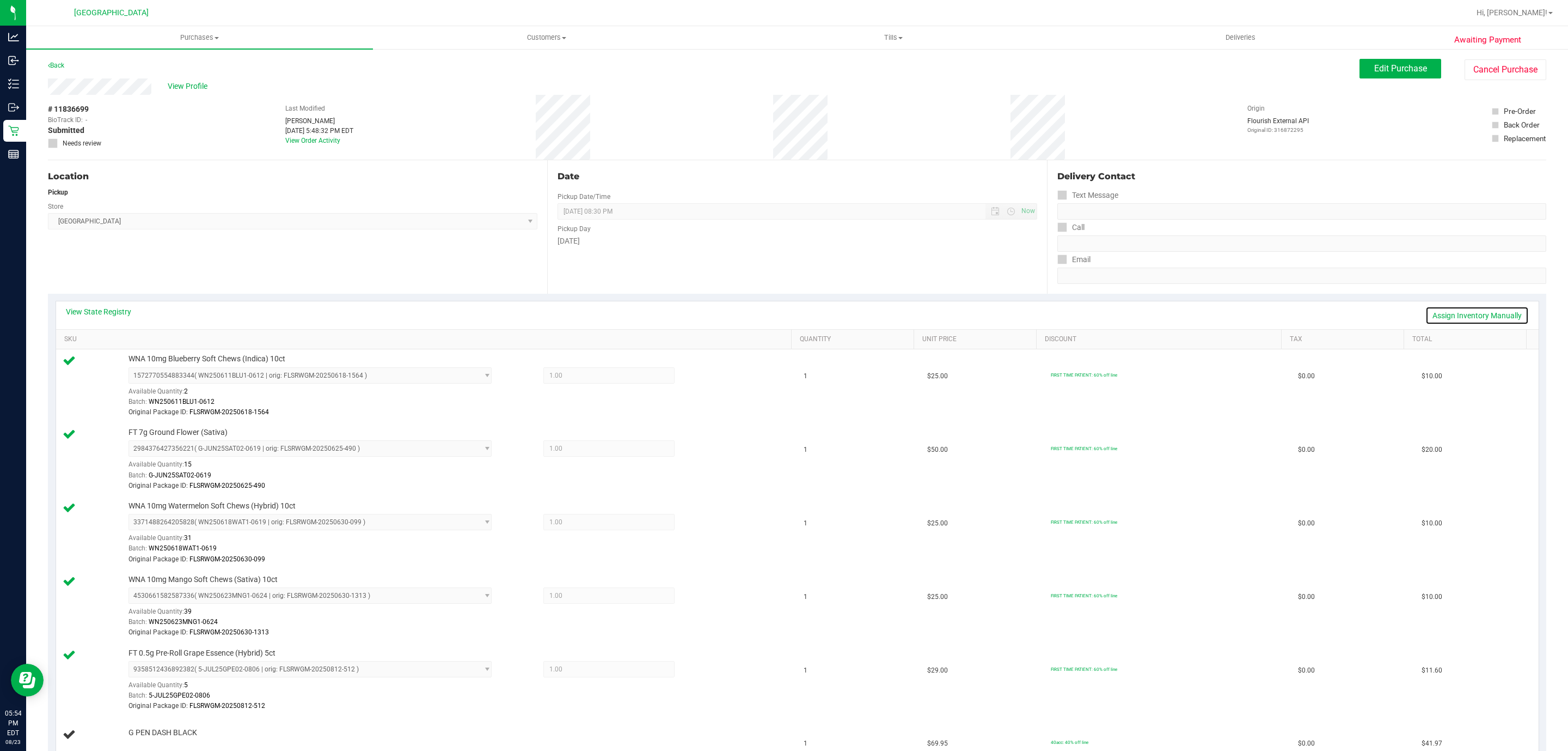
click at [1444, 316] on link "Assign Inventory Manually" at bounding box center [1477, 316] width 103 height 18
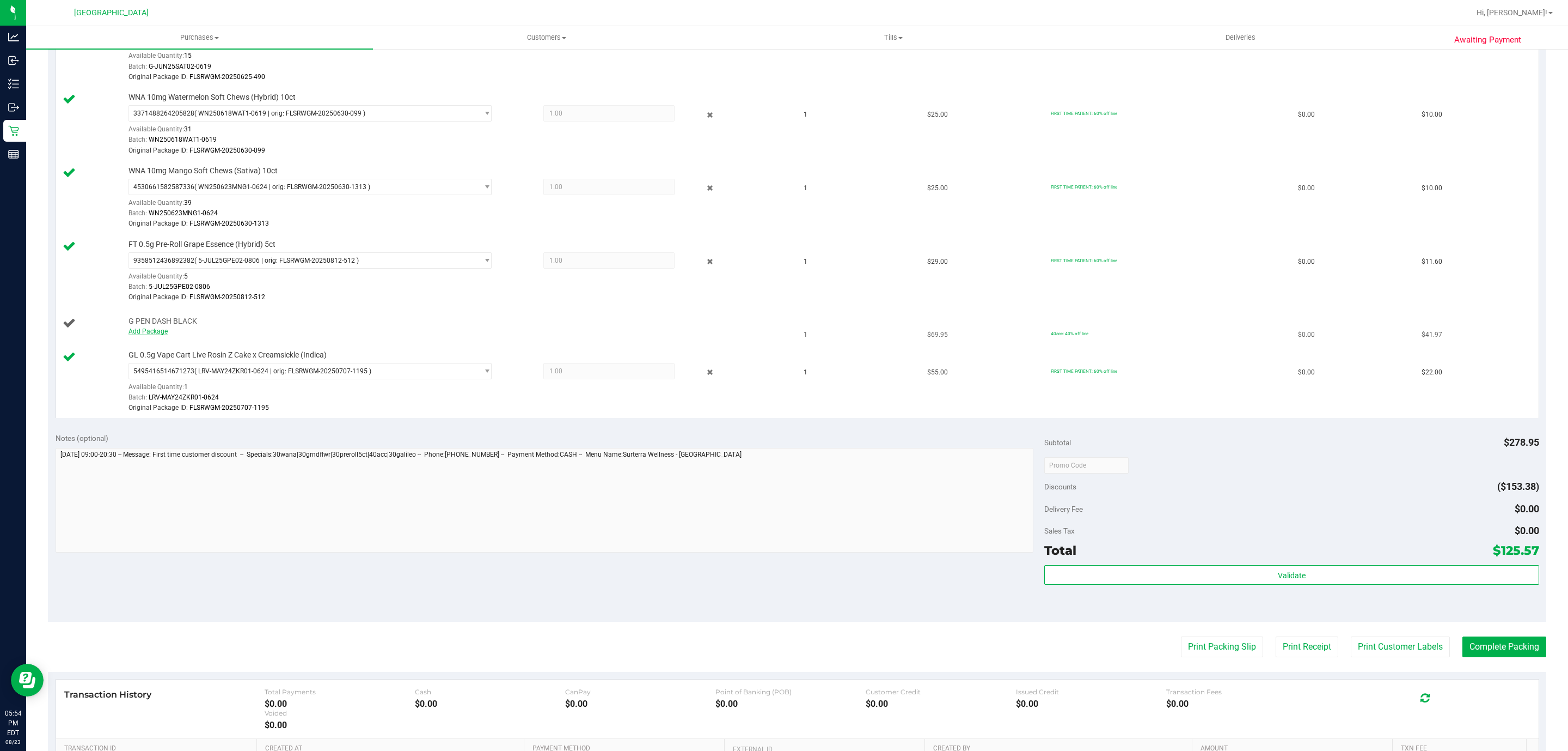
click at [154, 335] on link "Add Package" at bounding box center [148, 331] width 39 height 8
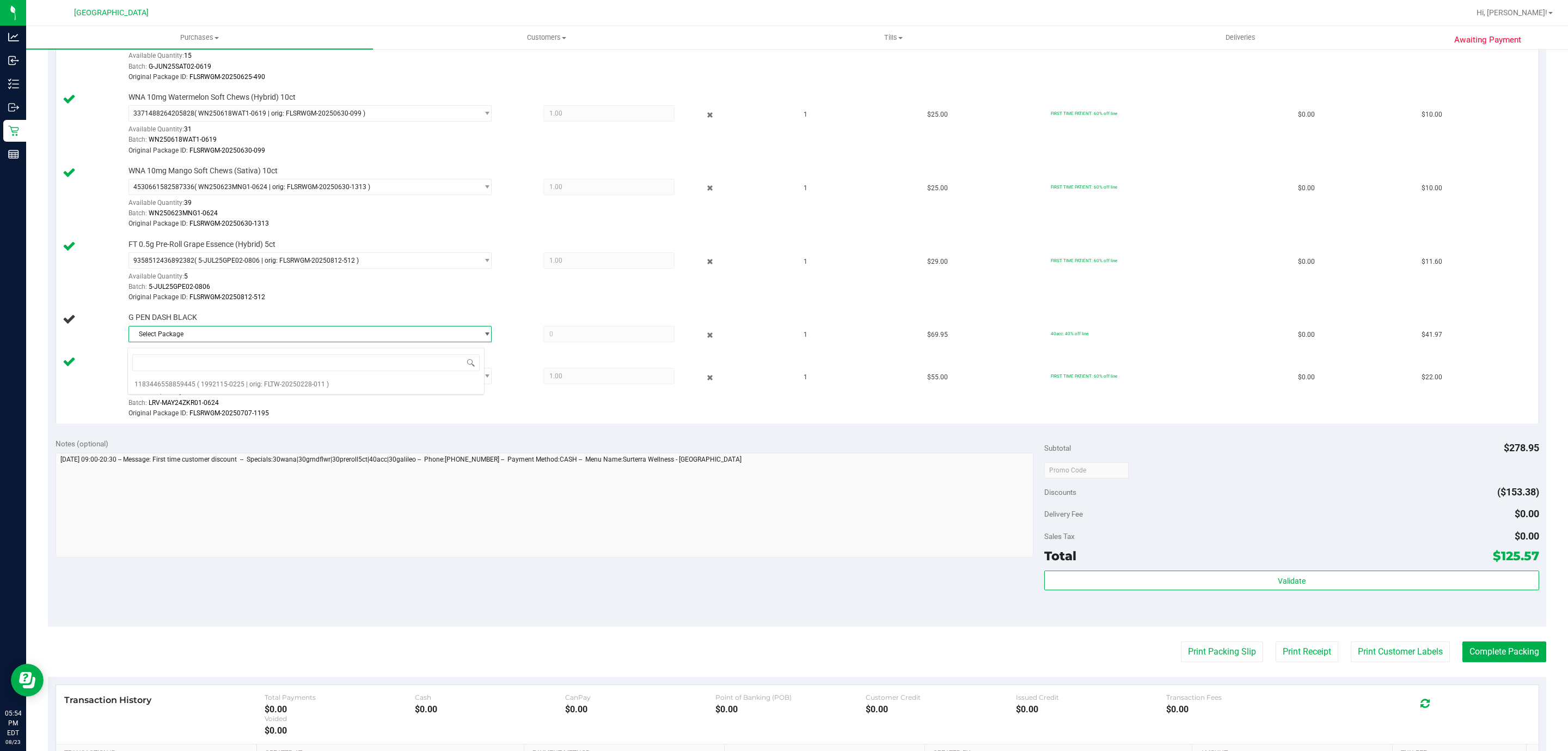
click at [157, 334] on span "Select Package" at bounding box center [303, 334] width 348 height 15
click at [156, 334] on span "Select Package" at bounding box center [303, 334] width 348 height 15
click at [245, 379] on li "1183446558859445 ( 1992115-0225 | orig: FLTW-20250228-011 )" at bounding box center [306, 384] width 356 height 15
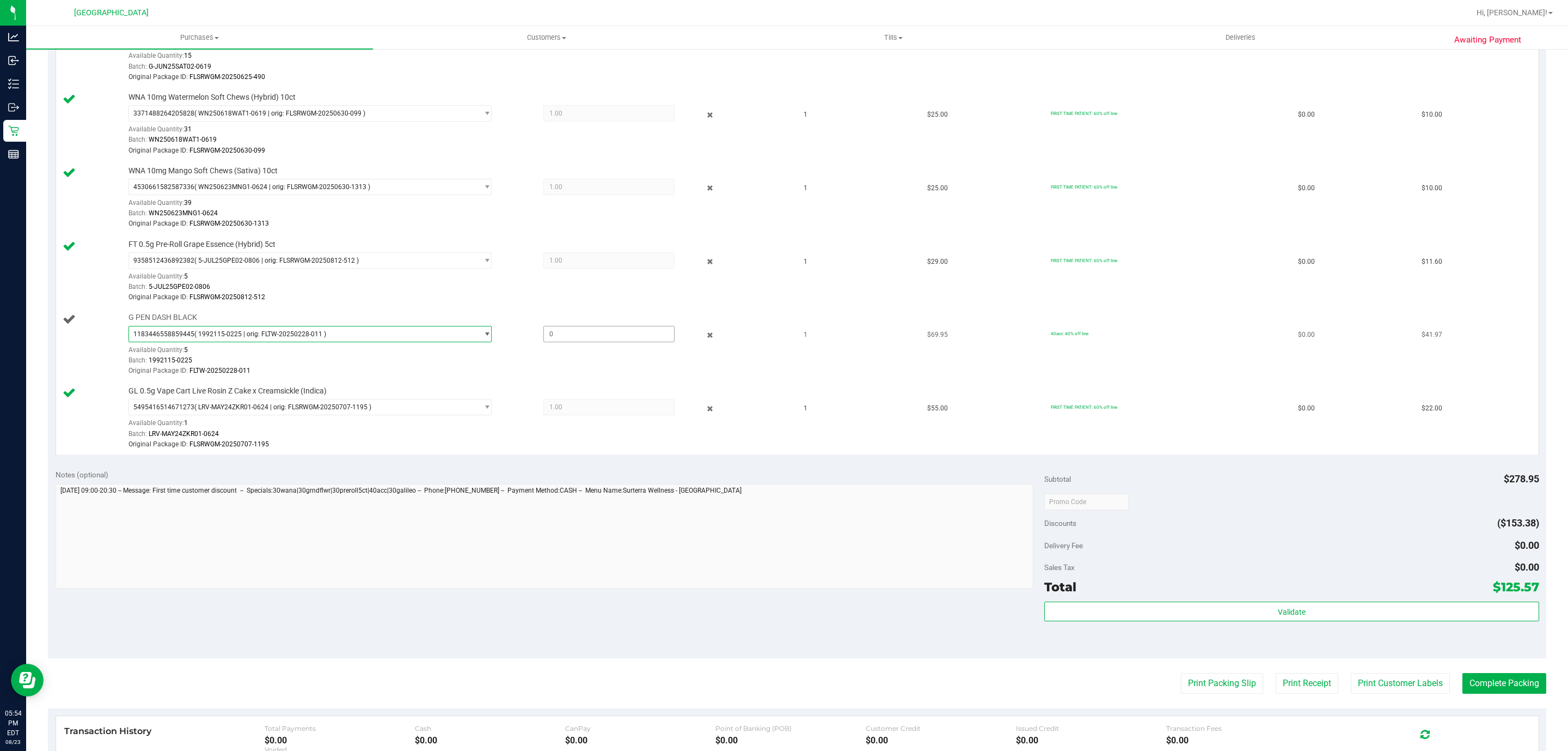
drag, startPoint x: 542, startPoint y: 328, endPoint x: 526, endPoint y: 327, distance: 16.0
click at [526, 327] on div "G PEN DASH BLACK 1183446558859445 ( 1992115-0225 | orig: FLTW-20250228-011 ) 11…" at bounding box center [453, 345] width 661 height 65
type input "1"
type input "1.0000"
click at [516, 373] on div "Original Package ID: FLTW-20250228-011" at bounding box center [456, 370] width 656 height 10
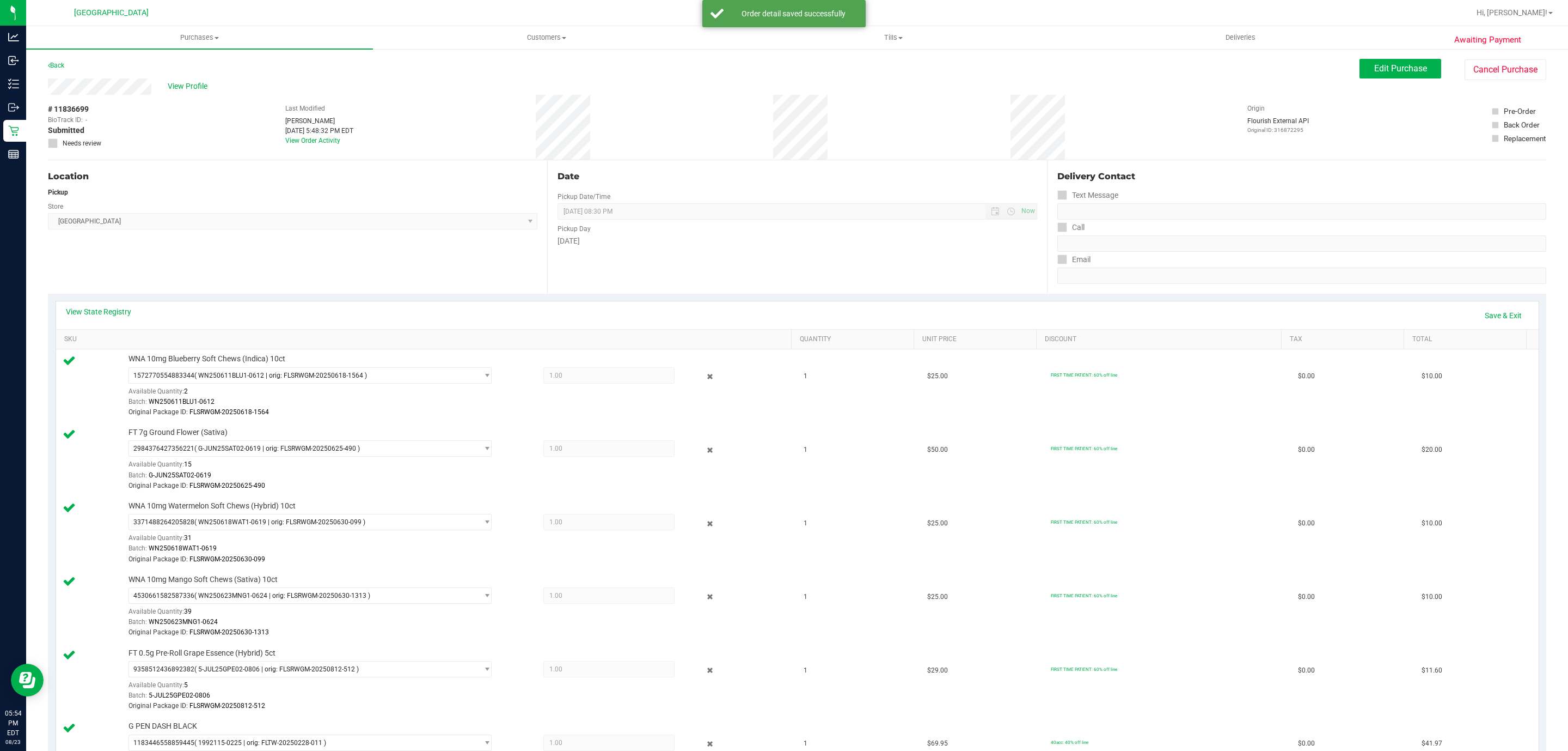
scroll to position [490, 0]
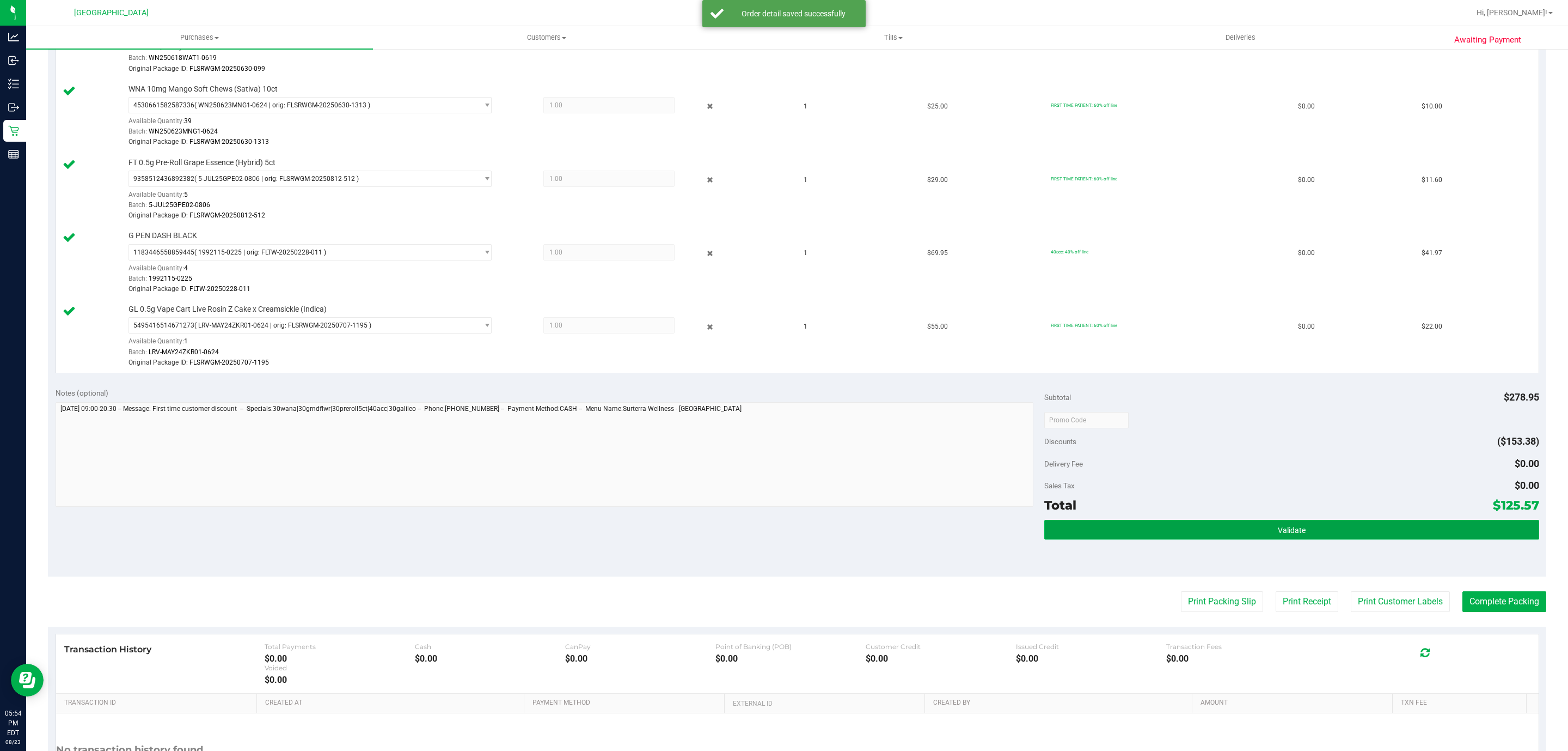
click at [1266, 540] on button "Validate" at bounding box center [1292, 529] width 494 height 19
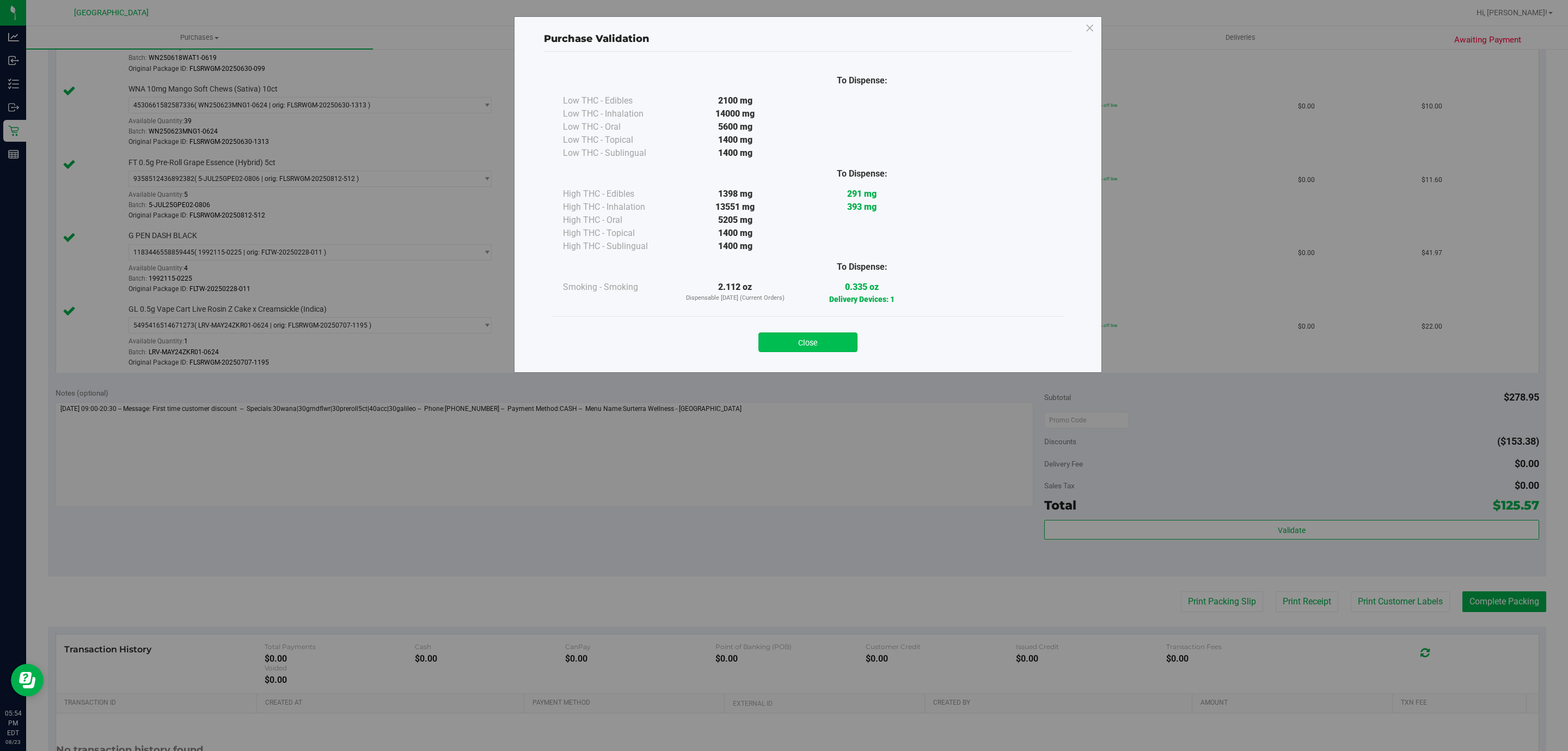
click at [830, 337] on button "Close" at bounding box center [808, 342] width 99 height 19
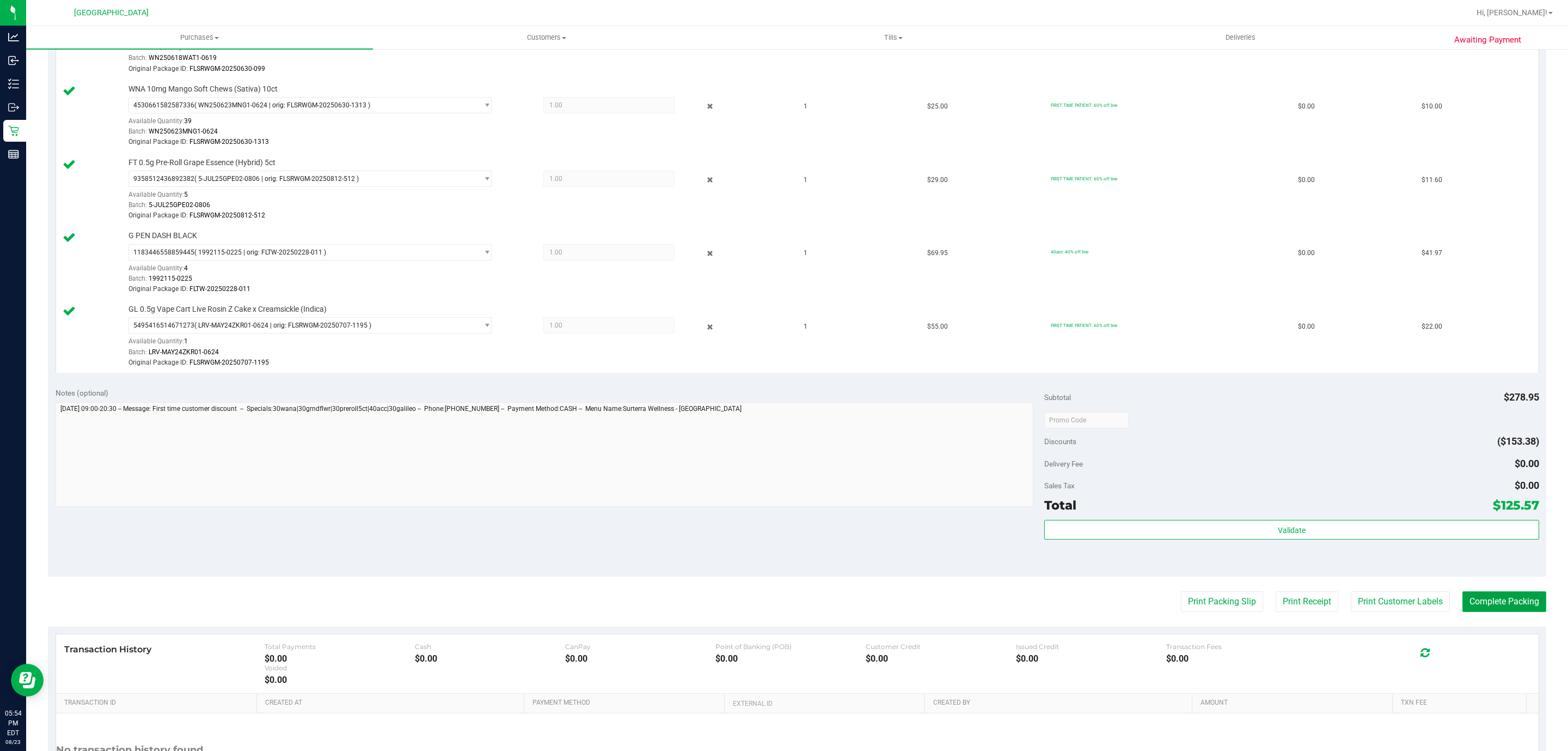
click at [1465, 610] on button "Complete Packing" at bounding box center [1504, 601] width 84 height 21
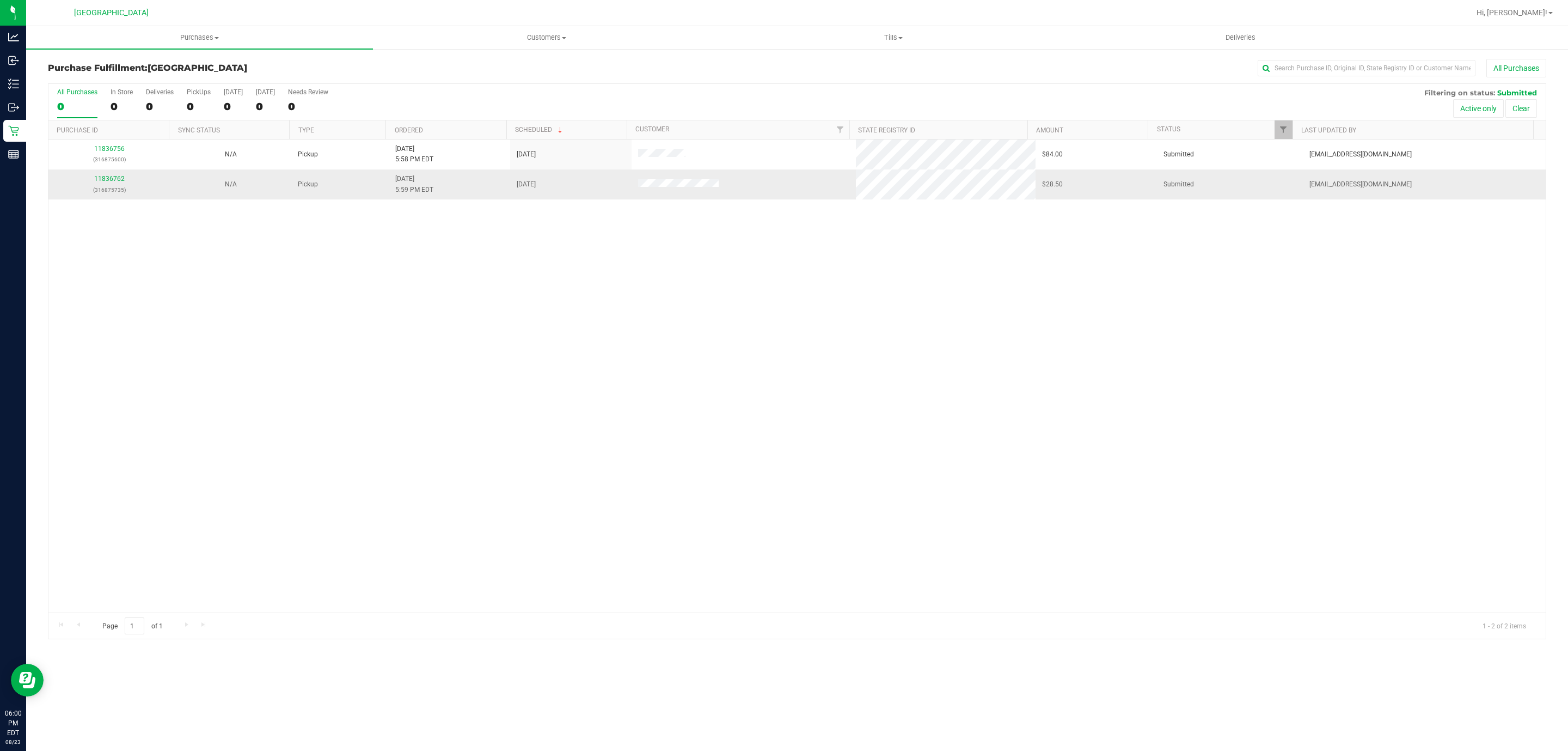
click at [115, 187] on p "(316875735)" at bounding box center [109, 189] width 108 height 10
click at [103, 185] on div "11836762 (316875735)" at bounding box center [109, 184] width 108 height 21
click at [115, 182] on link "11836762" at bounding box center [110, 178] width 30 height 8
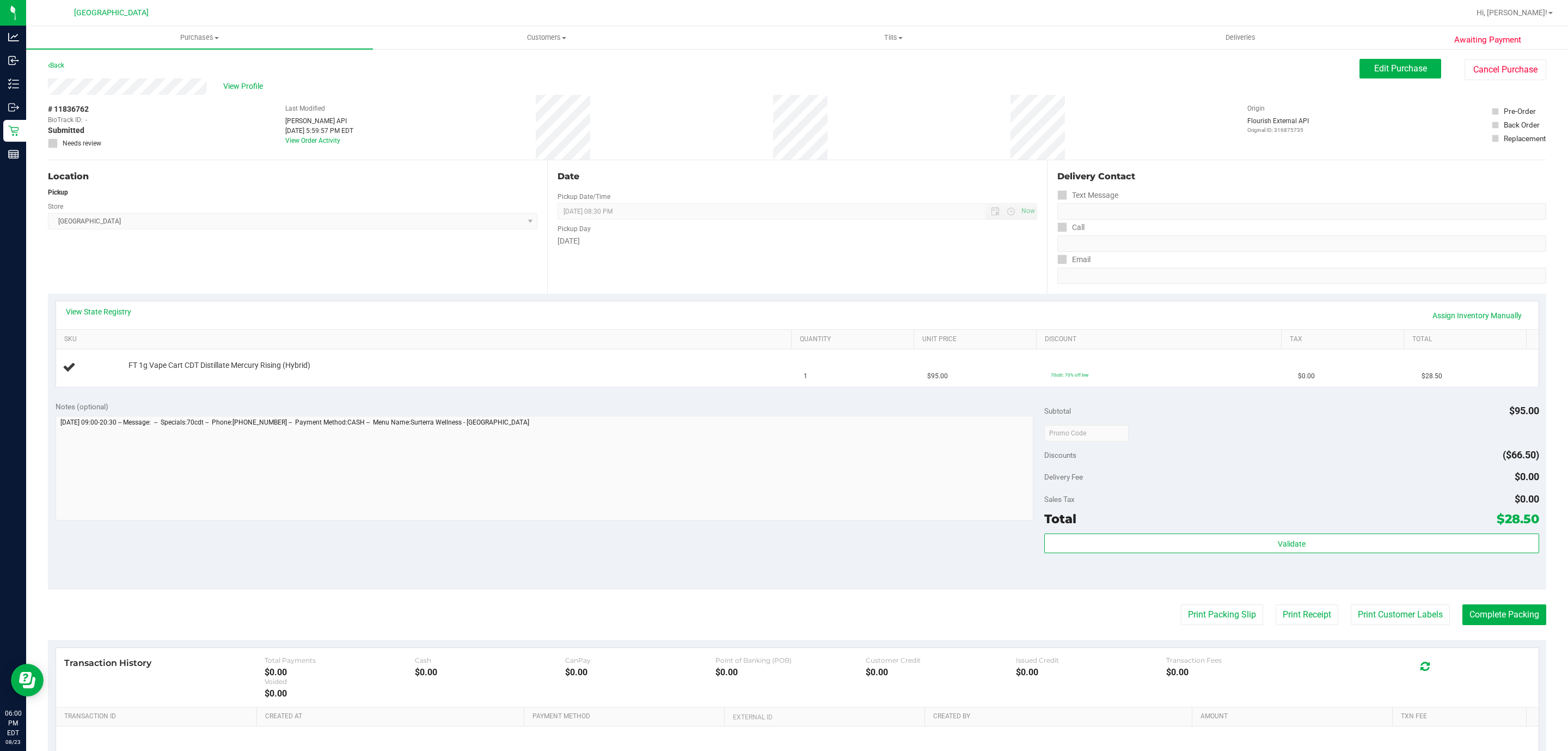
click at [1197, 627] on purchase-details "Back Edit Purchase Cancel Purchase View Profile # 11836762 BioTrack ID: - Submi…" at bounding box center [797, 451] width 1499 height 784
drag, startPoint x: 1192, startPoint y: 627, endPoint x: 1188, endPoint y: 622, distance: 6.4
click at [1191, 625] on purchase-details "Back Edit Purchase Cancel Purchase View Profile # 11836762 BioTrack ID: - Submi…" at bounding box center [797, 451] width 1499 height 784
click at [1188, 622] on button "Print Packing Slip" at bounding box center [1222, 615] width 82 height 21
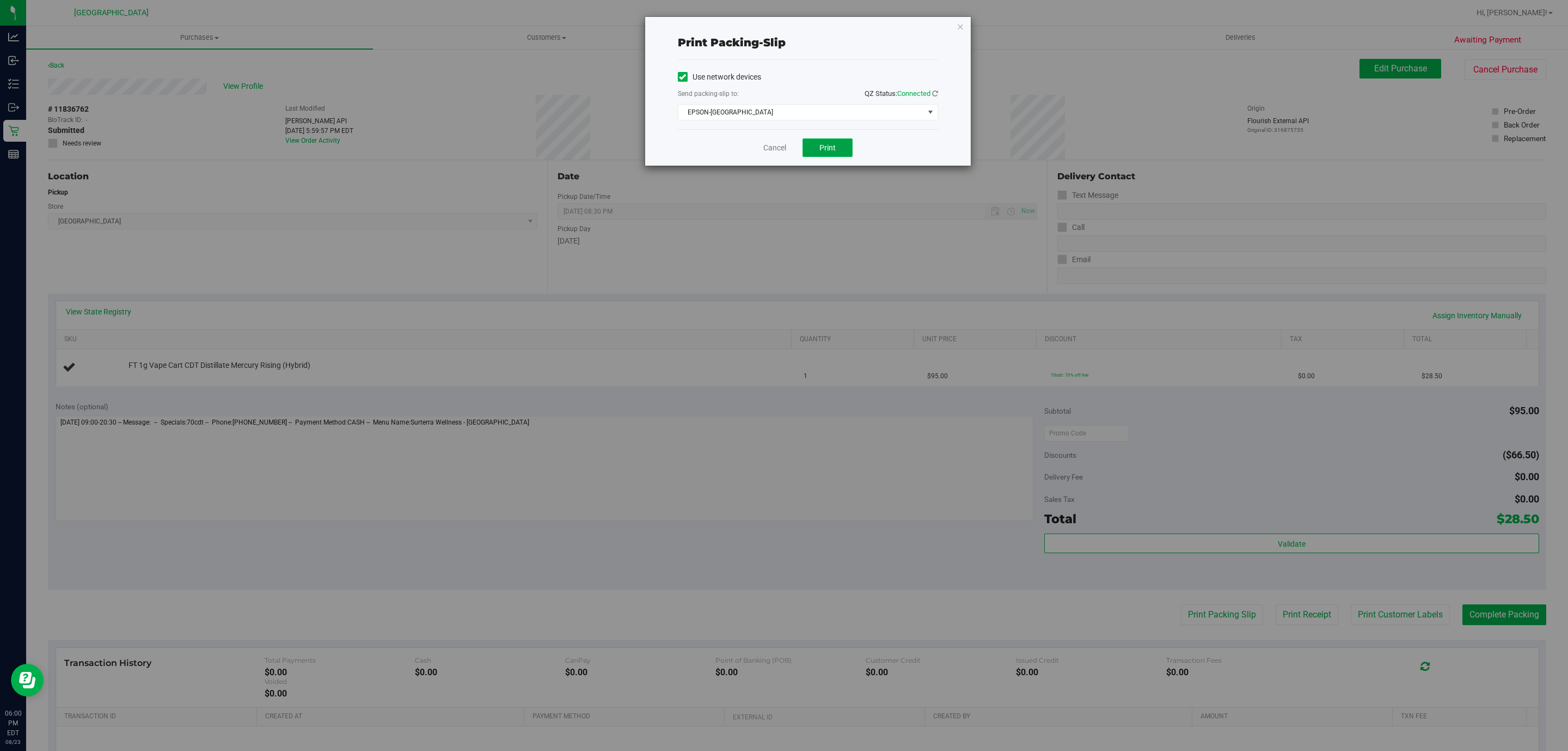
click at [836, 152] on button "Print" at bounding box center [827, 147] width 50 height 18
click at [961, 32] on icon "button" at bounding box center [961, 26] width 8 height 13
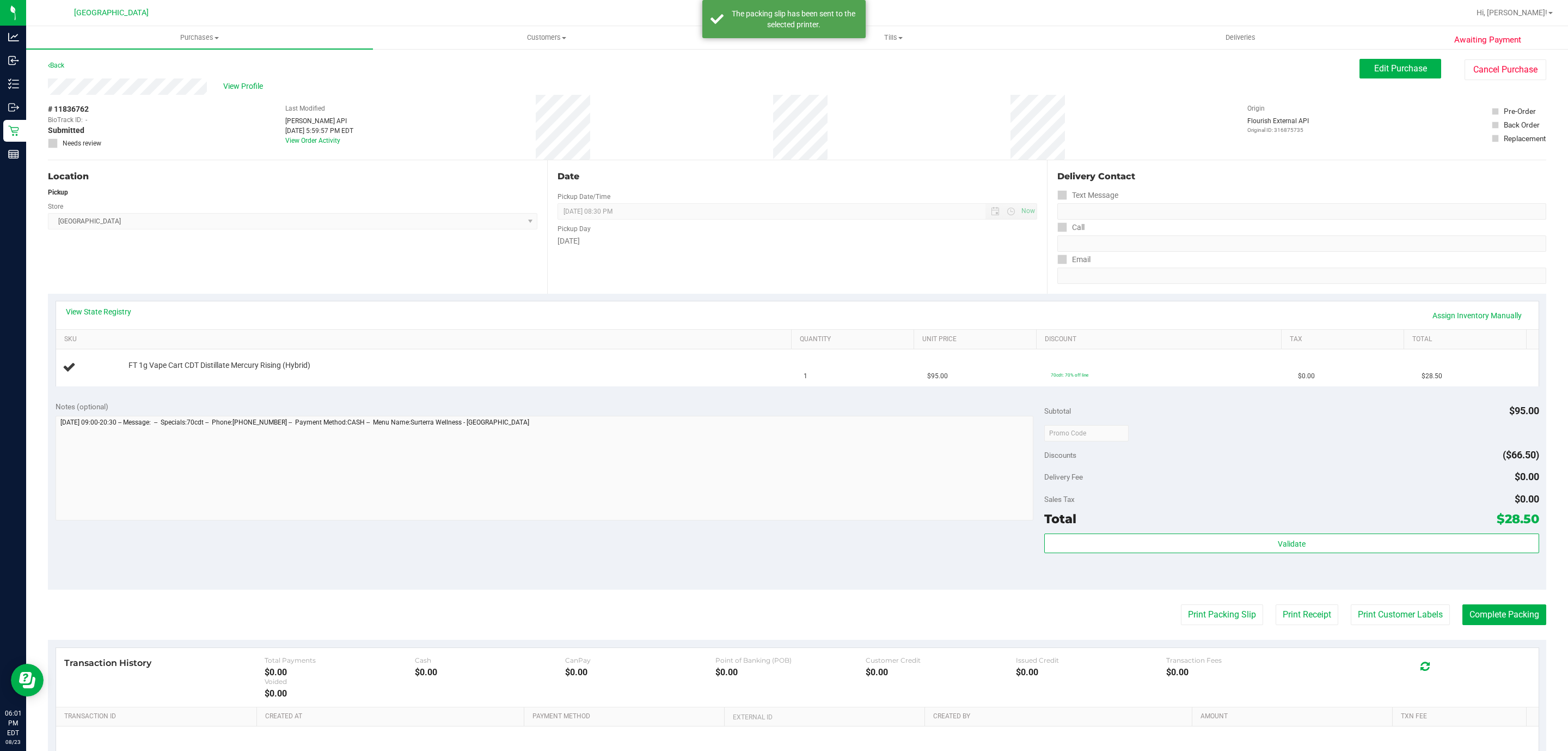
click at [693, 533] on div "Notes (optional) Subtotal $95.00 Discounts ($66.50) Delivery Fee $0.00 Sales Ta…" at bounding box center [797, 492] width 1499 height 196
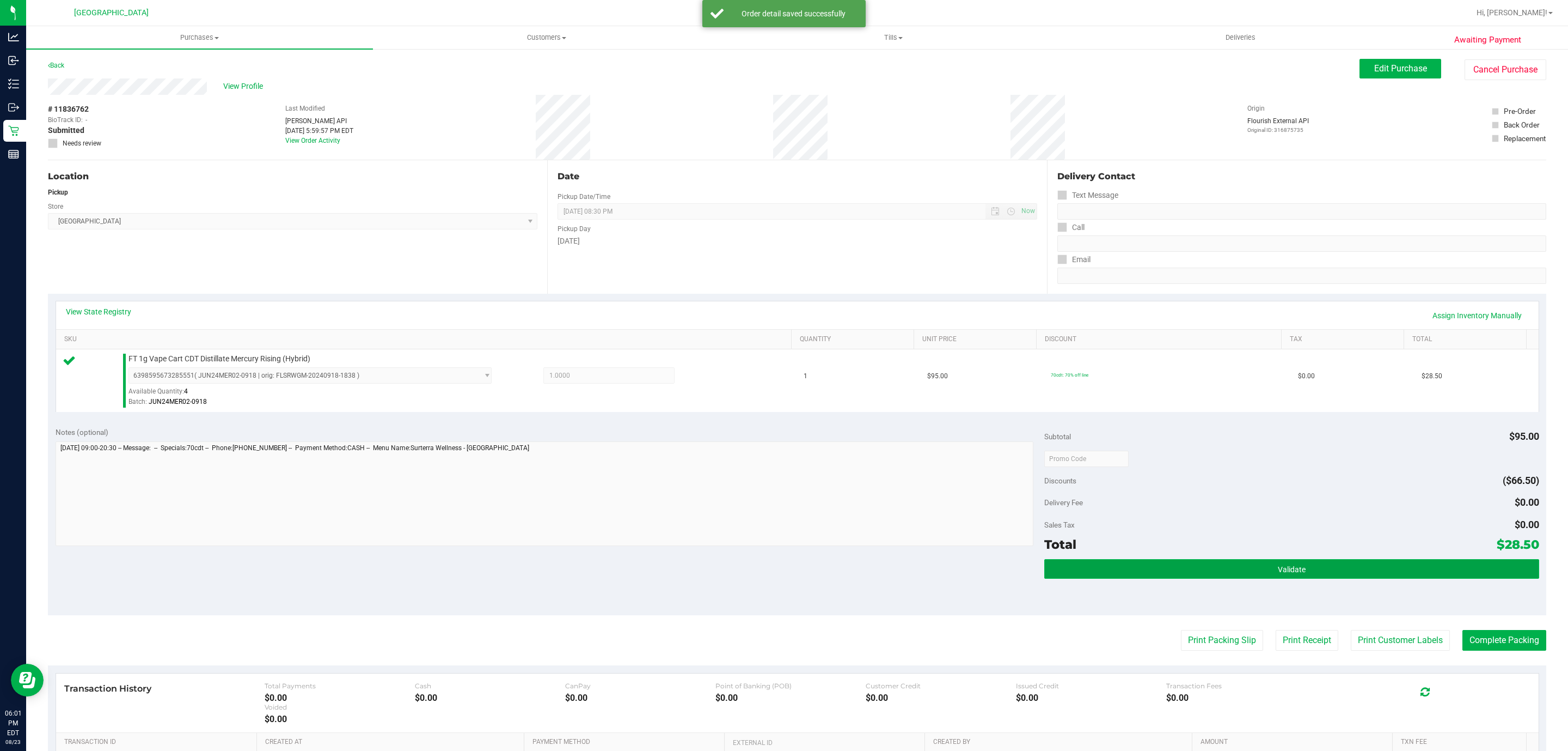
click at [1245, 577] on button "Validate" at bounding box center [1292, 569] width 494 height 19
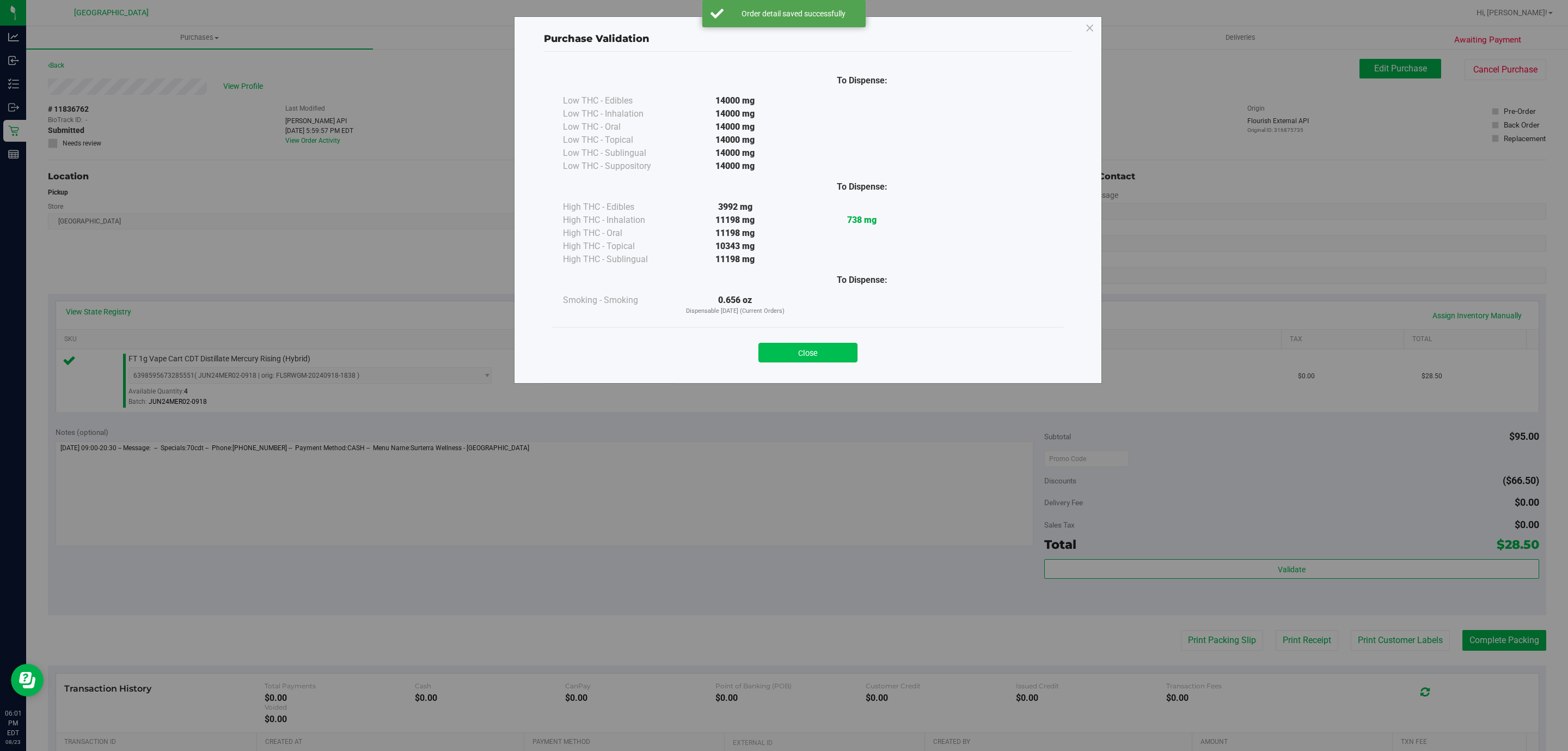
click at [828, 359] on button "Close" at bounding box center [808, 353] width 99 height 19
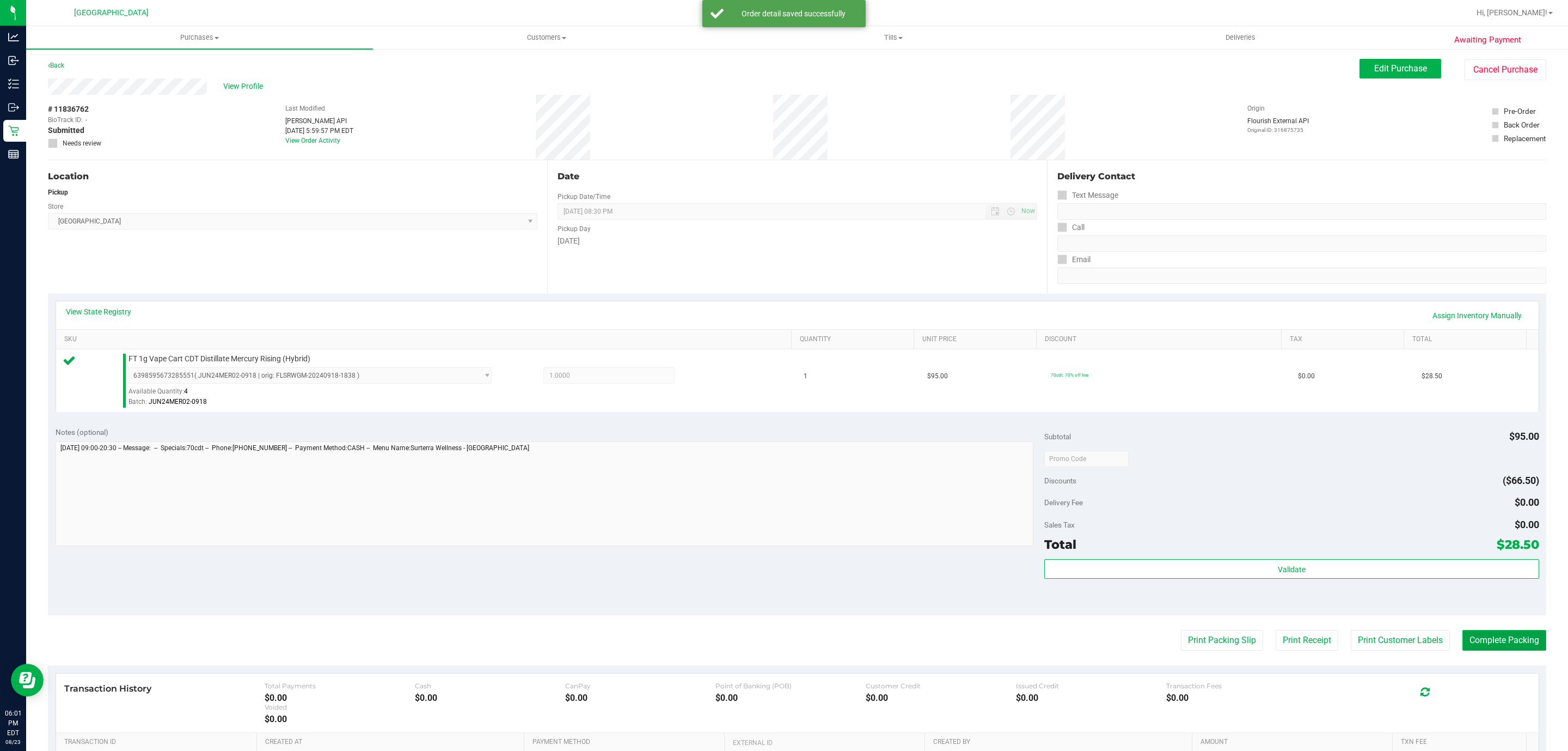
click at [1499, 636] on button "Complete Packing" at bounding box center [1504, 640] width 84 height 21
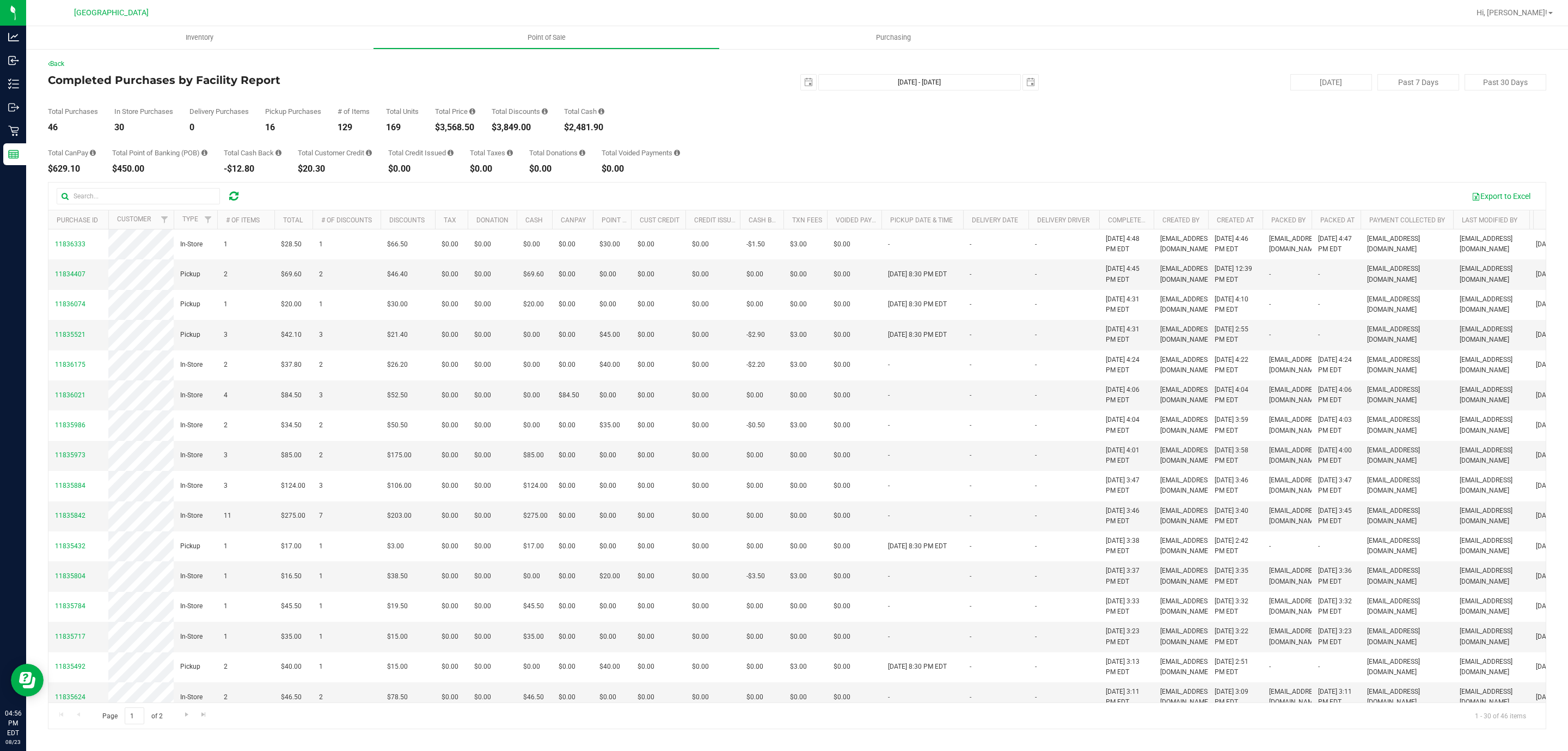
click at [452, 123] on div "$3,568.50" at bounding box center [455, 127] width 40 height 9
copy div "3,568.50"
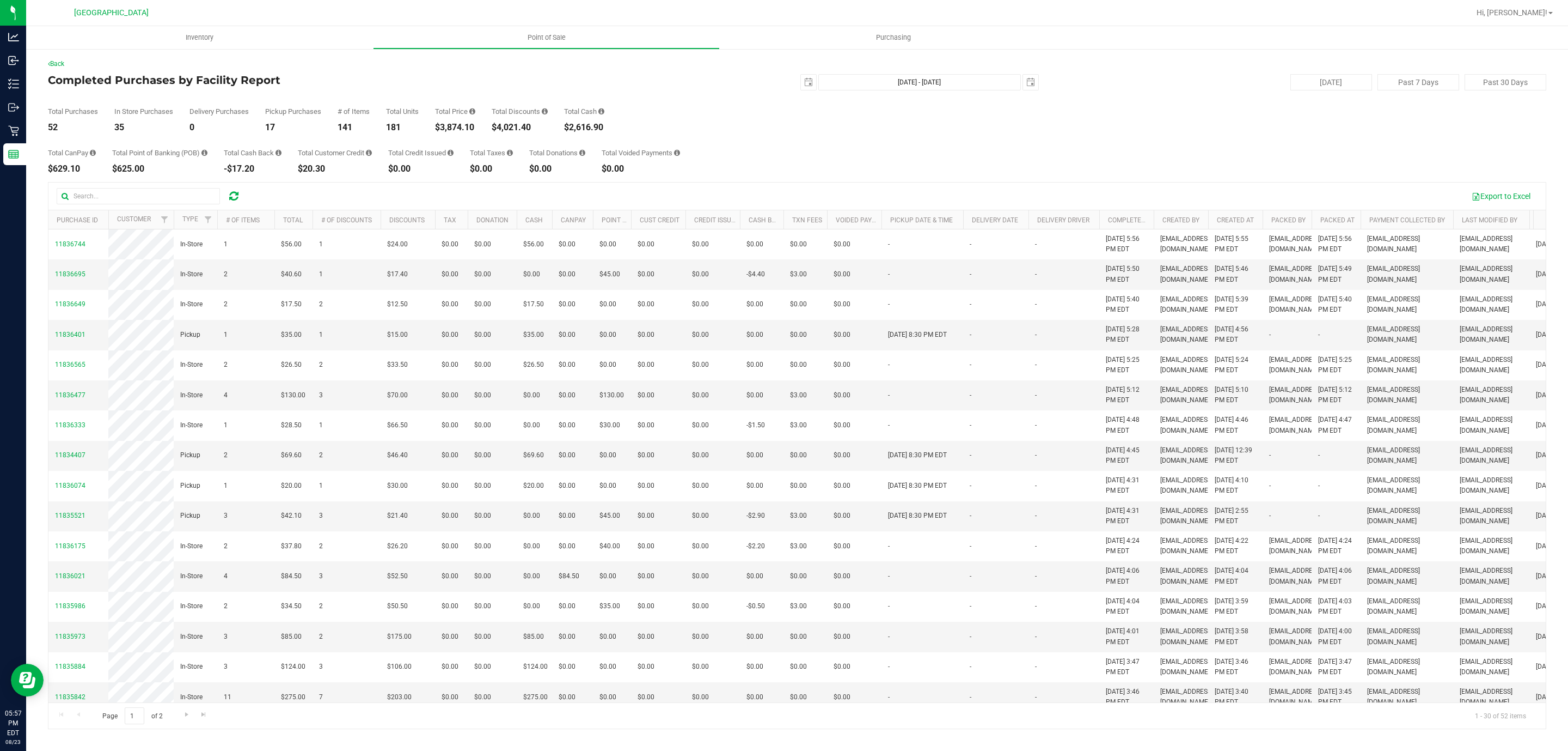
click at [456, 128] on div "$3,874.10" at bounding box center [455, 127] width 40 height 9
copy div "3,874.10"
click at [460, 127] on div "$3,902.60" at bounding box center [455, 127] width 40 height 9
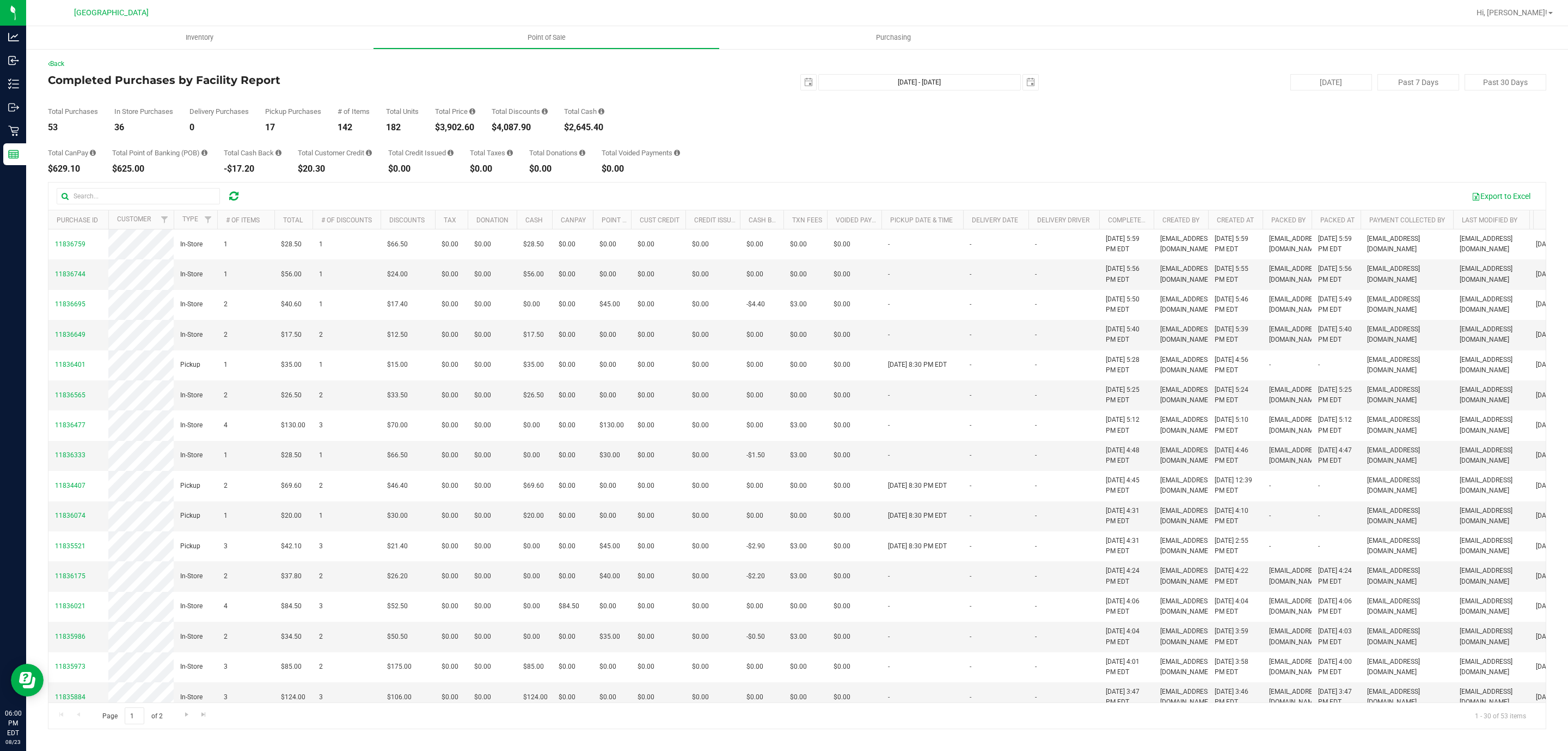
copy div "3,902.60"
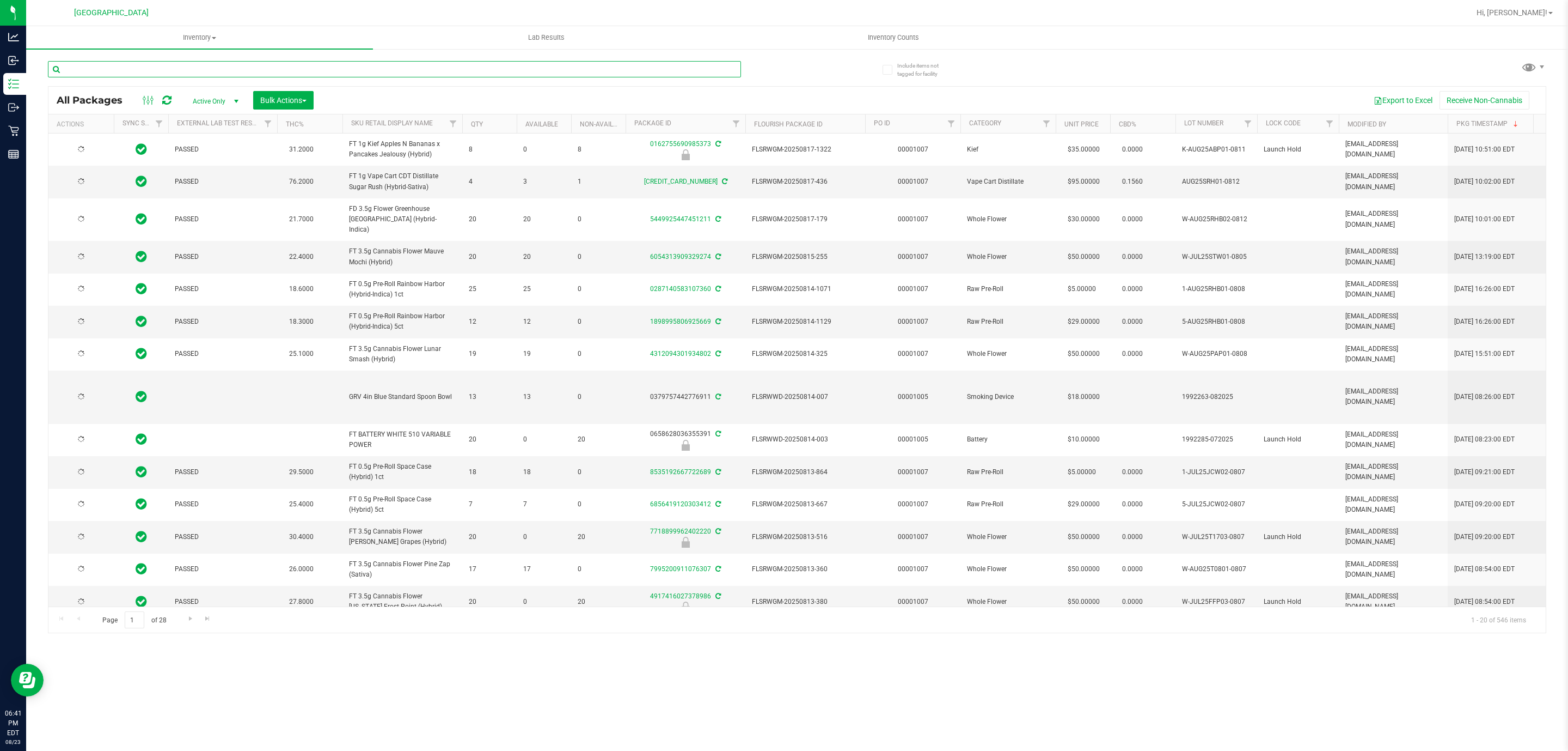
click at [227, 75] on input "text" at bounding box center [394, 69] width 693 height 16
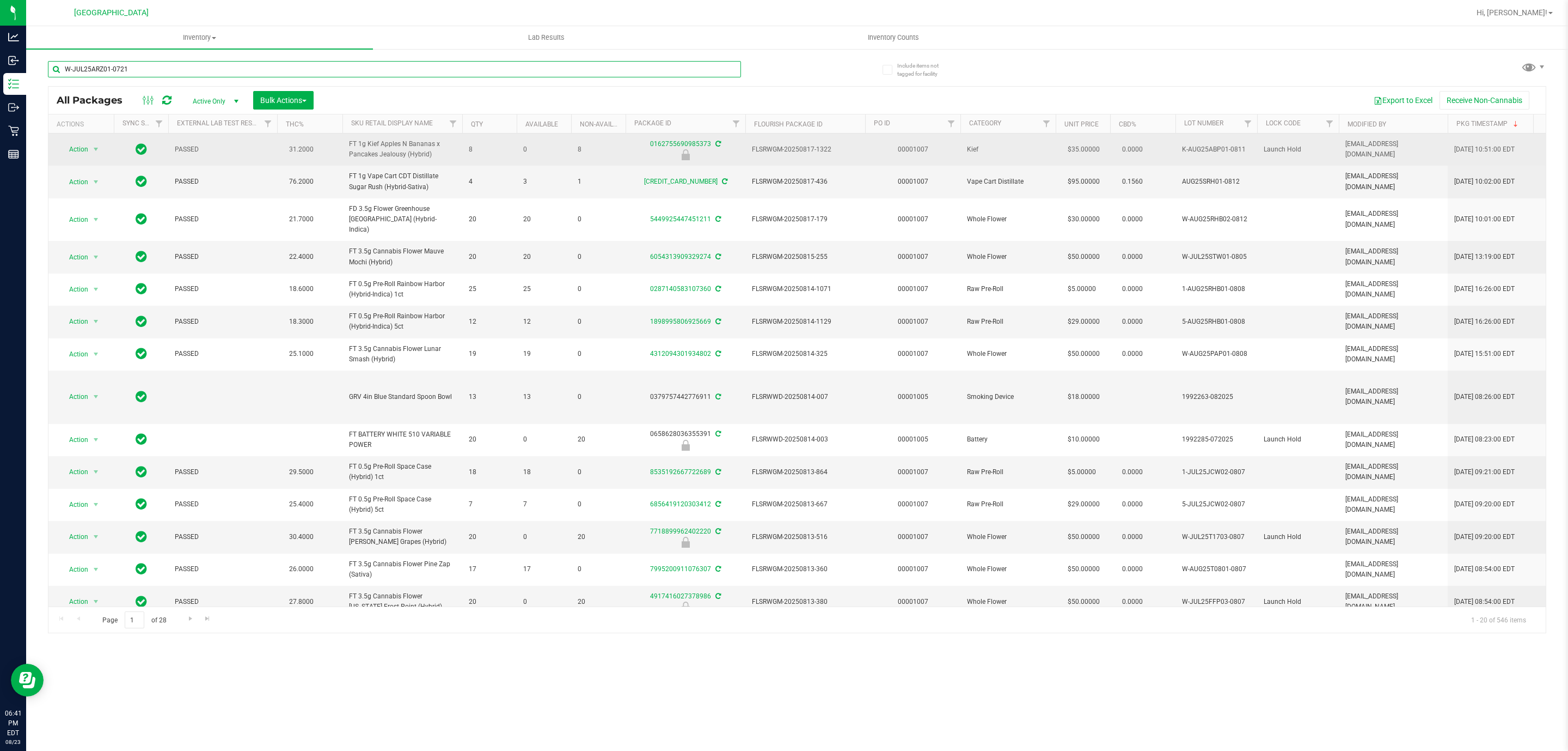
type input "W-JUL25ARZ01-0721"
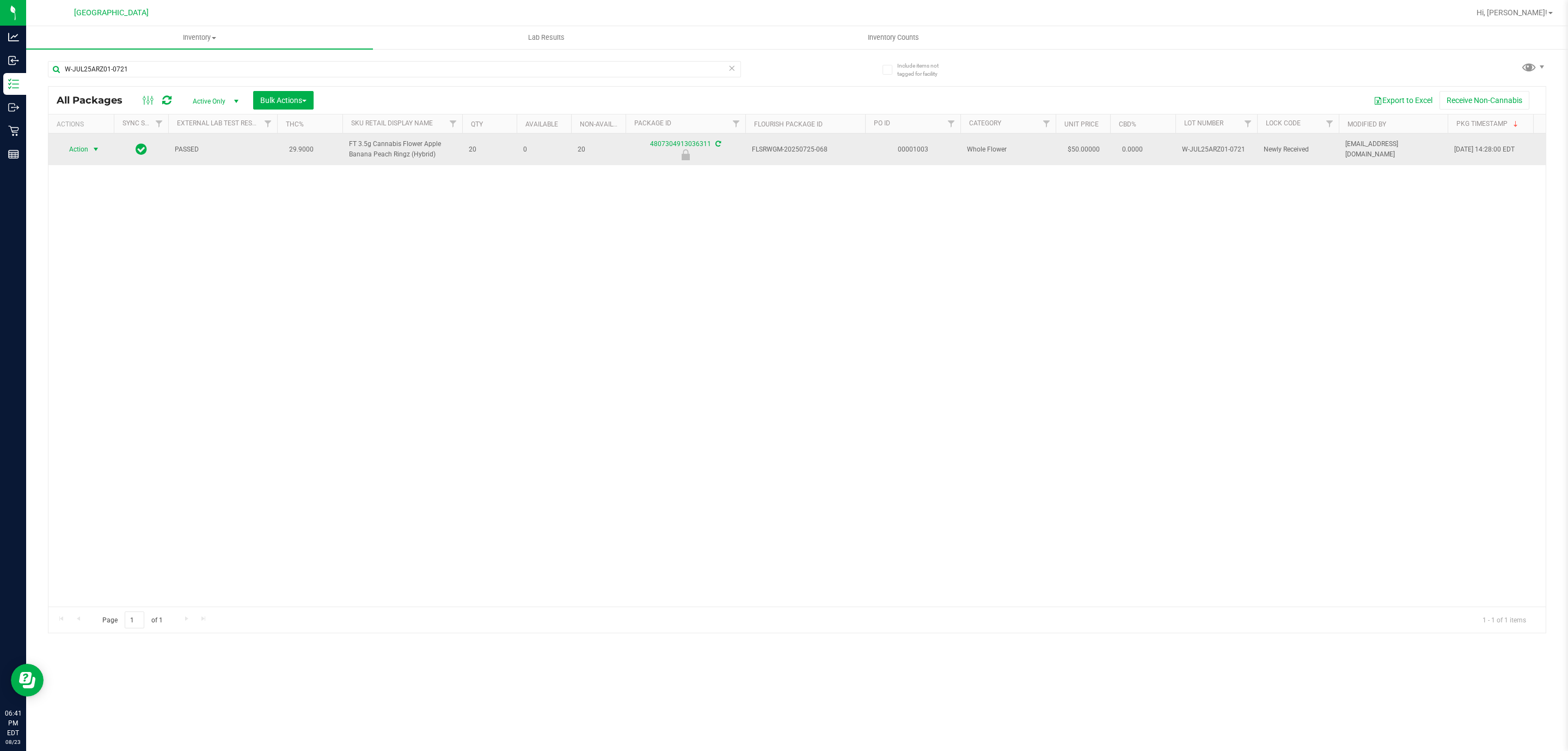
click at [75, 150] on span "Action" at bounding box center [74, 149] width 29 height 15
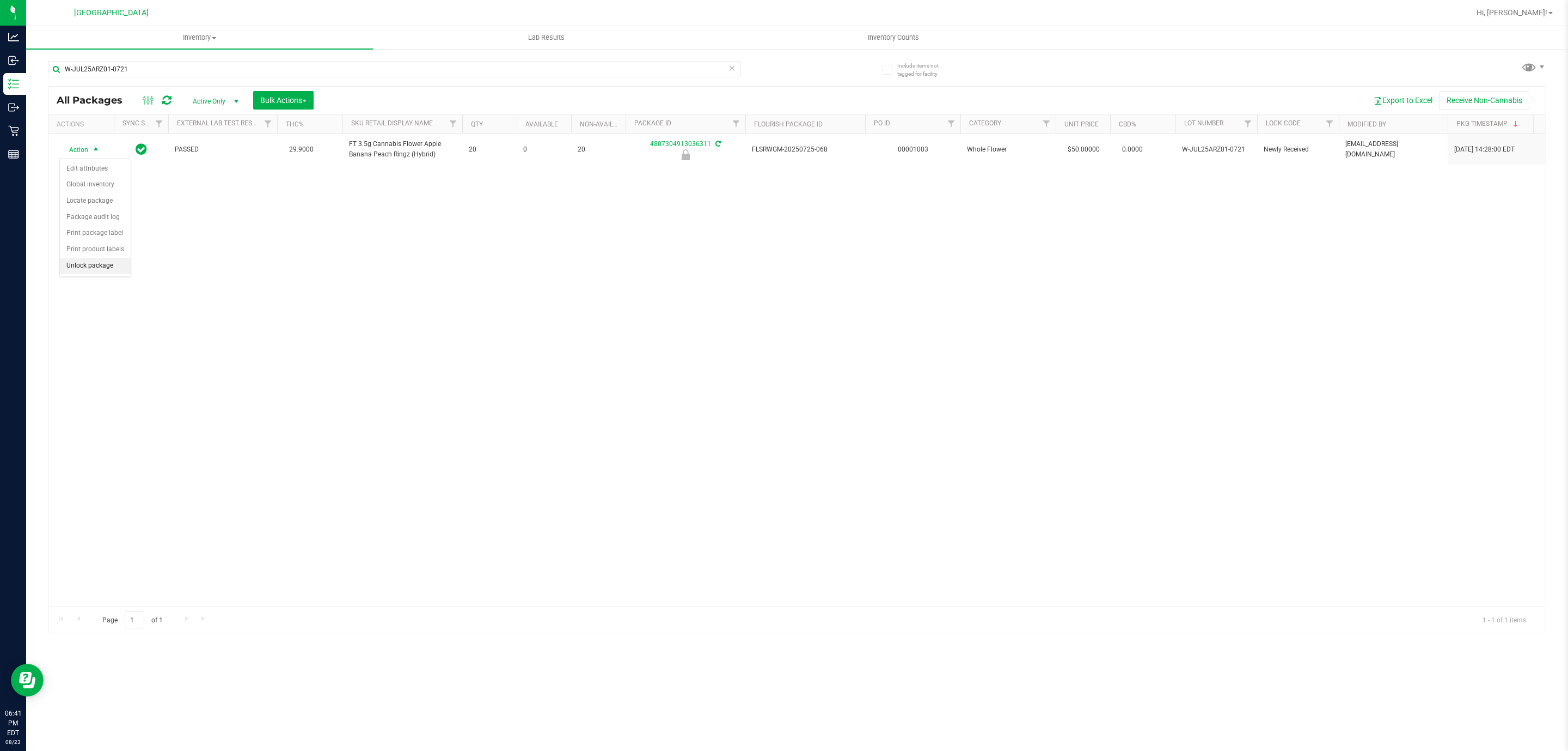
click at [90, 273] on li "Unlock package" at bounding box center [95, 266] width 71 height 16
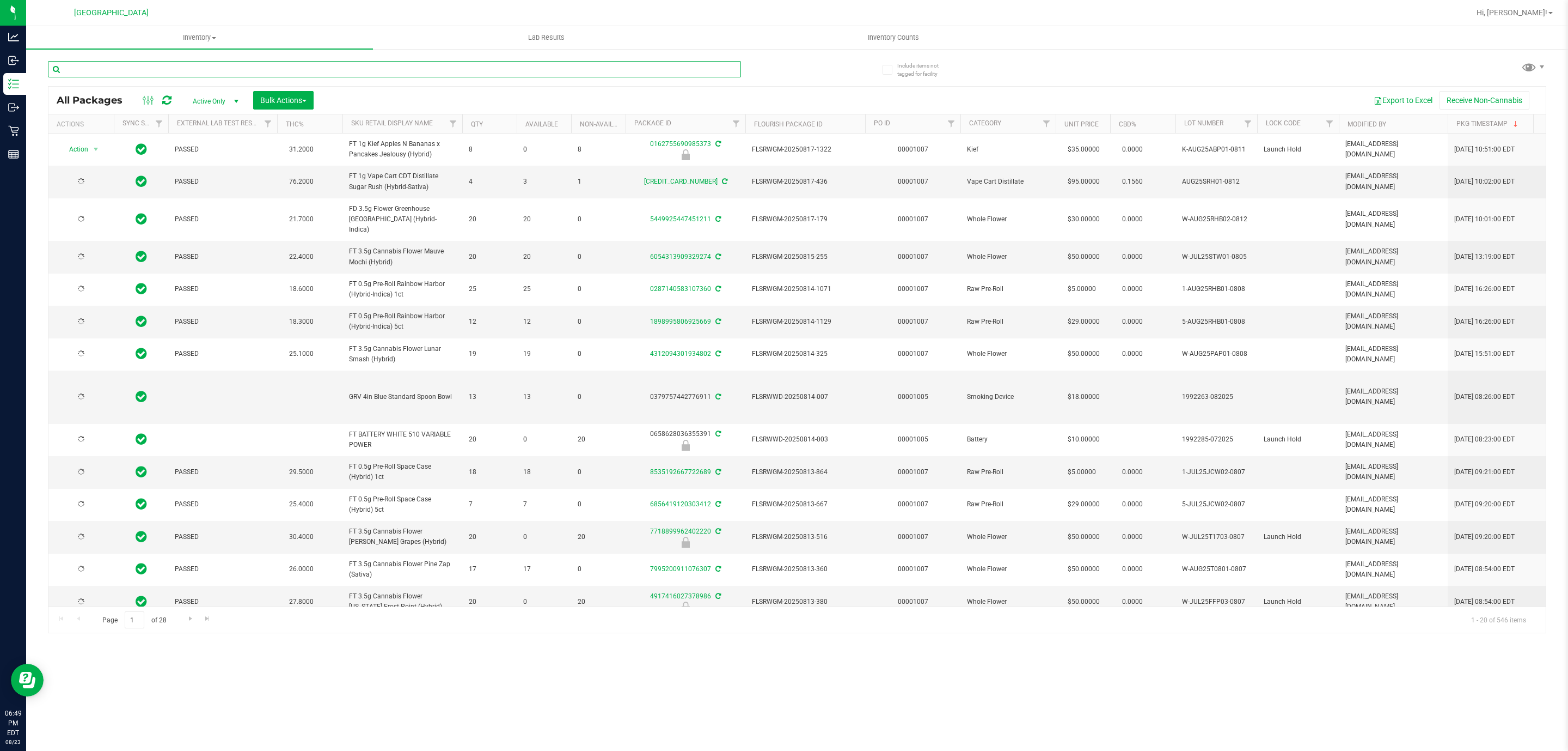
click at [401, 67] on input "text" at bounding box center [394, 69] width 693 height 16
type input "FFP"
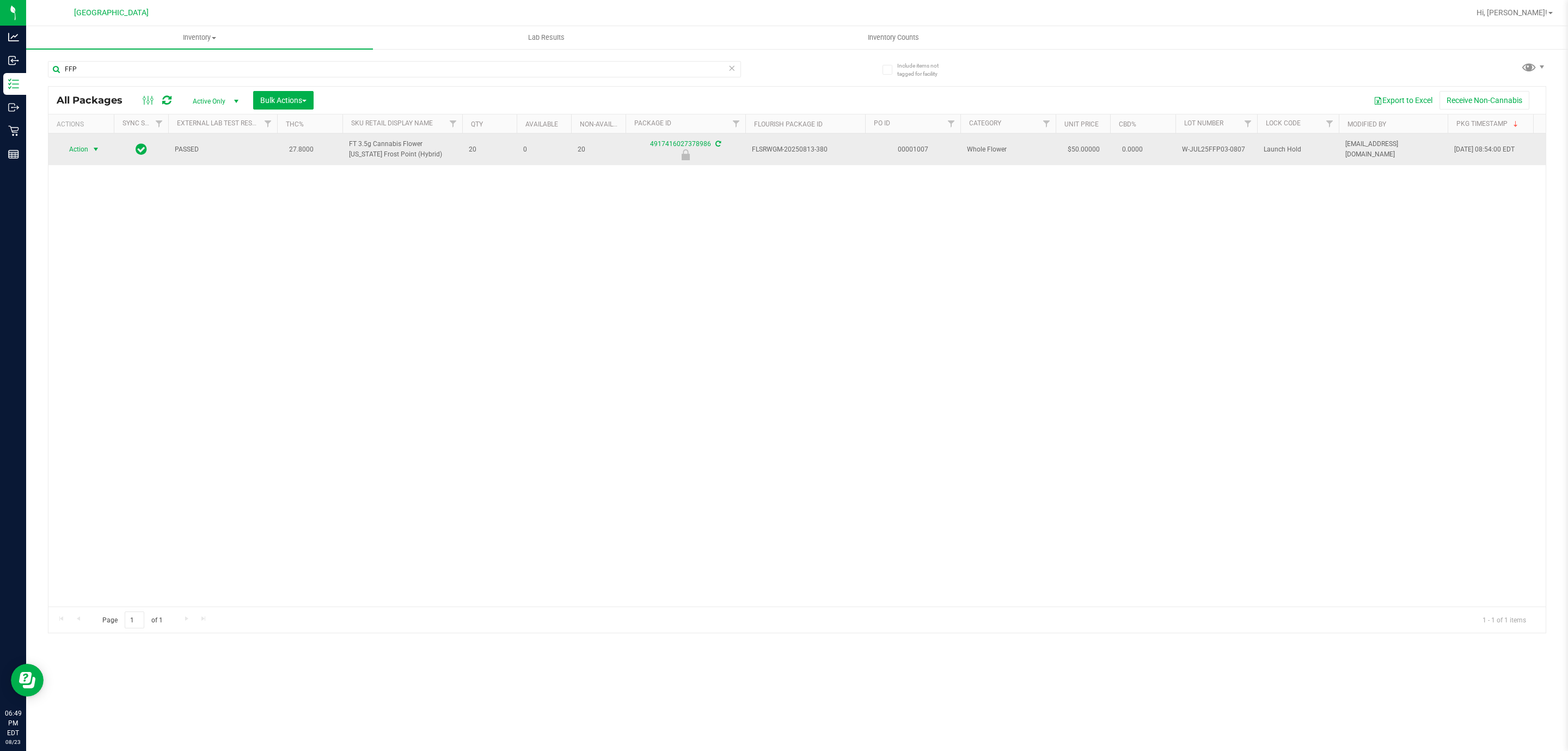
click at [85, 147] on span "Action" at bounding box center [74, 149] width 29 height 15
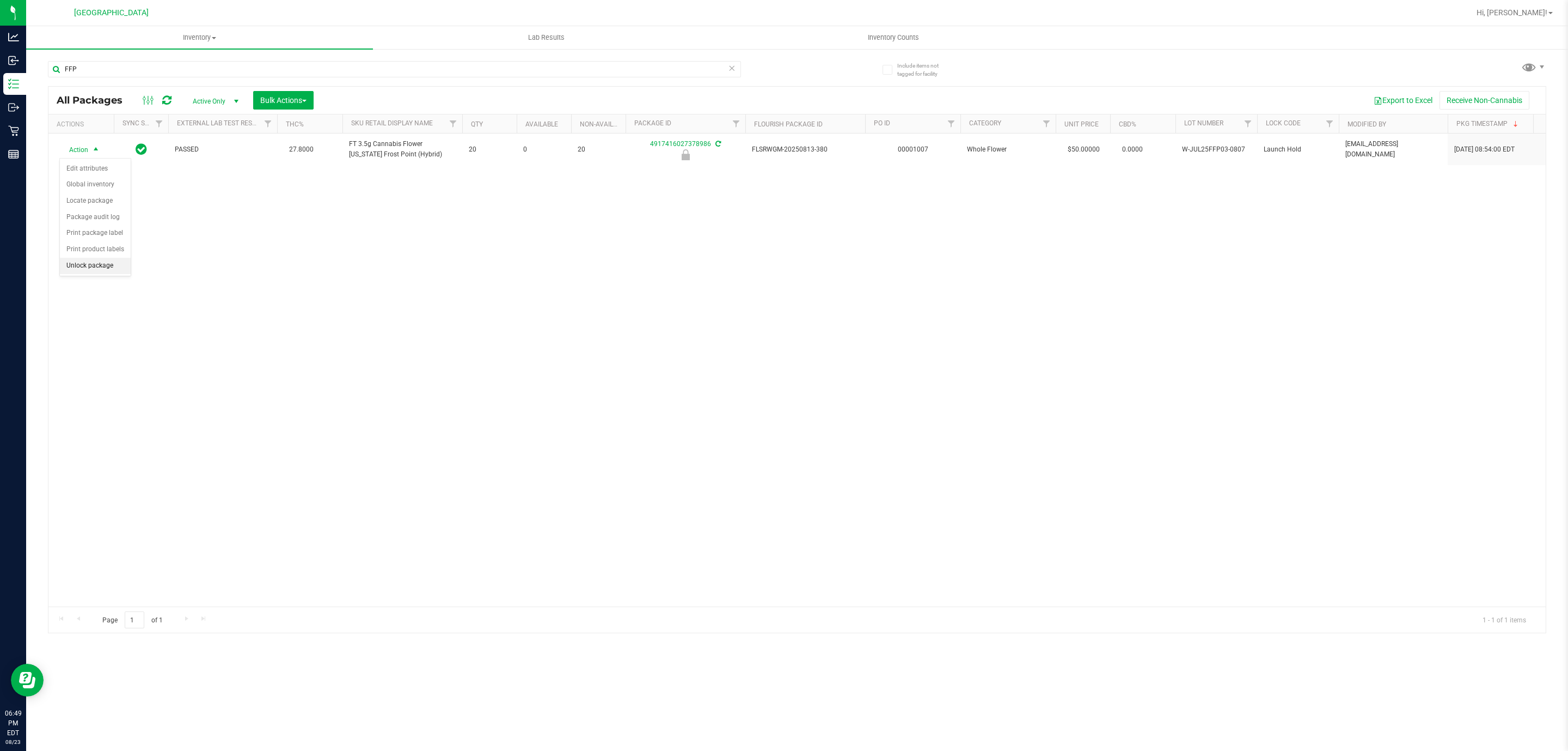
click at [92, 267] on li "Unlock package" at bounding box center [95, 266] width 71 height 16
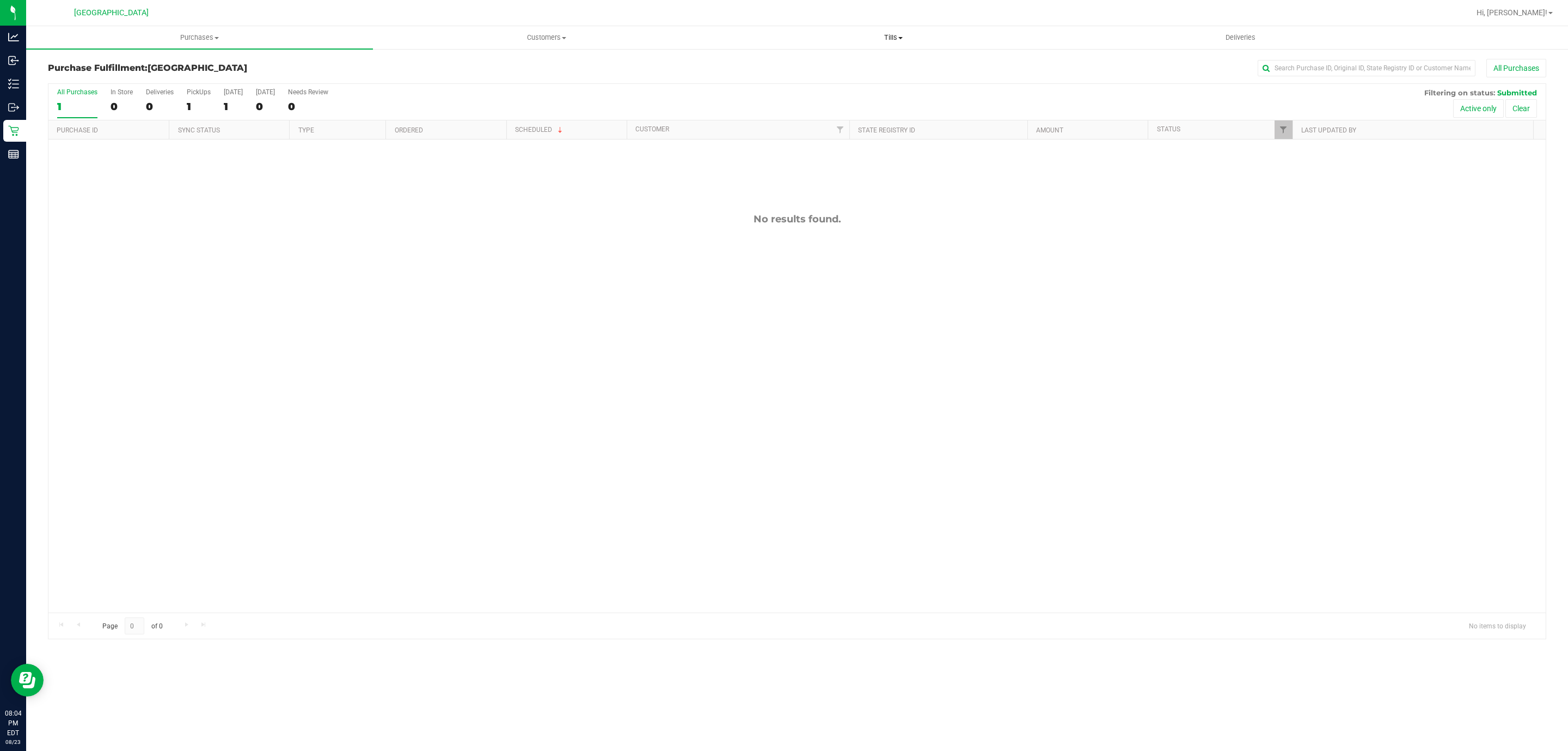
click at [887, 39] on span "Tills" at bounding box center [893, 38] width 346 height 10
click at [822, 68] on li "Manage tills" at bounding box center [893, 65] width 347 height 13
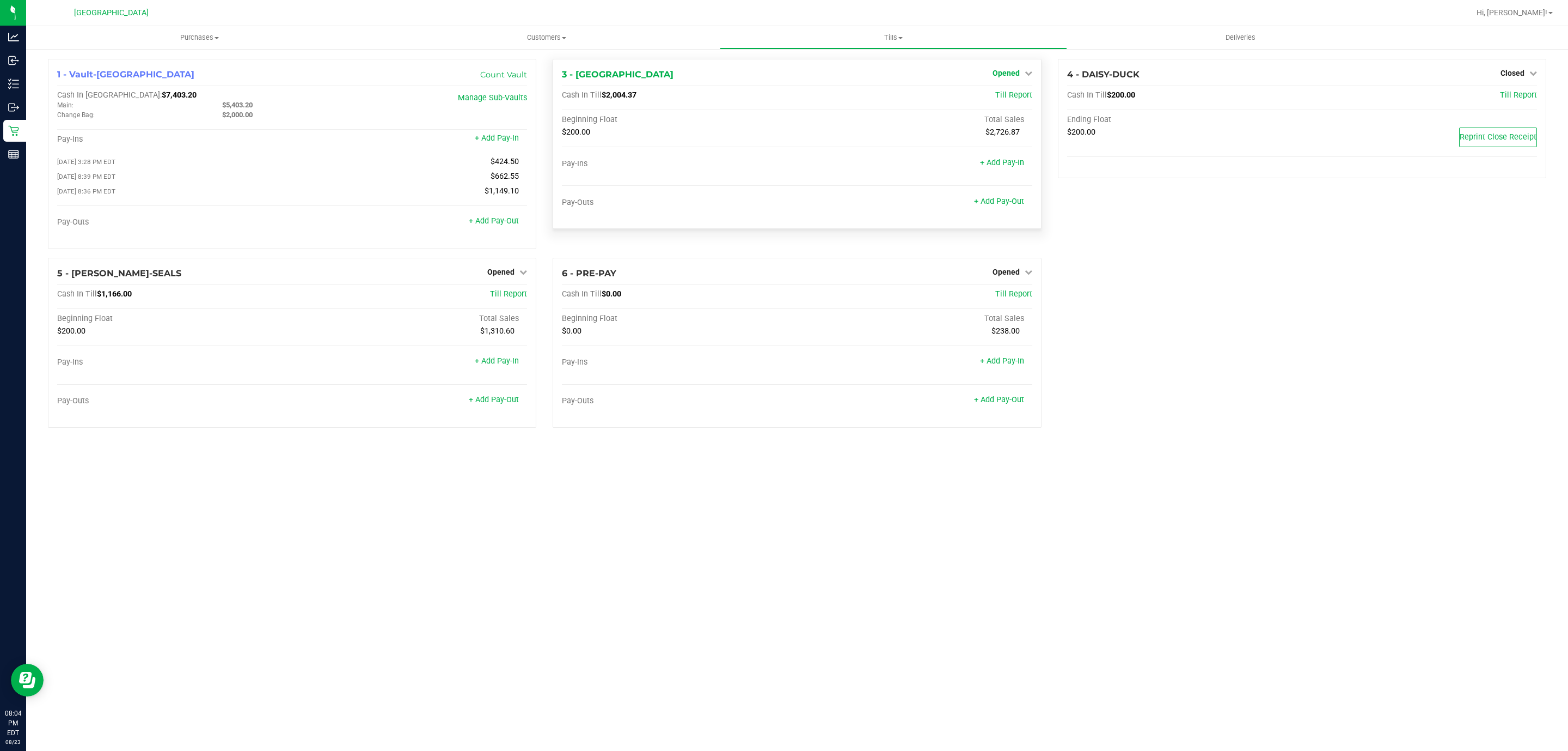
click at [997, 69] on span "Opened" at bounding box center [1006, 73] width 27 height 9
click at [1003, 96] on link "Close Till" at bounding box center [1007, 96] width 29 height 9
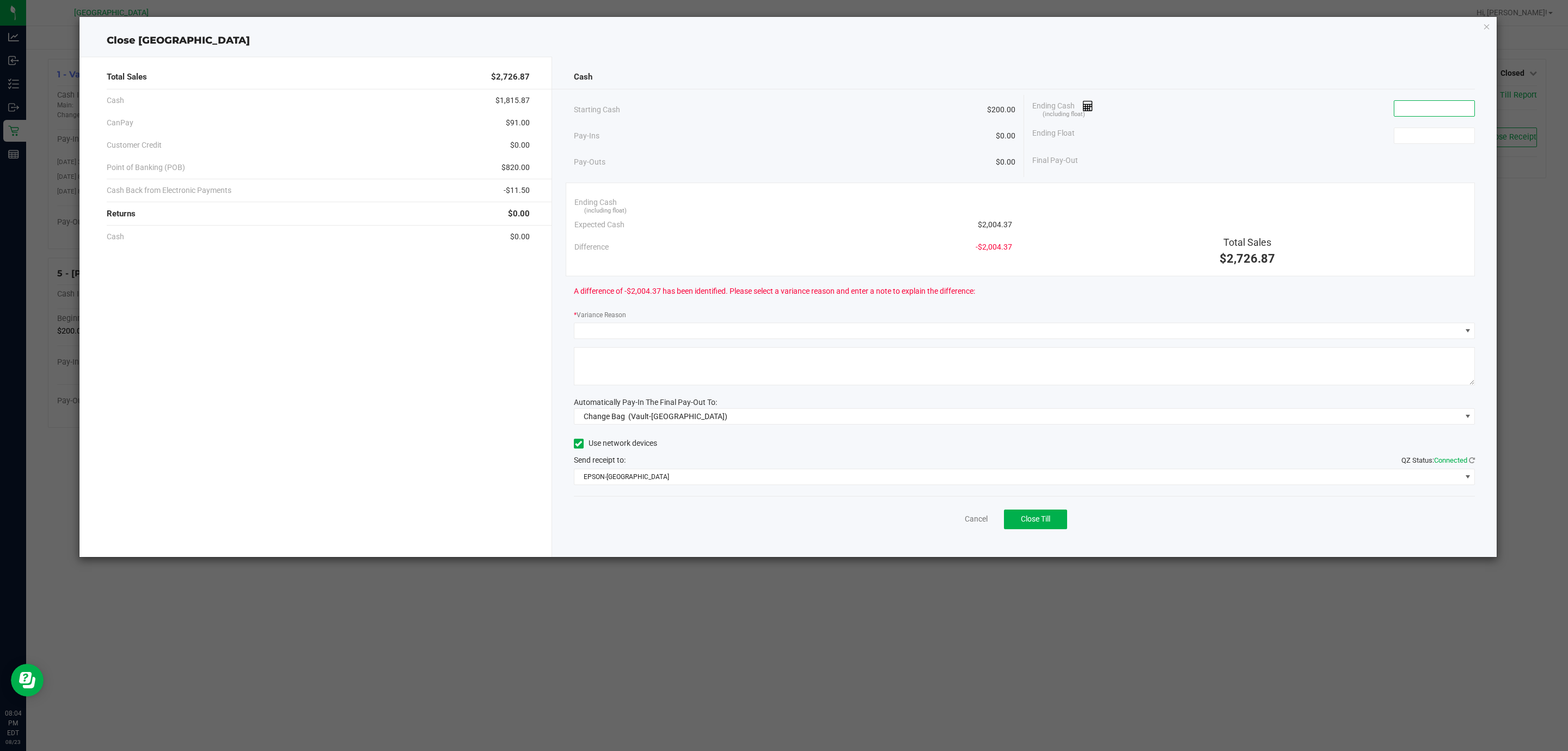
click at [1420, 107] on input at bounding box center [1434, 108] width 80 height 15
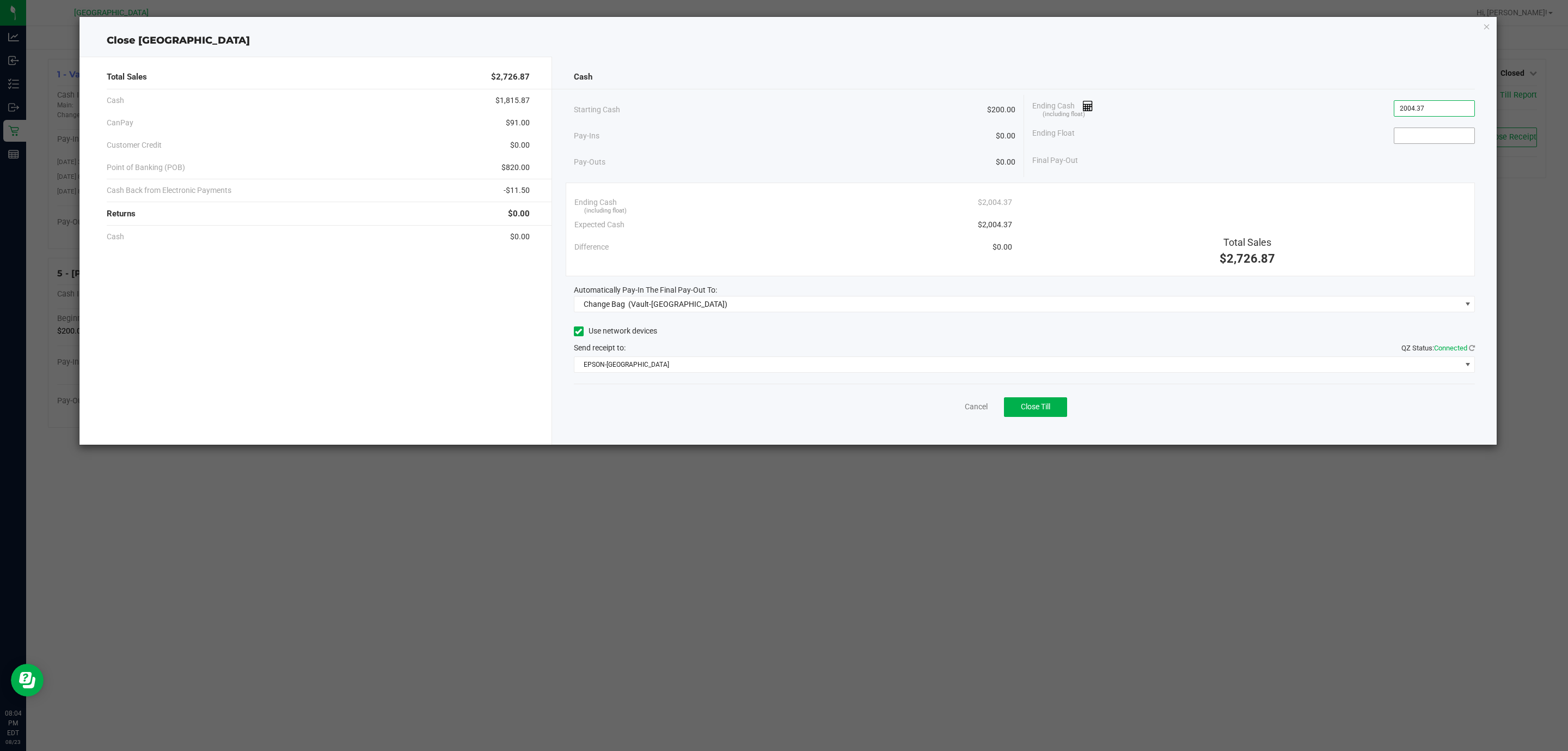
type input "$2,004.37"
click at [1419, 129] on input at bounding box center [1434, 135] width 80 height 15
type input "$200.00"
click at [726, 306] on span "Change Bag (Vault-Deerfield Beach)" at bounding box center [1018, 304] width 887 height 15
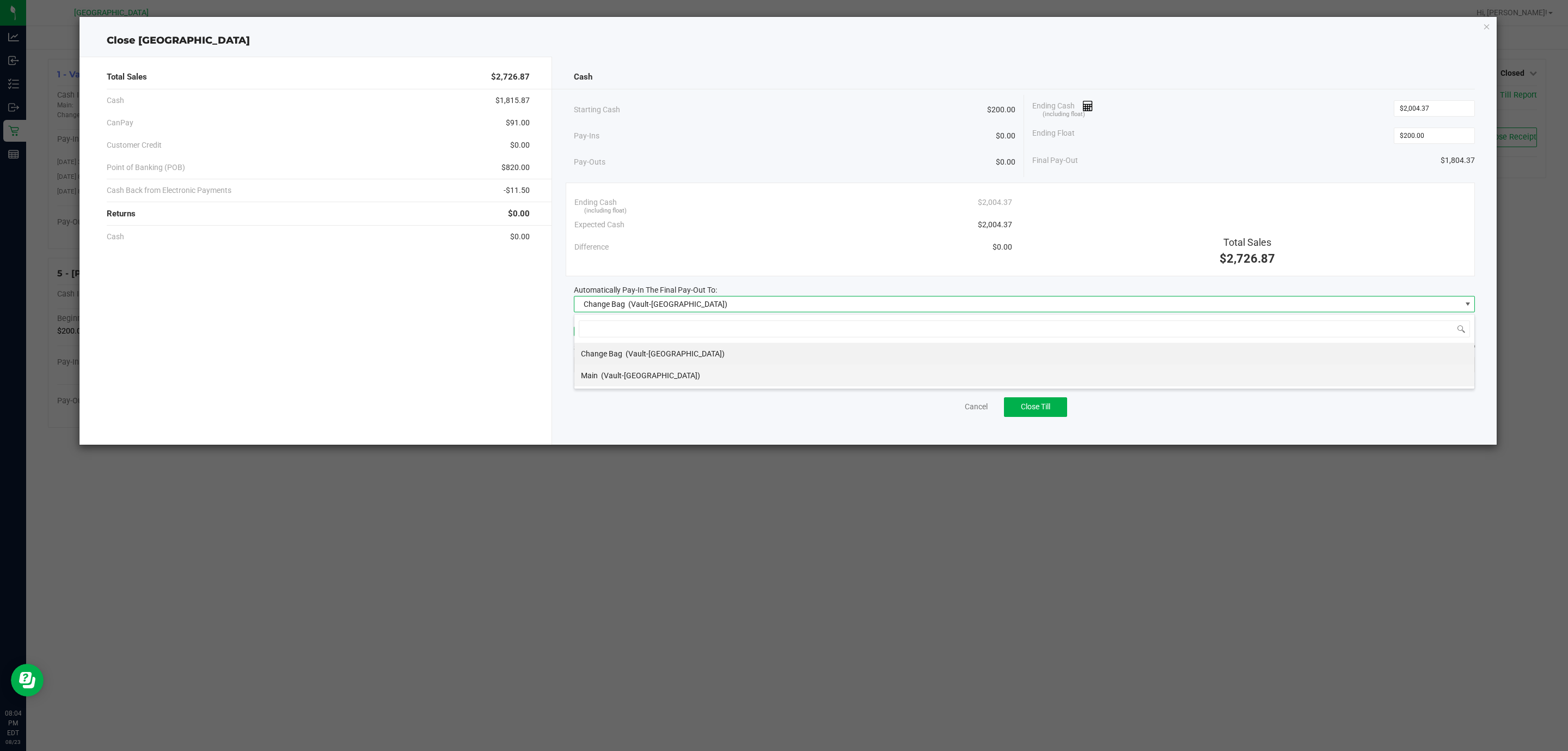
click at [662, 371] on div "Main (Vault-[GEOGRAPHIC_DATA])" at bounding box center [640, 375] width 119 height 19
click at [662, 368] on span "EPSON-CYPRUS" at bounding box center [1018, 364] width 887 height 15
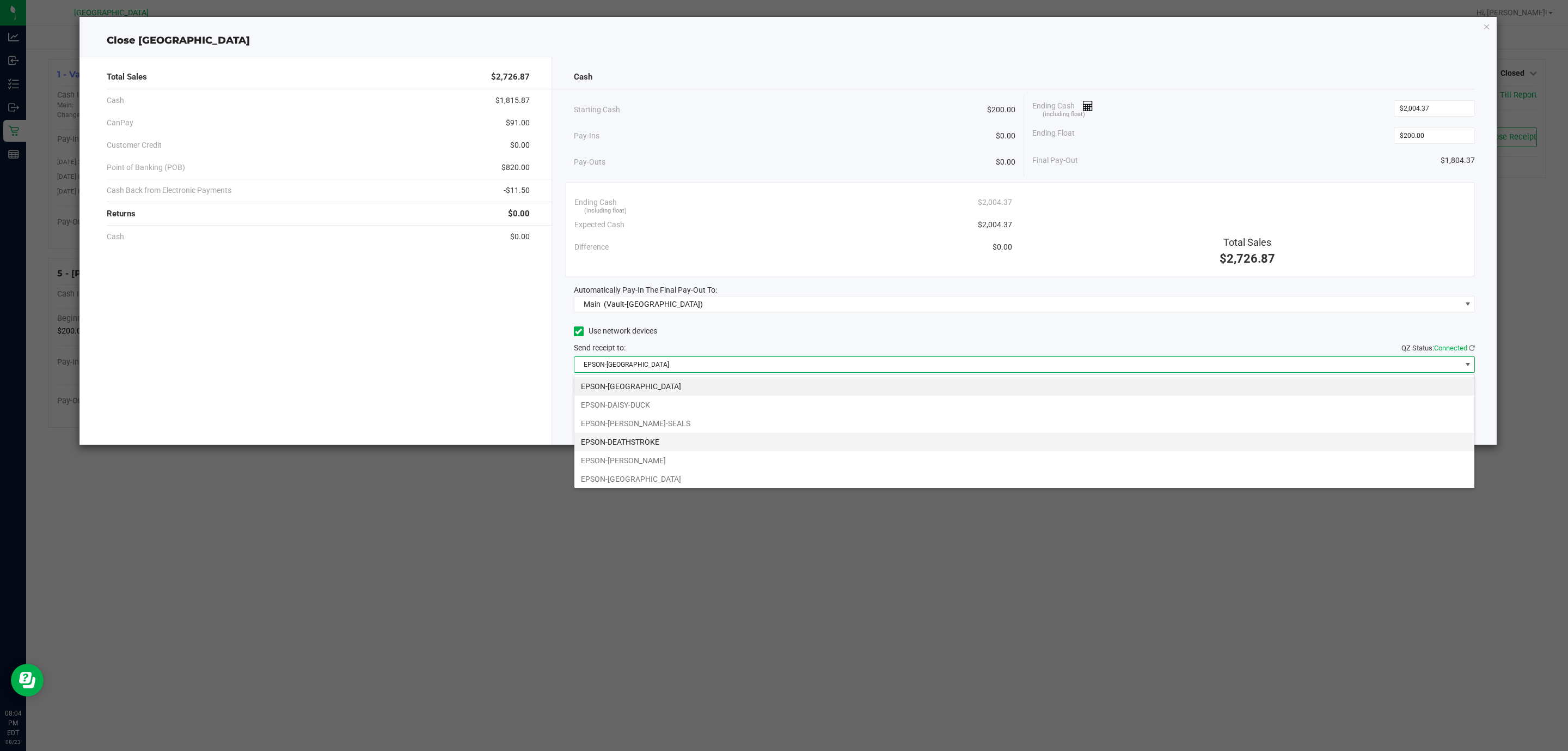
click at [655, 442] on li "EPSON-DEATHSTROKE" at bounding box center [1024, 442] width 900 height 18
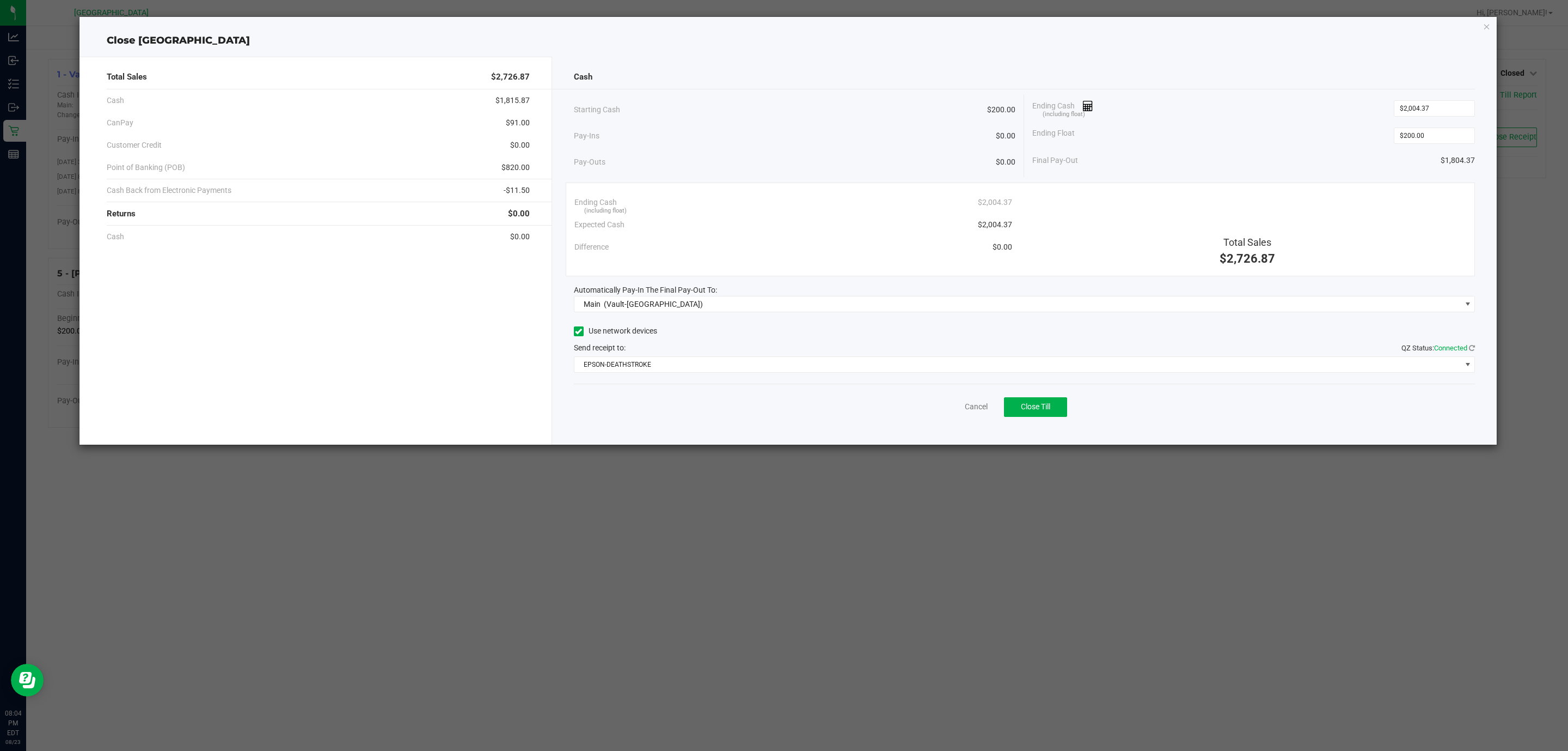
click at [704, 201] on div "Ending Cash (including float) $2,004.37" at bounding box center [793, 202] width 438 height 23
click at [990, 659] on ngb-modal-window "Close CYPRUS Total Sales $2,726.87 Cash $1,815.87 CanPay $91.00 Customer Credit…" at bounding box center [788, 375] width 1576 height 751
click at [1488, 25] on icon "button" at bounding box center [1486, 26] width 8 height 13
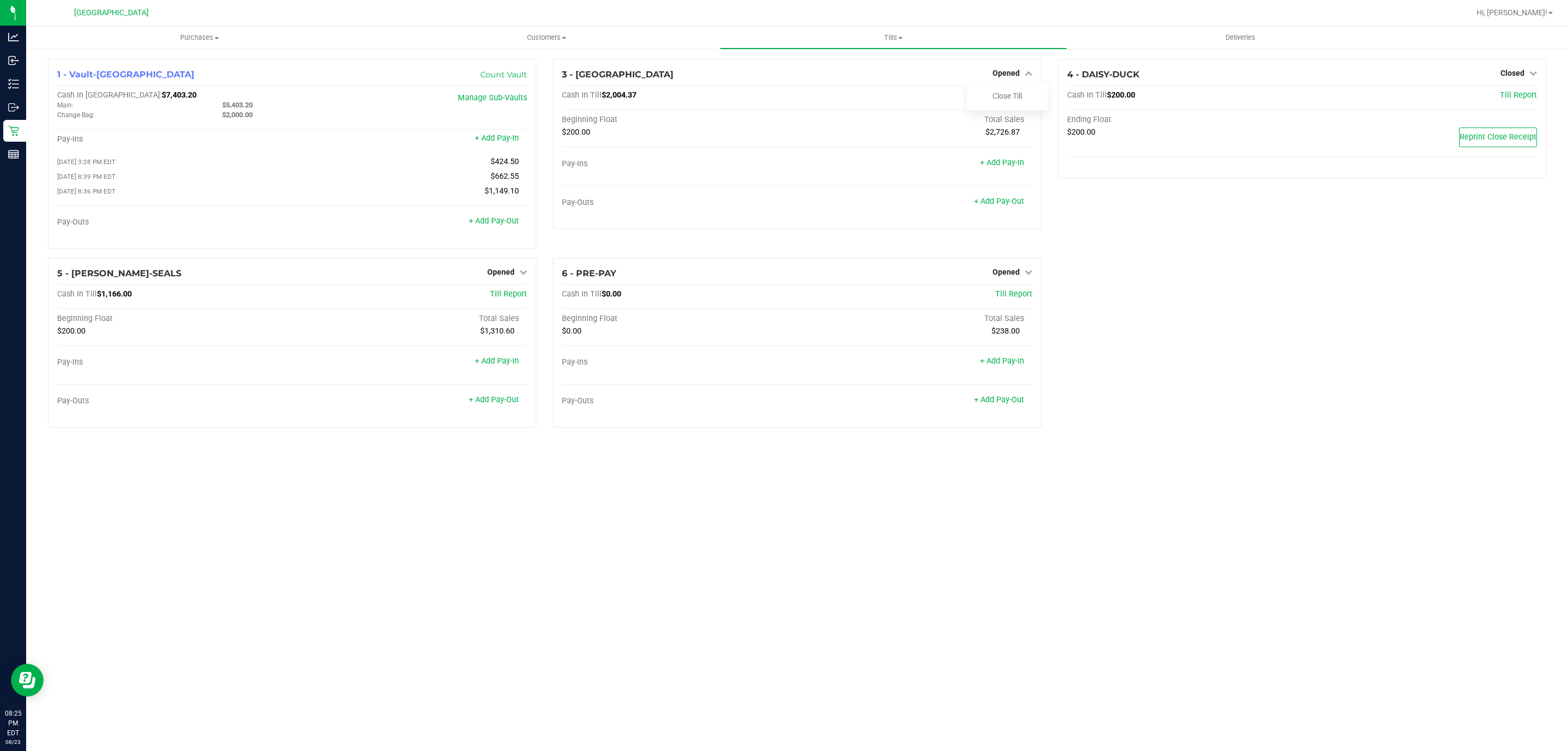
click at [1168, 409] on div "1 - Vault-Deerfield Beach Count Vault Cash In Vault: $7,403.20 Main: $5,403.20 …" at bounding box center [797, 248] width 1514 height 378
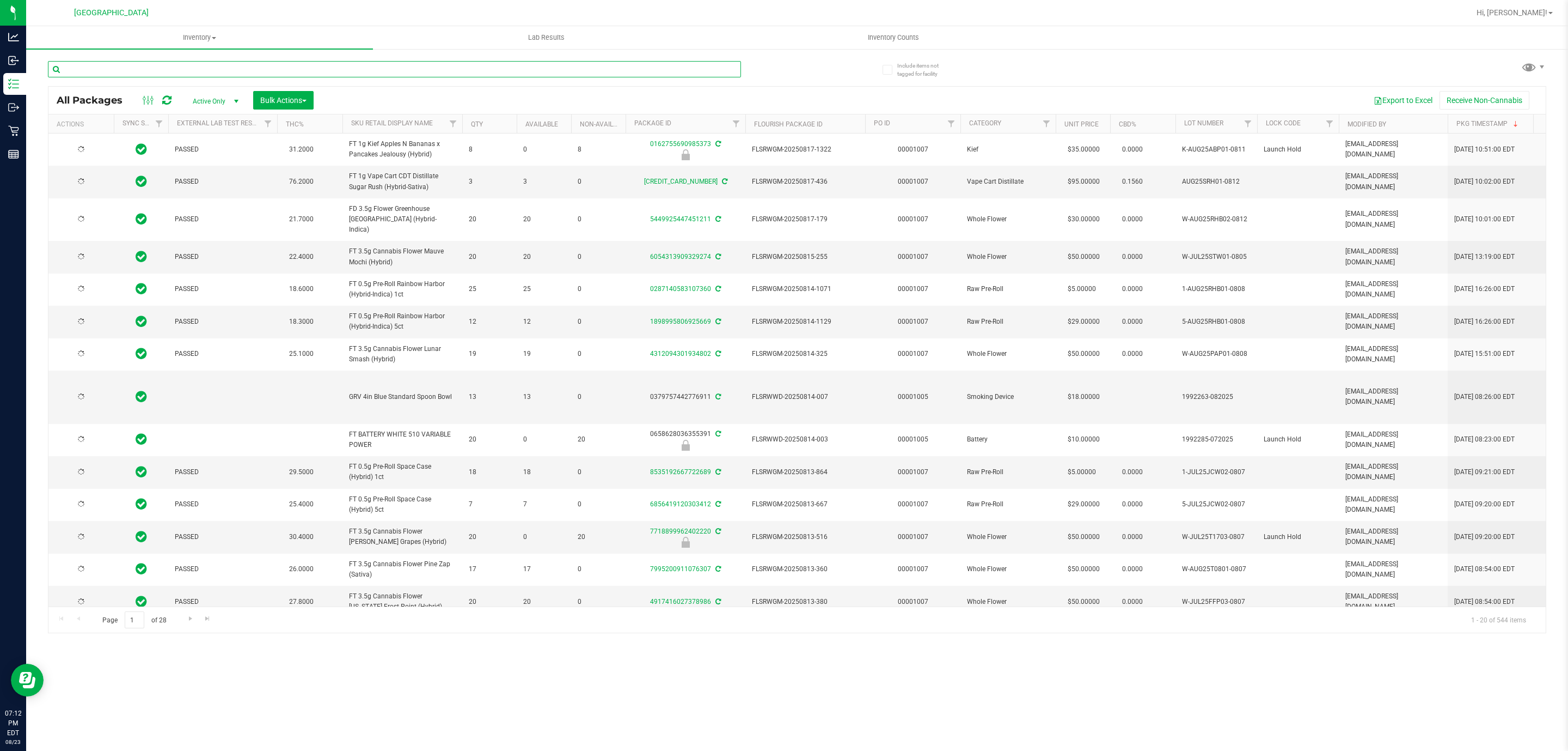
click at [230, 72] on input "text" at bounding box center [394, 69] width 693 height 16
type input "ABP"
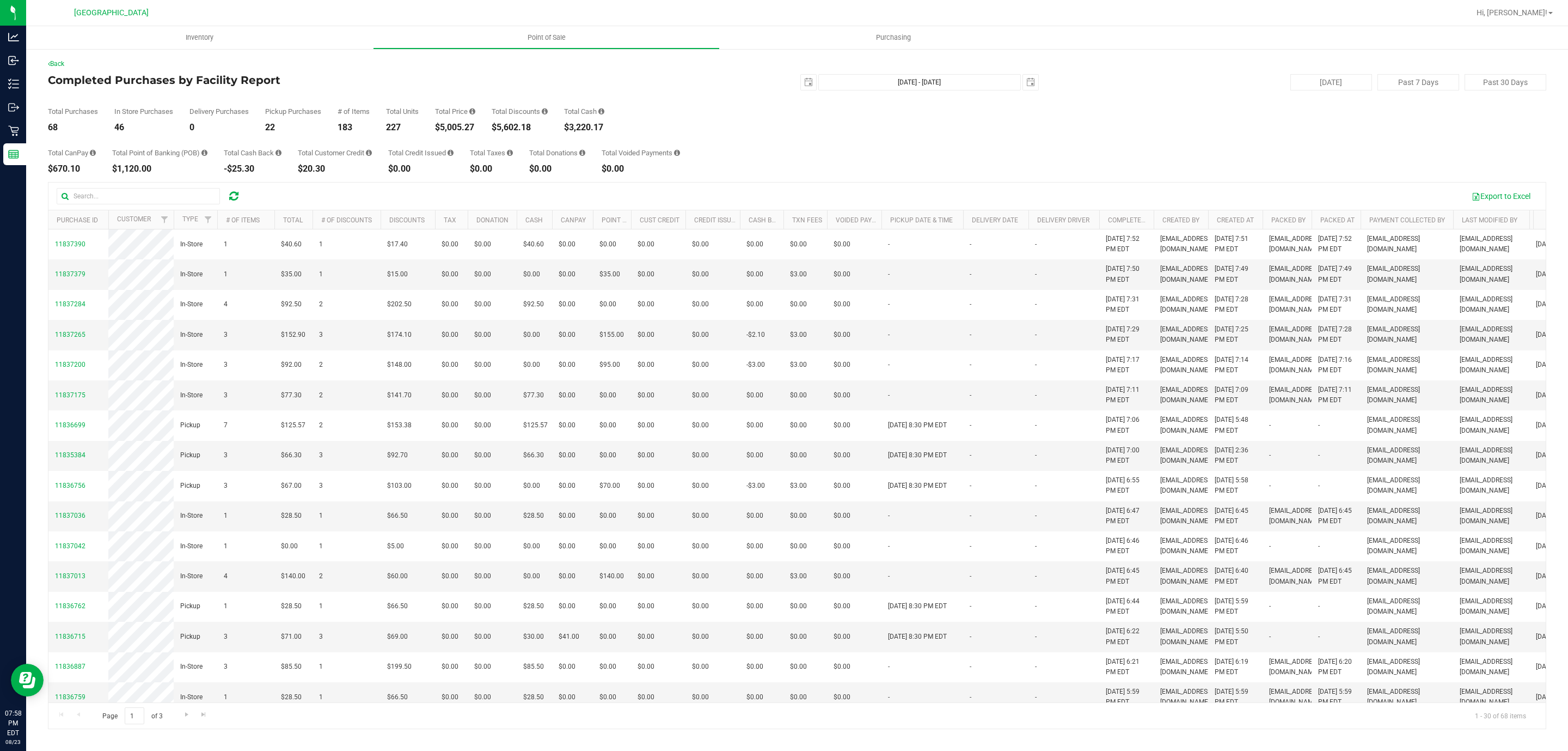
click at [466, 120] on div "Total Price $5,005.27" at bounding box center [455, 119] width 40 height 24
copy div "5,005.27"
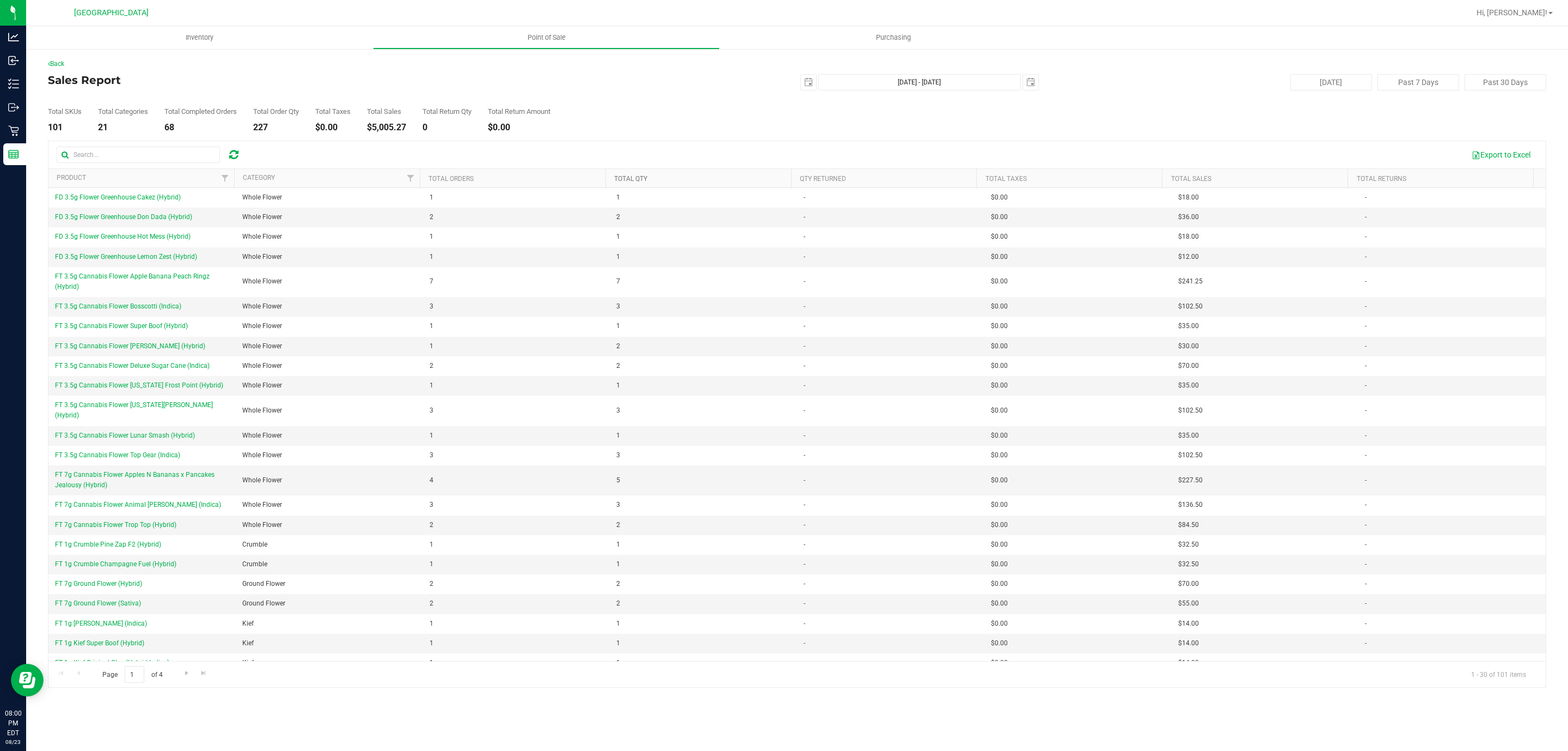
click at [632, 177] on link "Total Qty" at bounding box center [631, 178] width 33 height 8
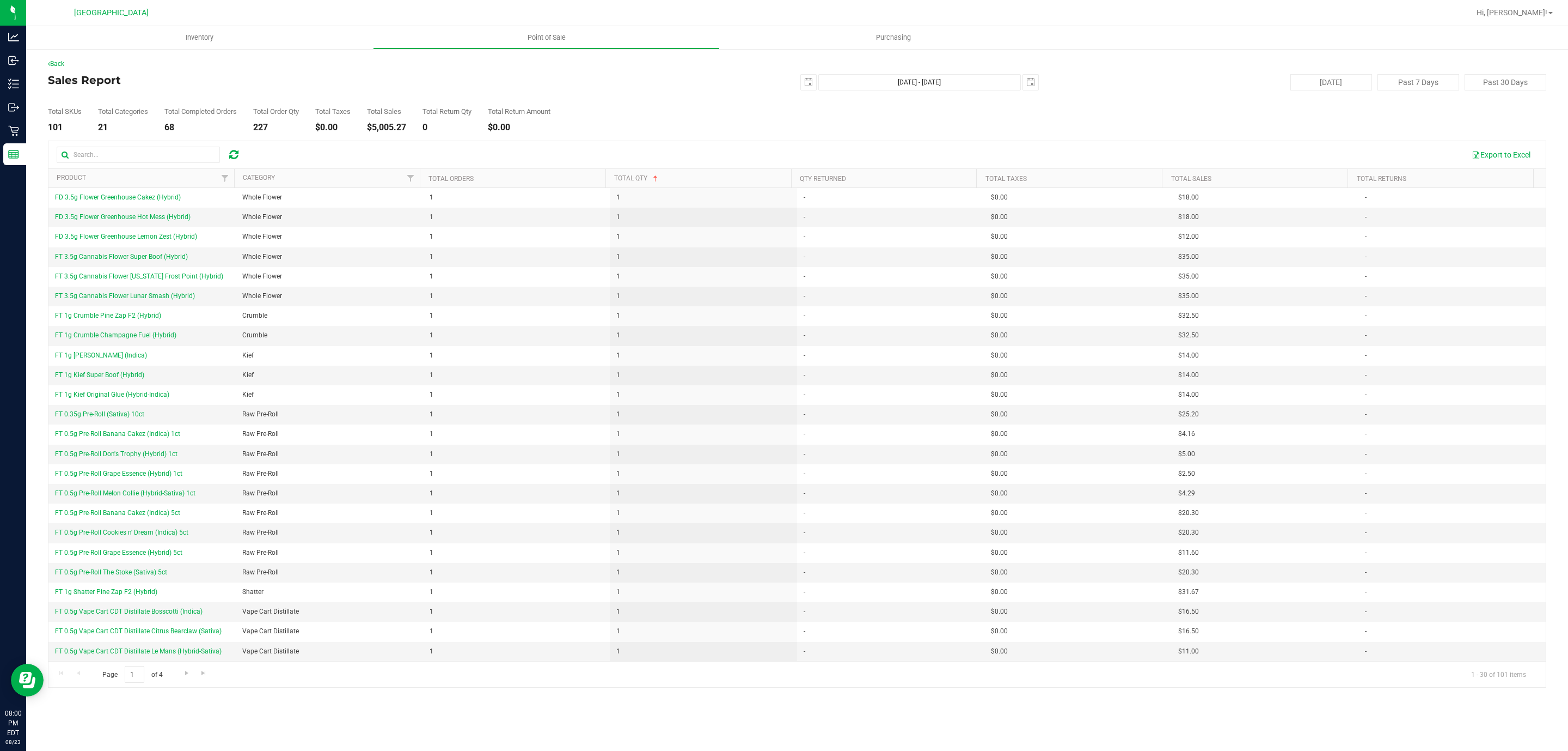
click at [624, 174] on th "Total Qty" at bounding box center [698, 178] width 186 height 19
click at [621, 178] on div at bounding box center [797, 414] width 1497 height 546
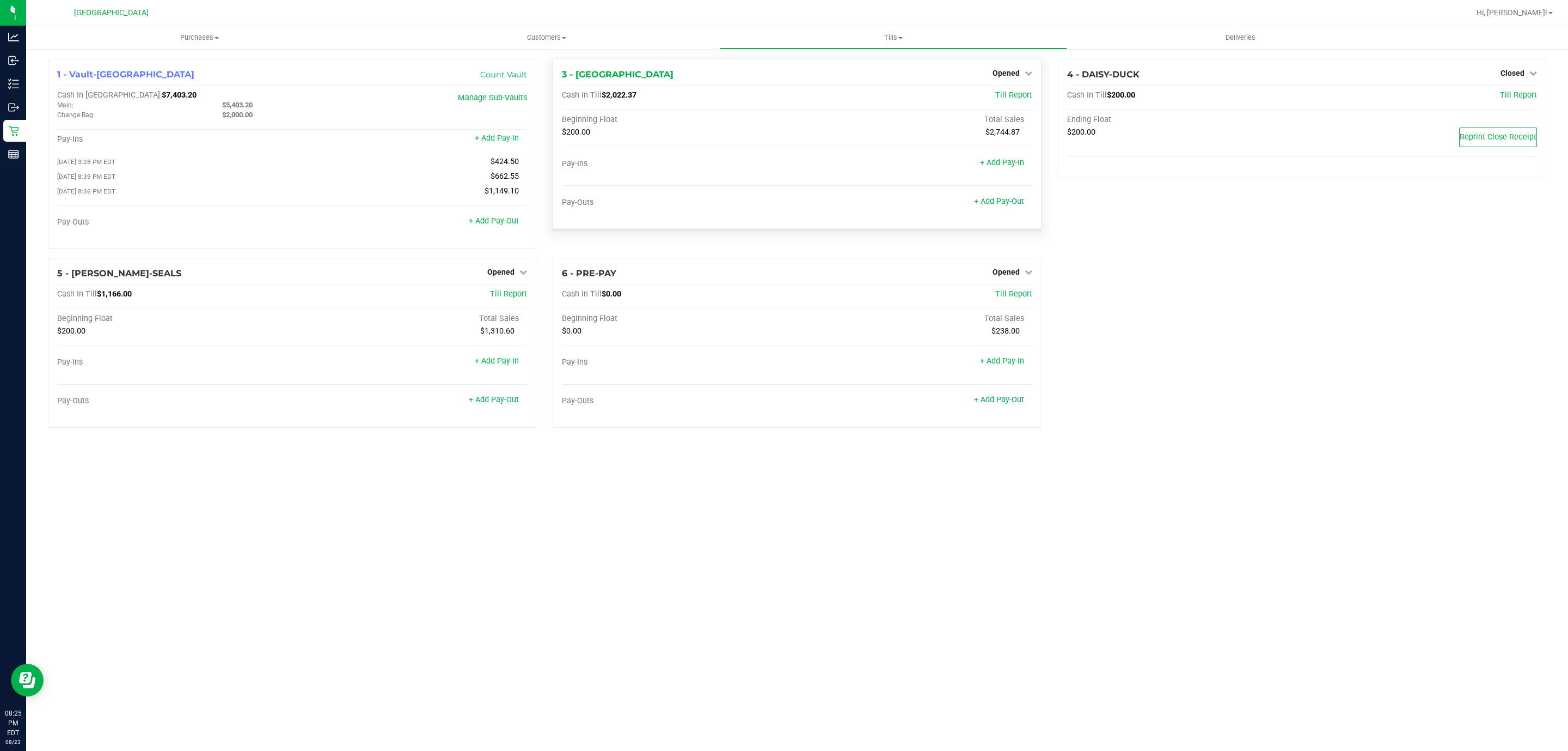
click at [1009, 68] on div "Opened" at bounding box center [1012, 72] width 40 height 13
click at [1017, 69] on span "Opened" at bounding box center [1006, 73] width 27 height 9
click at [1011, 96] on link "Close Till" at bounding box center [1007, 96] width 29 height 9
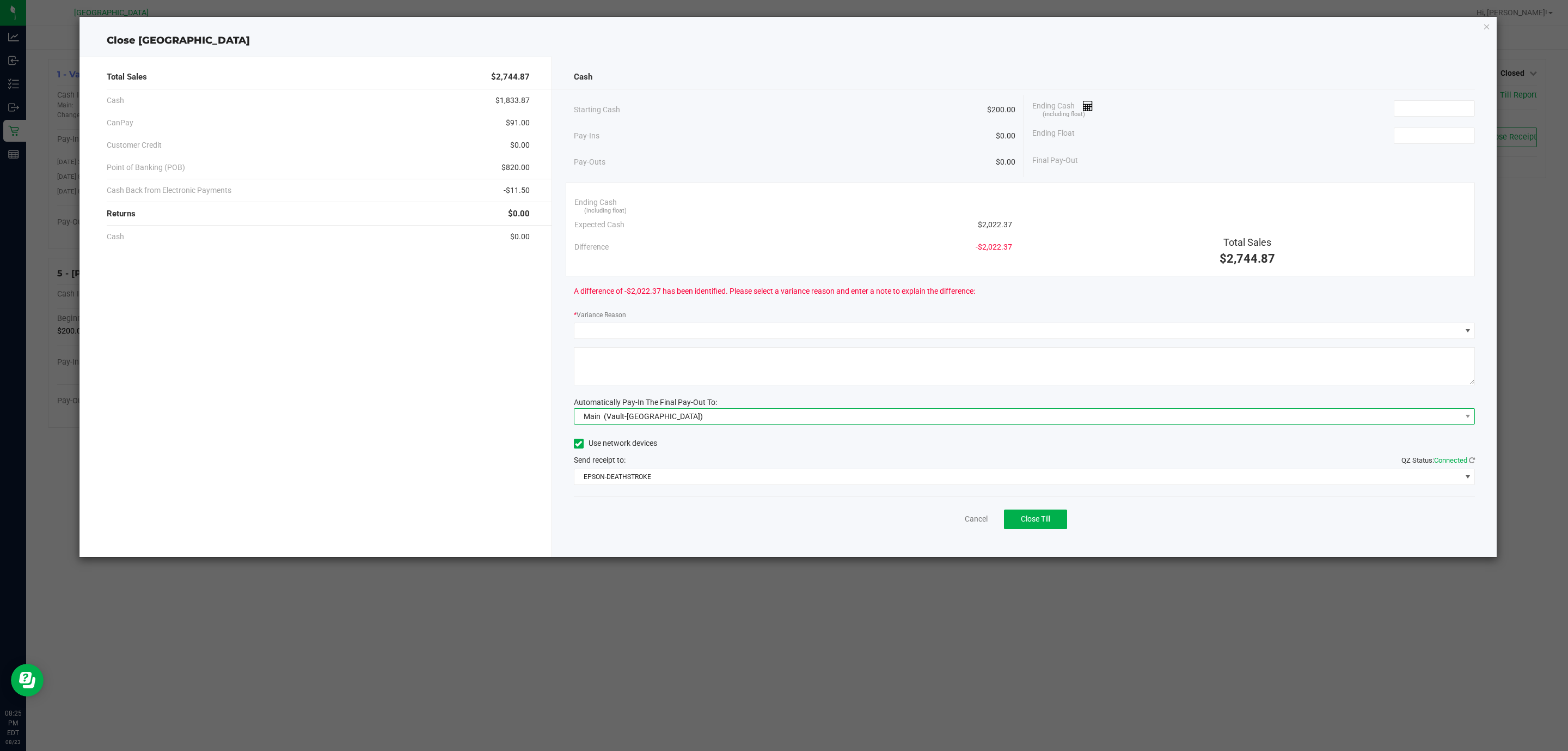
click at [714, 409] on span "Main (Vault-[GEOGRAPHIC_DATA])" at bounding box center [1018, 416] width 887 height 15
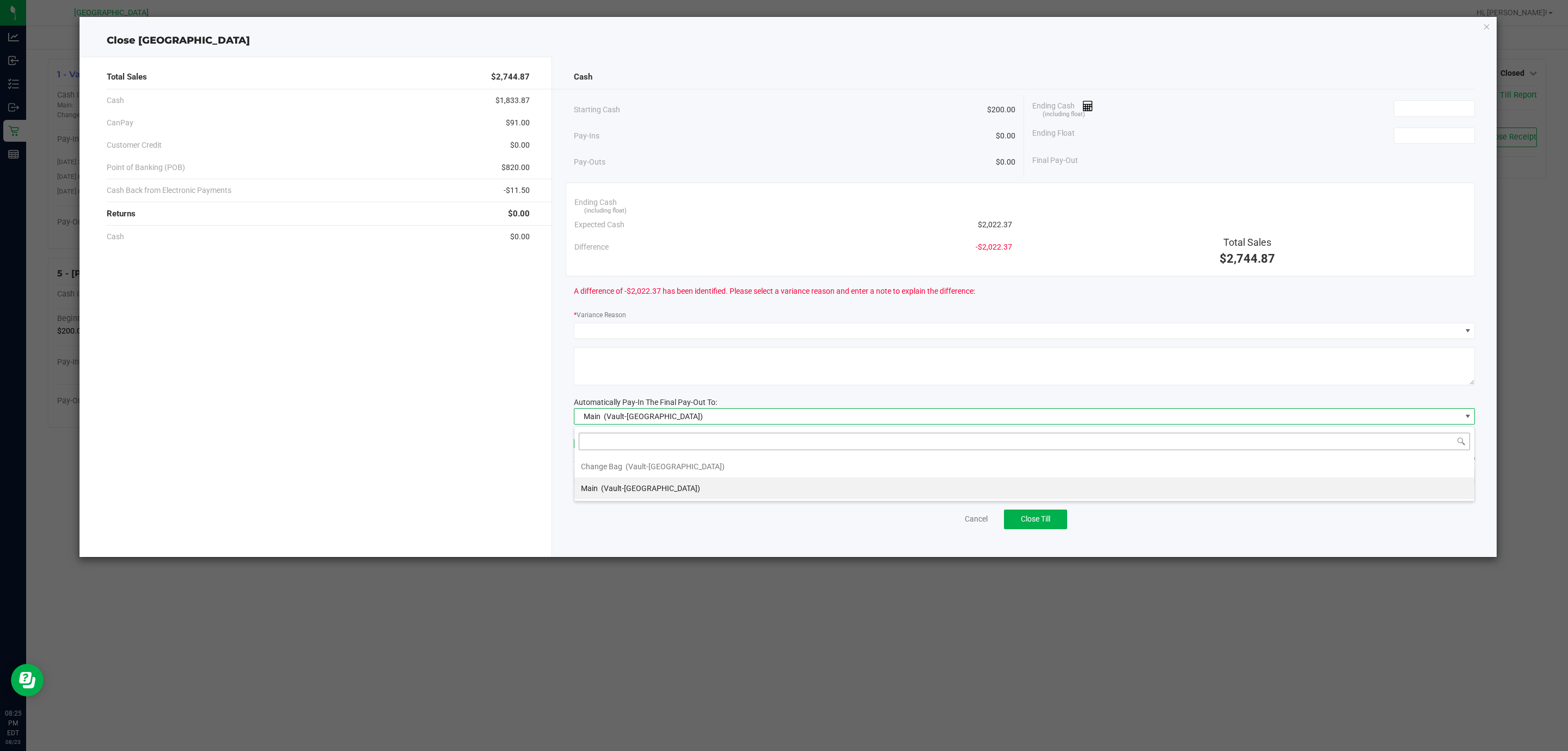
scroll to position [16, 901]
click at [680, 489] on li "Main (Vault-[GEOGRAPHIC_DATA])" at bounding box center [1024, 488] width 900 height 22
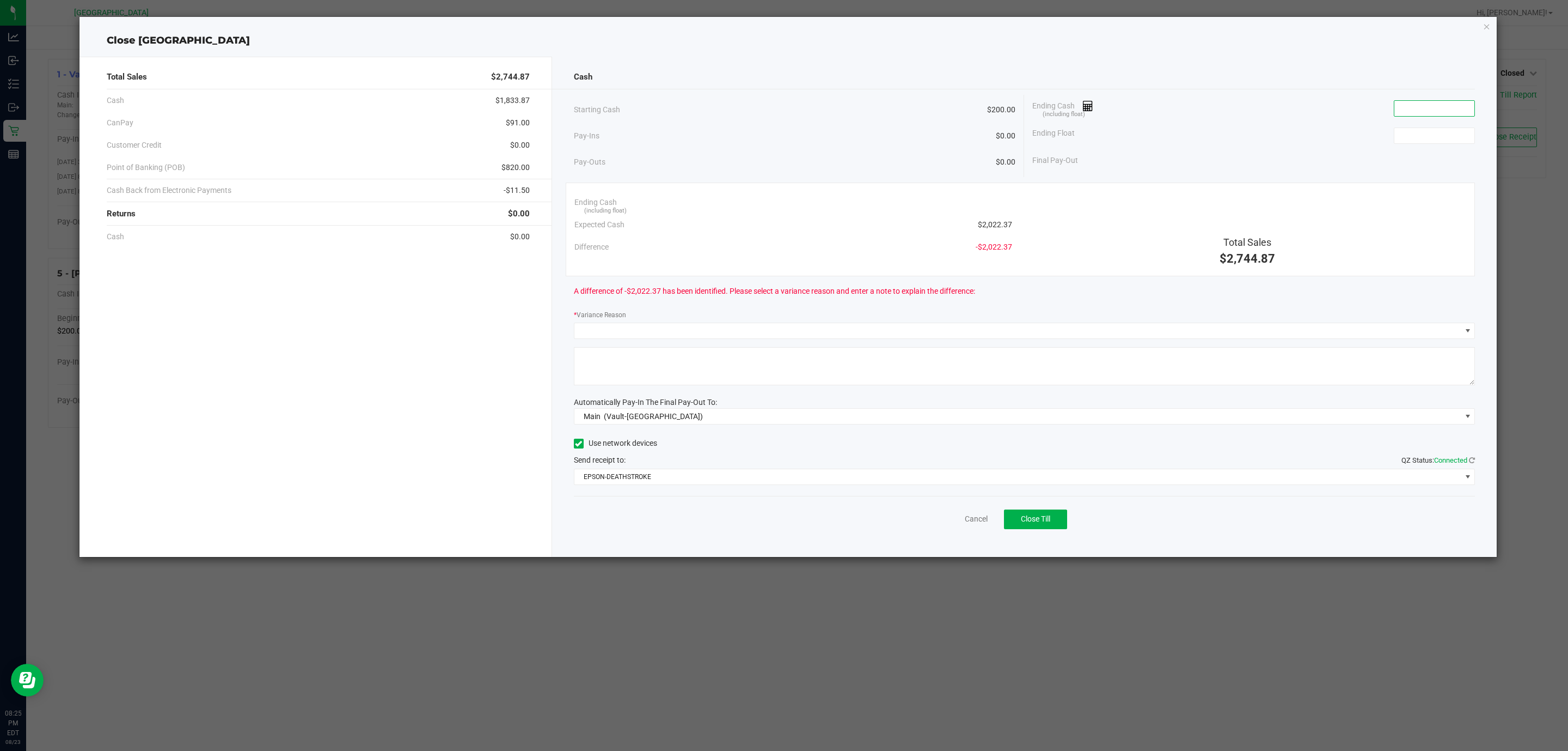
click at [1418, 102] on input at bounding box center [1434, 108] width 80 height 15
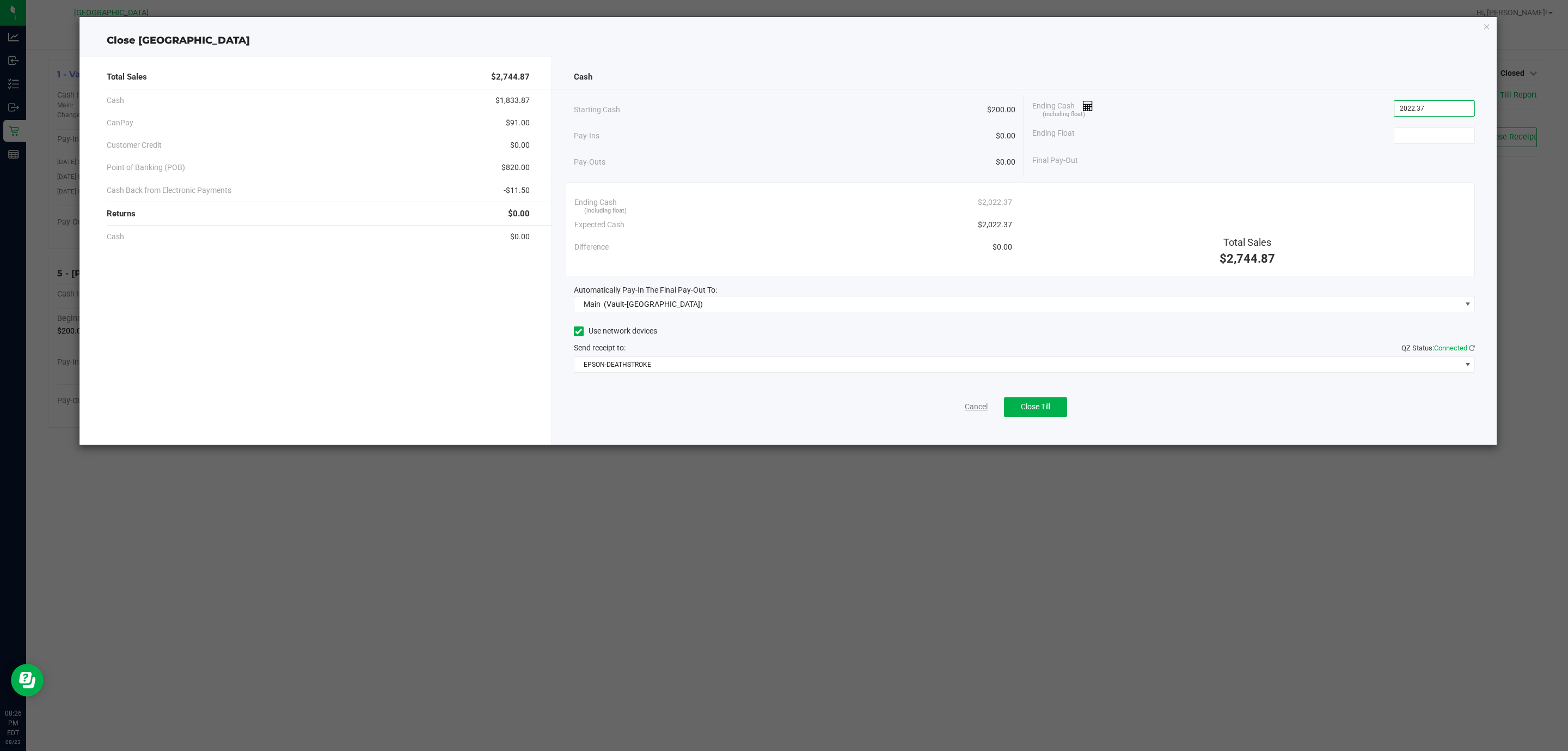
type input "$2,022.37"
click at [983, 412] on link "Cancel" at bounding box center [976, 406] width 23 height 12
